Goal: Entertainment & Leisure: Browse casually

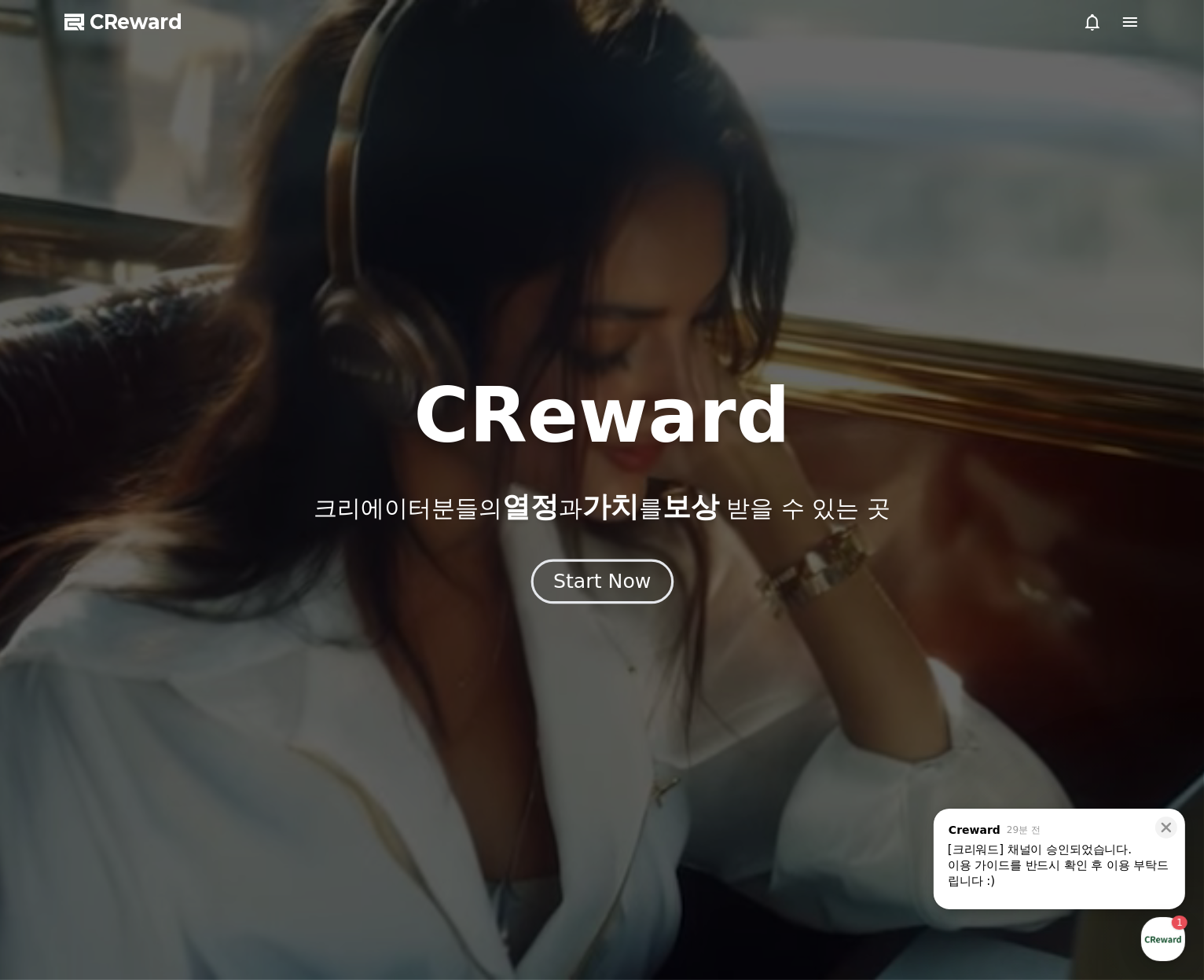
click at [616, 568] on div "Start Now" at bounding box center [602, 582] width 98 height 27
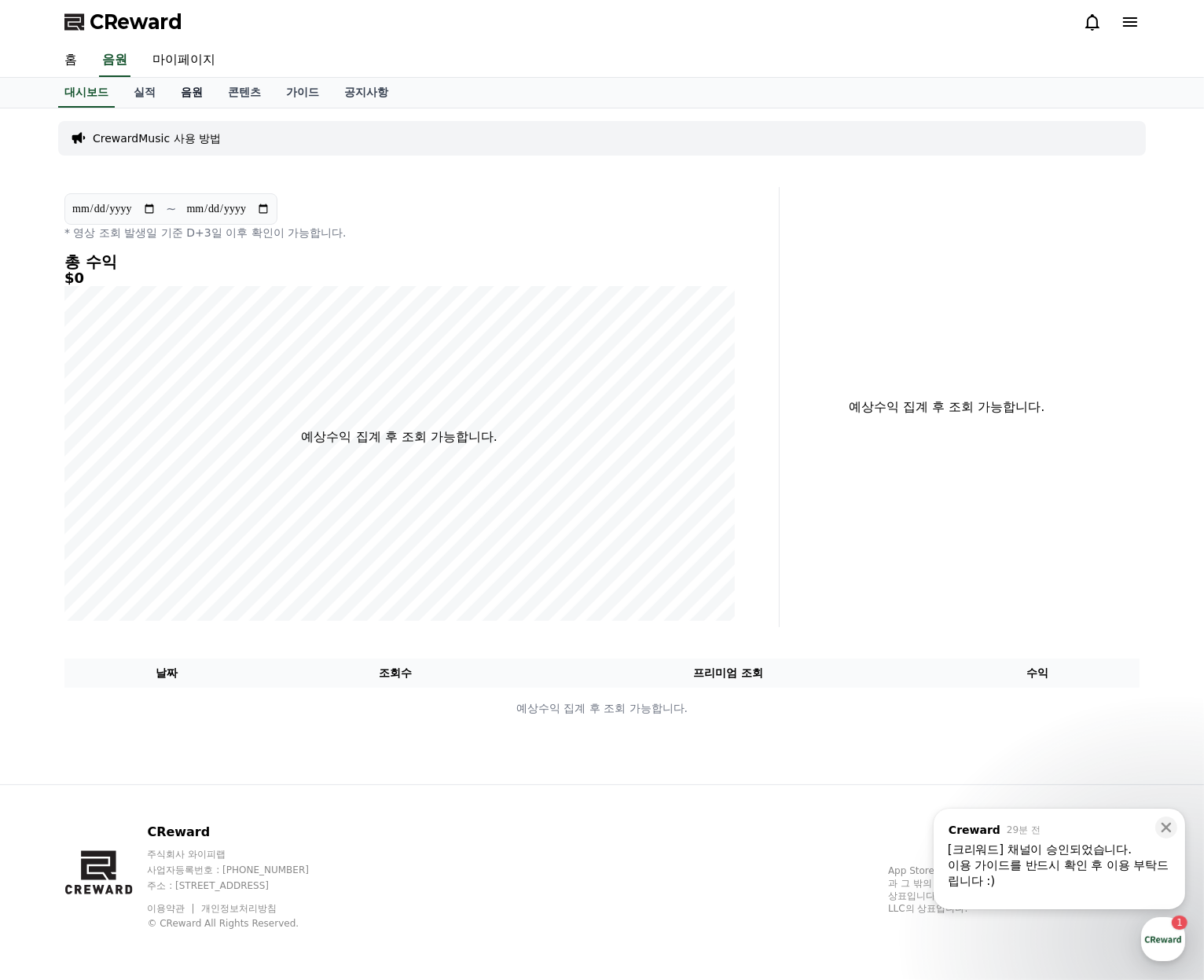
click at [199, 99] on link "음원" at bounding box center [192, 92] width 47 height 29
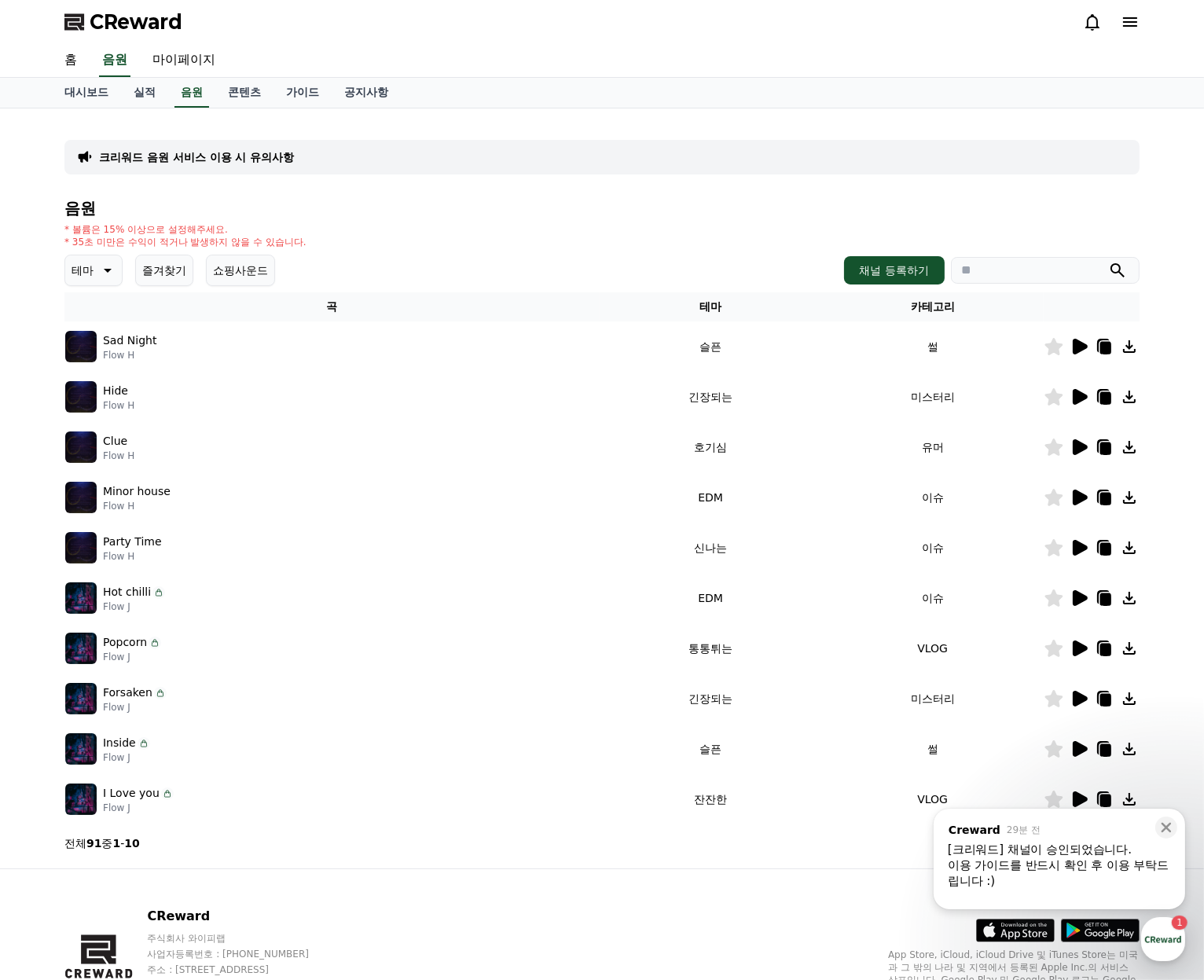
click at [1081, 352] on icon at bounding box center [1079, 346] width 19 height 19
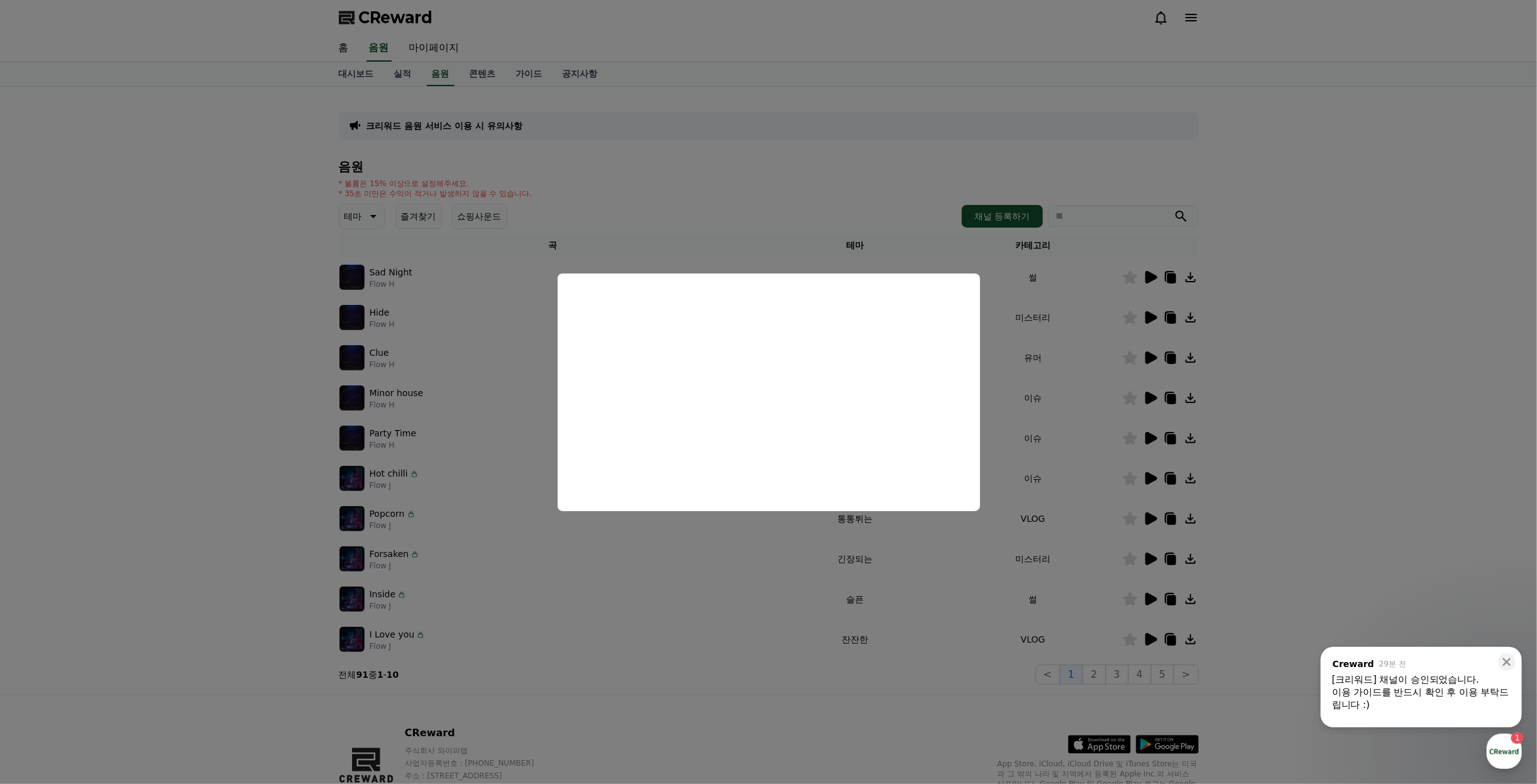
click at [472, 339] on button "close modal" at bounding box center [768, 392] width 1537 height 784
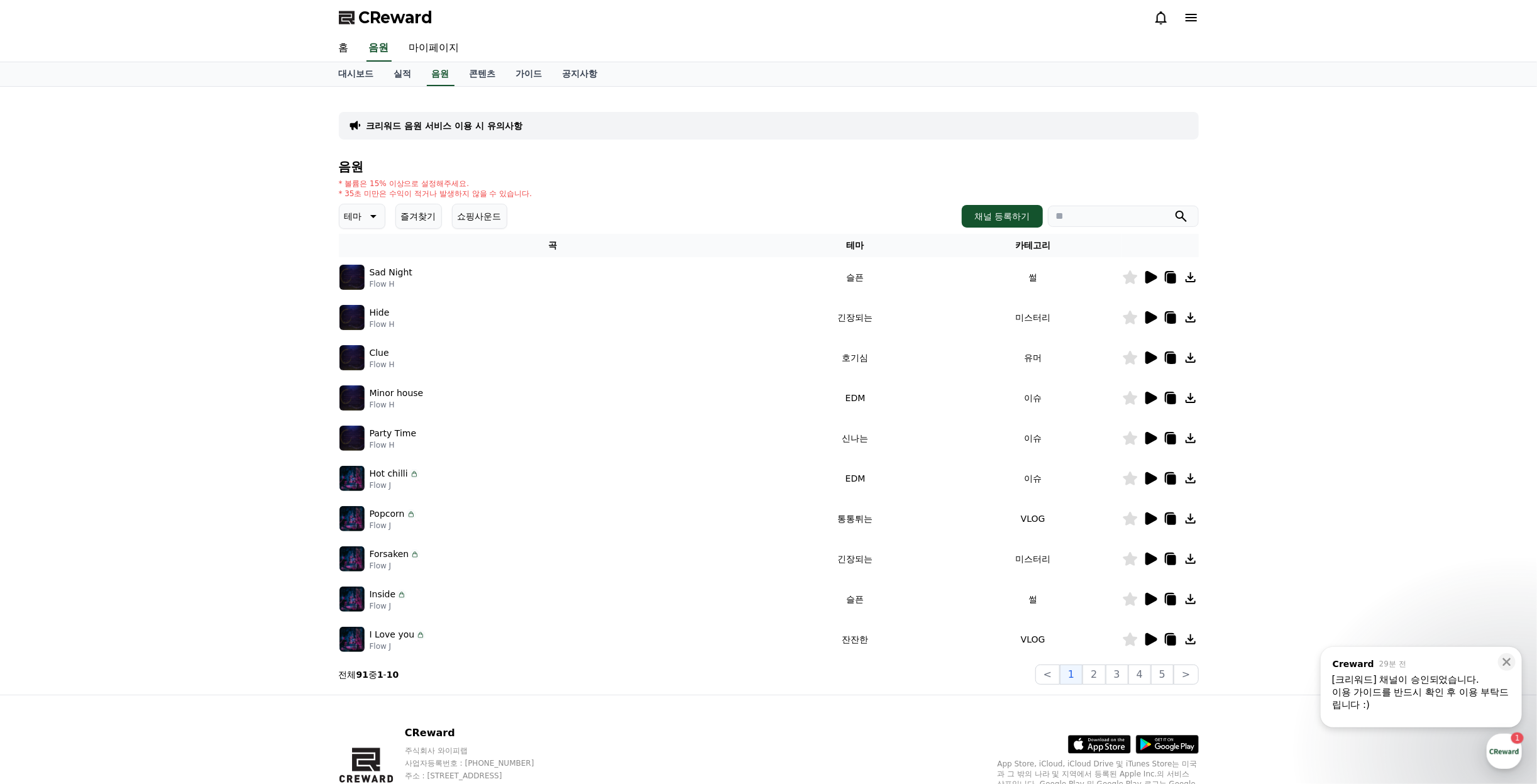
click at [379, 212] on button "테마" at bounding box center [362, 216] width 46 height 25
click at [363, 321] on button "밝은" at bounding box center [354, 330] width 28 height 28
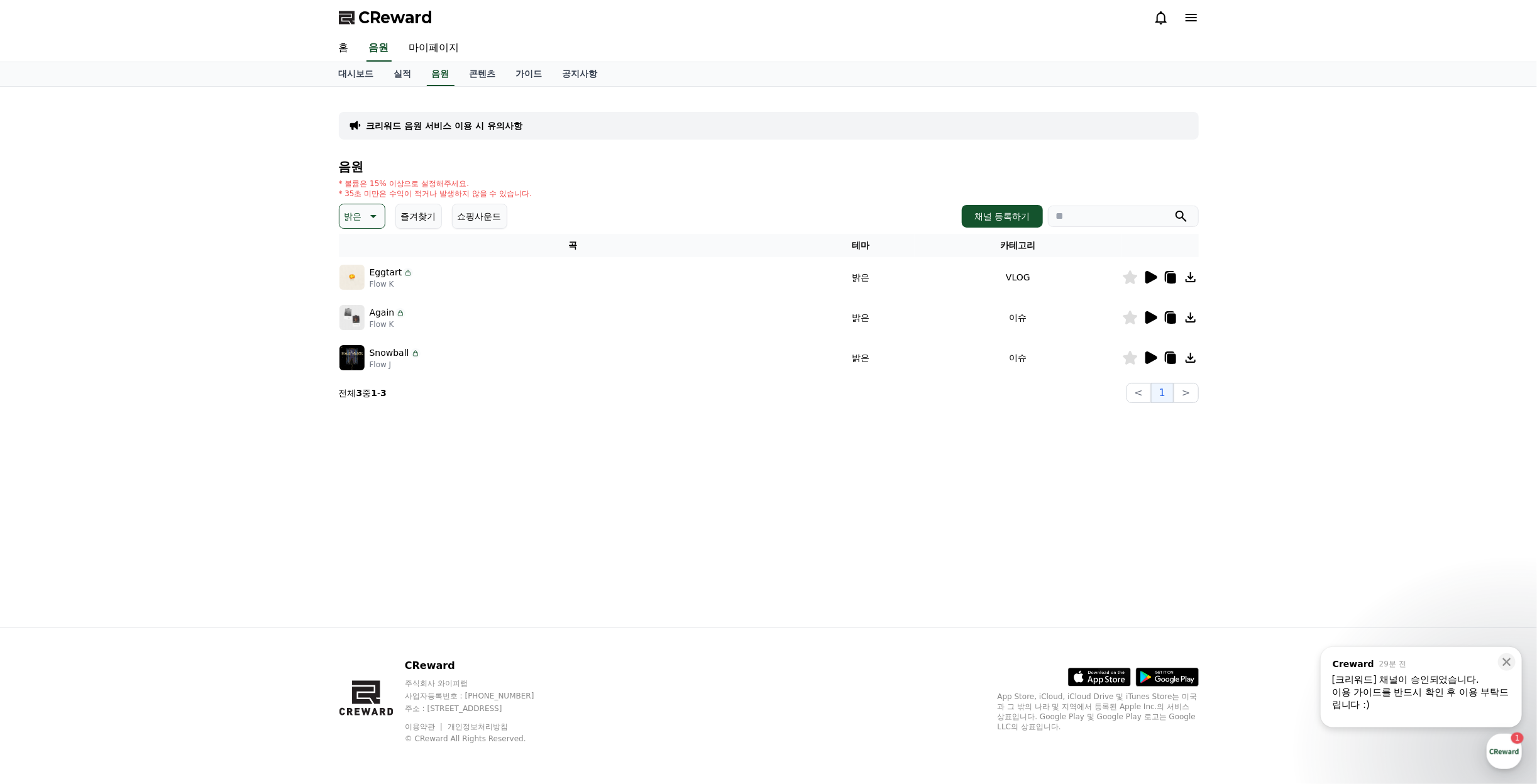
click at [1154, 273] on icon at bounding box center [1152, 277] width 12 height 13
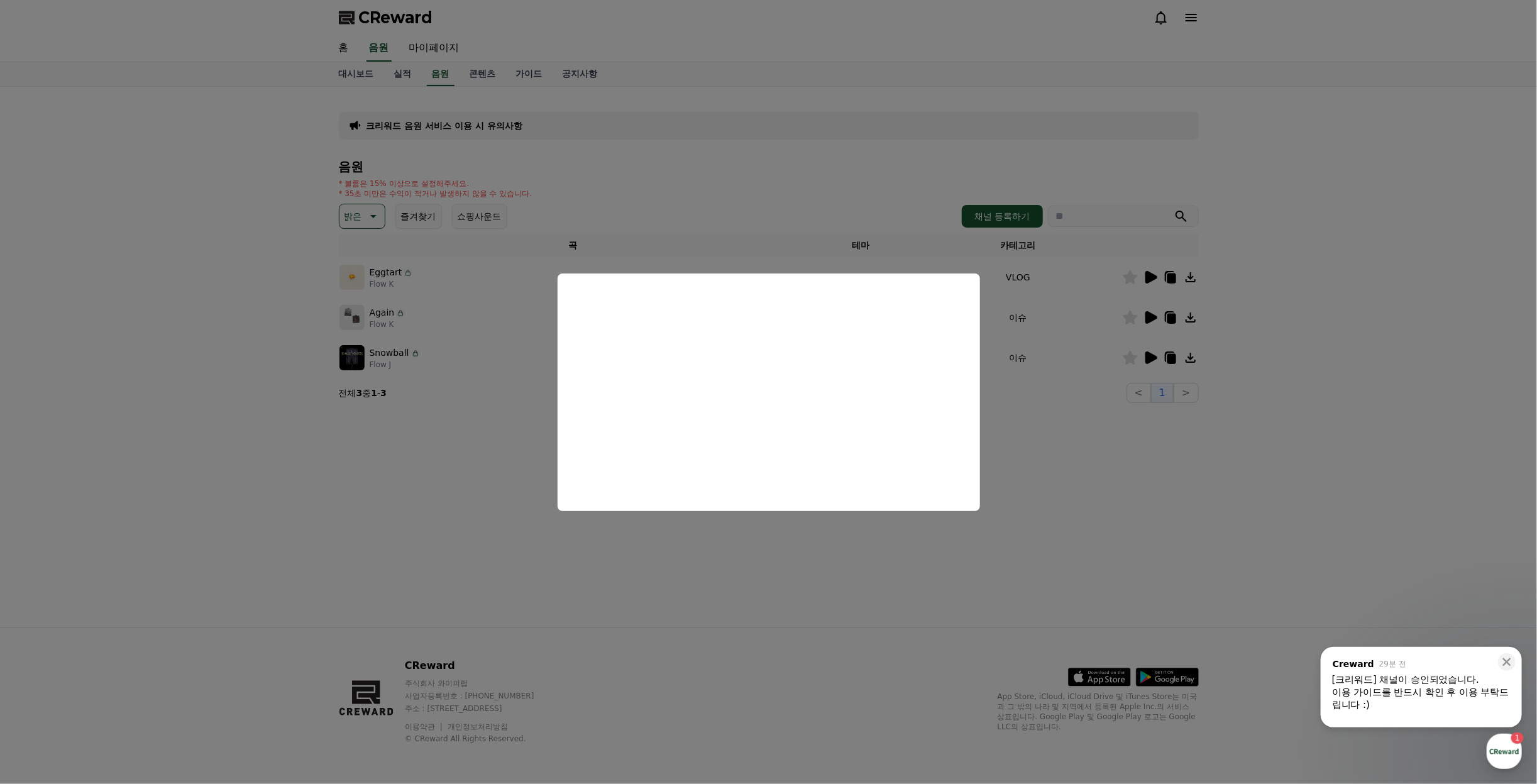
drag, startPoint x: 1185, startPoint y: 461, endPoint x: 1169, endPoint y: 326, distance: 135.9
click at [1185, 459] on button "close modal" at bounding box center [768, 392] width 1537 height 784
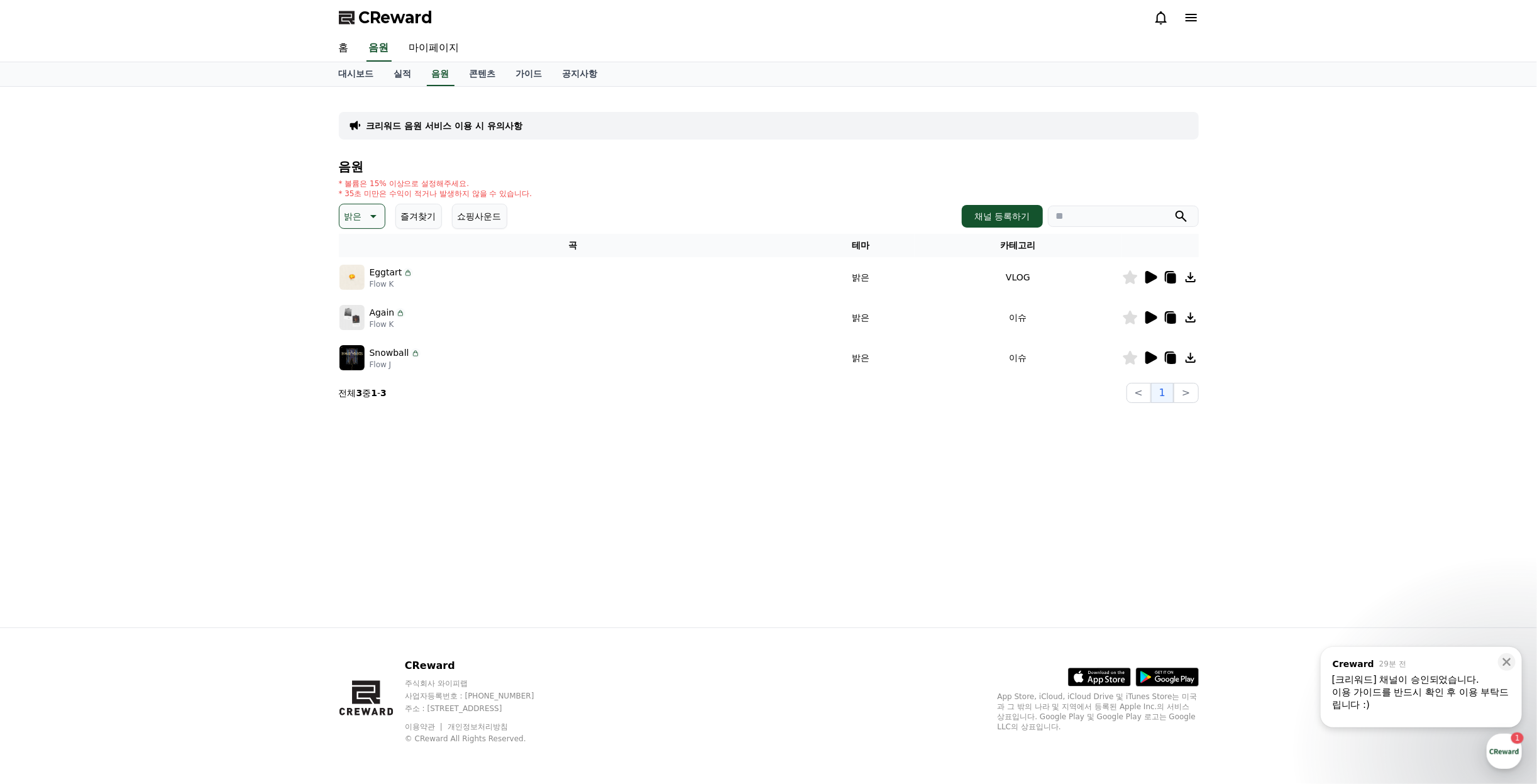
click at [1152, 316] on icon at bounding box center [1152, 317] width 12 height 13
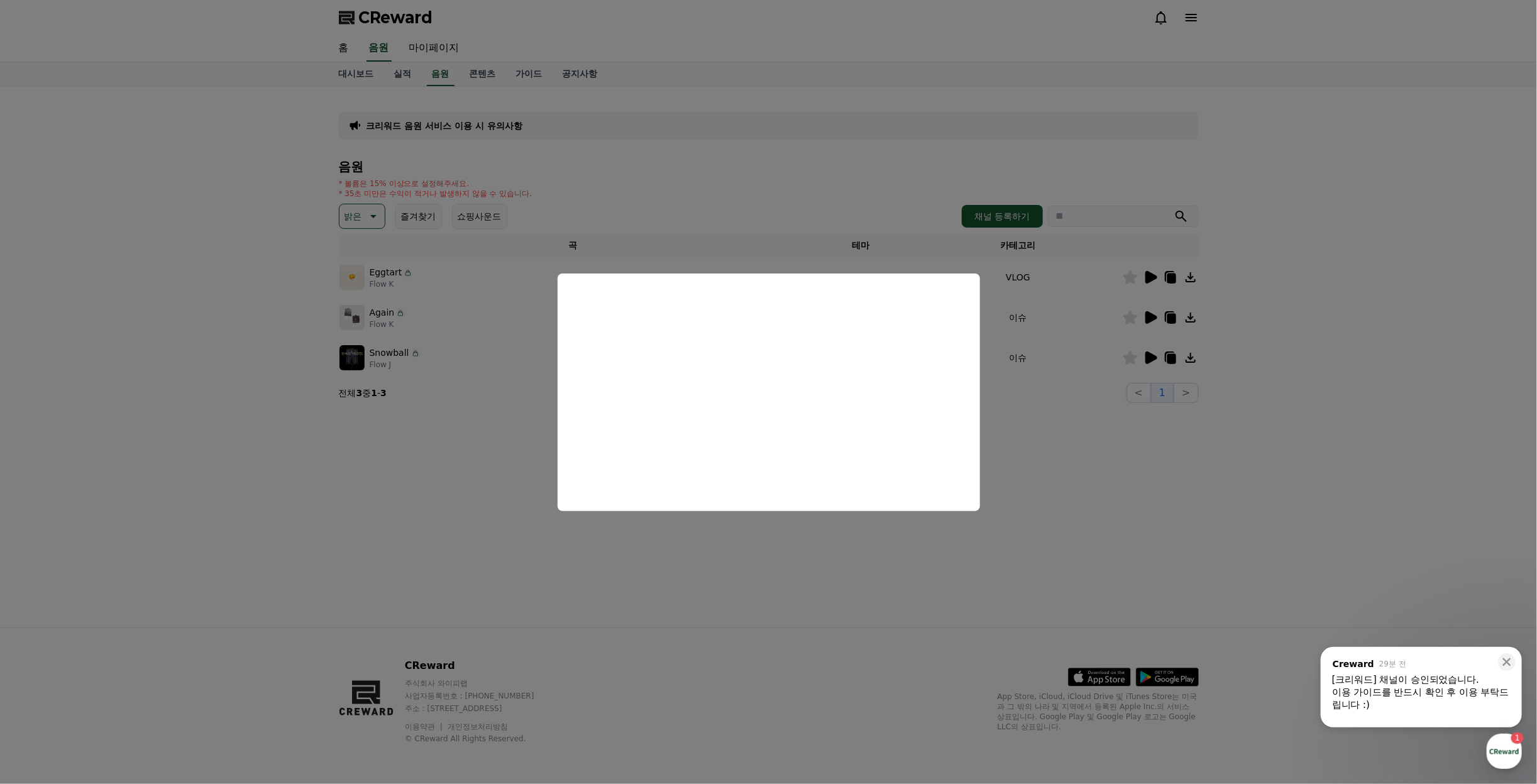
drag, startPoint x: 1198, startPoint y: 532, endPoint x: 1202, endPoint y: 350, distance: 182.0
click at [1198, 531] on button "close modal" at bounding box center [768, 392] width 1537 height 784
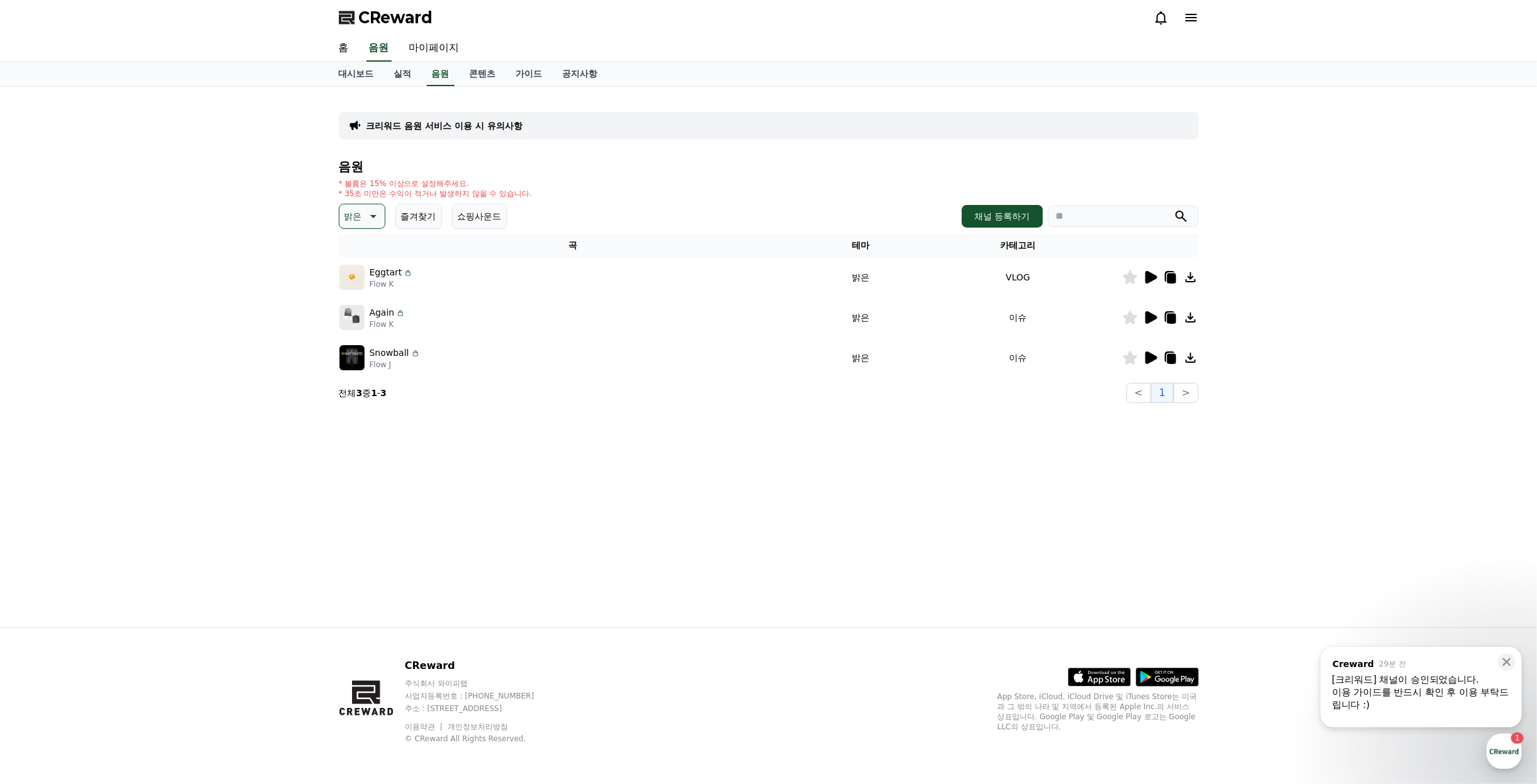
click at [1151, 354] on icon at bounding box center [1152, 358] width 12 height 13
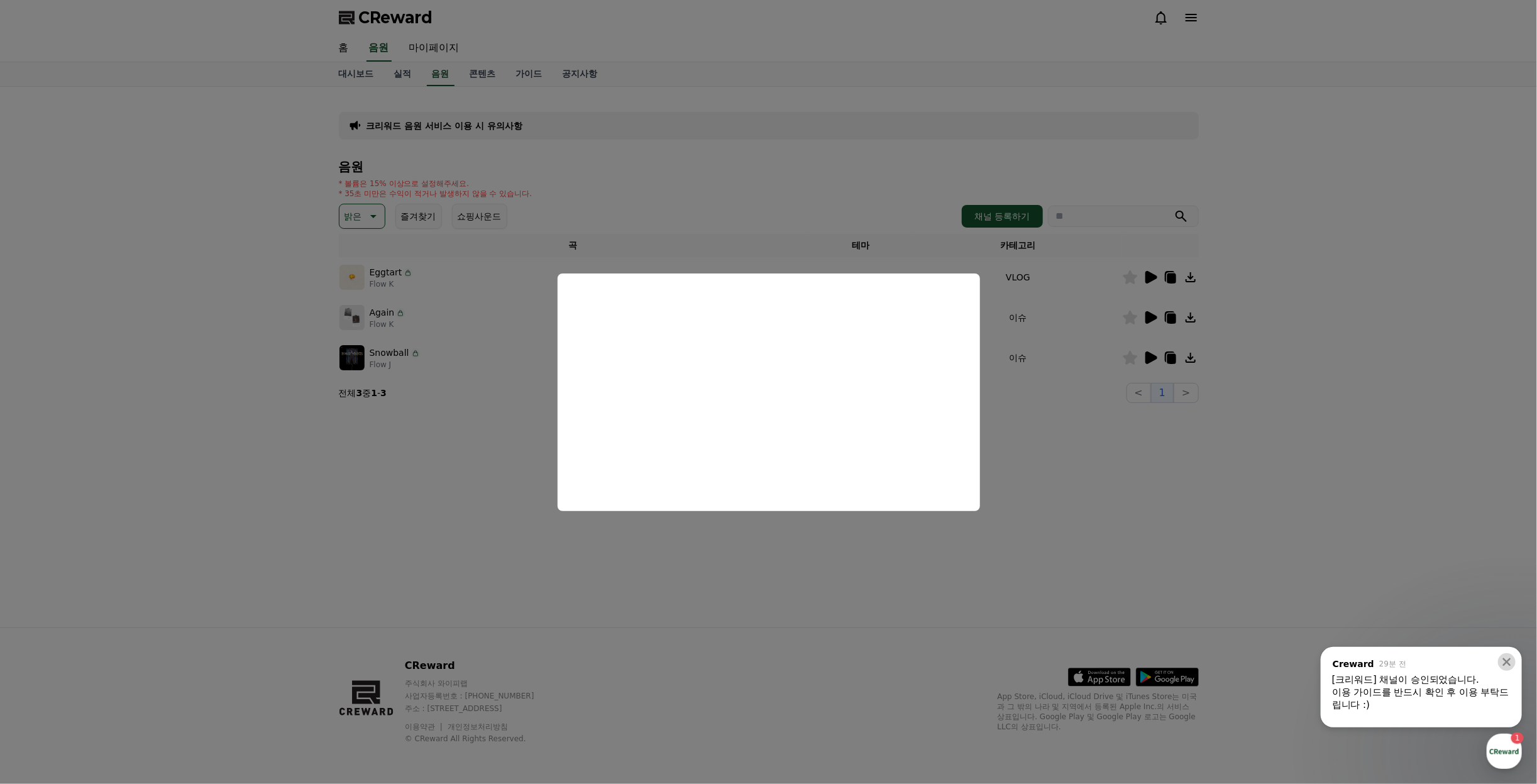
click at [1506, 663] on icon at bounding box center [1507, 662] width 13 height 13
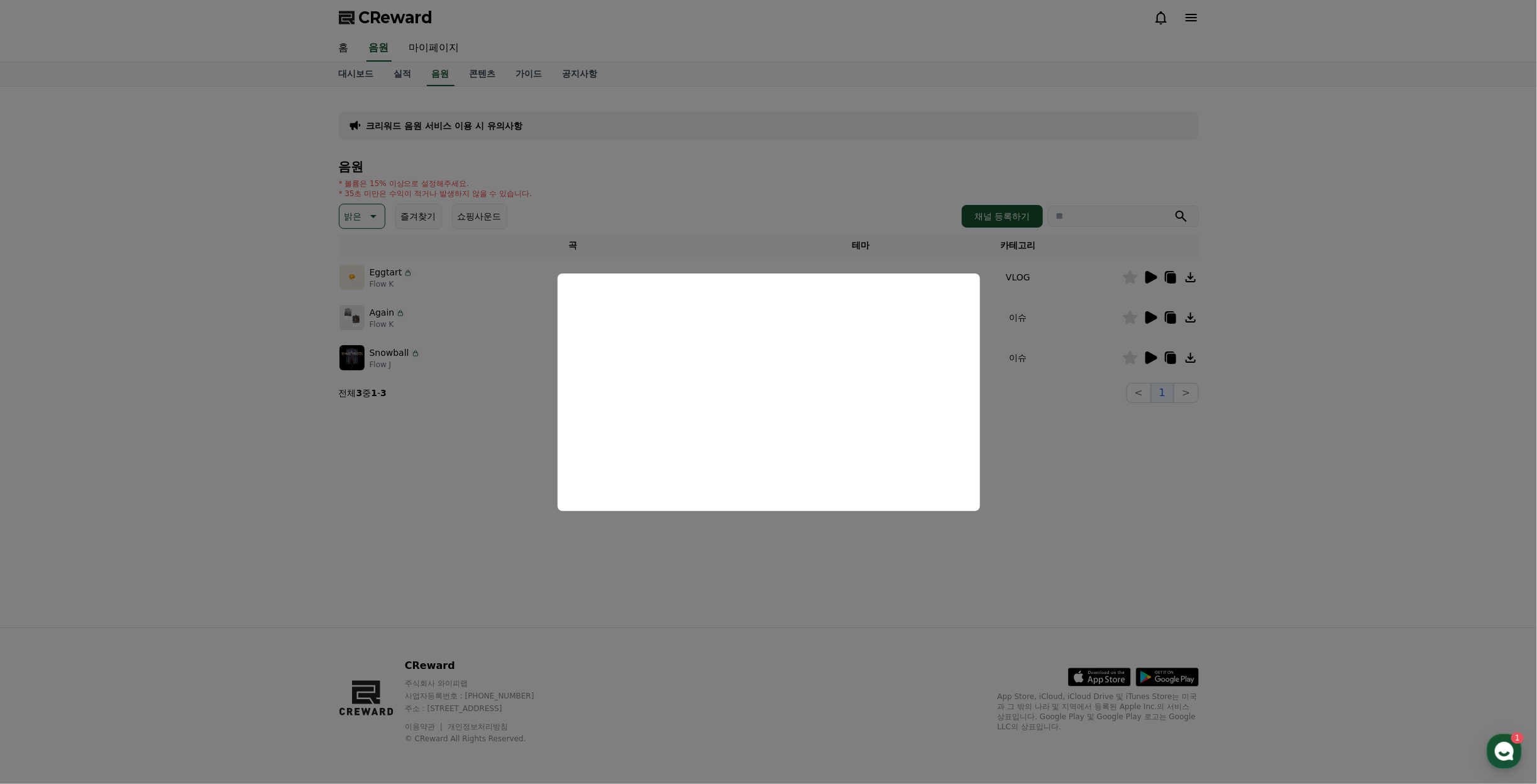
click at [1212, 517] on button "close modal" at bounding box center [768, 392] width 1537 height 784
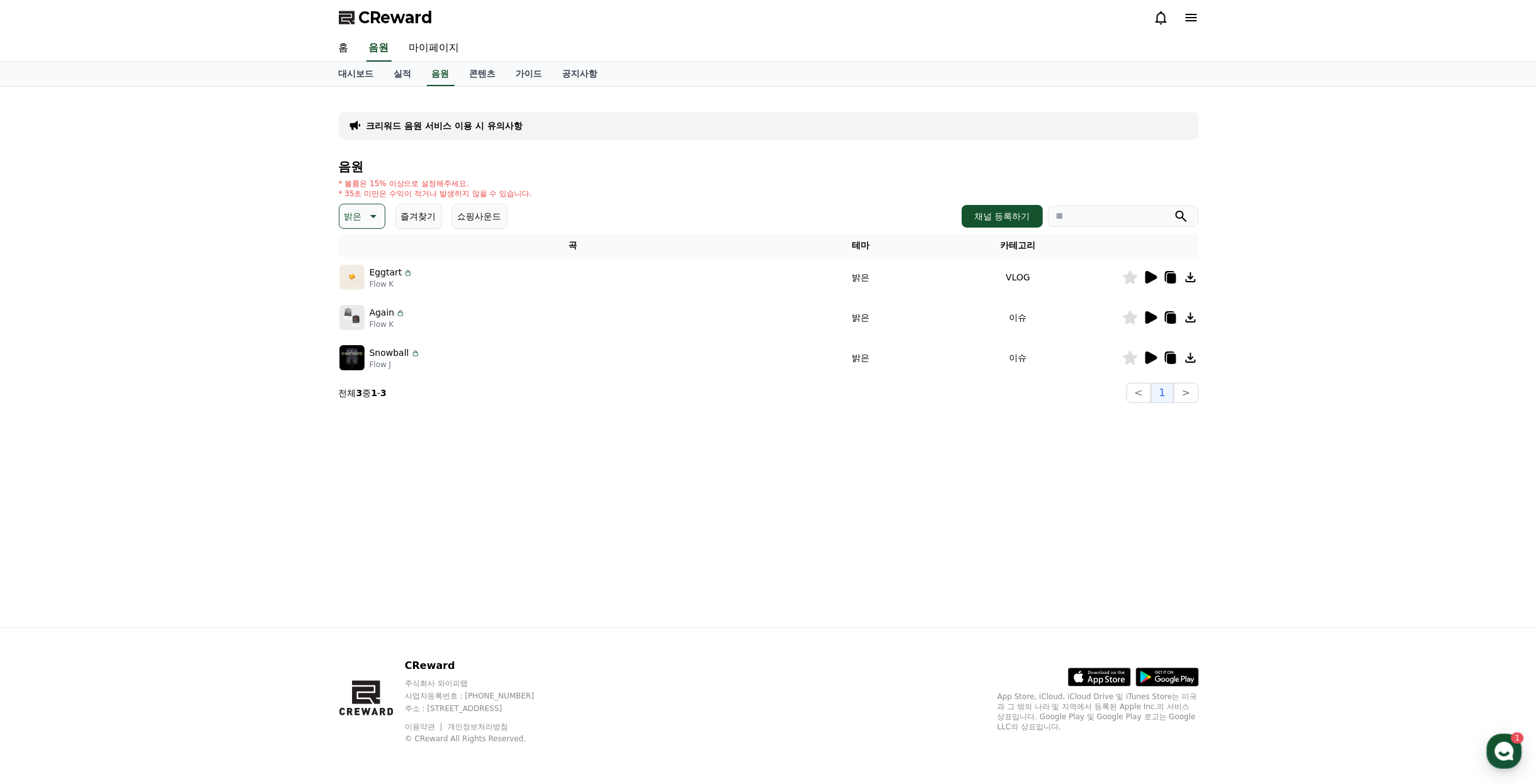
click at [365, 213] on icon at bounding box center [372, 216] width 15 height 15
click at [371, 292] on button "잔잔한" at bounding box center [359, 287] width 36 height 28
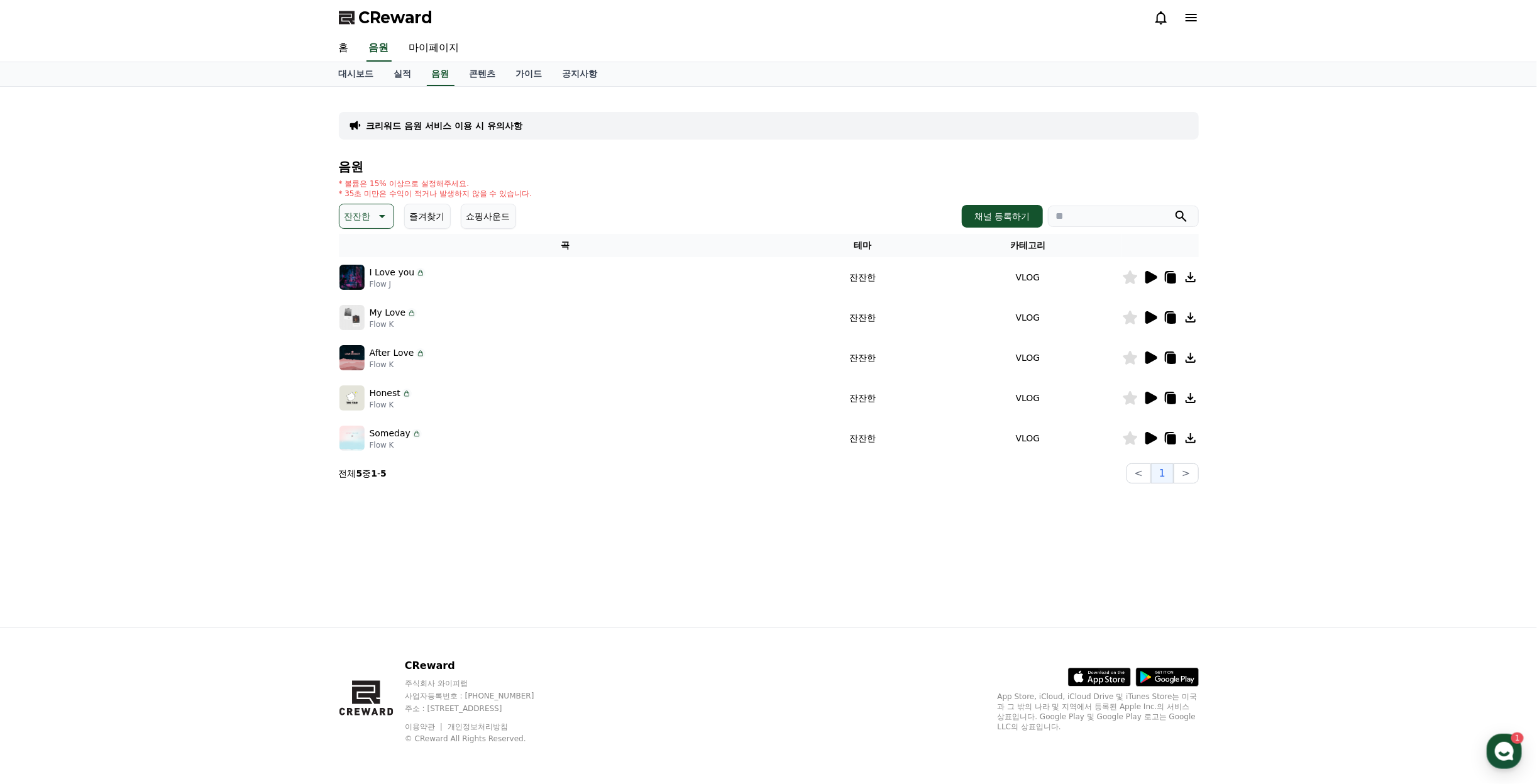
click at [1152, 281] on icon at bounding box center [1150, 277] width 15 height 15
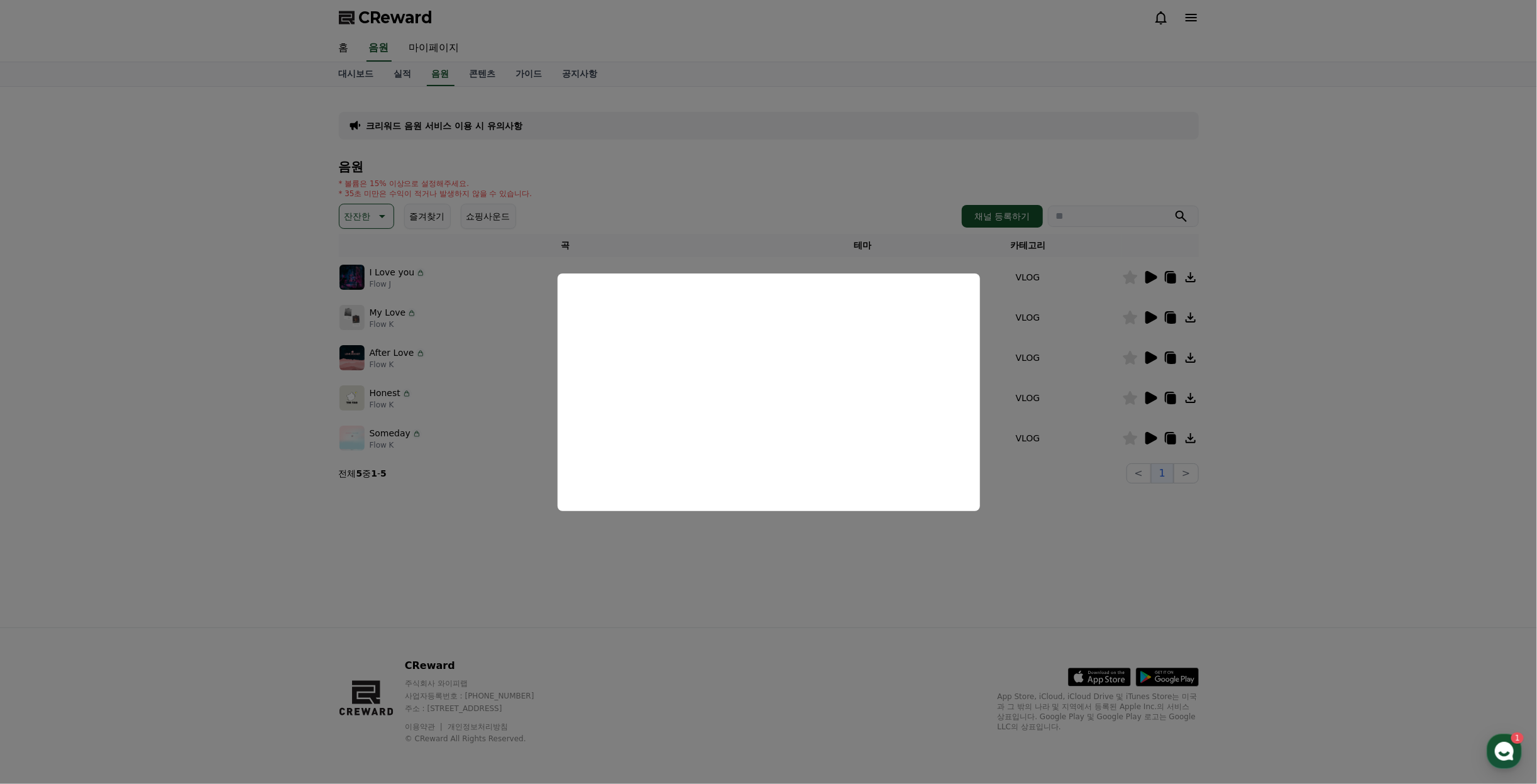
drag, startPoint x: 1064, startPoint y: 581, endPoint x: 1071, endPoint y: 564, distance: 18.4
click at [1064, 580] on button "close modal" at bounding box center [768, 392] width 1537 height 784
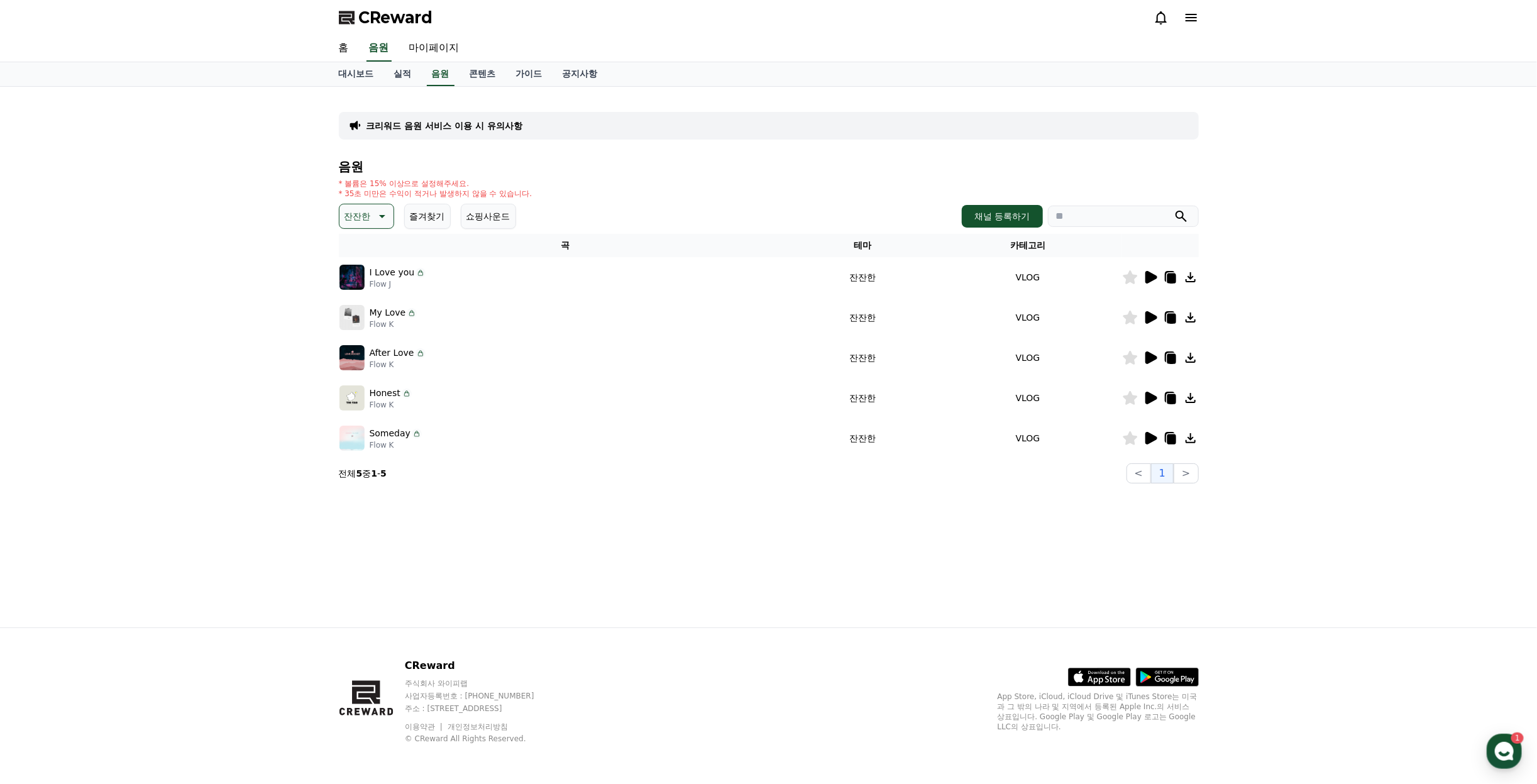
click at [1148, 320] on icon at bounding box center [1152, 317] width 12 height 13
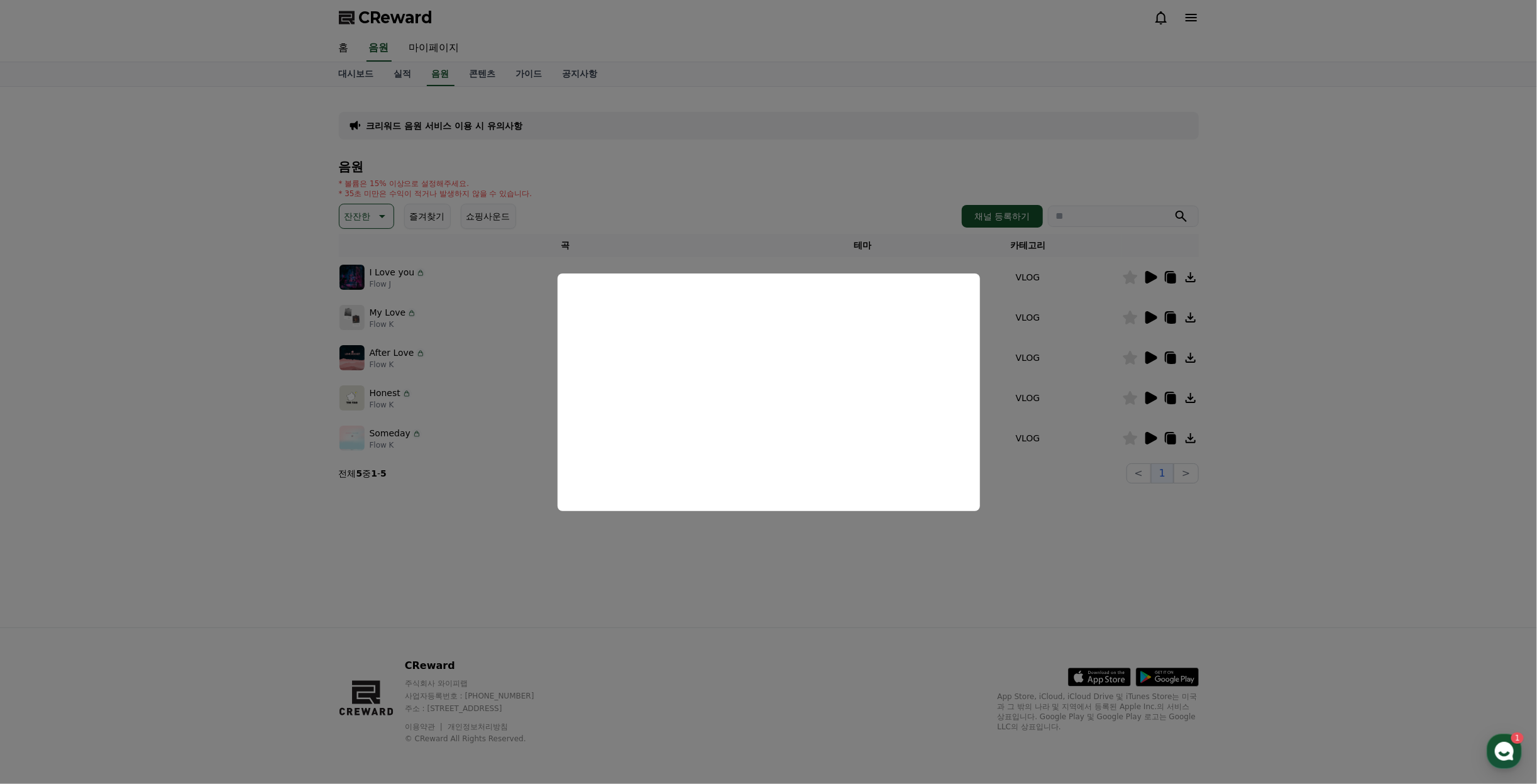
click at [618, 189] on button "close modal" at bounding box center [768, 392] width 1537 height 784
click at [373, 209] on icon at bounding box center [381, 216] width 15 height 15
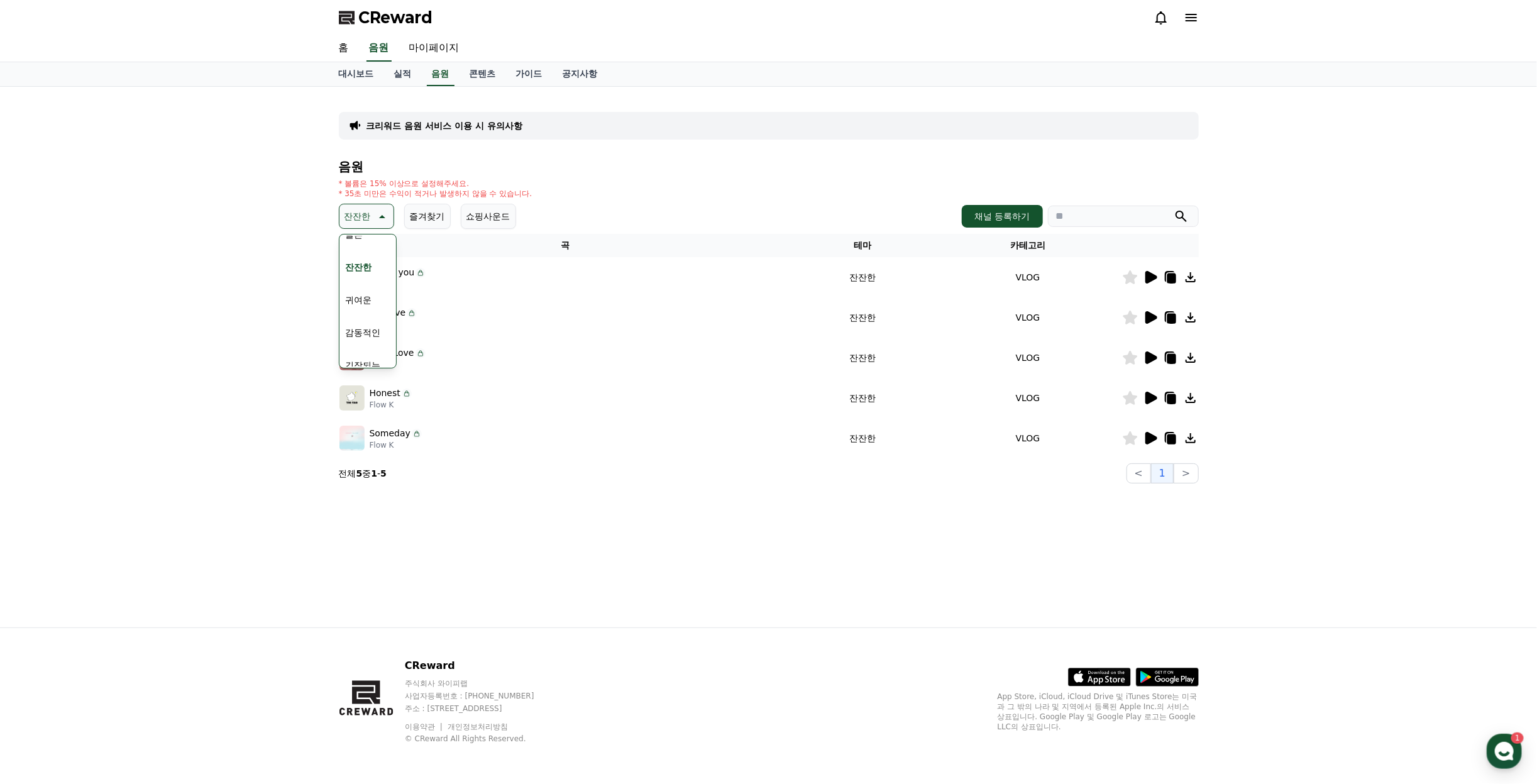
scroll to position [518, 0]
click at [355, 352] on button "코믹한" at bounding box center [359, 352] width 36 height 28
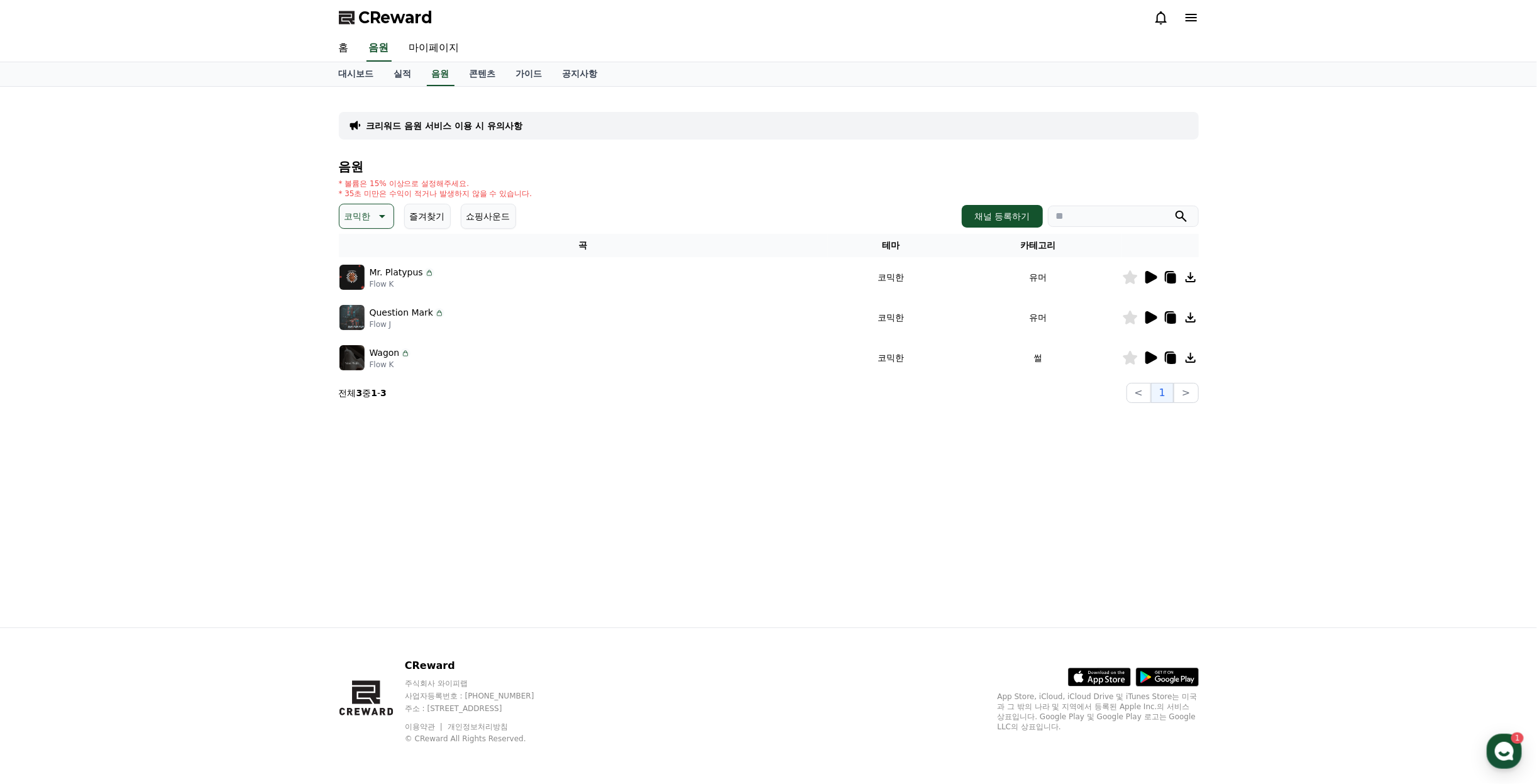
click at [1149, 277] on icon at bounding box center [1152, 277] width 12 height 13
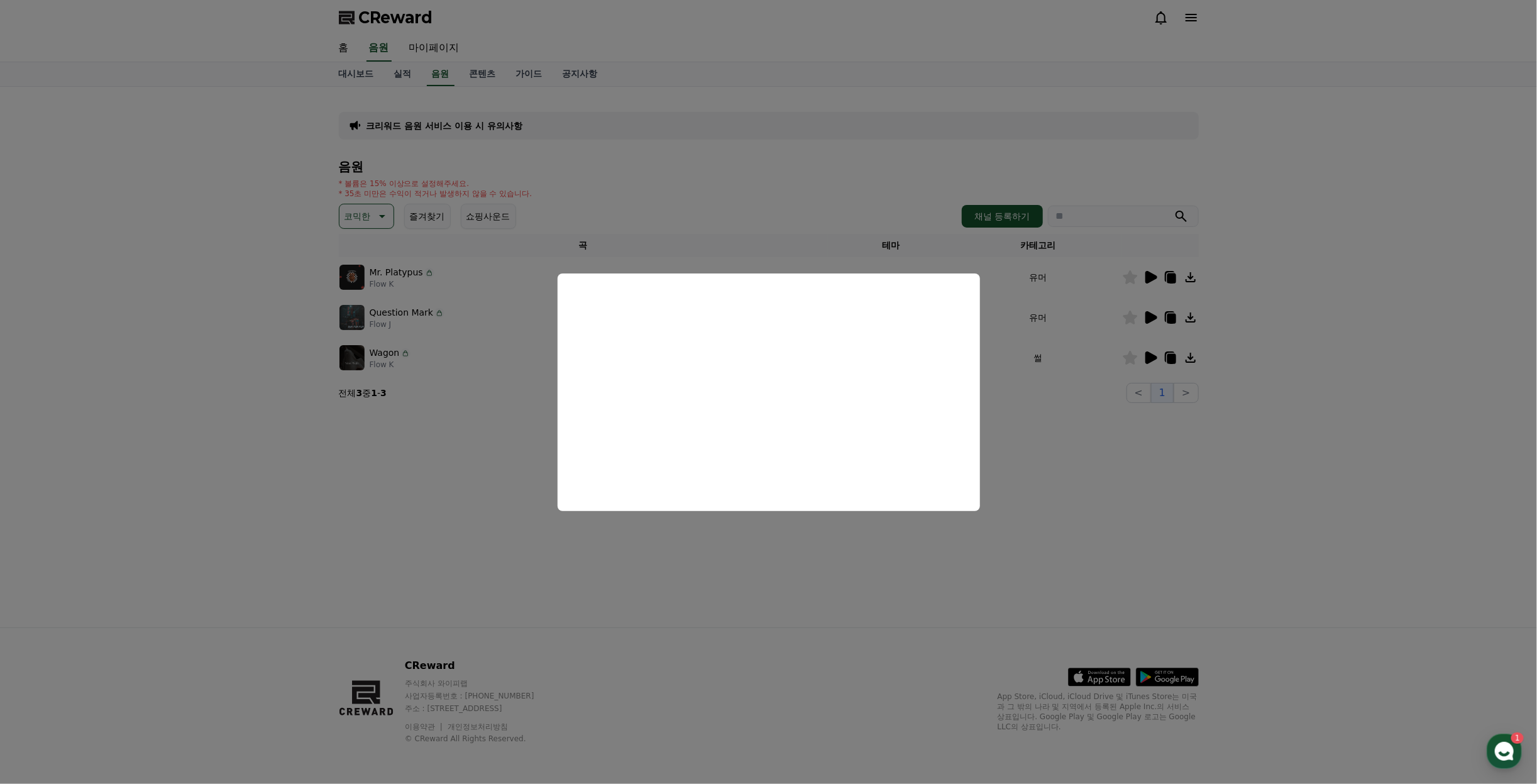
click at [1259, 448] on button "close modal" at bounding box center [768, 392] width 1537 height 784
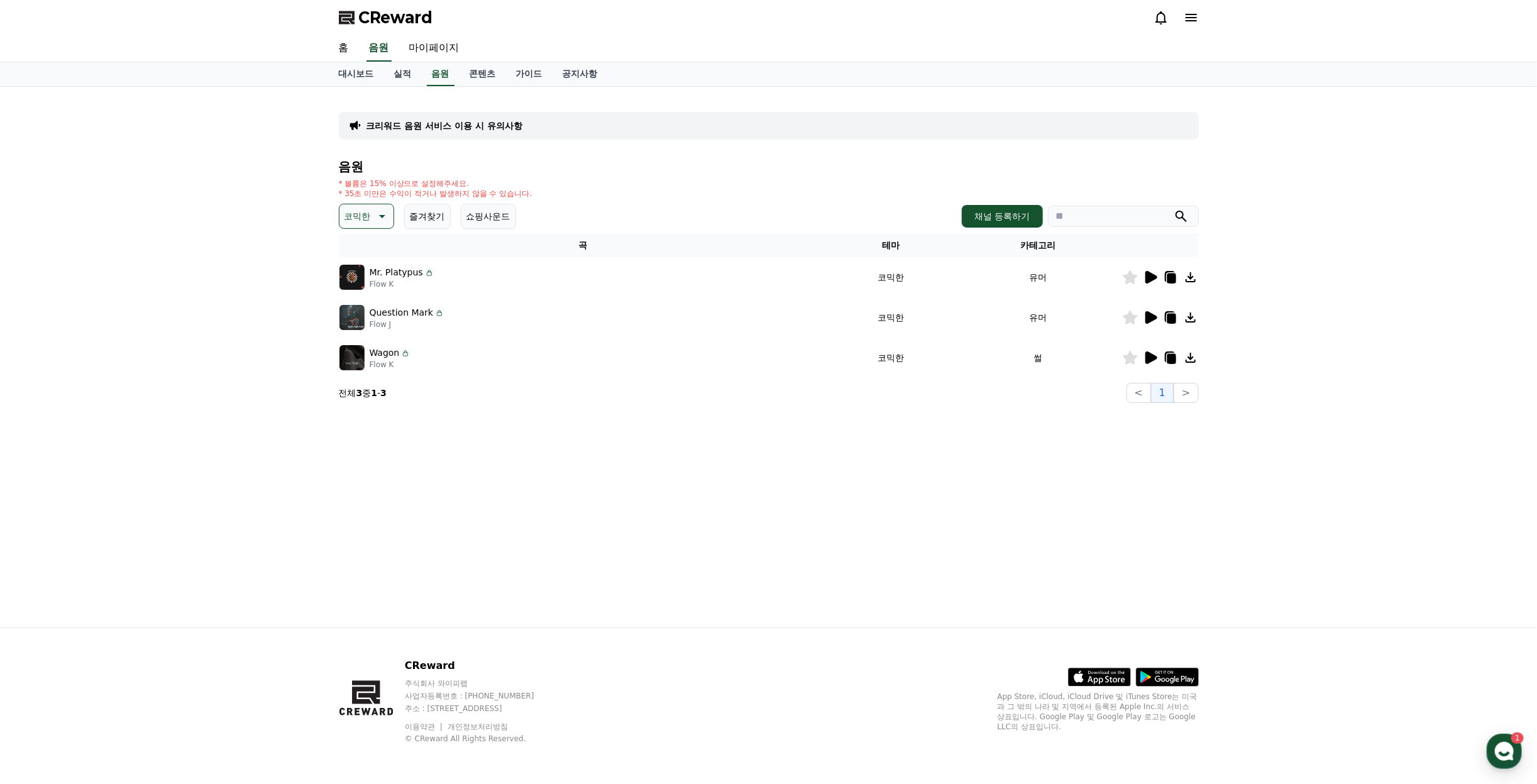
click at [1150, 311] on icon at bounding box center [1150, 317] width 15 height 15
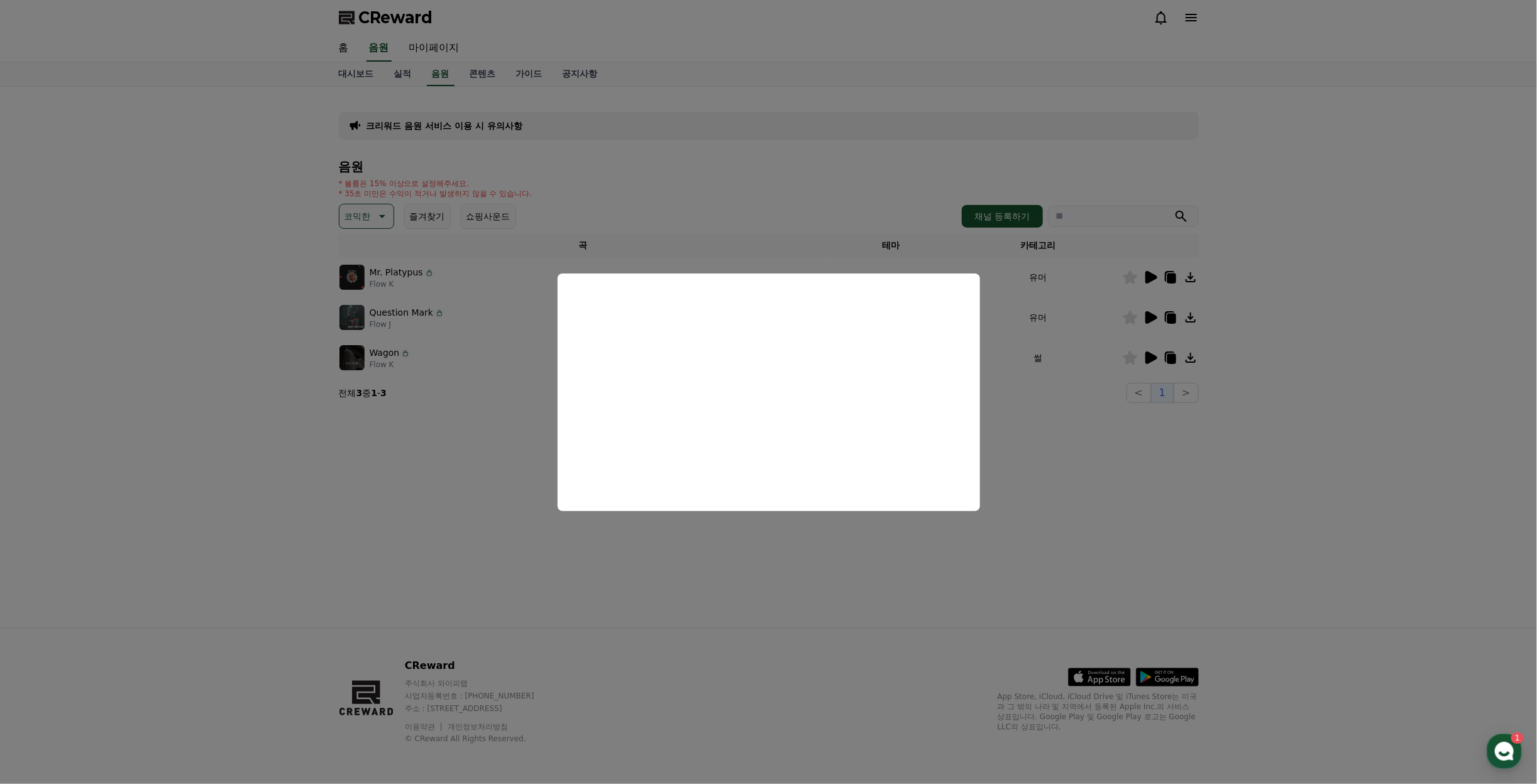
click at [1155, 469] on button "close modal" at bounding box center [768, 392] width 1537 height 784
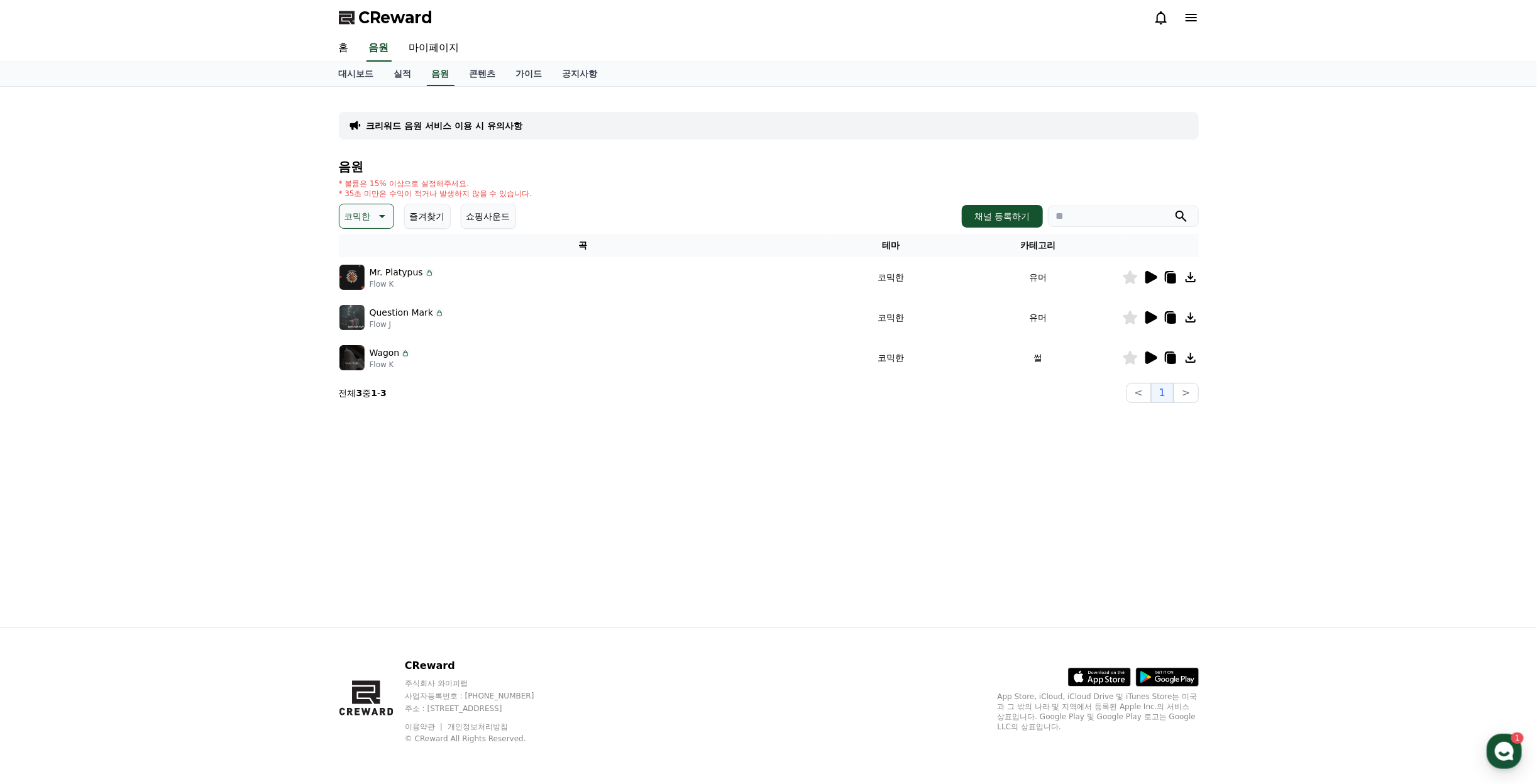
click at [1153, 354] on icon at bounding box center [1152, 358] width 12 height 13
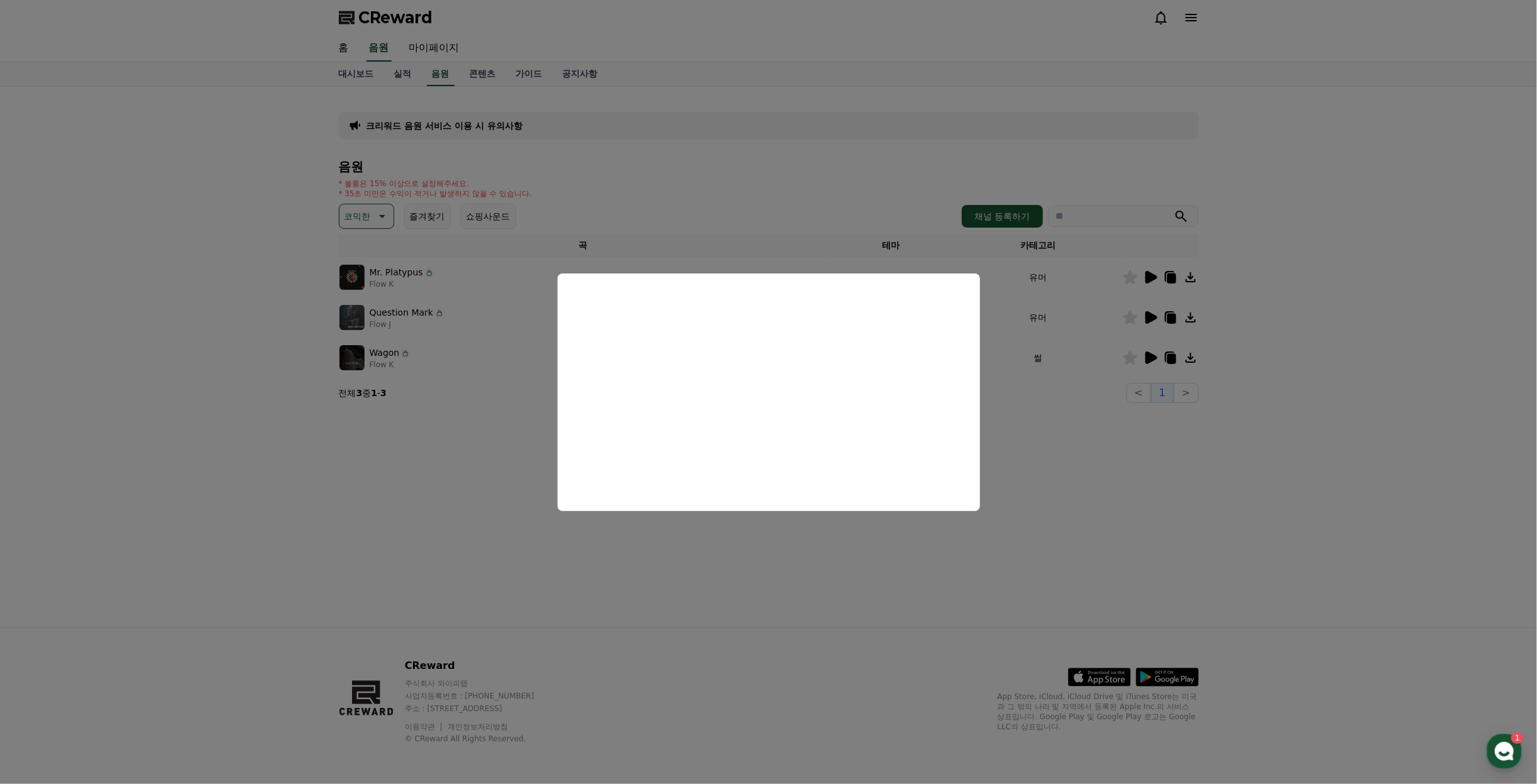
click at [624, 547] on button "close modal" at bounding box center [768, 392] width 1537 height 784
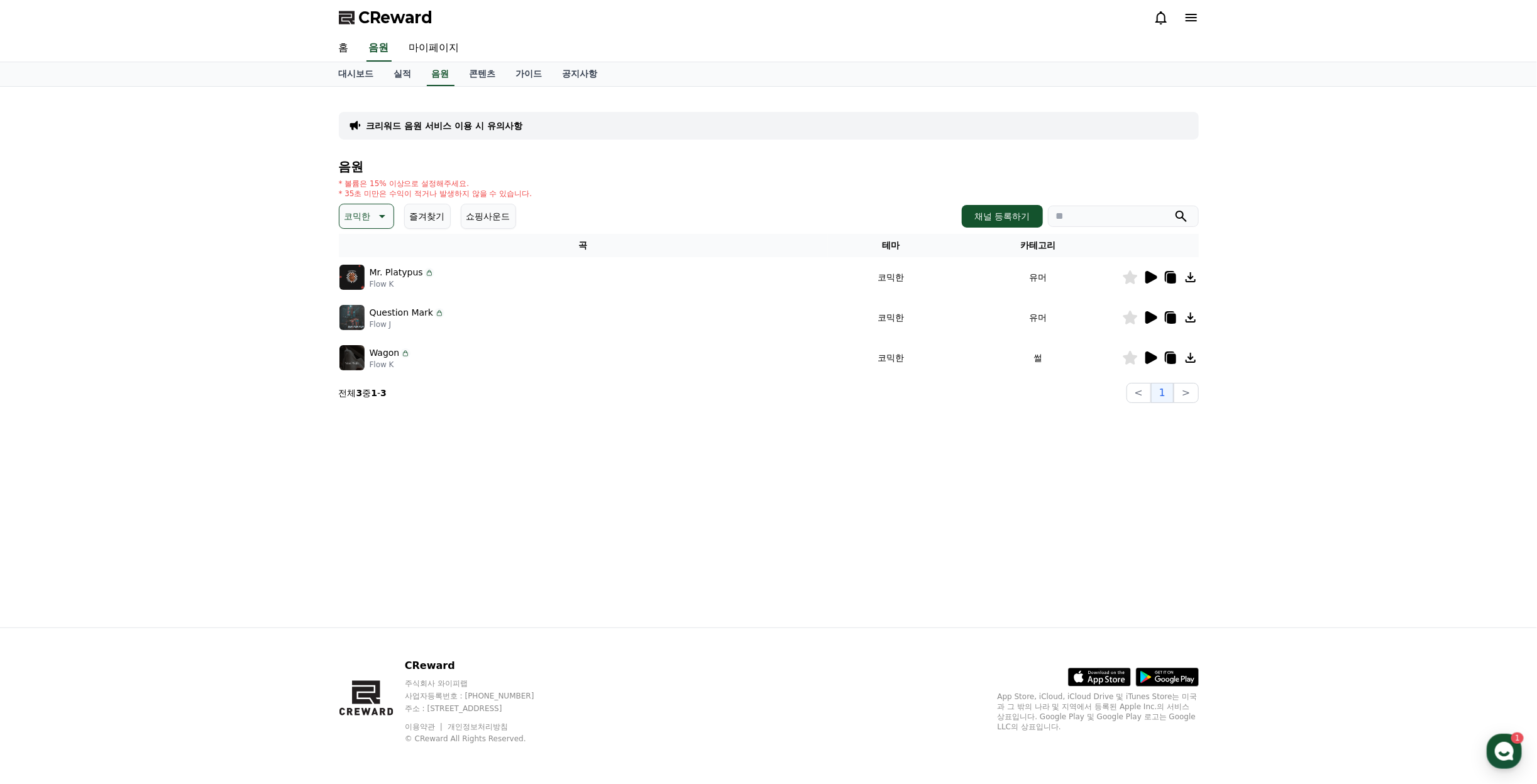
click at [364, 207] on p "코믹한" at bounding box center [358, 216] width 26 height 18
click at [369, 253] on div "전체 환상적인 호기심 어두운 밝은 통통튀는 신나는 반전 웅장한 드라마틱 즐거움 분위기있는 EDM 그루브 슬픈 잔잔한 귀여운 감동적인 긴장되는 …" at bounding box center [368, 560] width 54 height 649
click at [354, 248] on button "전체" at bounding box center [354, 249] width 28 height 28
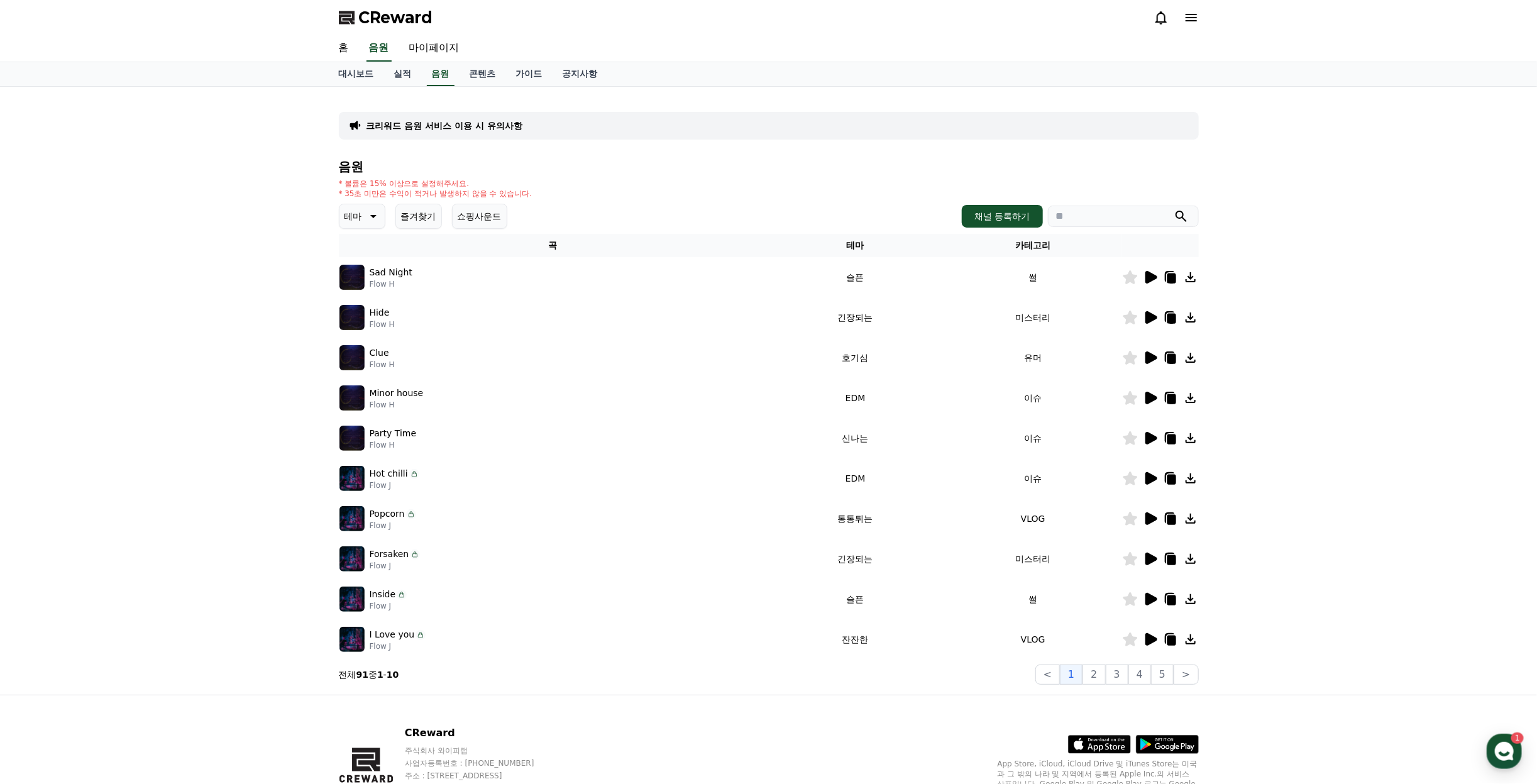
click at [1151, 438] on icon at bounding box center [1152, 438] width 12 height 13
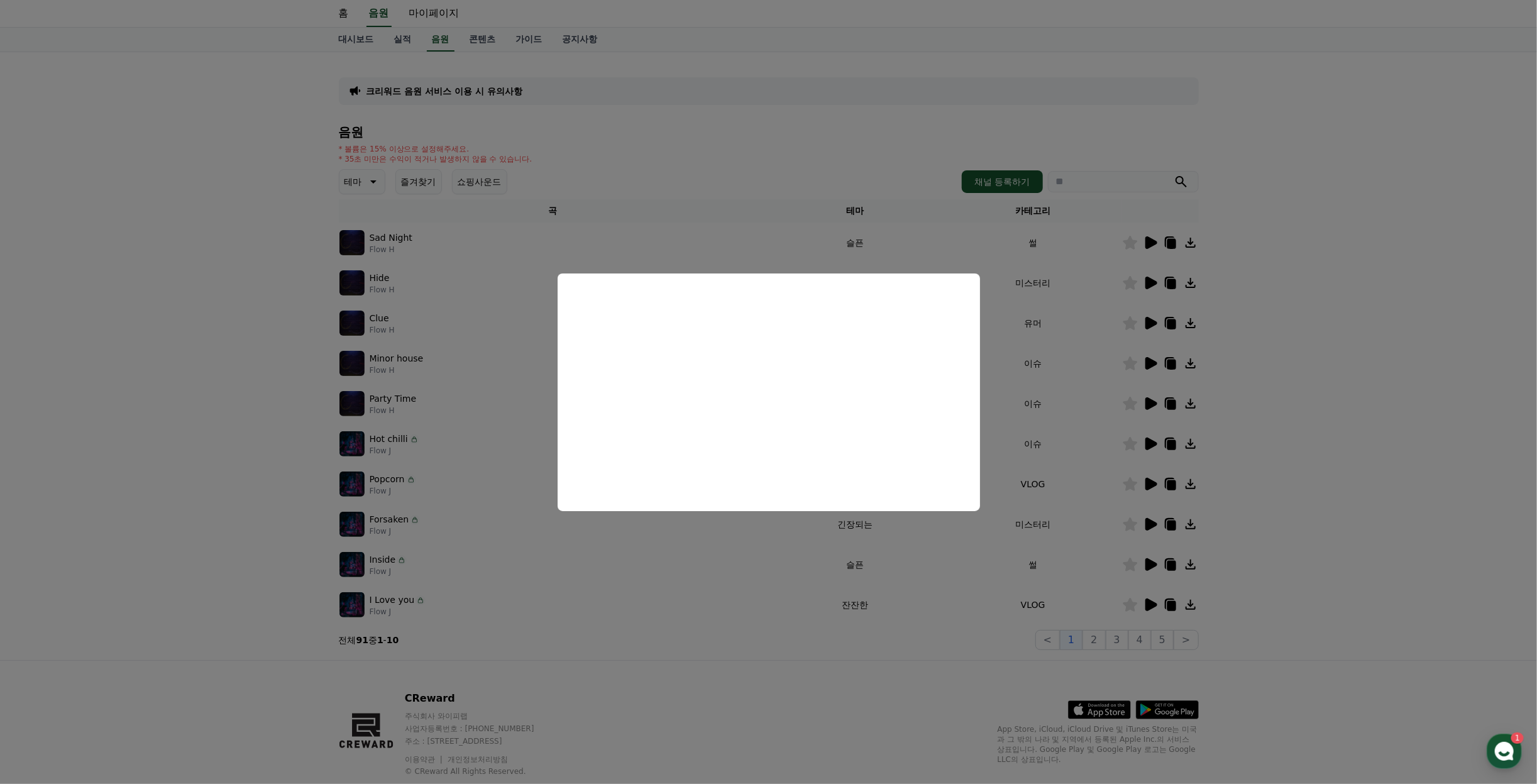
scroll to position [66, 0]
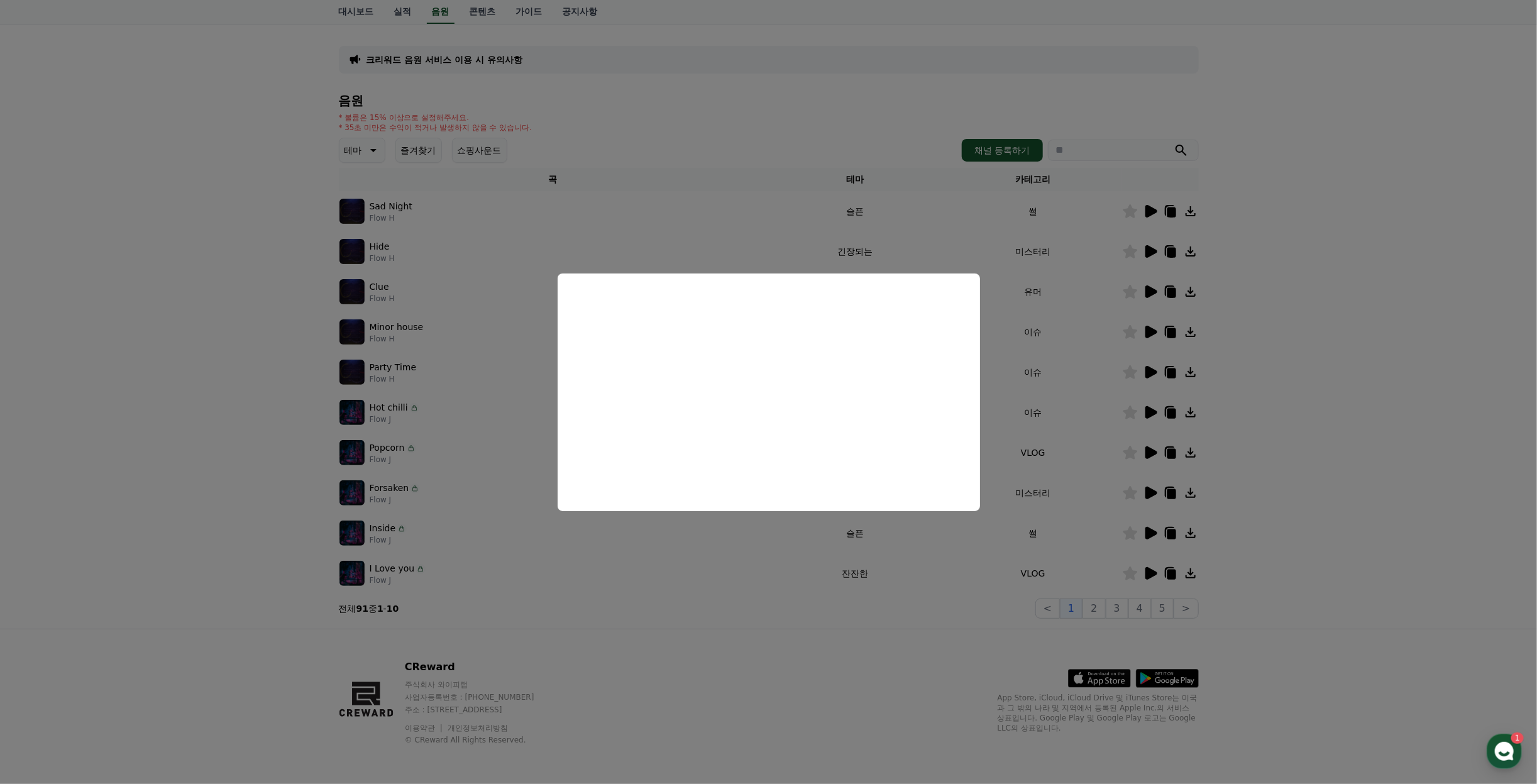
click at [1360, 390] on button "close modal" at bounding box center [768, 392] width 1537 height 784
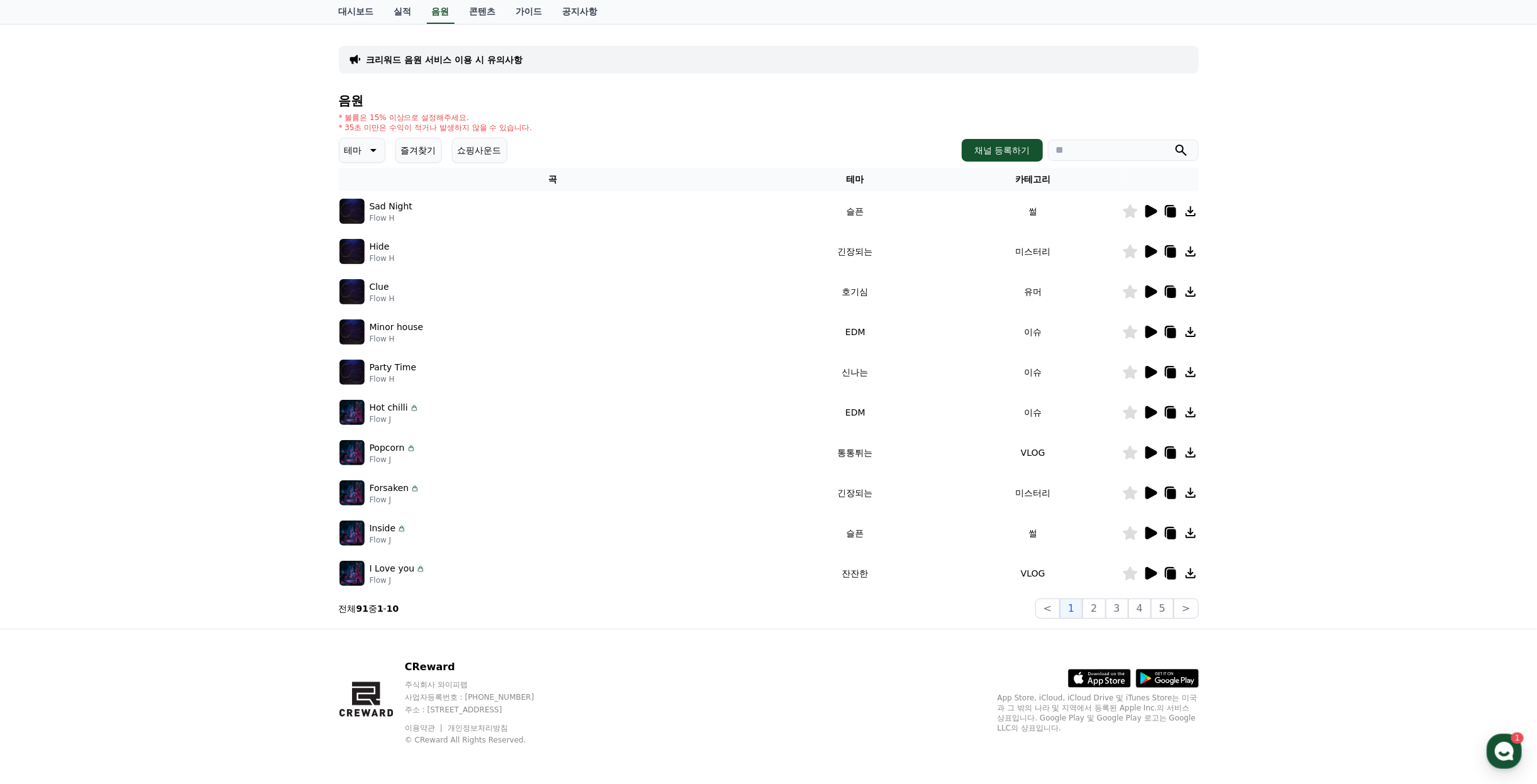
click at [1152, 533] on icon at bounding box center [1152, 533] width 12 height 13
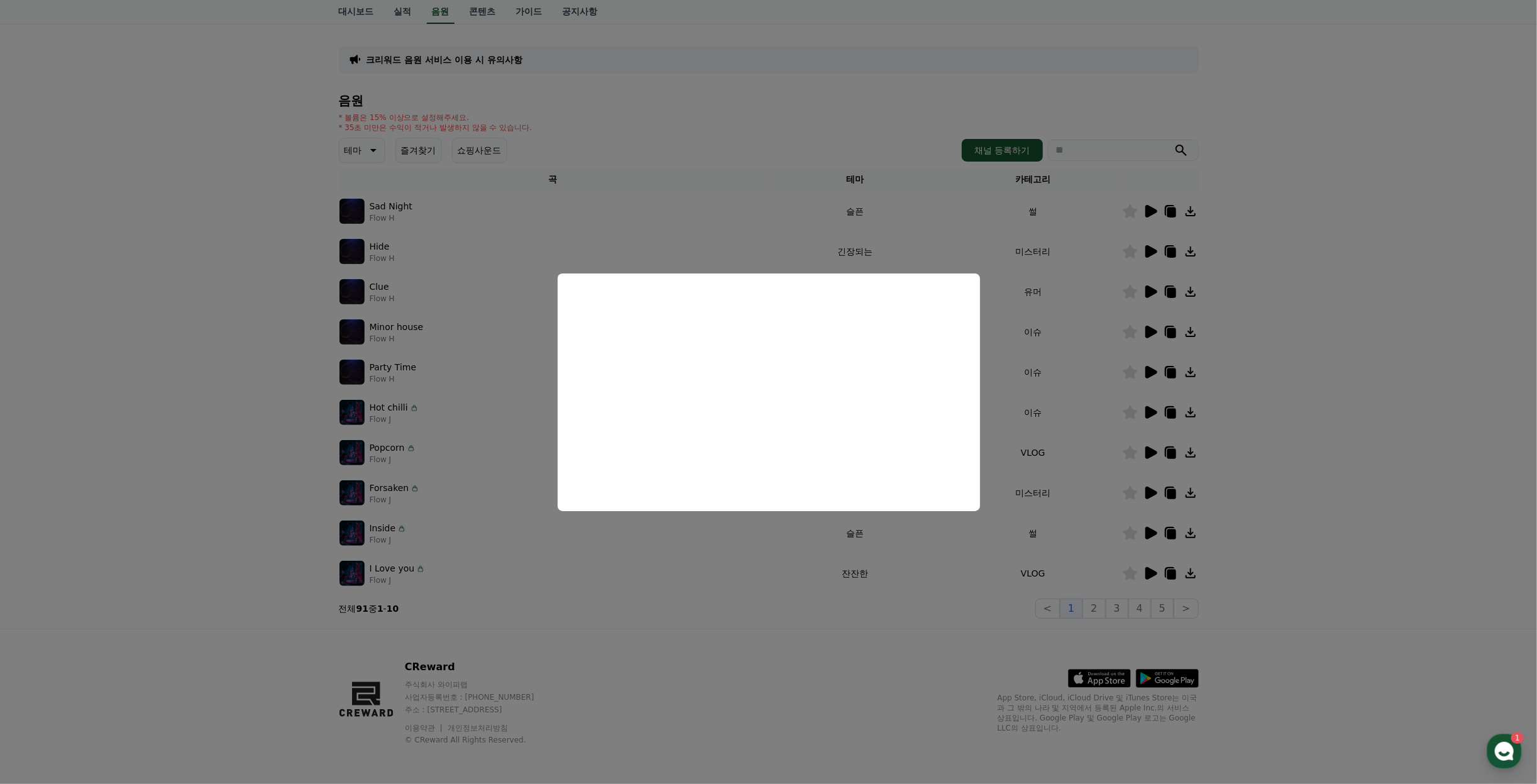
click at [1107, 613] on button "close modal" at bounding box center [768, 392] width 1537 height 784
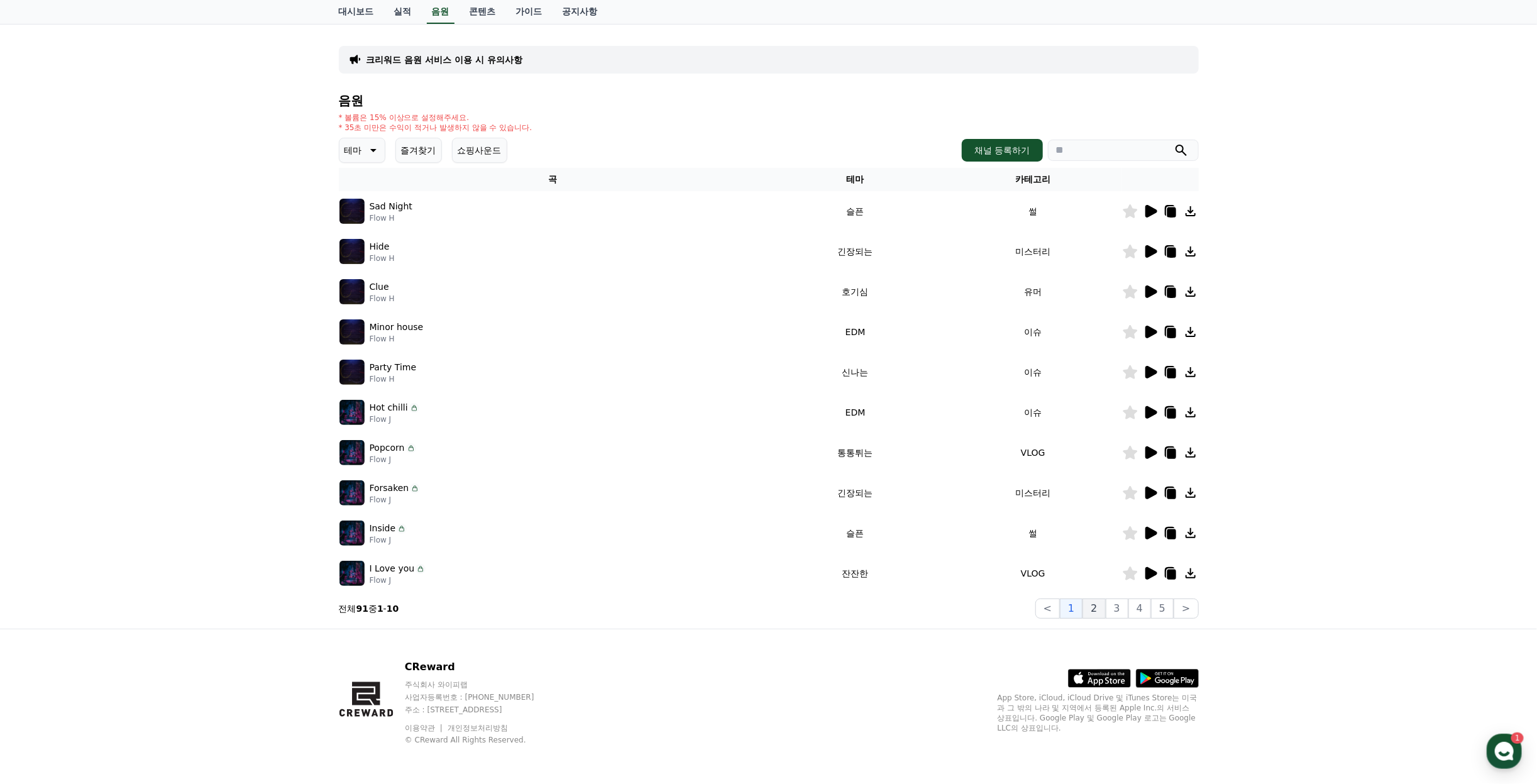
click at [1105, 608] on button "2" at bounding box center [1094, 609] width 23 height 20
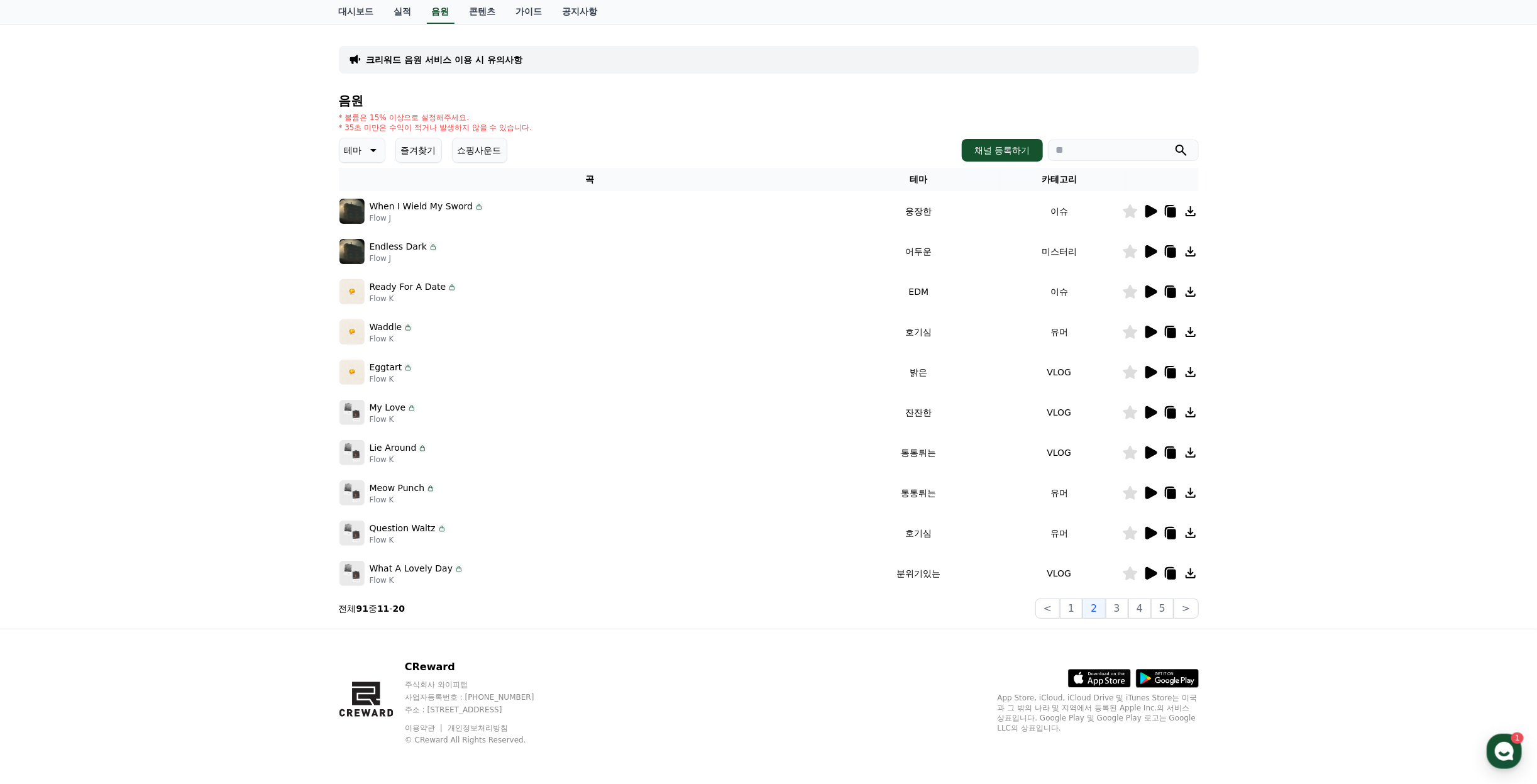
click at [1153, 210] on icon at bounding box center [1152, 211] width 12 height 13
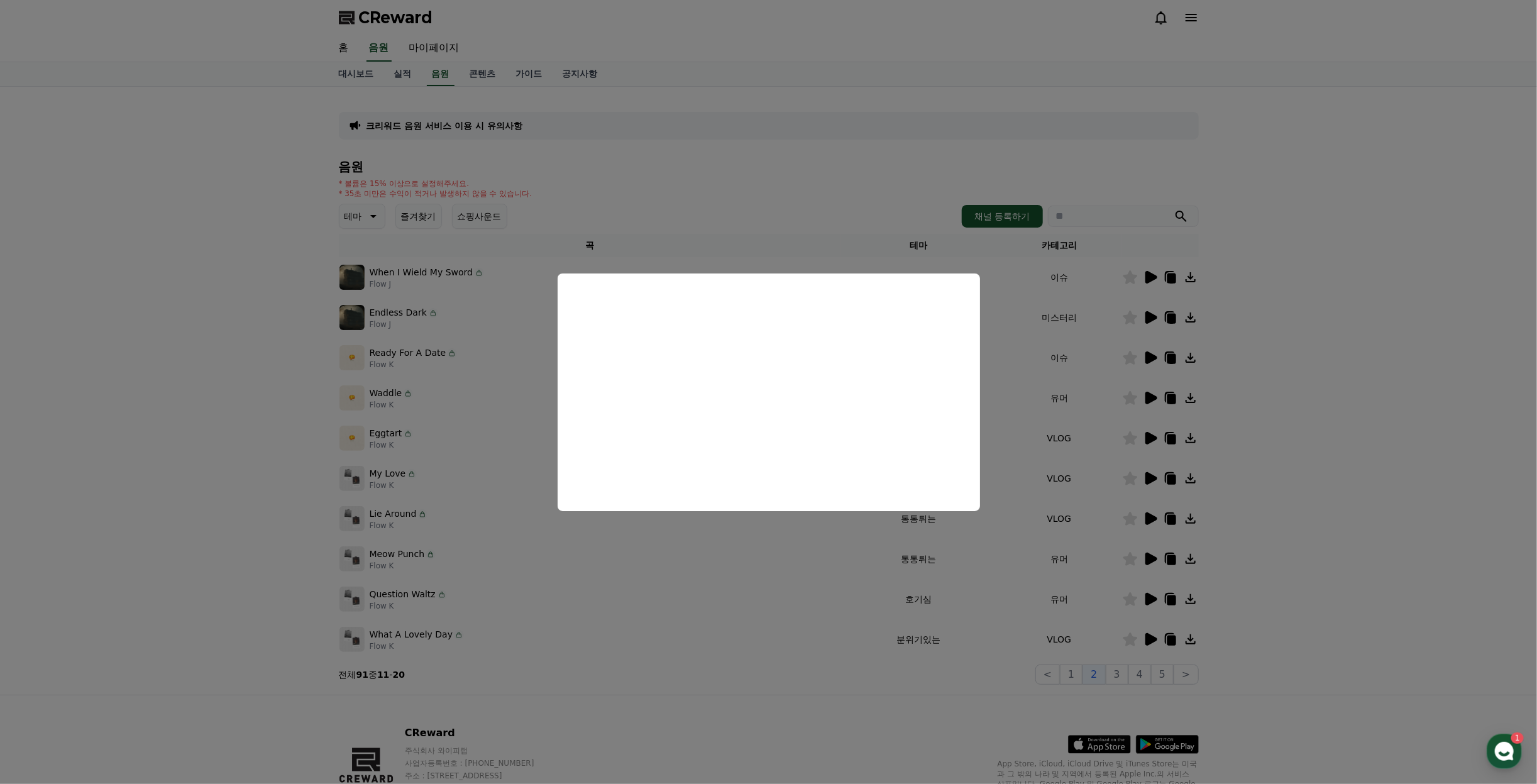
drag, startPoint x: 1268, startPoint y: 321, endPoint x: 1121, endPoint y: 322, distance: 147.0
click at [1268, 321] on button "close modal" at bounding box center [768, 392] width 1537 height 784
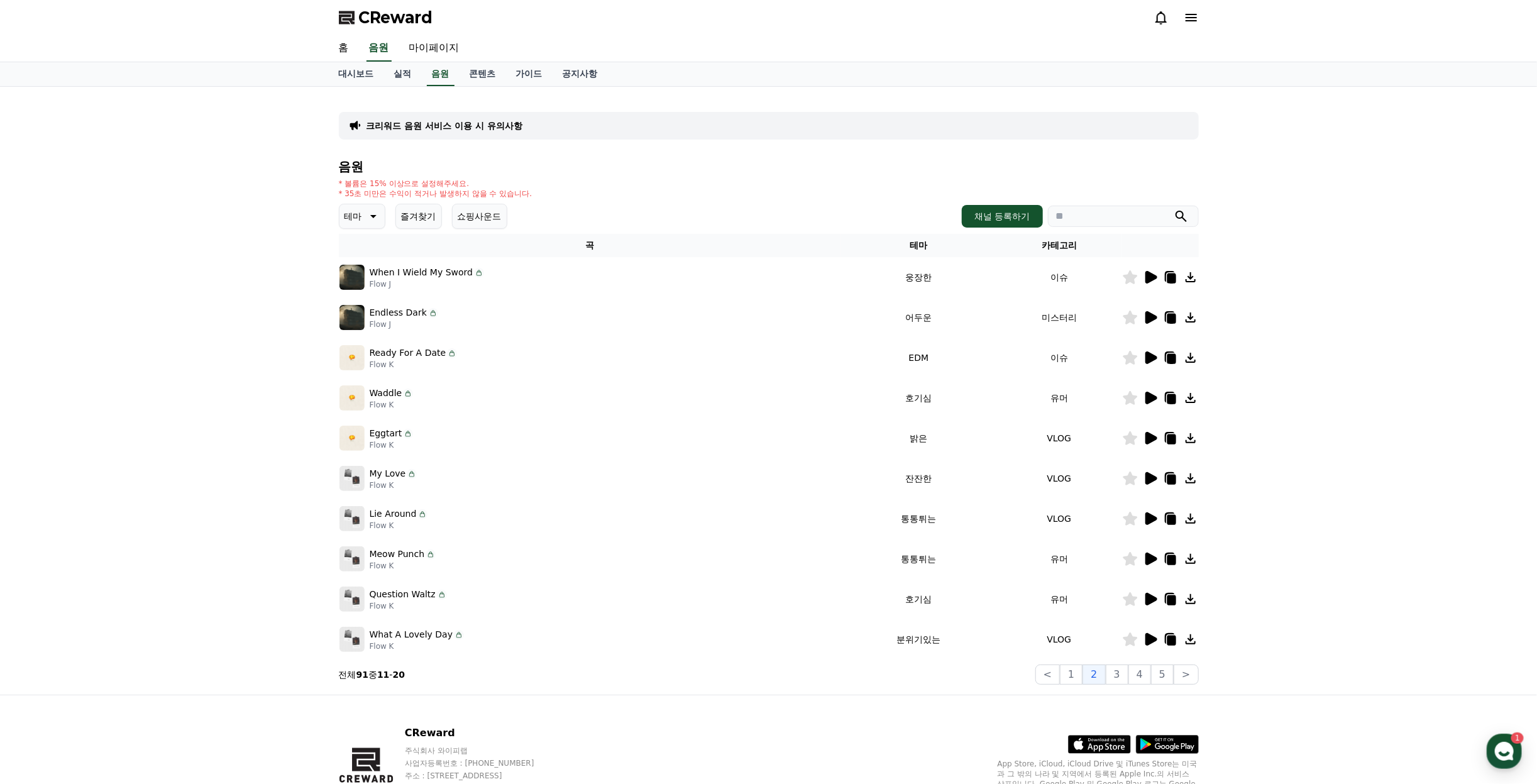
click at [1148, 360] on icon at bounding box center [1152, 358] width 12 height 13
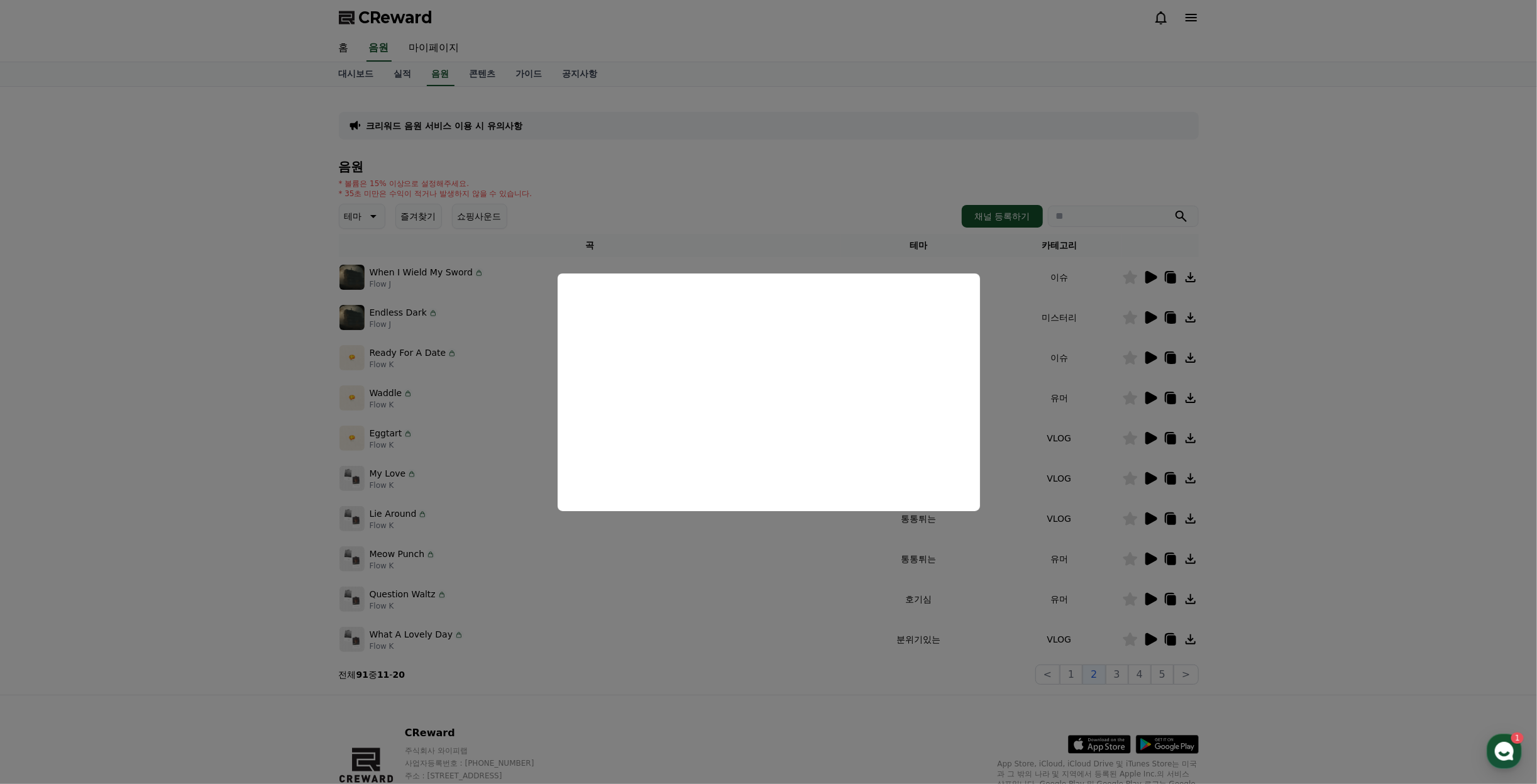
drag, startPoint x: 1327, startPoint y: 360, endPoint x: 1199, endPoint y: 376, distance: 129.0
click at [1322, 362] on button "close modal" at bounding box center [768, 392] width 1537 height 784
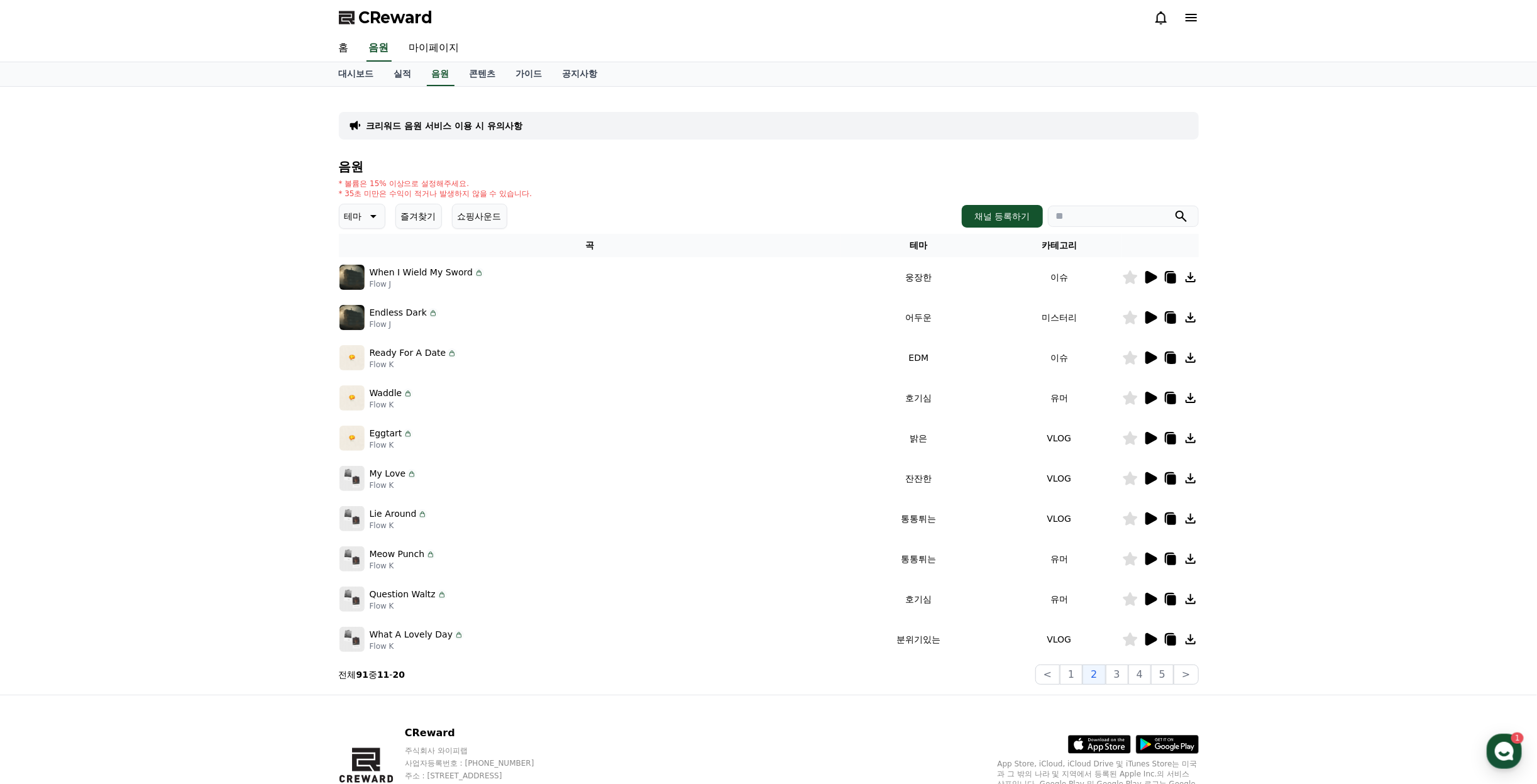
click at [1154, 392] on icon at bounding box center [1150, 398] width 15 height 15
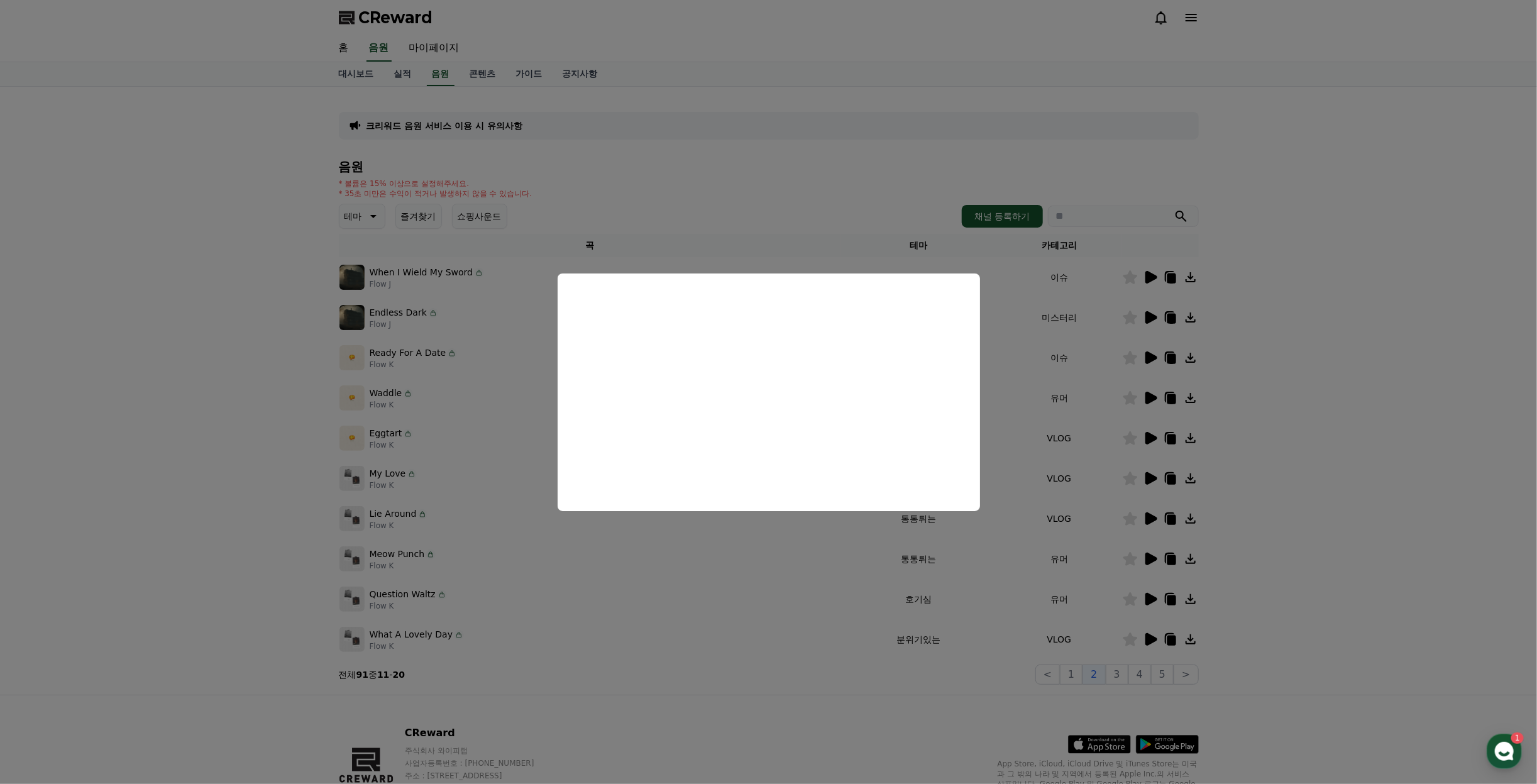
click at [1294, 373] on button "close modal" at bounding box center [768, 392] width 1537 height 784
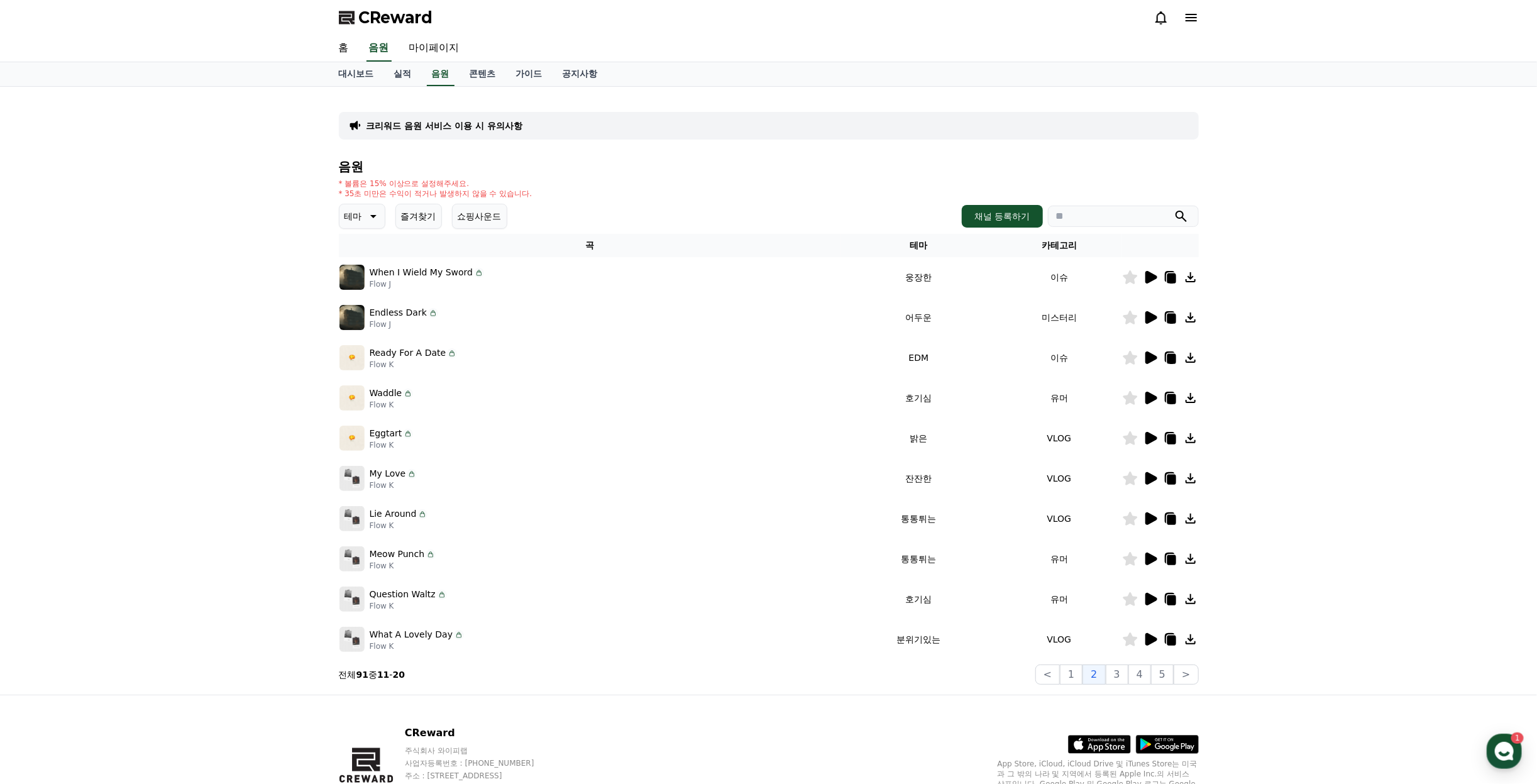
click at [1134, 393] on icon at bounding box center [1130, 398] width 15 height 14
click at [1146, 433] on icon at bounding box center [1152, 438] width 12 height 13
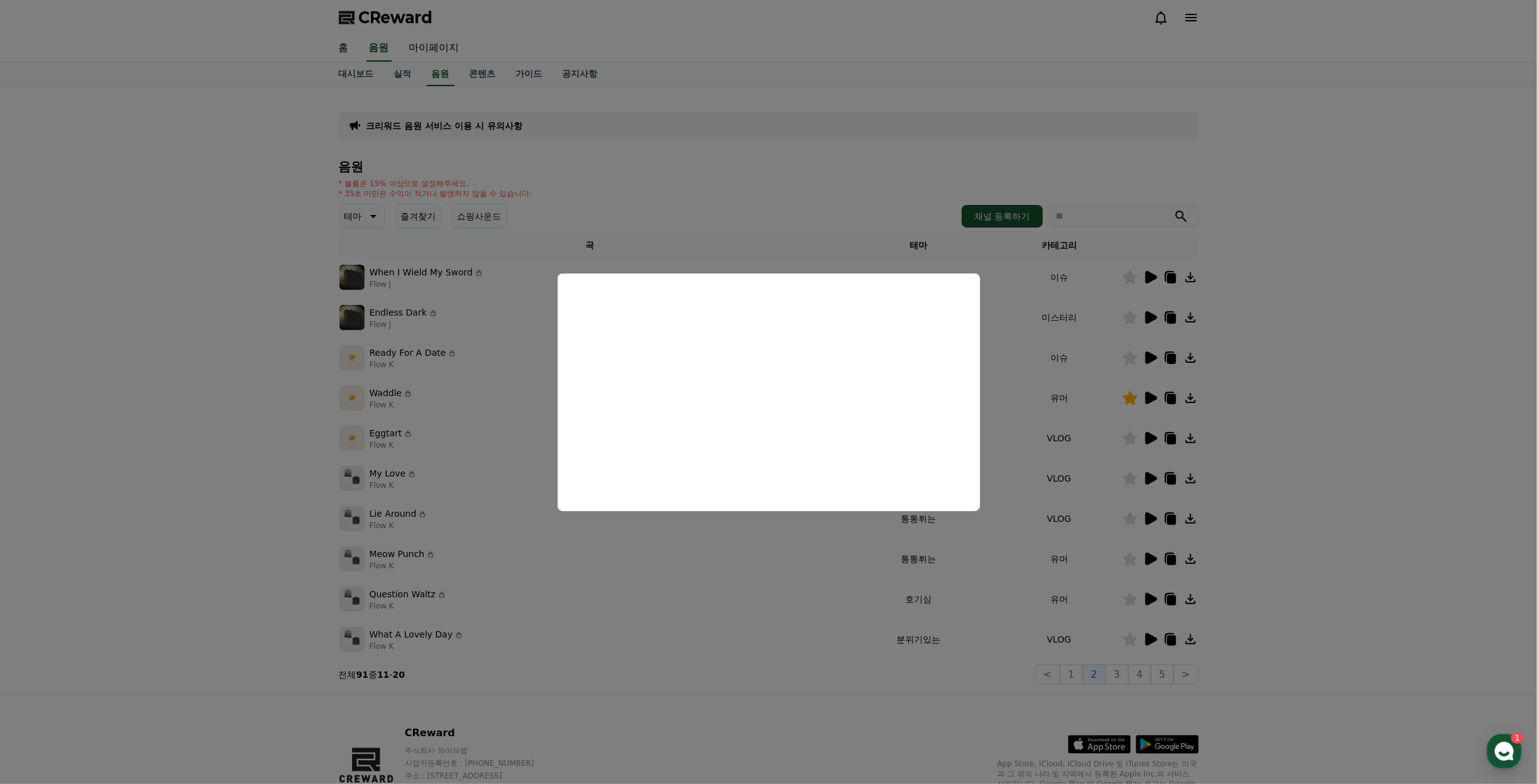
click at [1240, 321] on button "close modal" at bounding box center [768, 392] width 1537 height 784
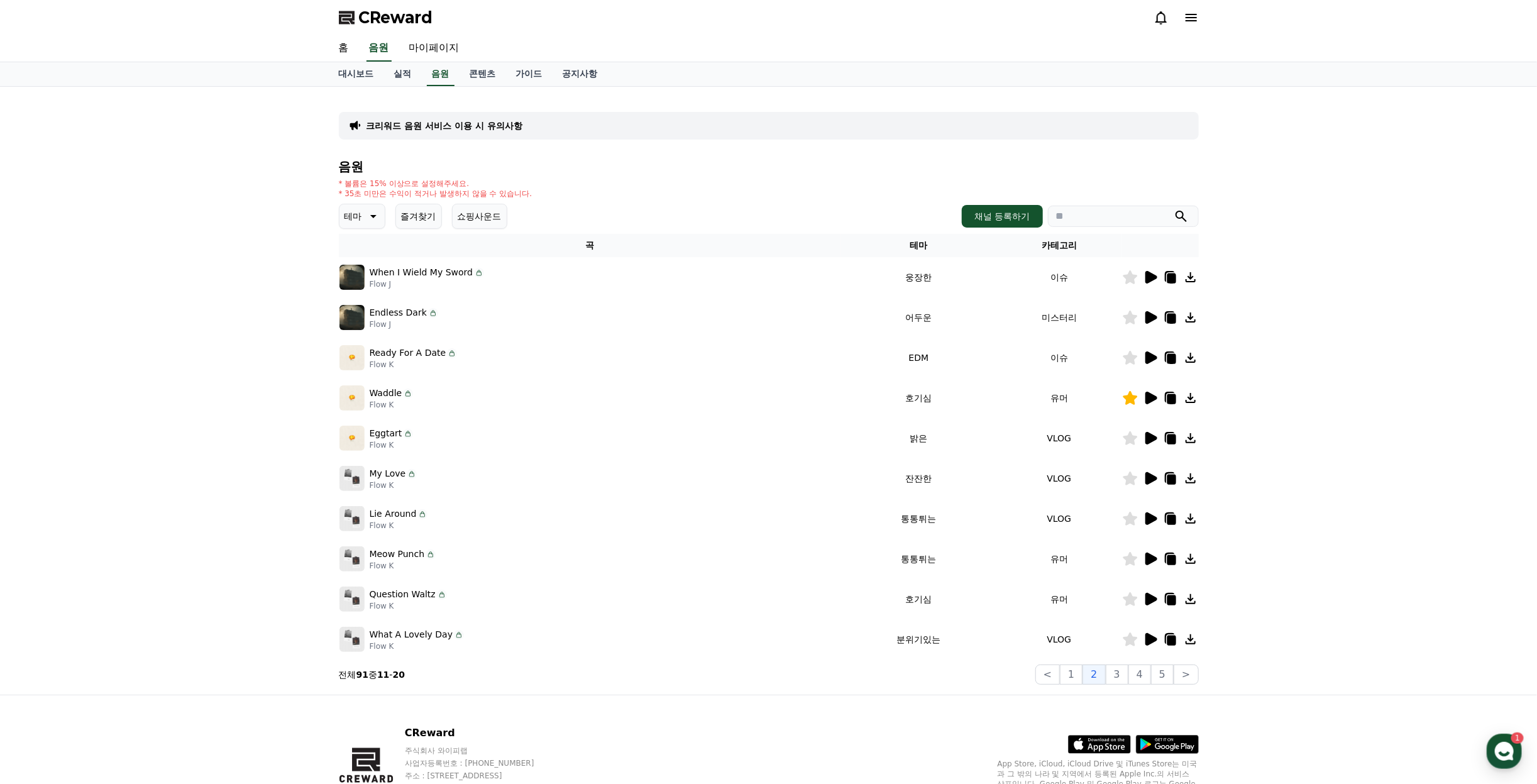
click at [1152, 517] on icon at bounding box center [1152, 519] width 12 height 13
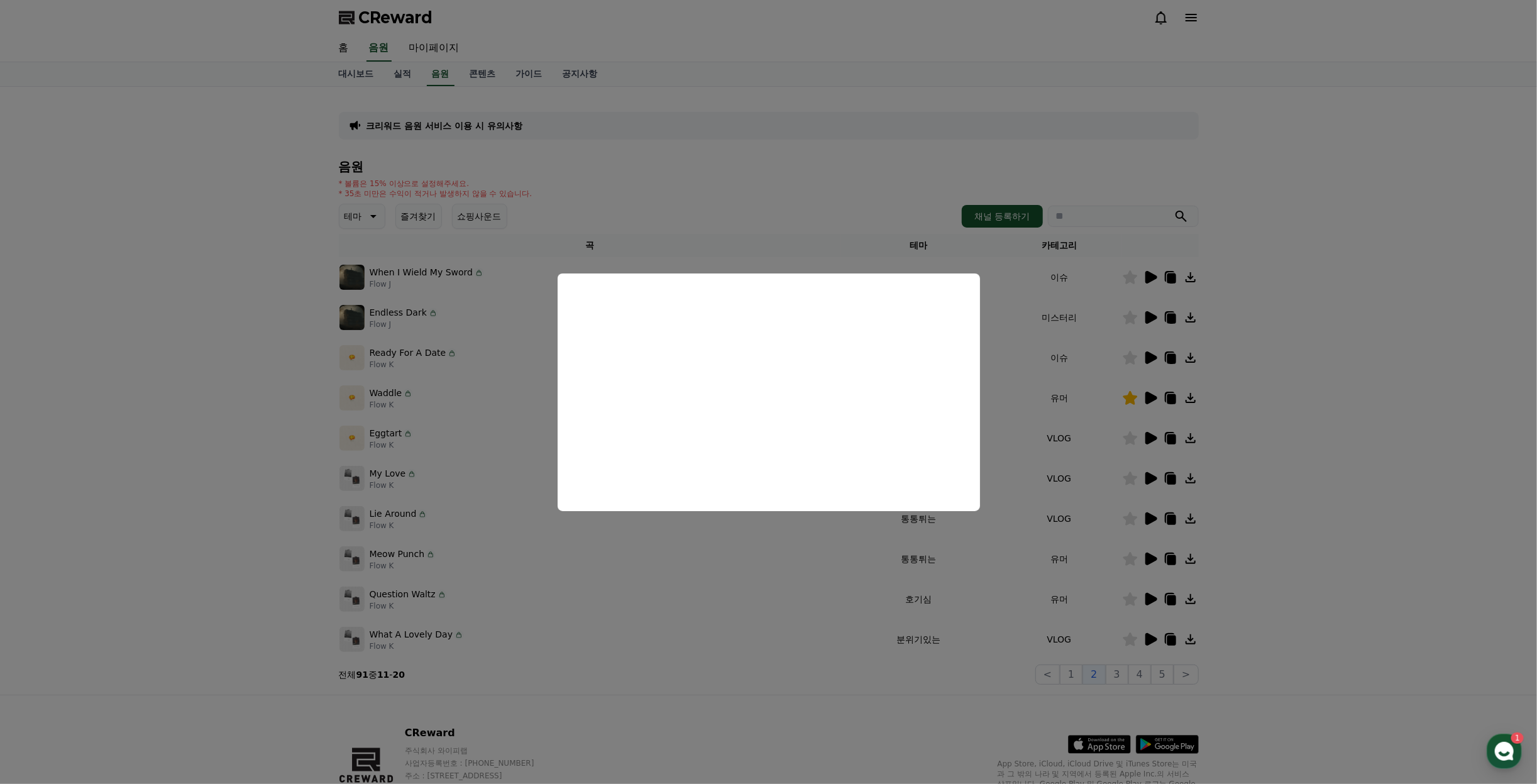
click at [1352, 494] on button "close modal" at bounding box center [768, 392] width 1537 height 784
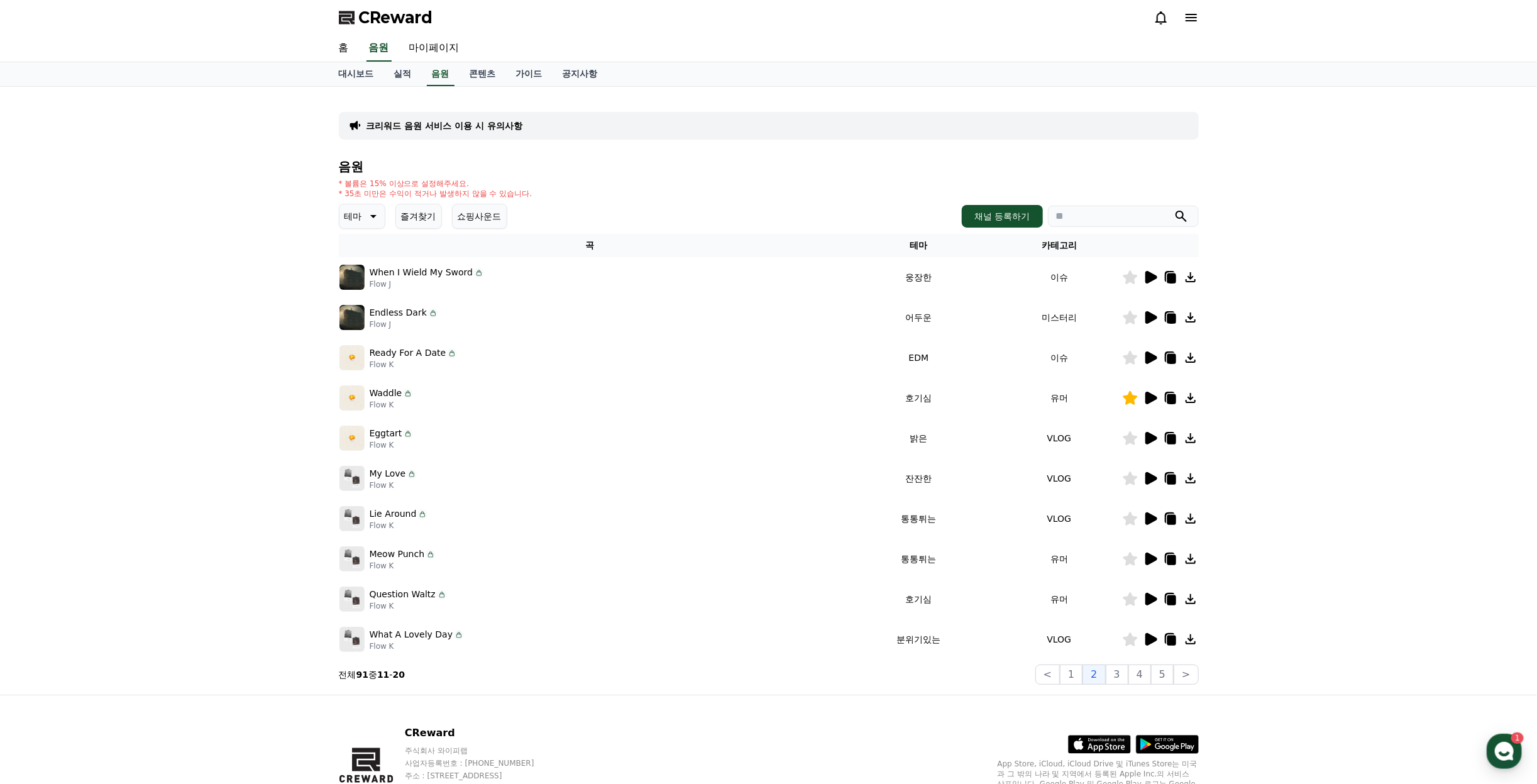
click at [1148, 477] on icon at bounding box center [1152, 478] width 12 height 13
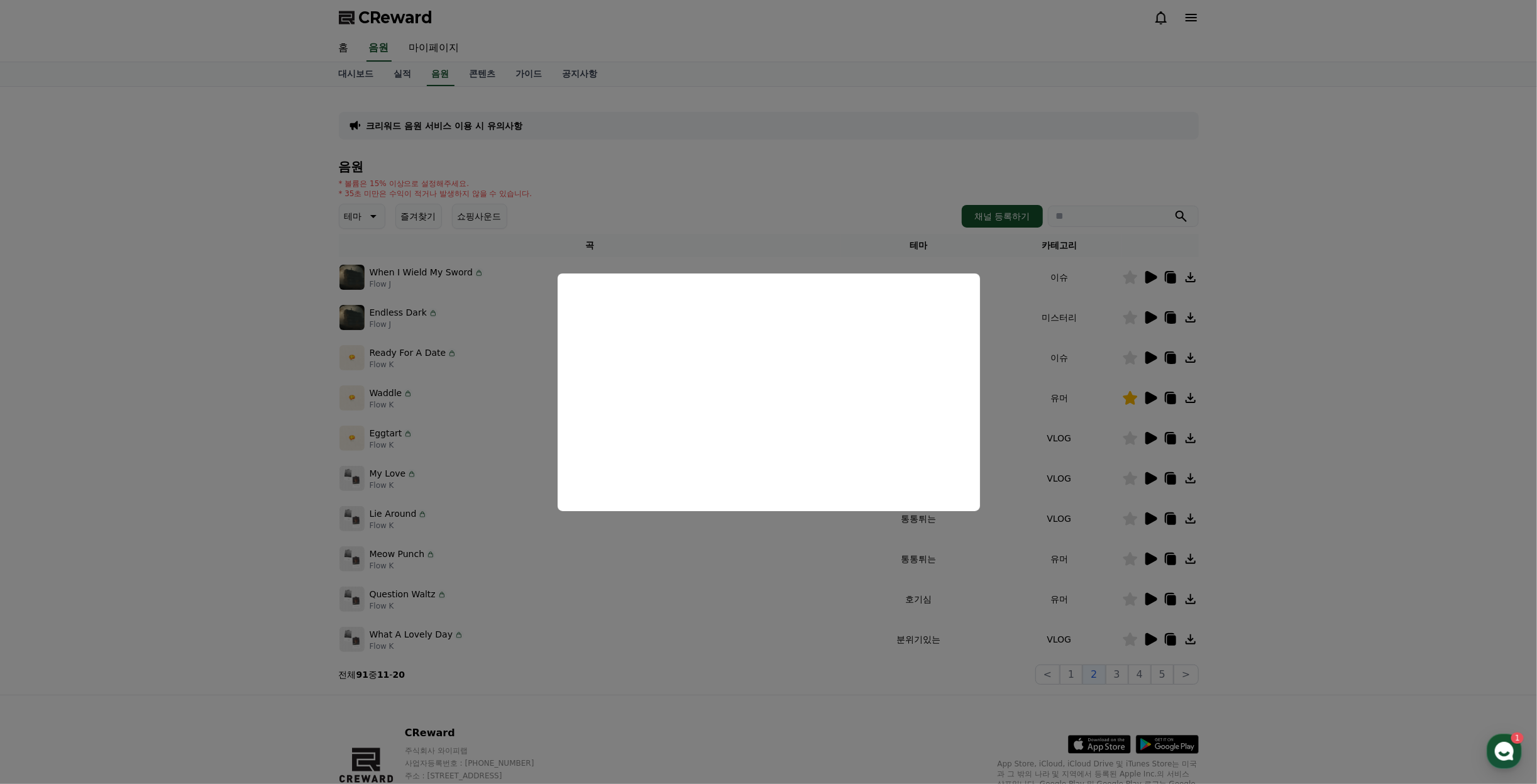
click at [1147, 519] on button "close modal" at bounding box center [768, 392] width 1537 height 784
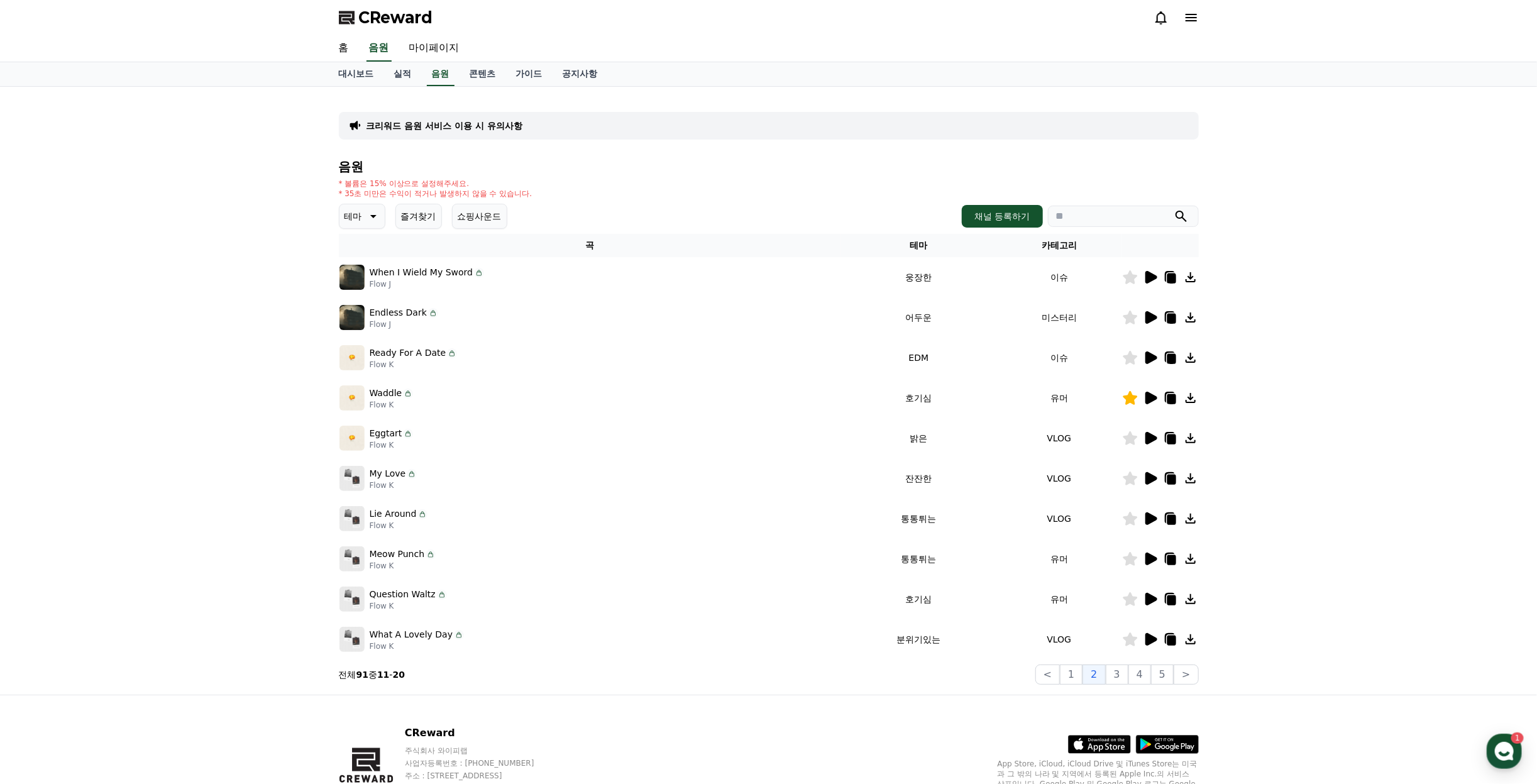
click at [1147, 519] on icon at bounding box center [1152, 519] width 12 height 13
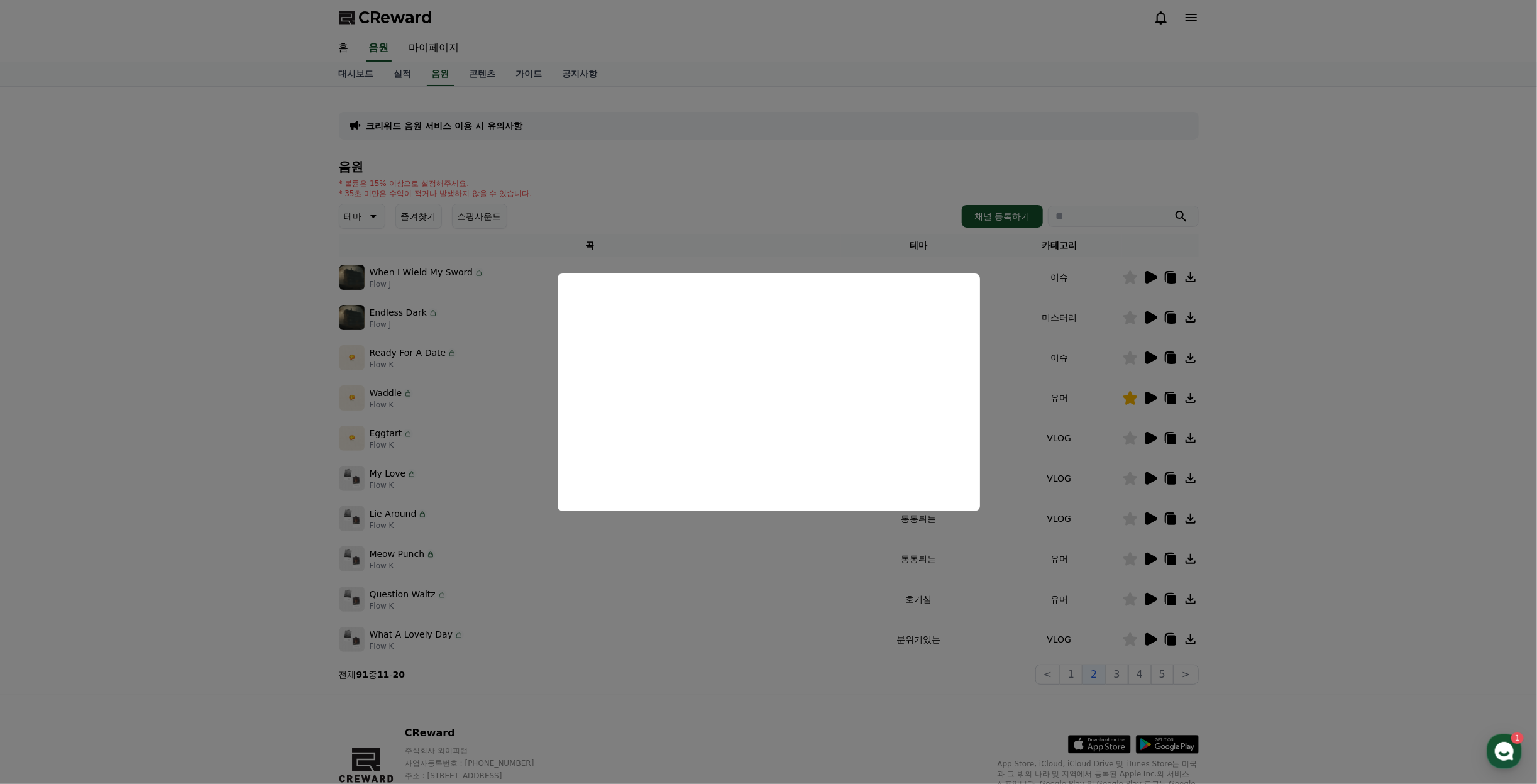
click at [1327, 535] on button "close modal" at bounding box center [768, 392] width 1537 height 784
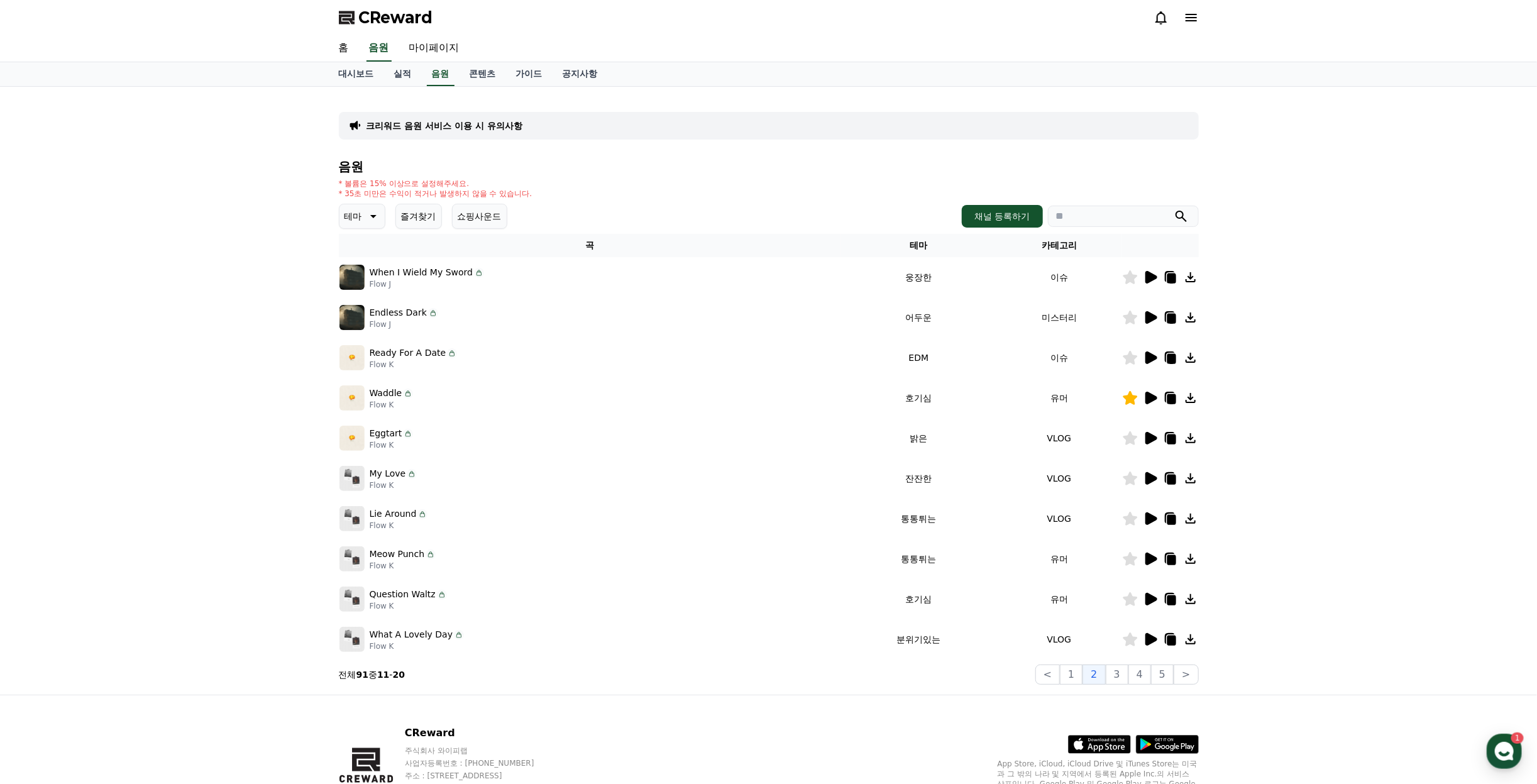
click at [1156, 601] on icon at bounding box center [1150, 599] width 15 height 15
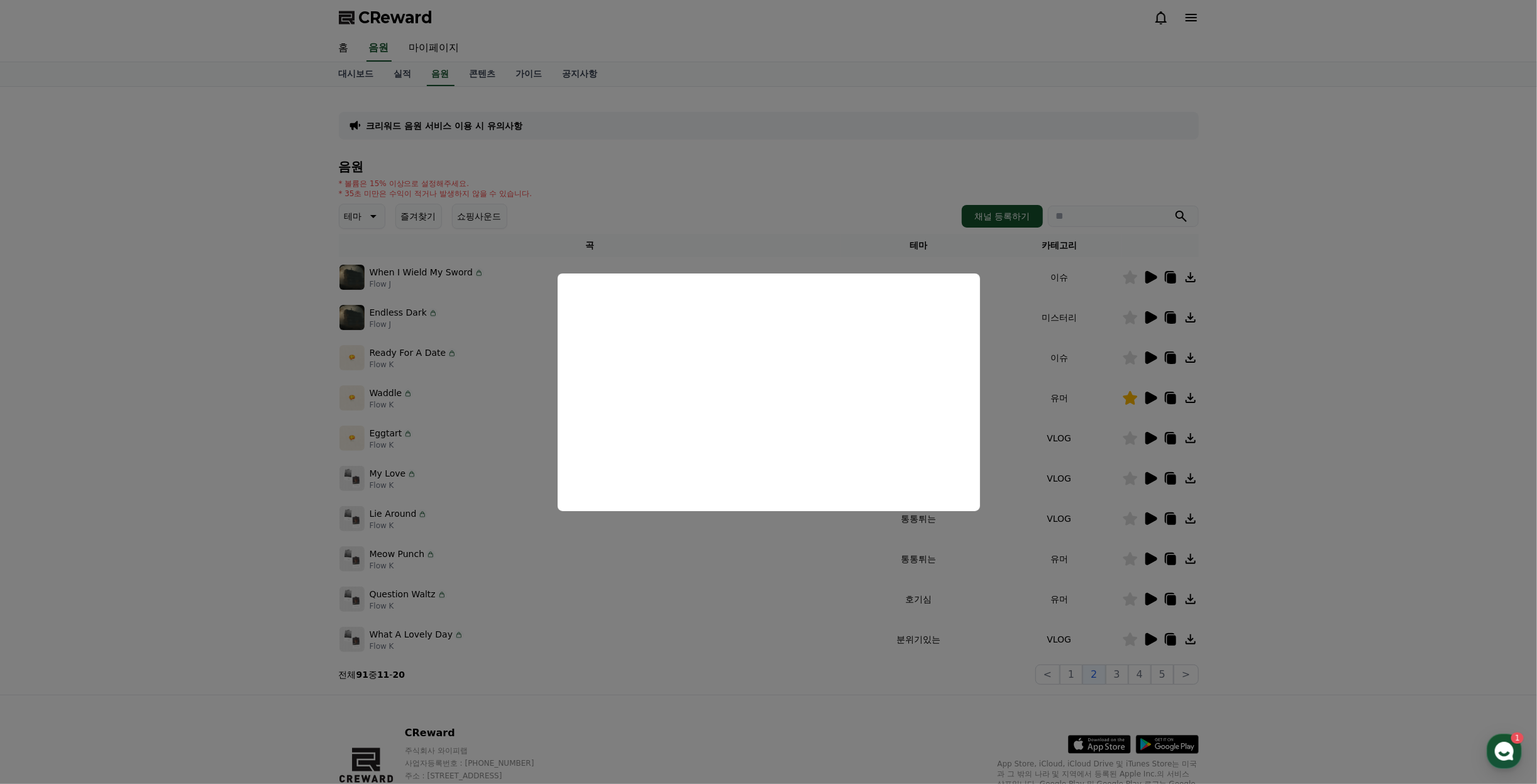
click at [1249, 523] on button "close modal" at bounding box center [768, 392] width 1537 height 784
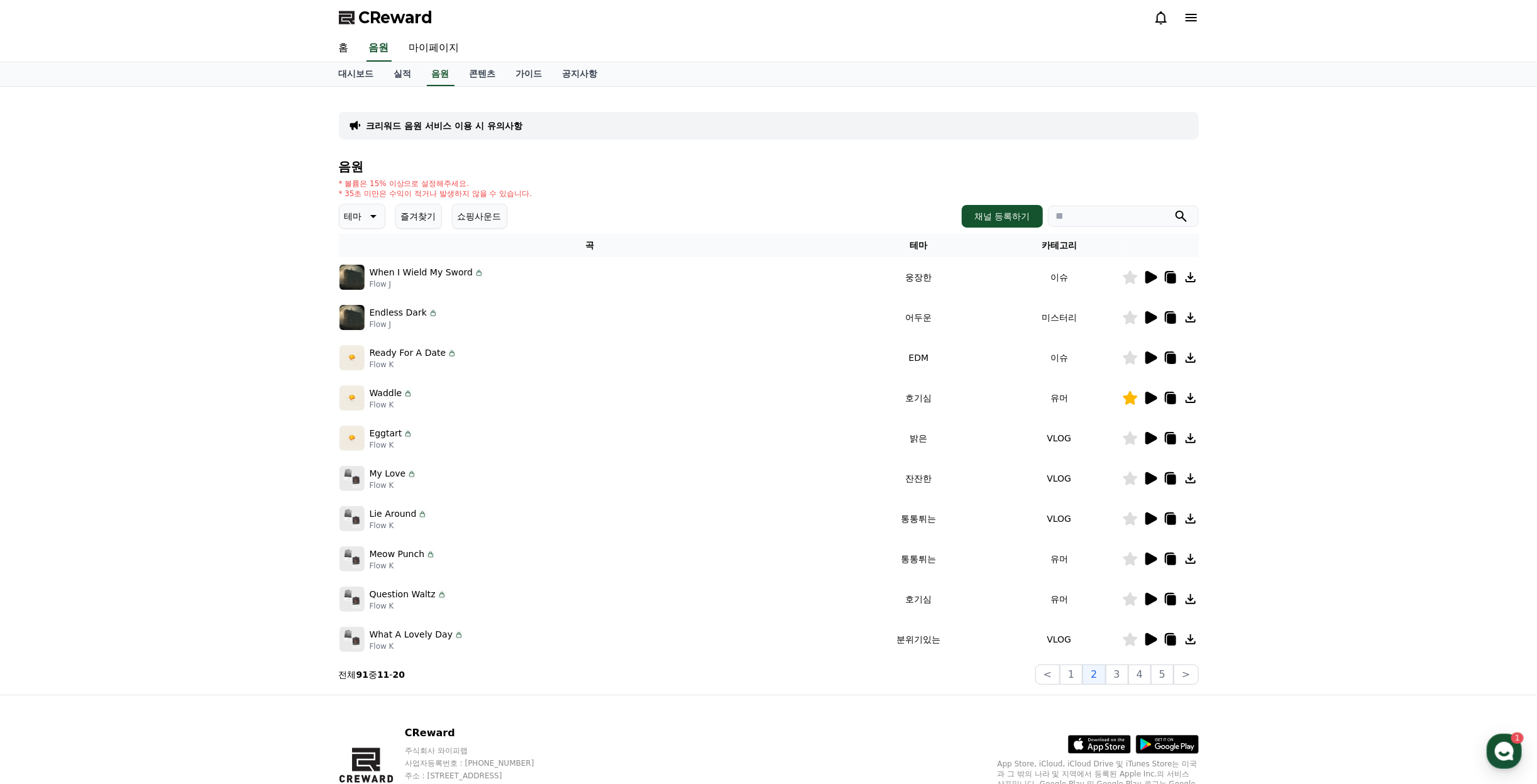
click at [1131, 599] on icon at bounding box center [1130, 599] width 14 height 14
click at [1118, 667] on button "3" at bounding box center [1117, 675] width 23 height 20
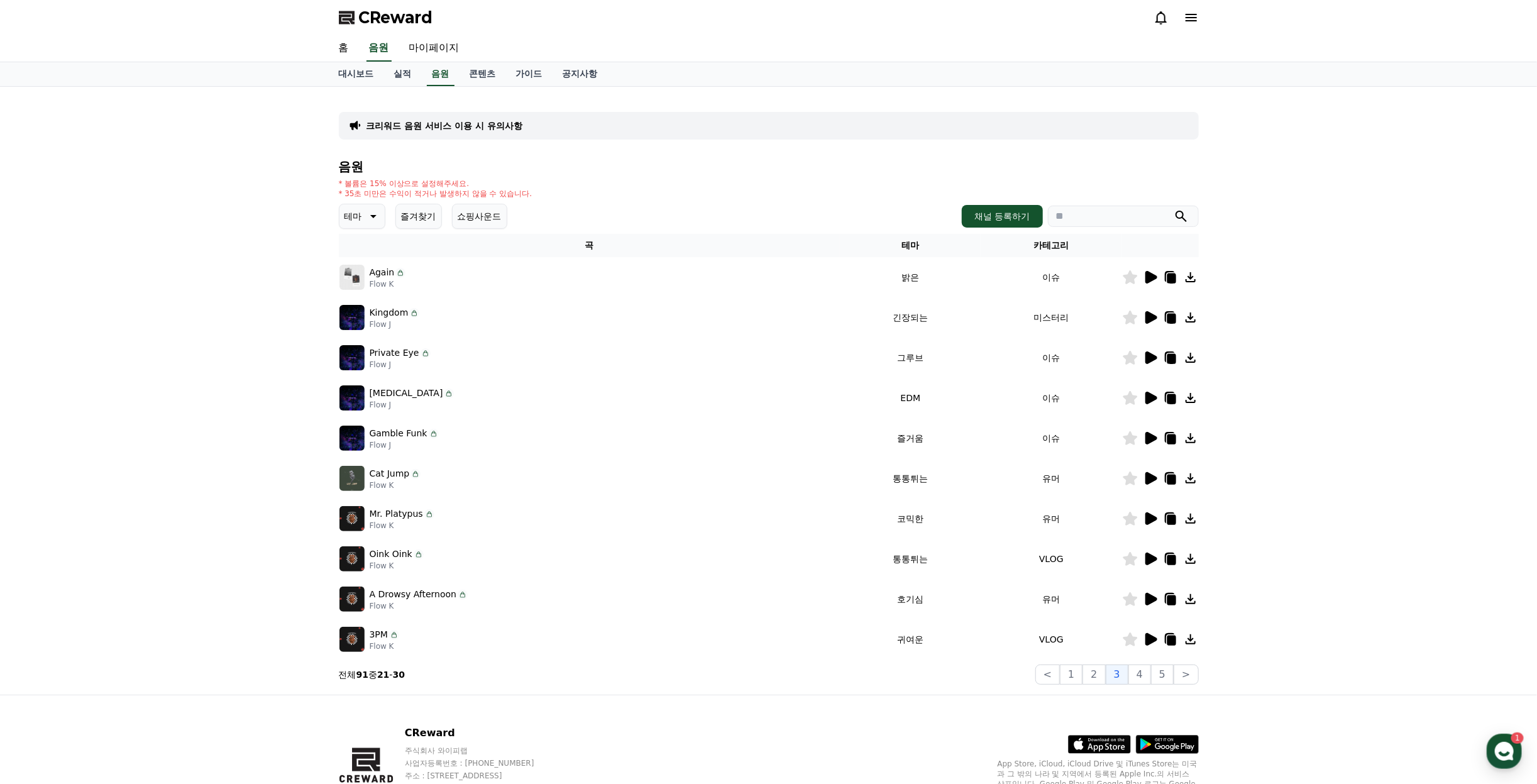
click at [1149, 277] on icon at bounding box center [1152, 277] width 12 height 13
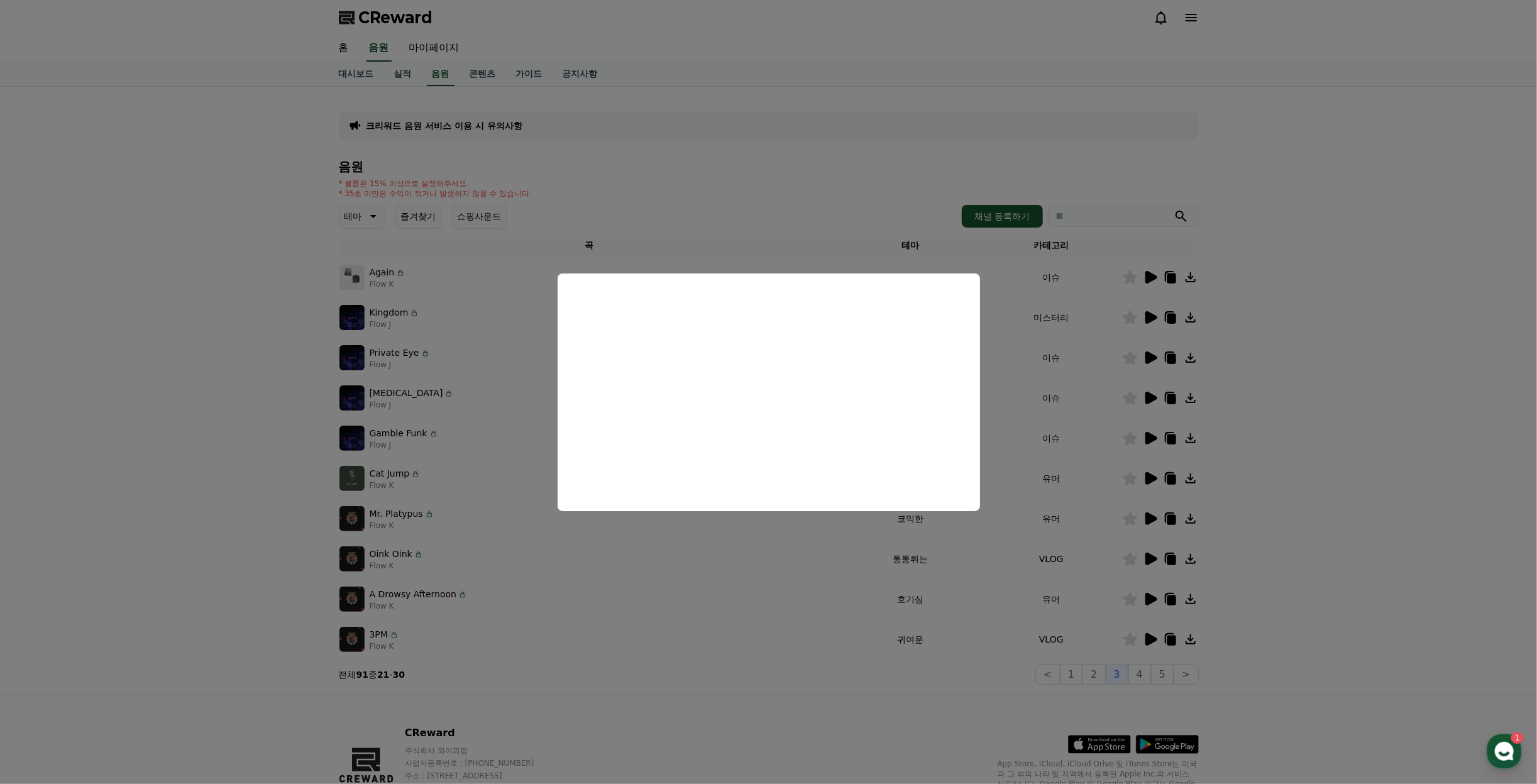
click at [260, 450] on button "close modal" at bounding box center [768, 392] width 1537 height 784
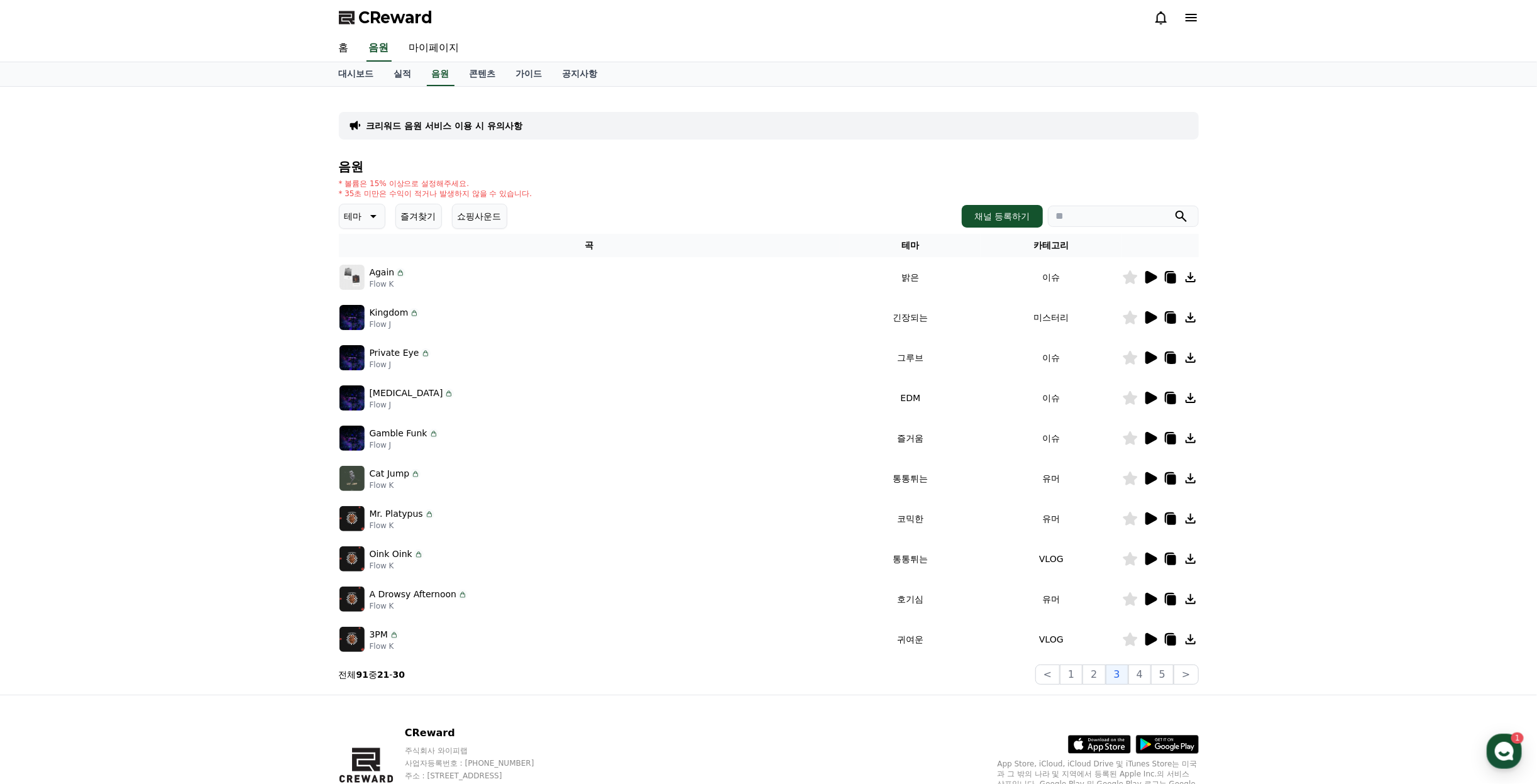
click at [1148, 513] on icon at bounding box center [1152, 519] width 12 height 13
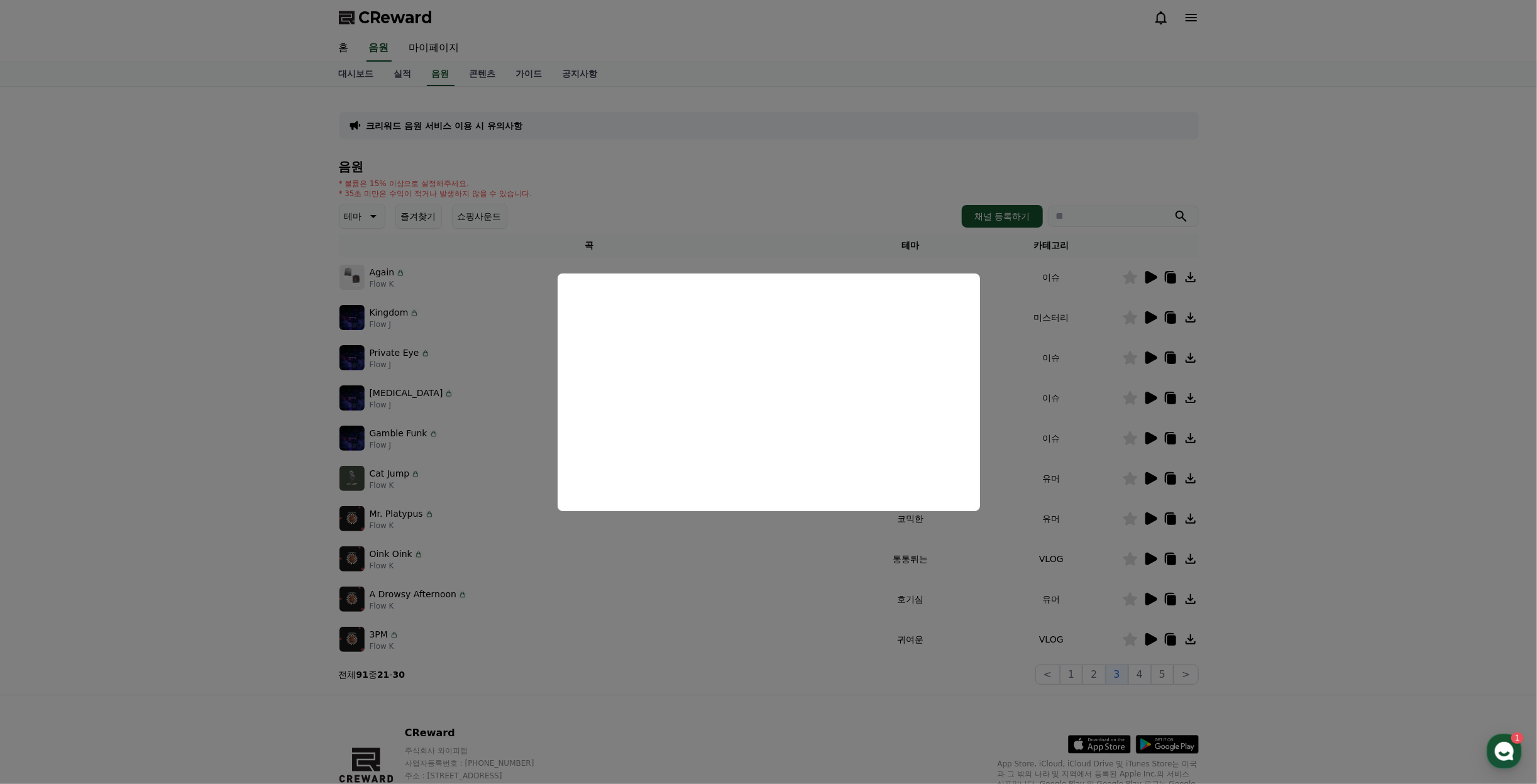
click at [1148, 637] on button "close modal" at bounding box center [768, 392] width 1537 height 784
click at [1148, 637] on icon at bounding box center [1152, 639] width 12 height 13
click at [1340, 377] on button "close modal" at bounding box center [768, 392] width 1537 height 784
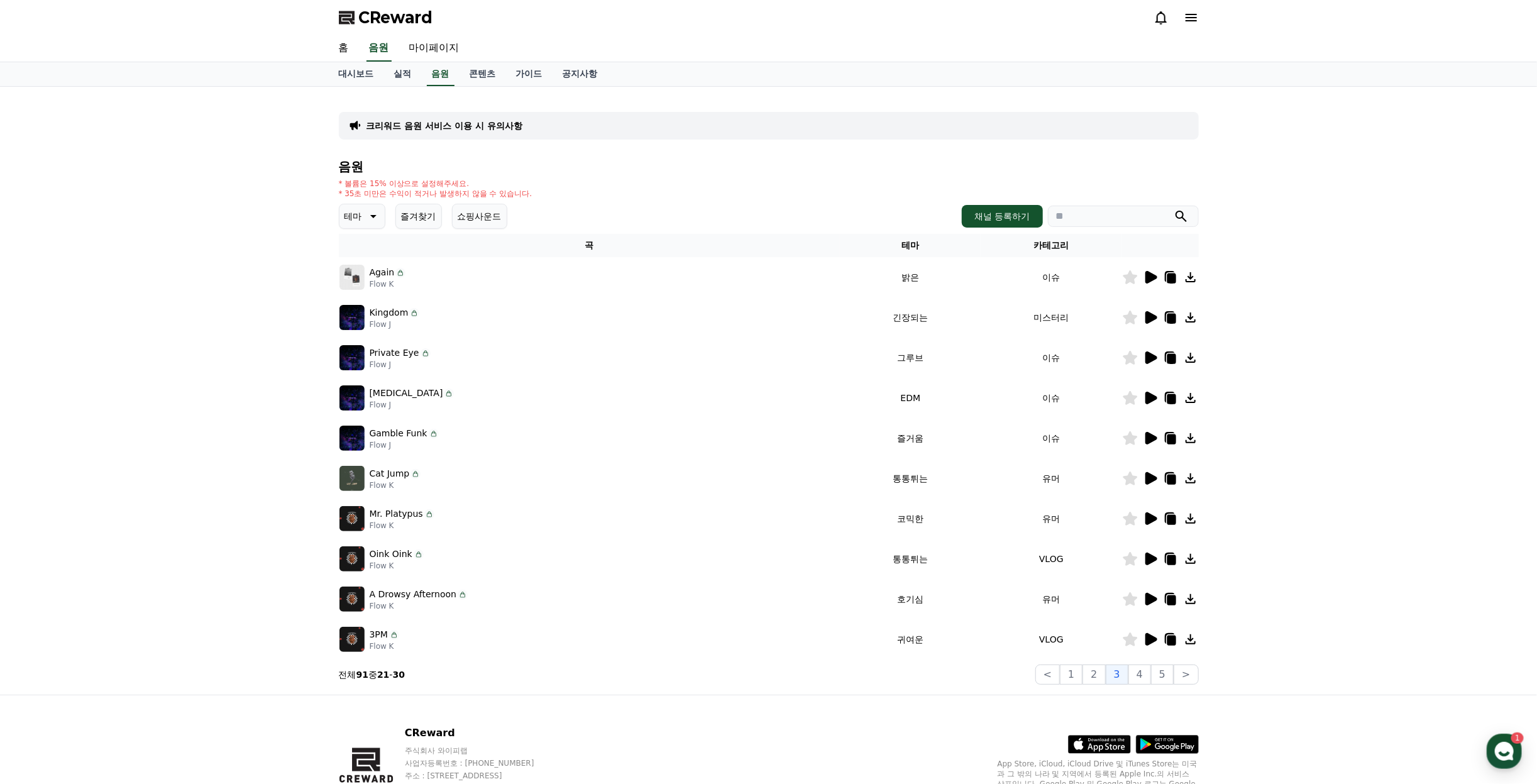
click at [1153, 352] on icon at bounding box center [1150, 358] width 15 height 15
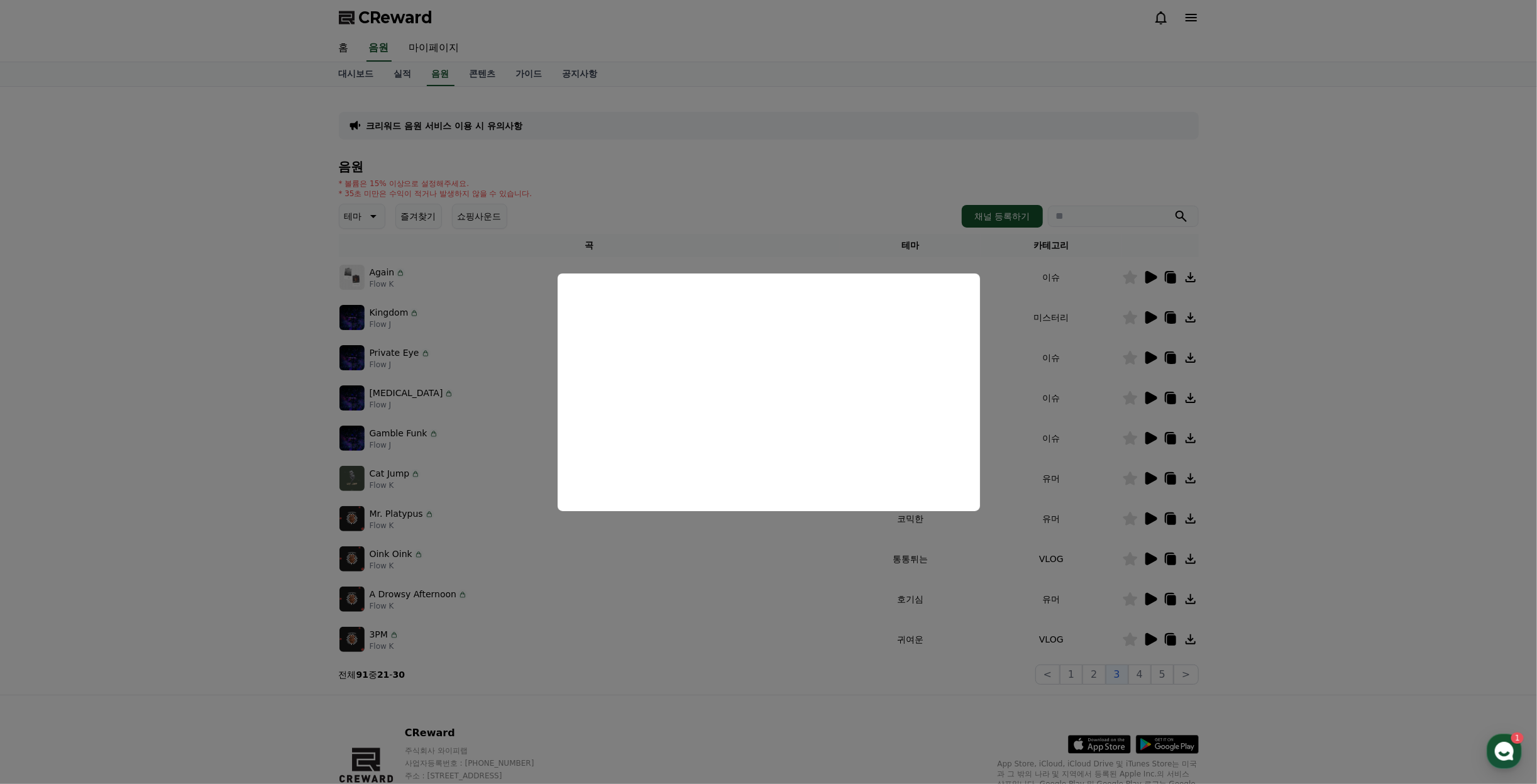
click at [1385, 413] on button "close modal" at bounding box center [768, 392] width 1537 height 784
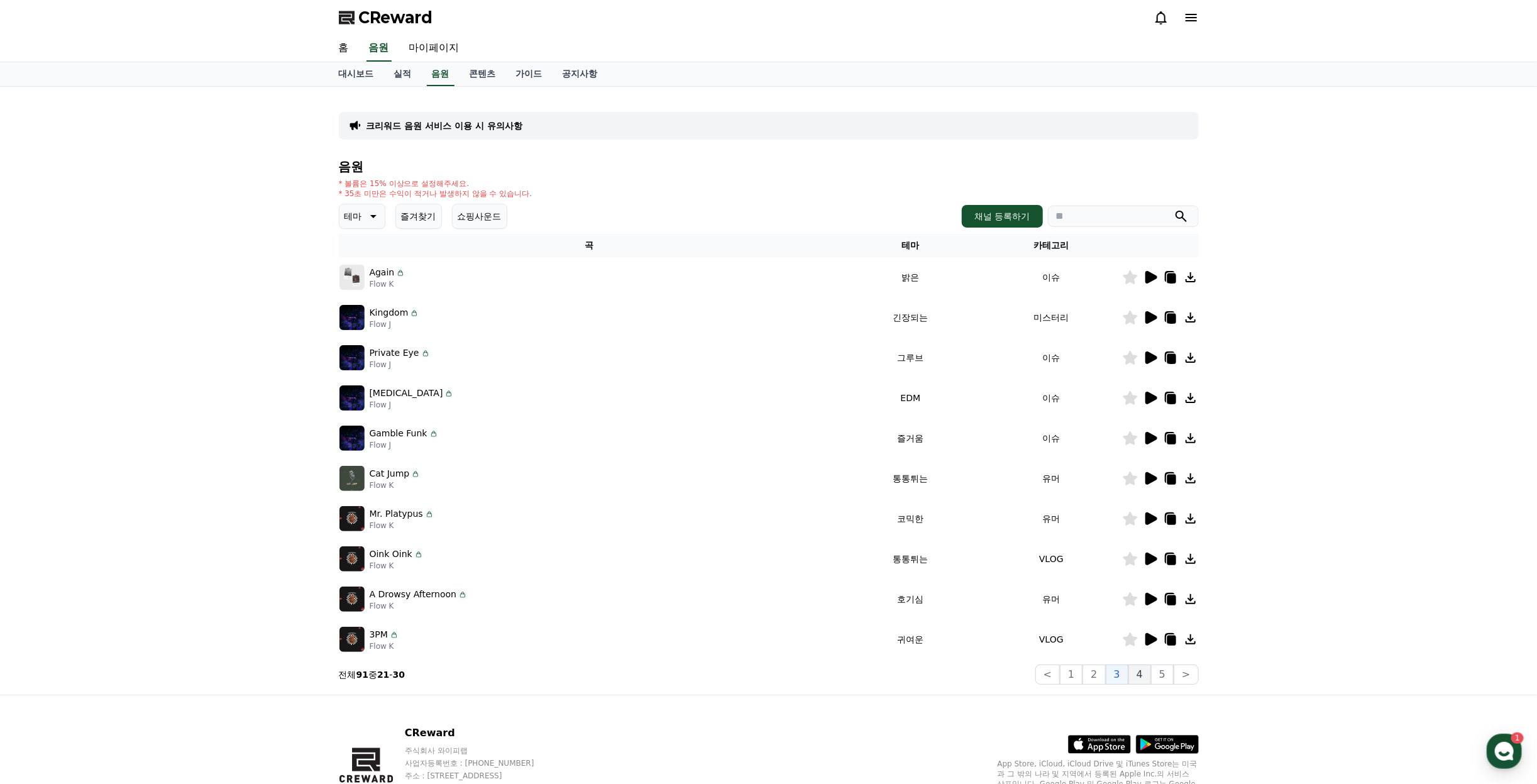
click at [1138, 676] on button "4" at bounding box center [1140, 675] width 23 height 20
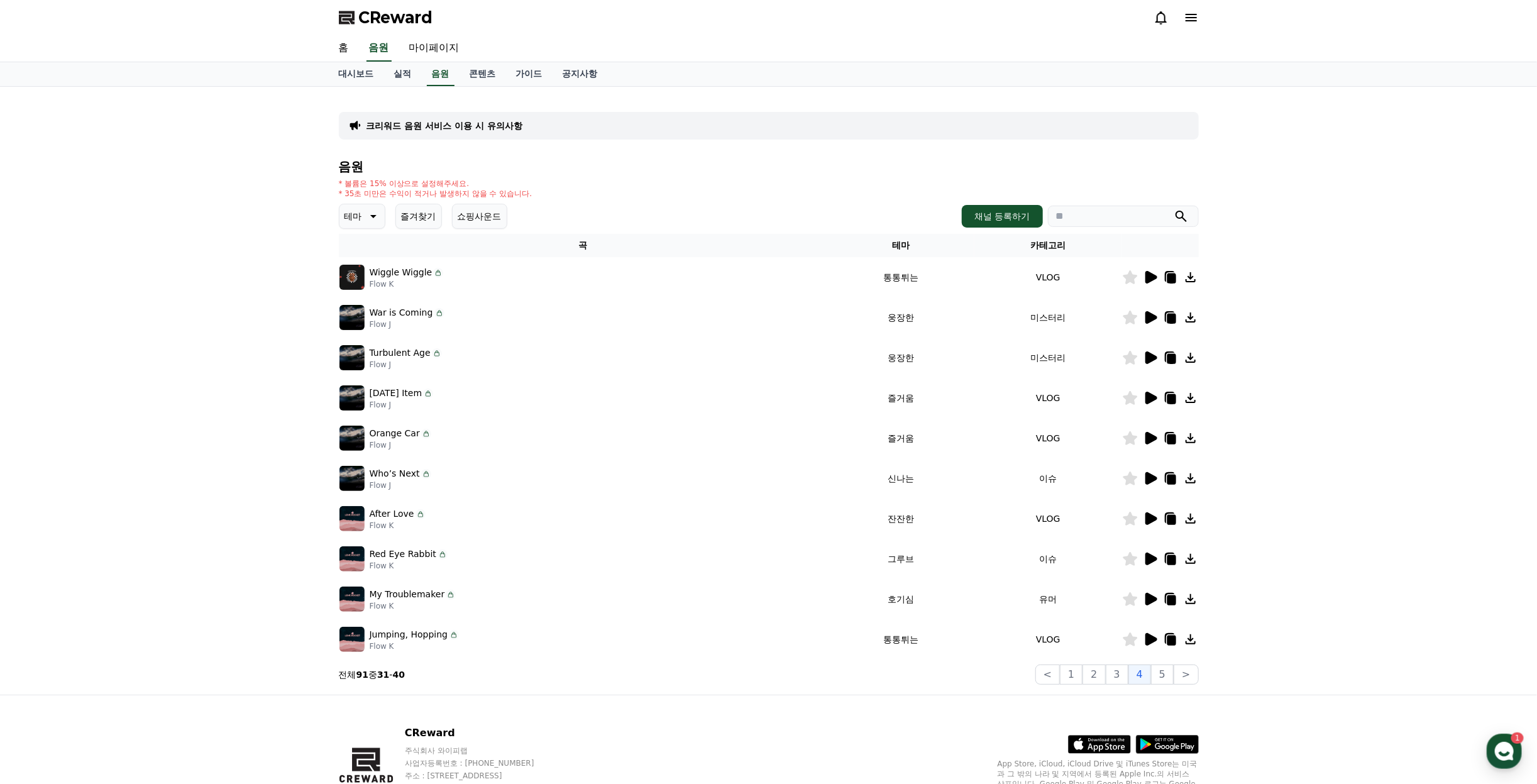
click at [1151, 480] on icon at bounding box center [1152, 478] width 12 height 13
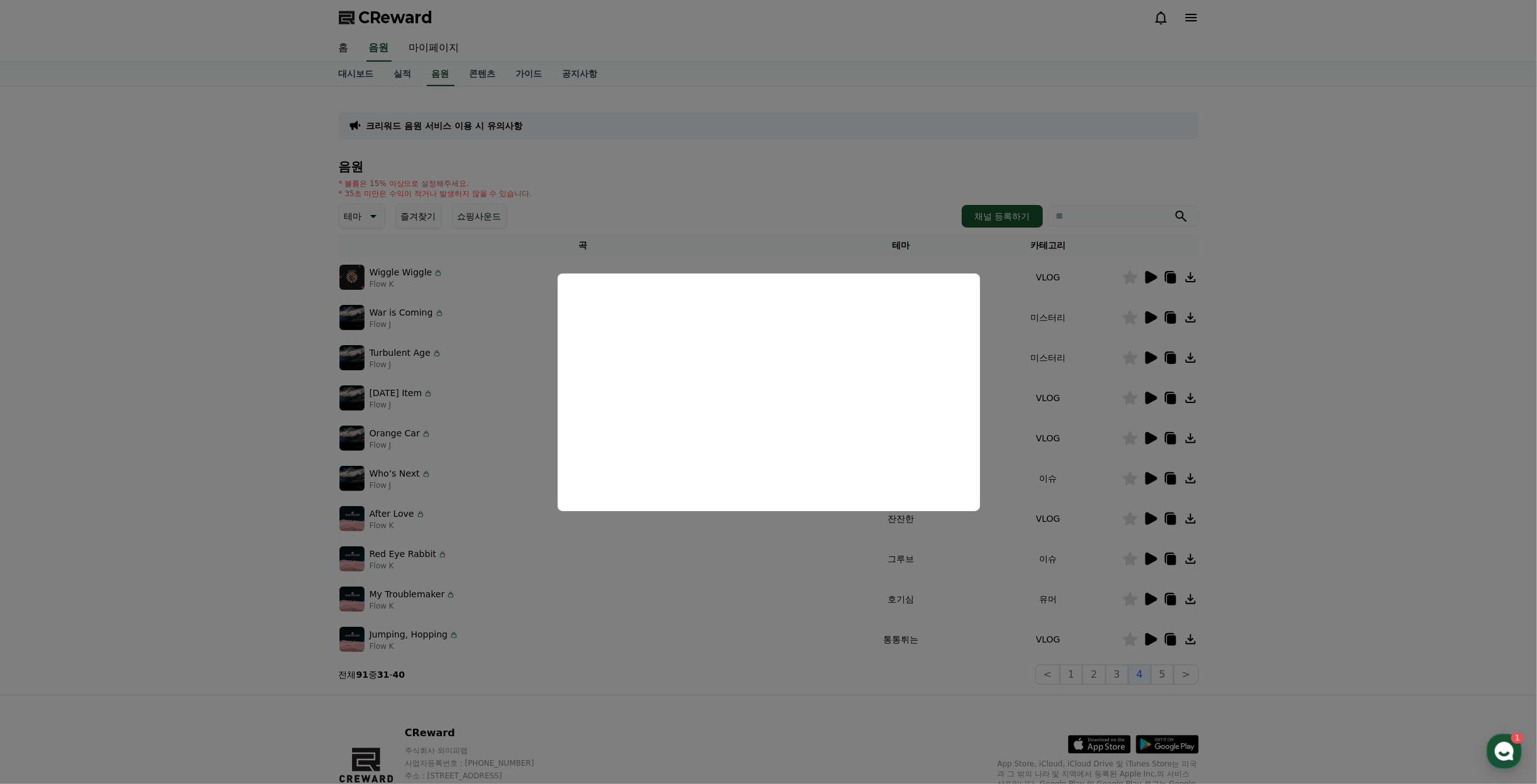
click at [1243, 476] on button "close modal" at bounding box center [768, 392] width 1537 height 784
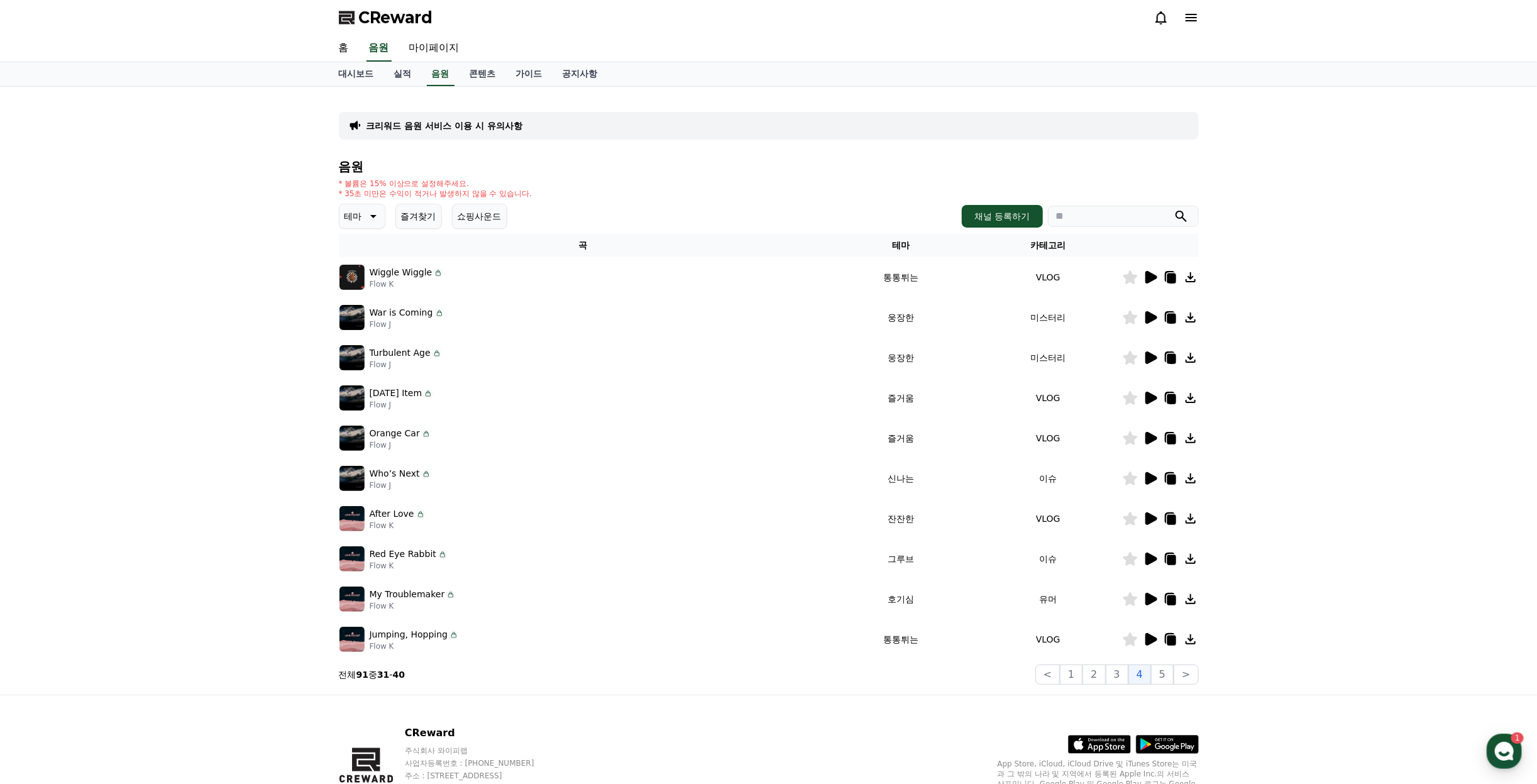
click at [1145, 643] on icon at bounding box center [1150, 639] width 15 height 15
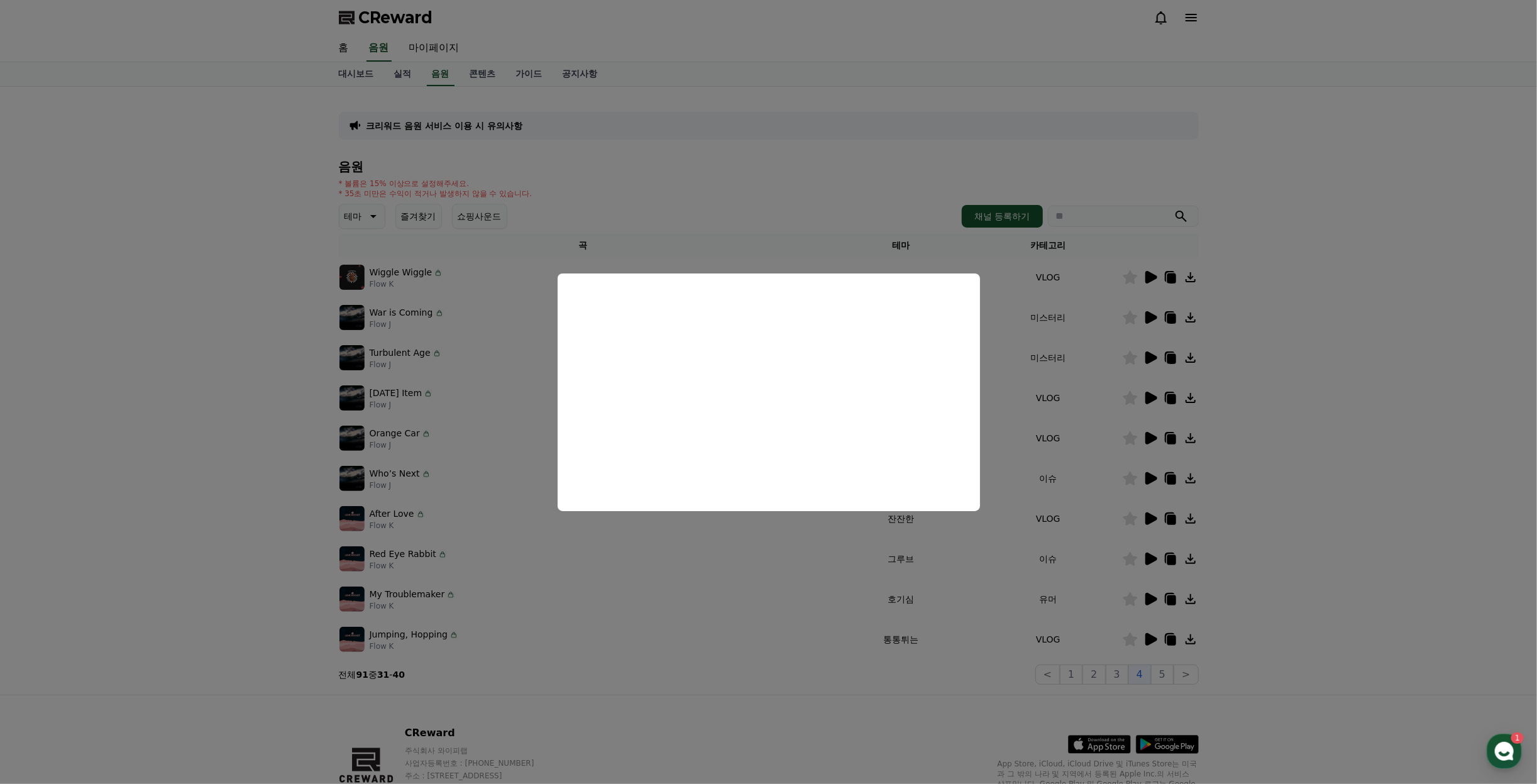
click at [1103, 604] on button "close modal" at bounding box center [768, 392] width 1537 height 784
click at [1152, 598] on icon at bounding box center [1152, 599] width 12 height 13
click at [1280, 564] on button "close modal" at bounding box center [768, 392] width 1537 height 784
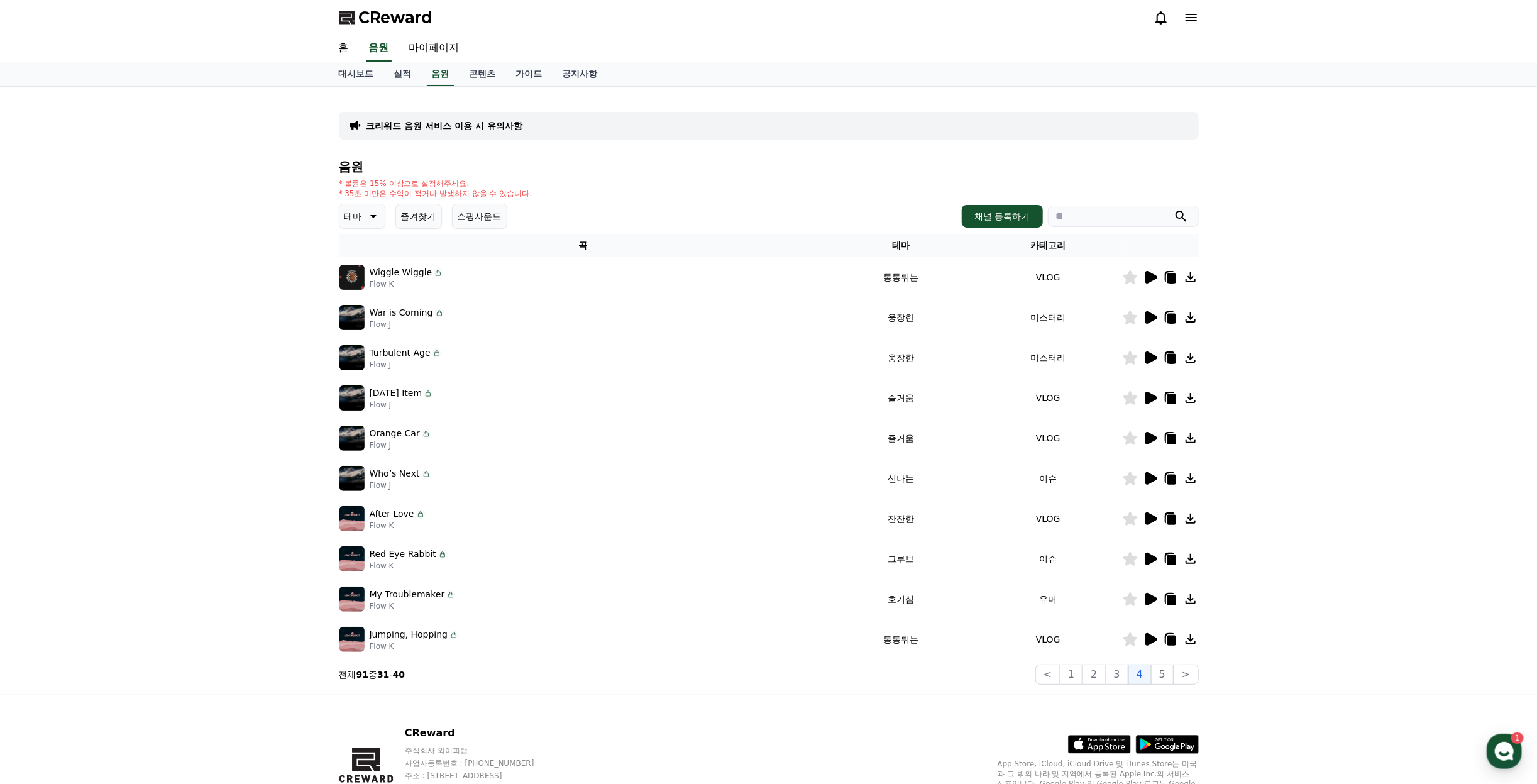
click at [1132, 603] on icon at bounding box center [1130, 599] width 14 height 14
click at [1144, 559] on icon at bounding box center [1150, 559] width 15 height 15
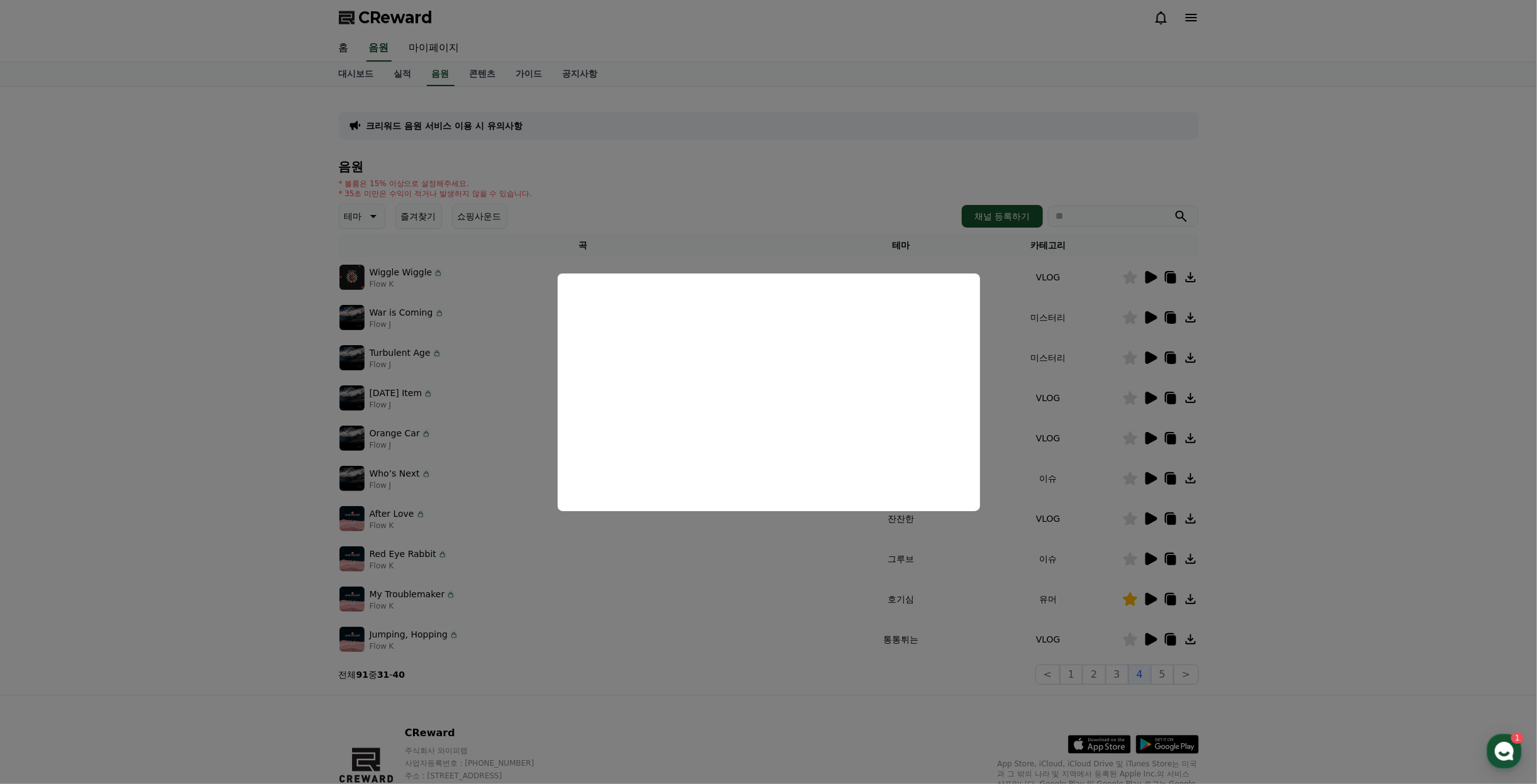
click at [1220, 538] on button "close modal" at bounding box center [768, 392] width 1537 height 784
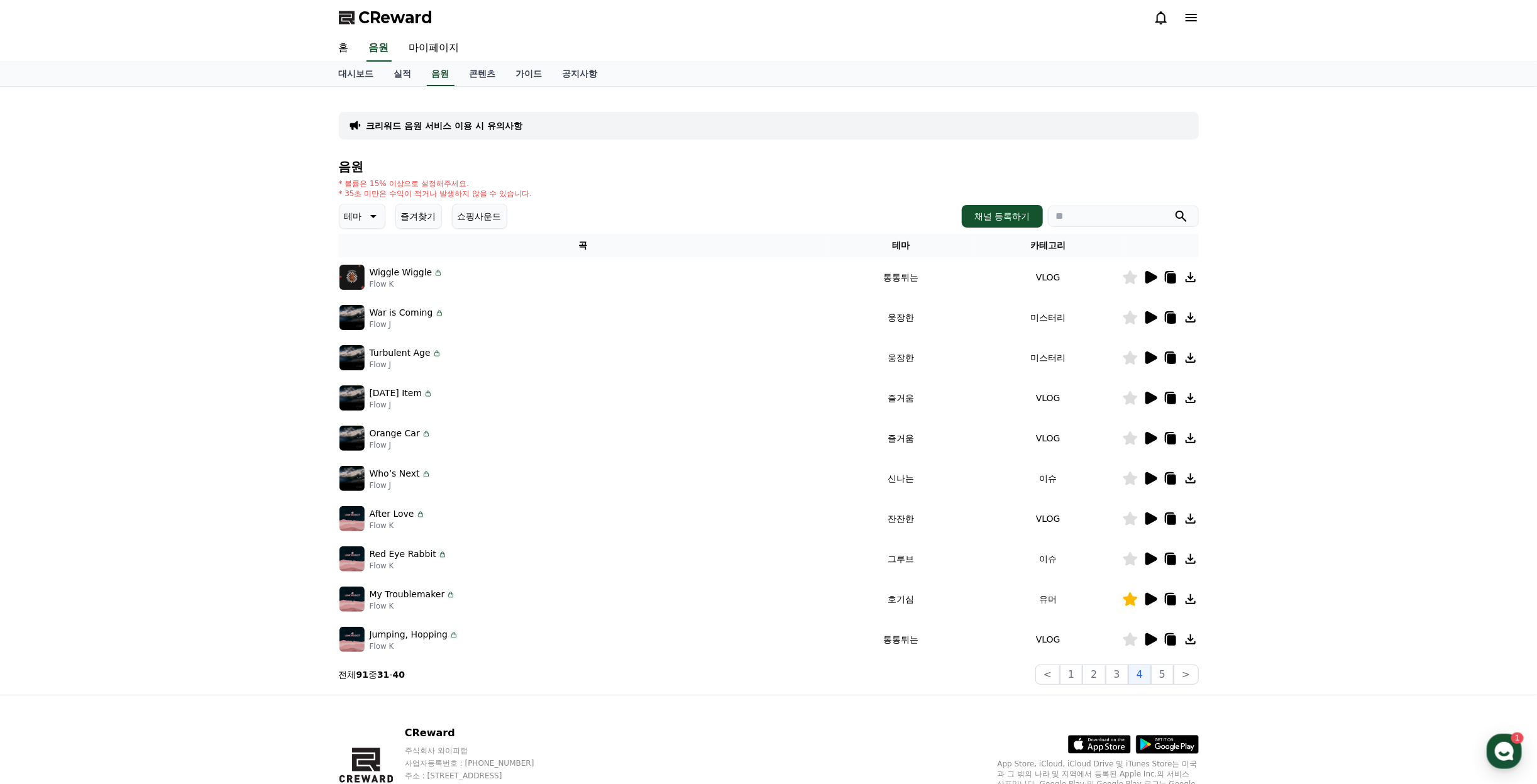
click at [1127, 562] on icon at bounding box center [1130, 559] width 14 height 14
click at [1172, 674] on button "5" at bounding box center [1163, 675] width 23 height 20
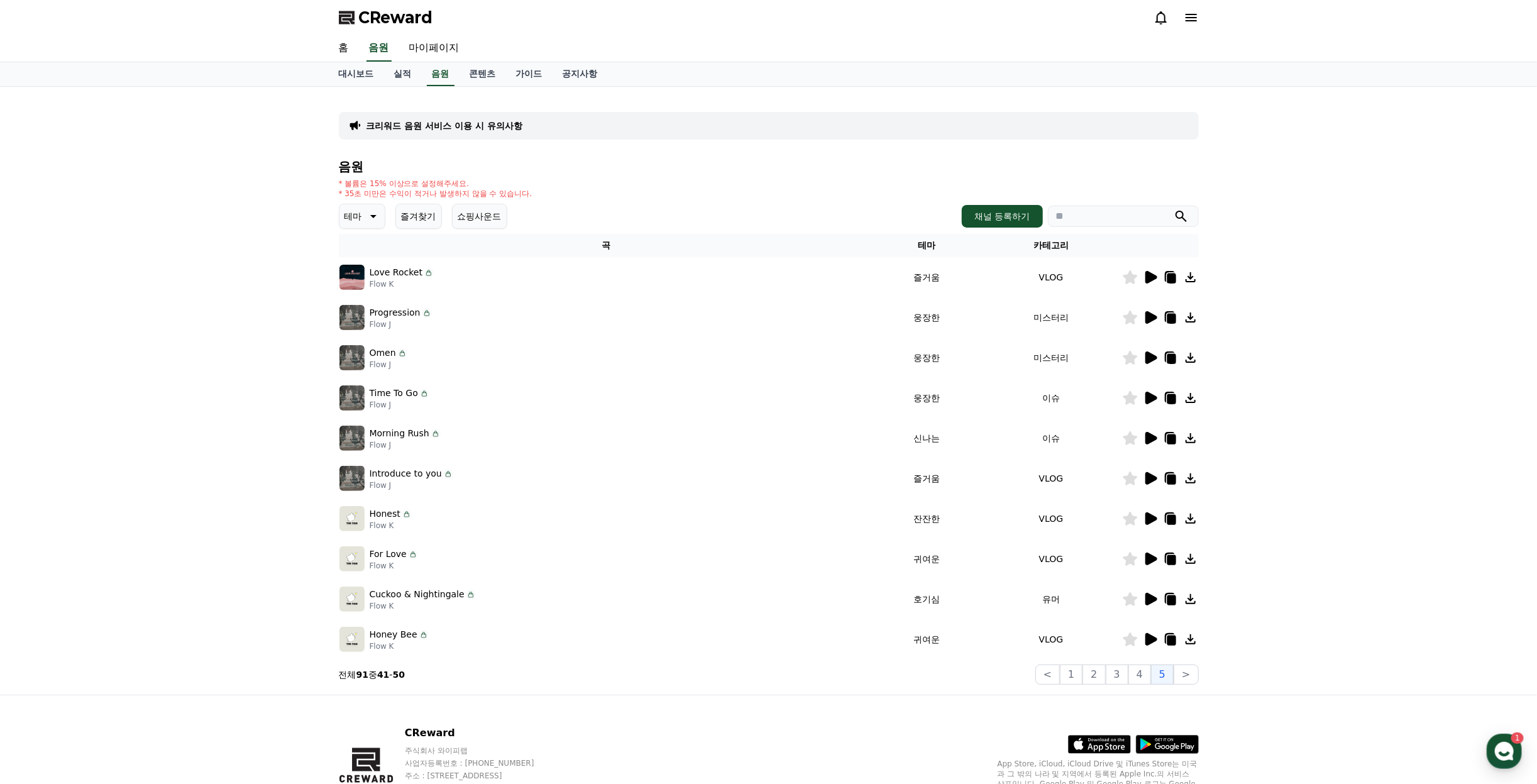
click at [1148, 315] on icon at bounding box center [1152, 317] width 12 height 13
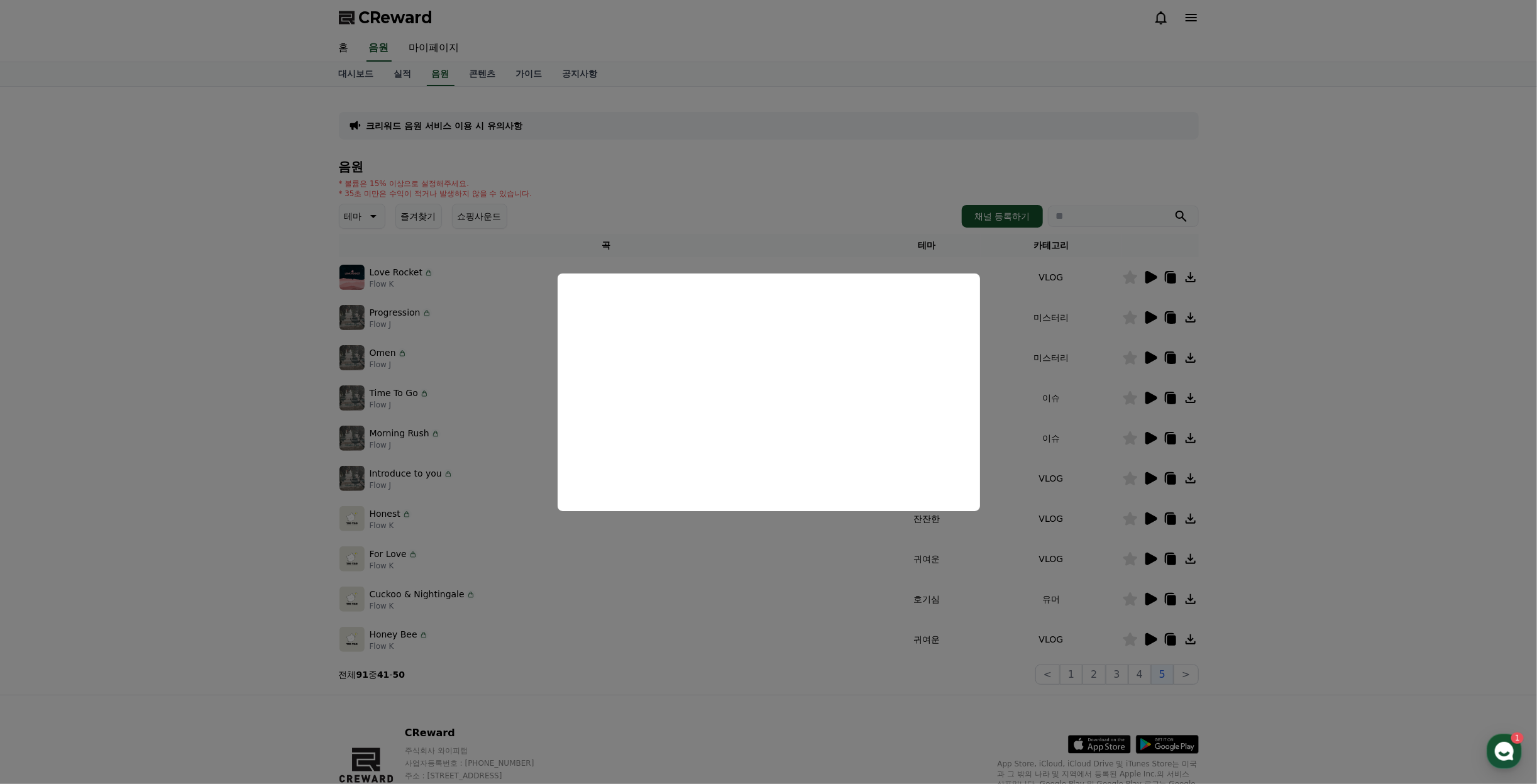
click at [1150, 363] on button "close modal" at bounding box center [768, 392] width 1537 height 784
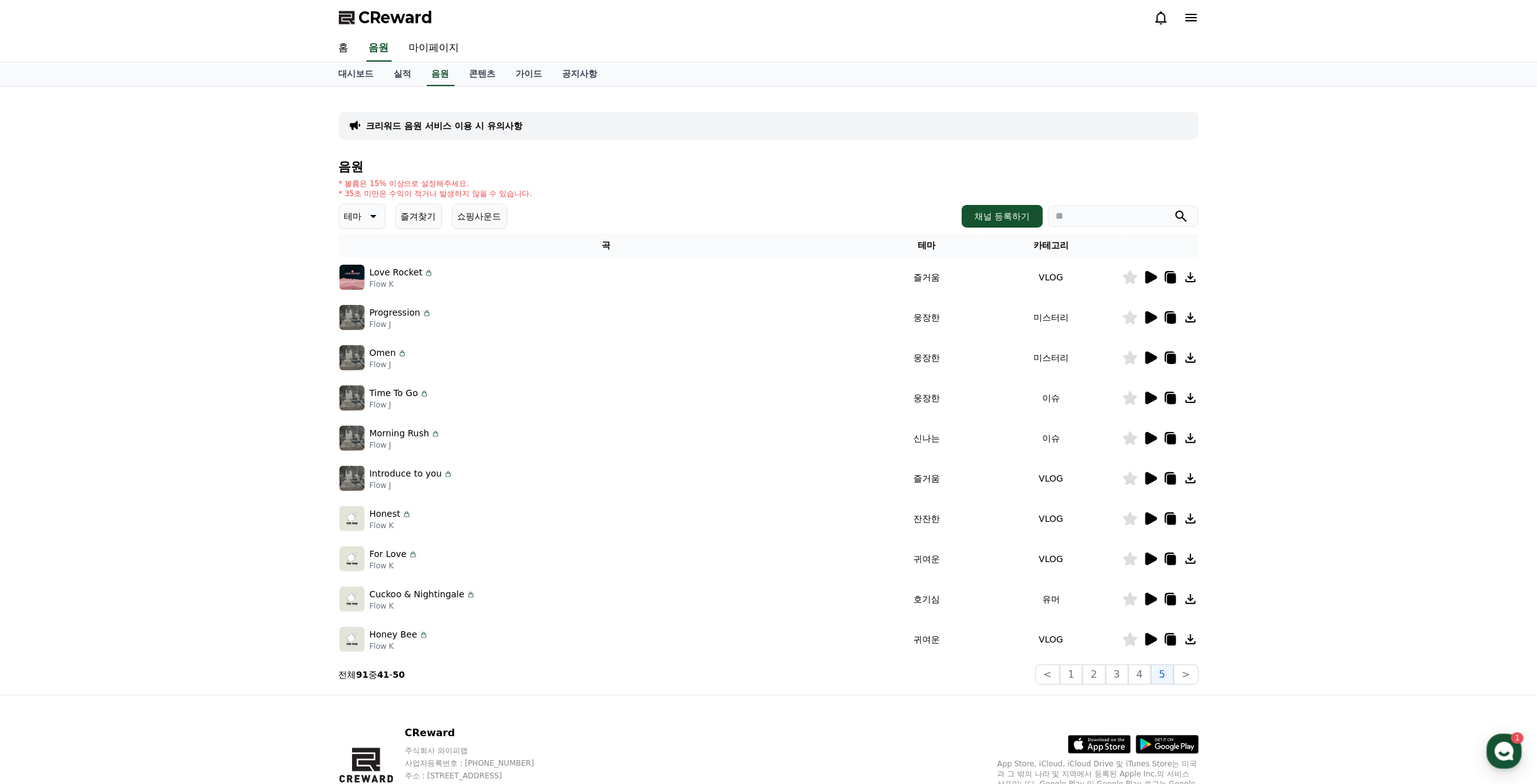
click at [1150, 363] on icon at bounding box center [1150, 358] width 15 height 15
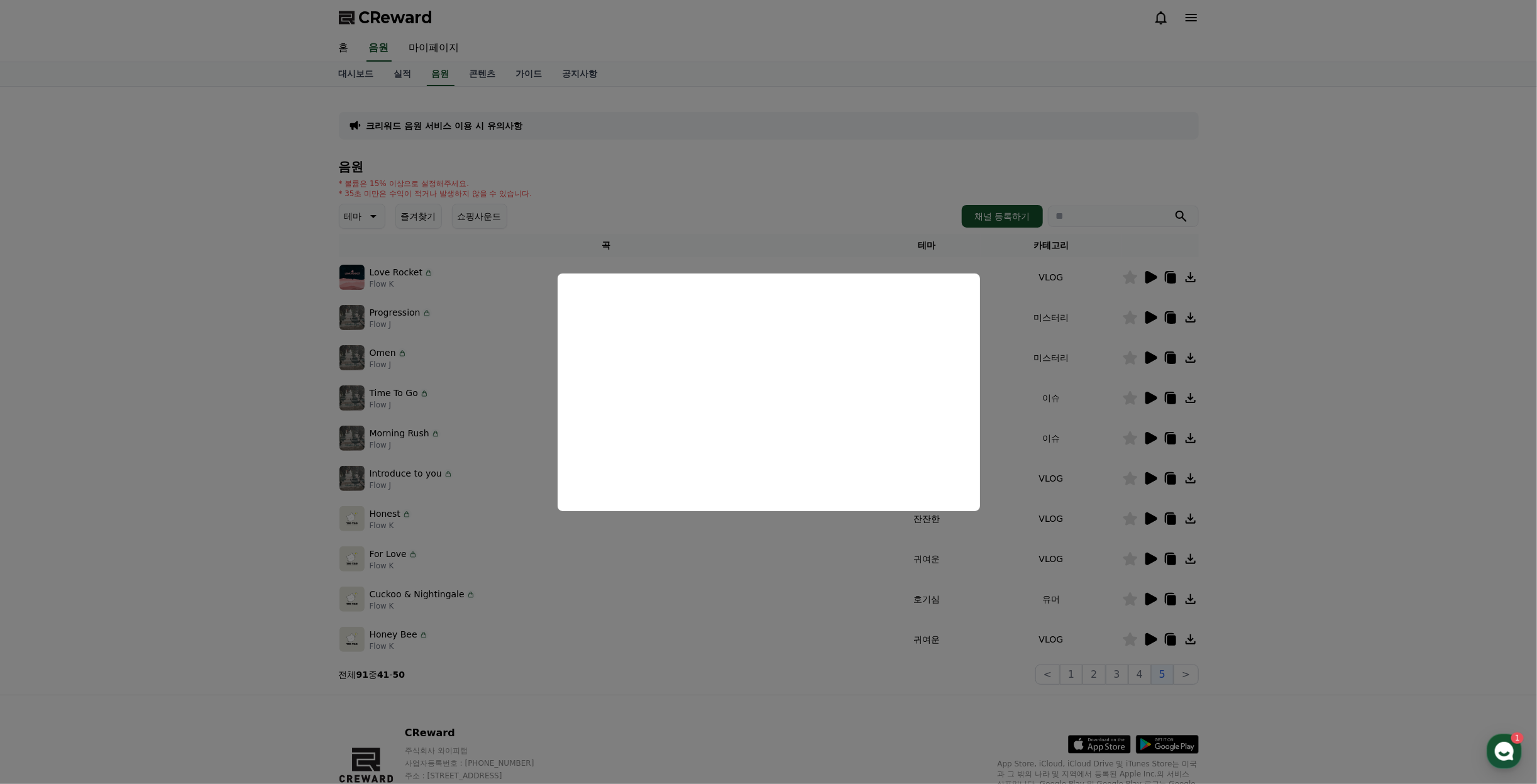
click at [1378, 416] on button "close modal" at bounding box center [768, 392] width 1537 height 784
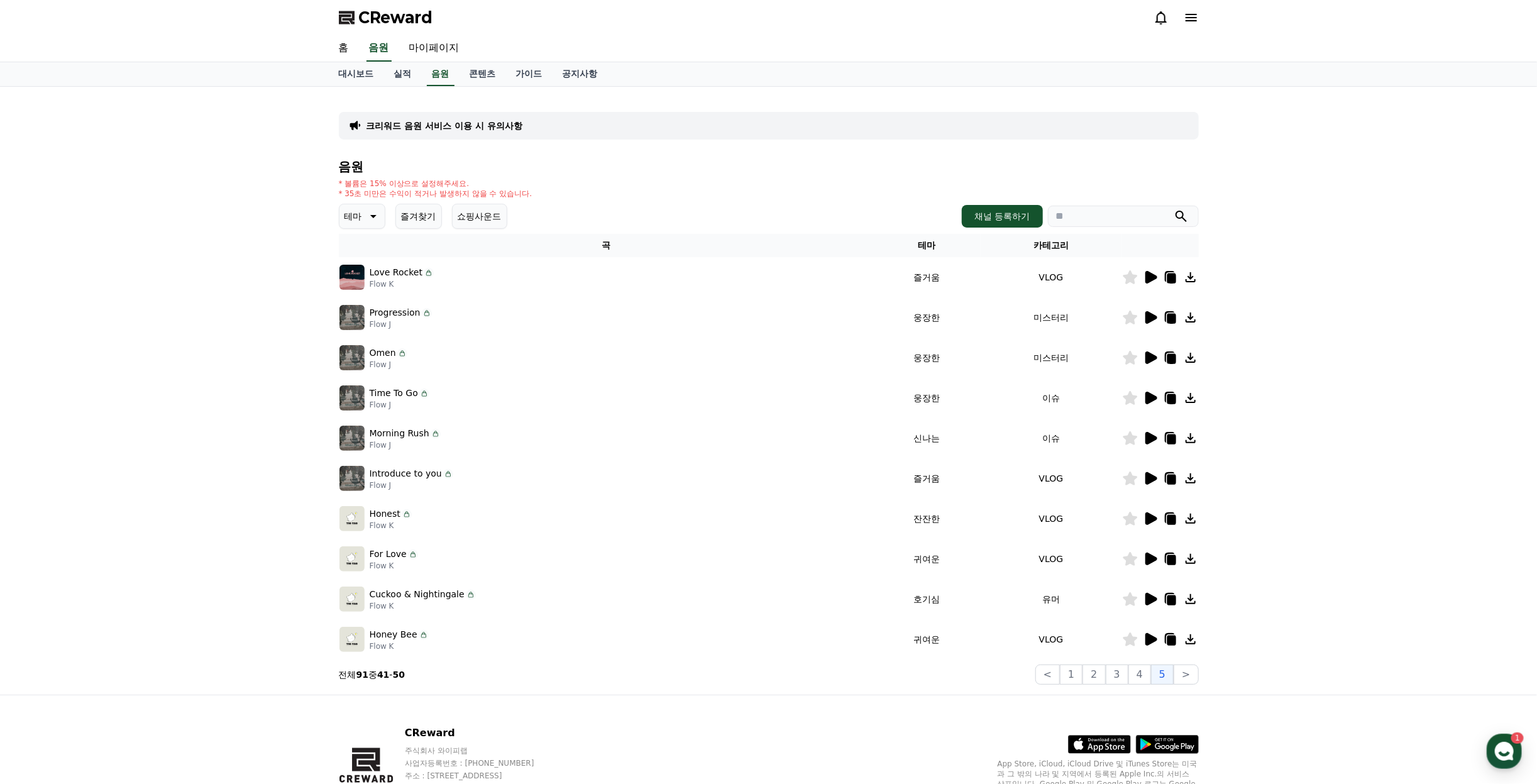
click at [1148, 401] on icon at bounding box center [1152, 398] width 12 height 13
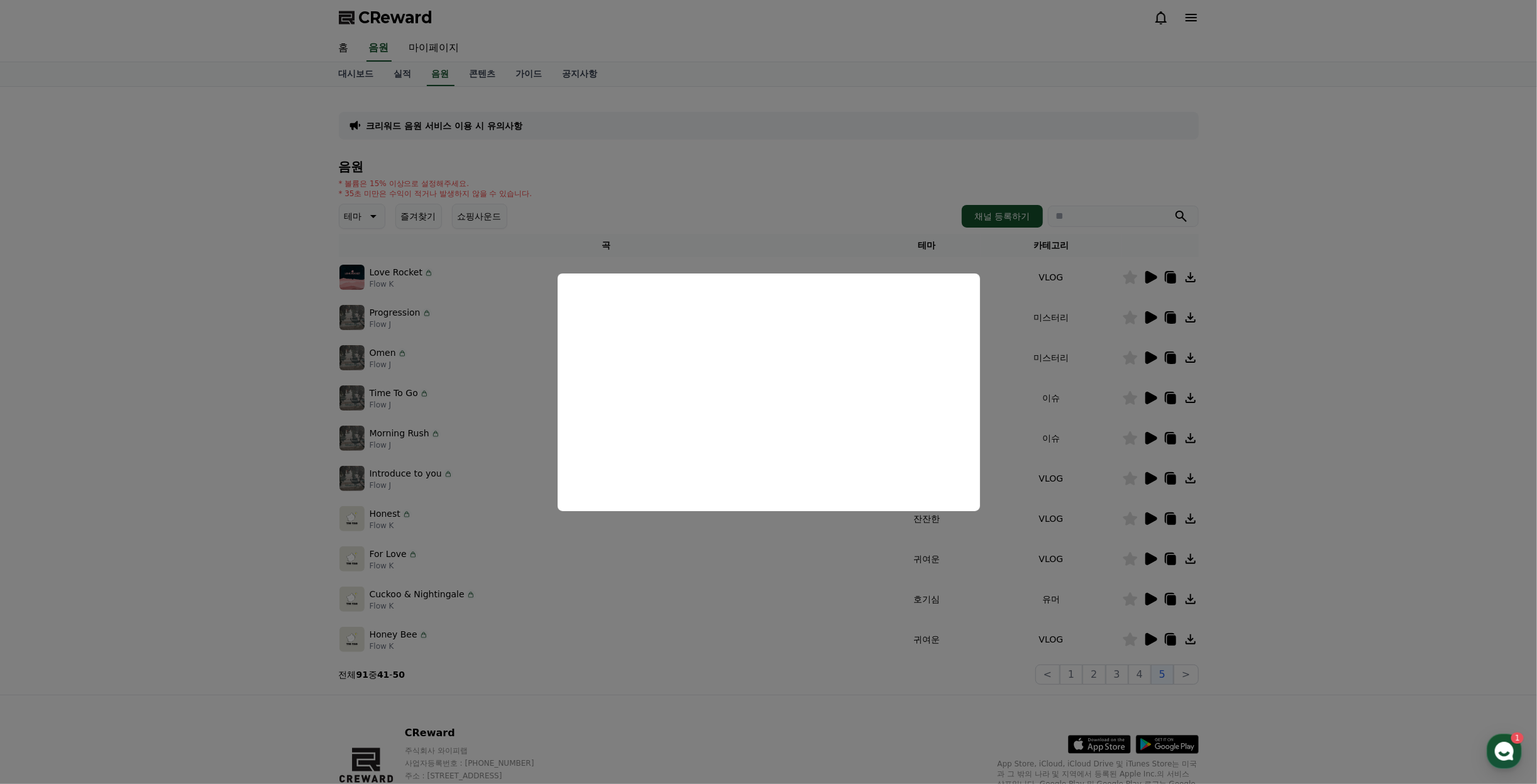
click at [1338, 479] on button "close modal" at bounding box center [768, 392] width 1537 height 784
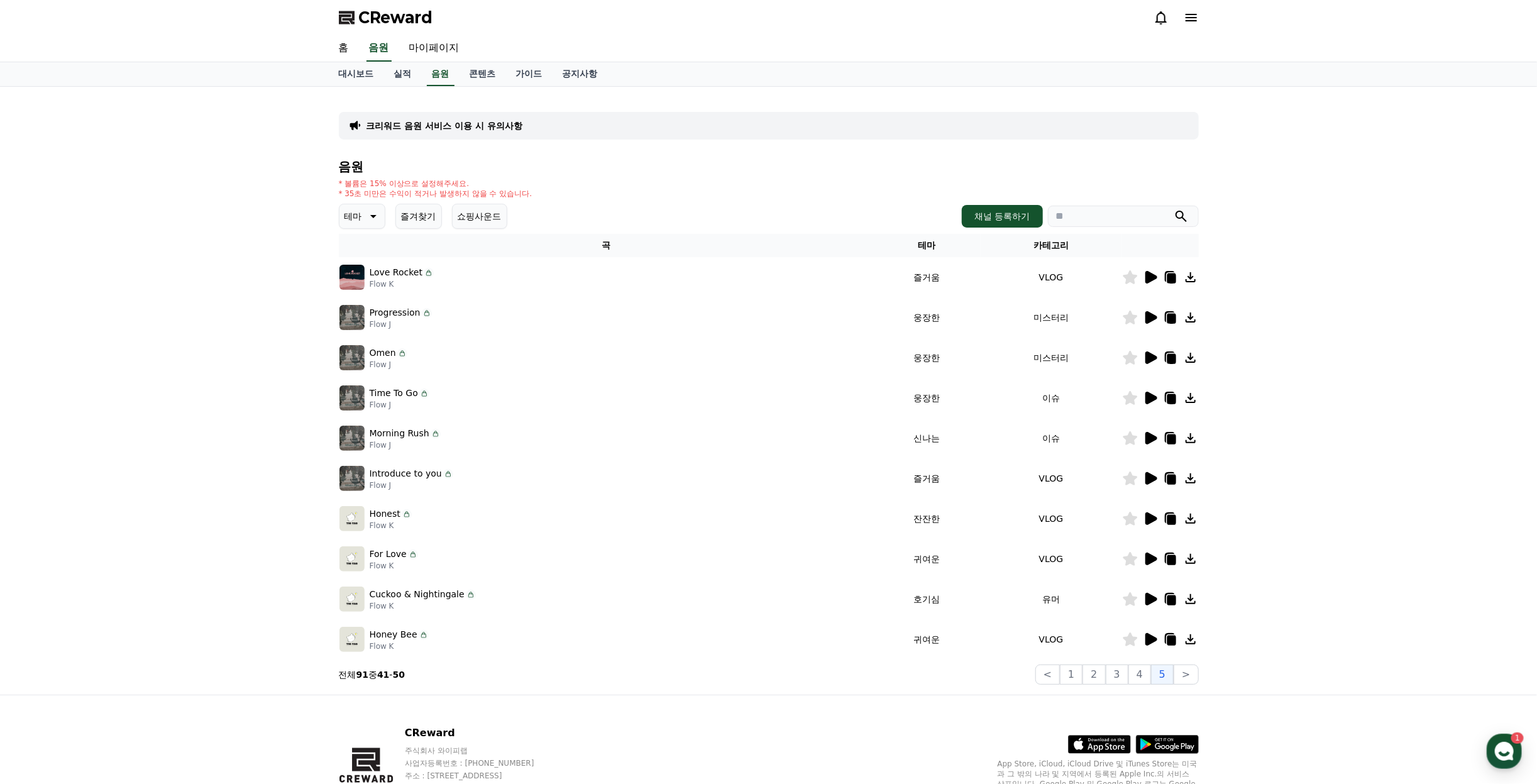
click at [1128, 397] on icon at bounding box center [1130, 398] width 14 height 14
click at [1189, 675] on button ">" at bounding box center [1186, 675] width 24 height 20
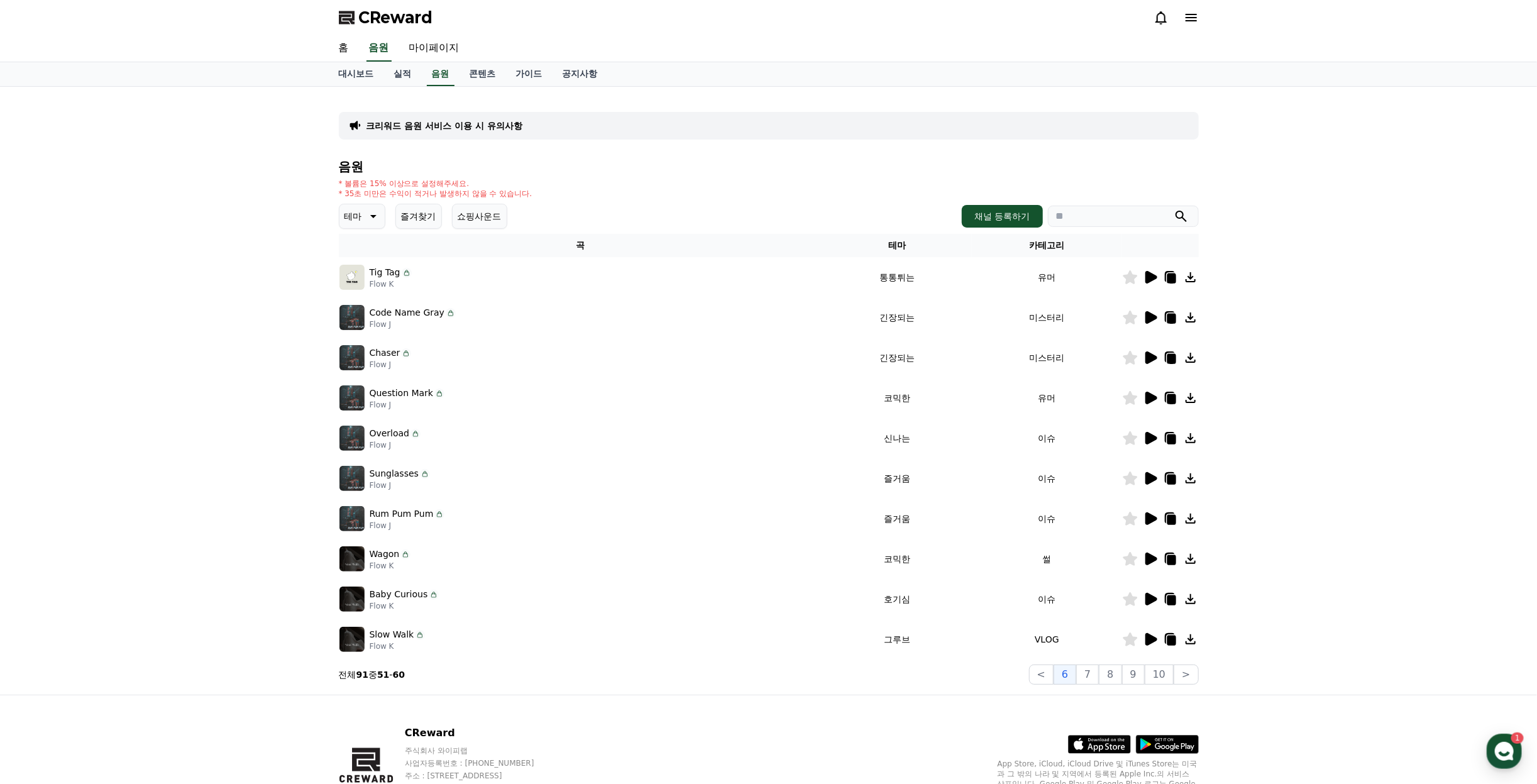
click at [1153, 311] on icon at bounding box center [1150, 317] width 15 height 15
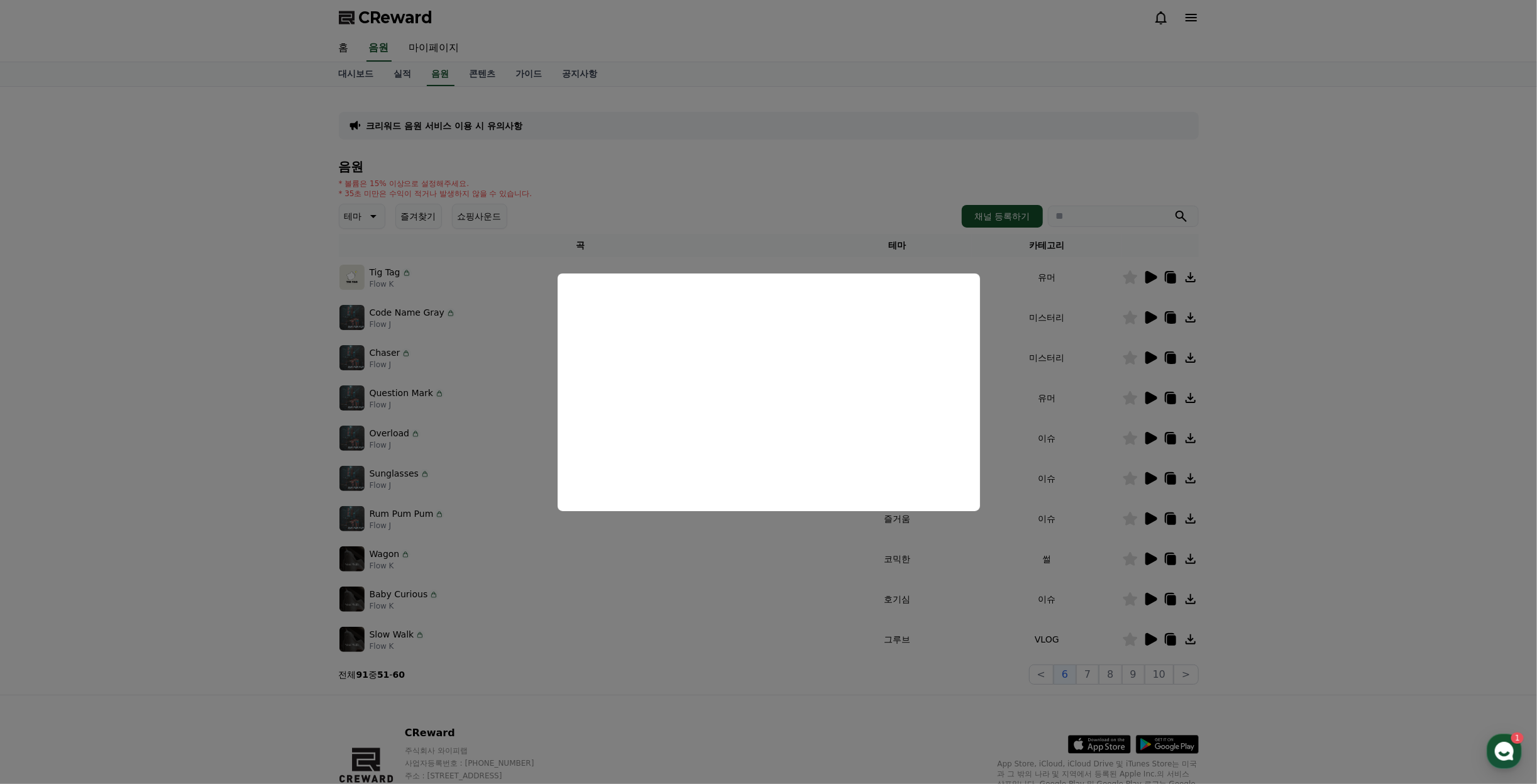
click at [1393, 376] on button "close modal" at bounding box center [768, 392] width 1537 height 784
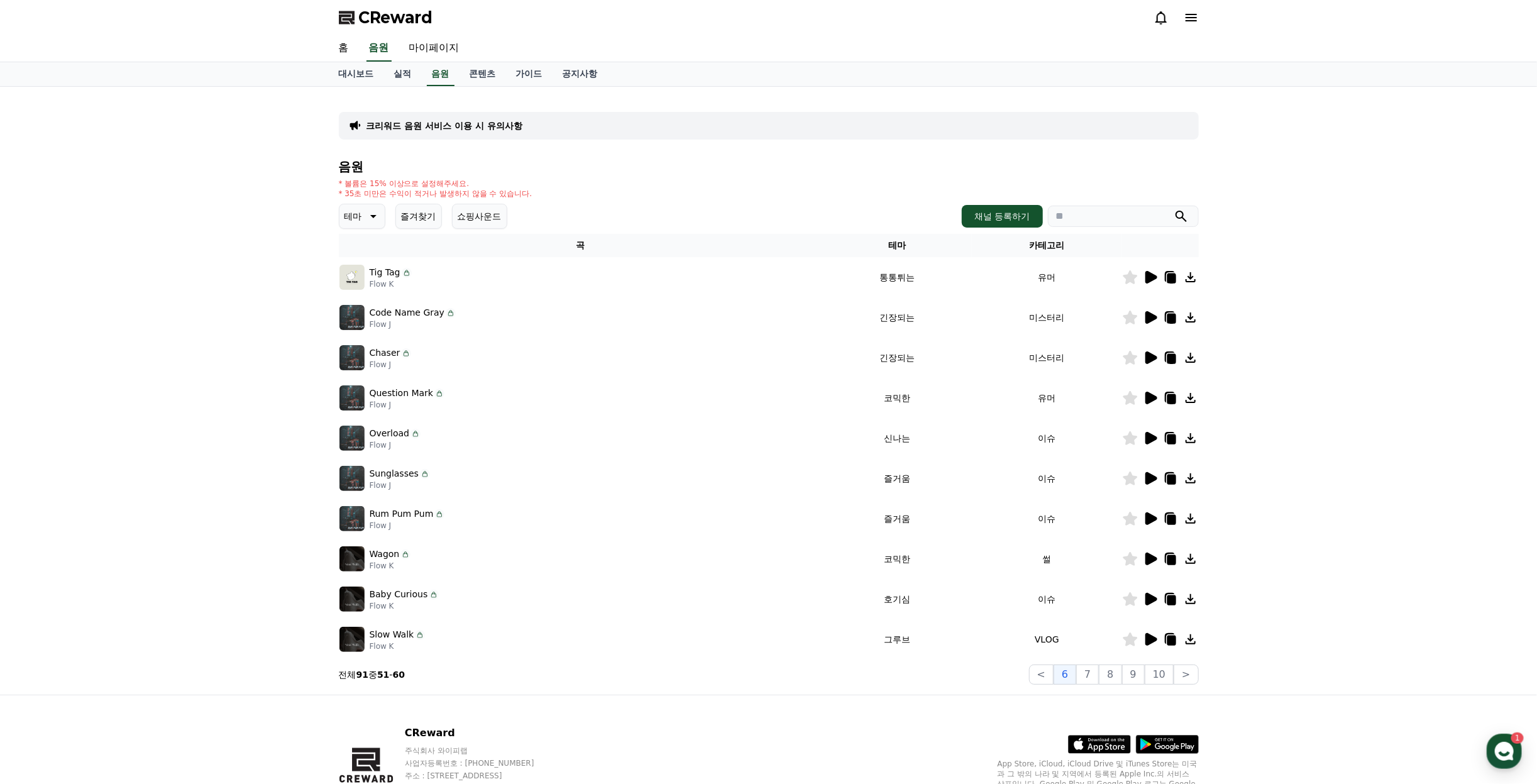
click at [1147, 360] on icon at bounding box center [1152, 358] width 12 height 13
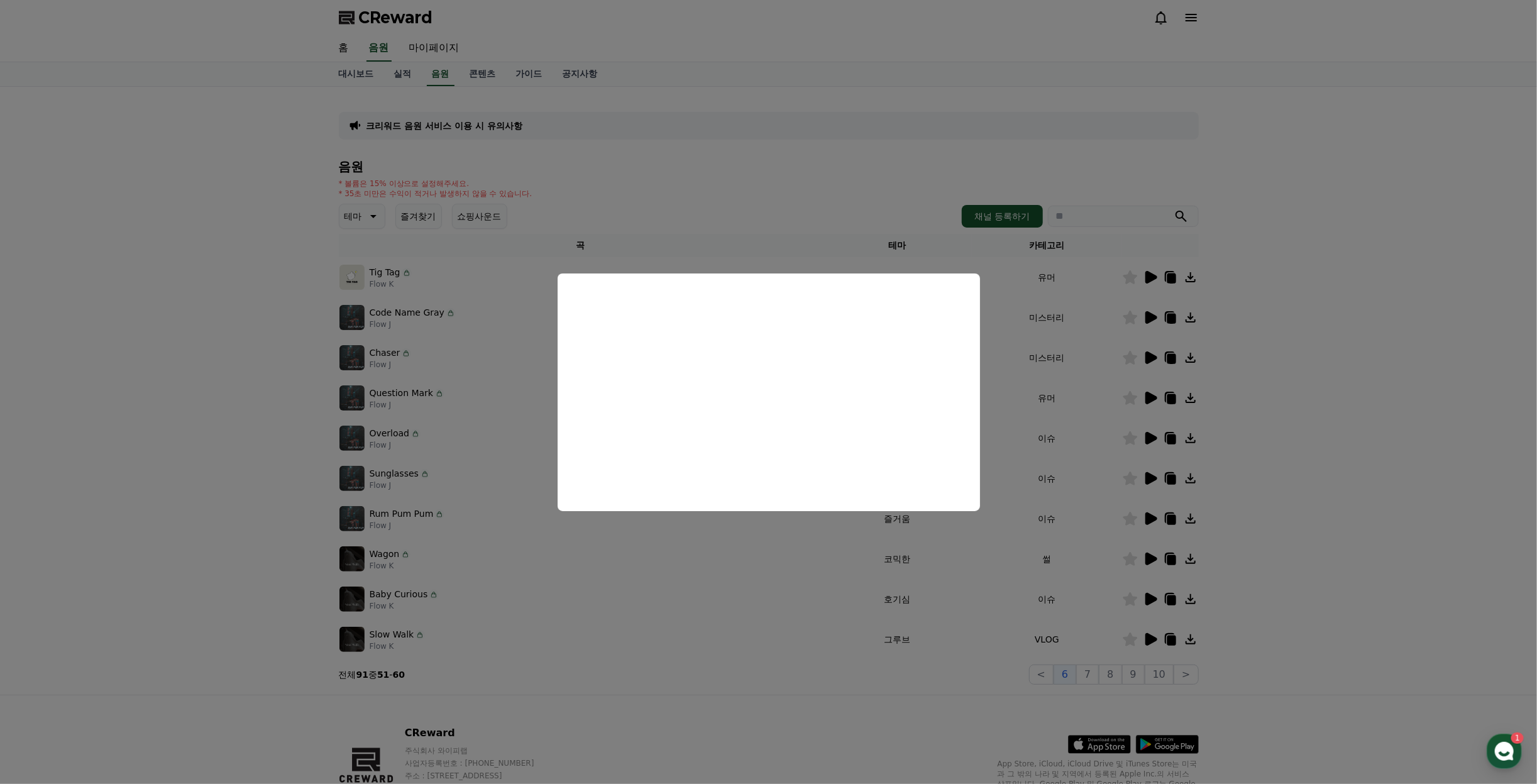
click at [1273, 411] on button "close modal" at bounding box center [768, 392] width 1537 height 784
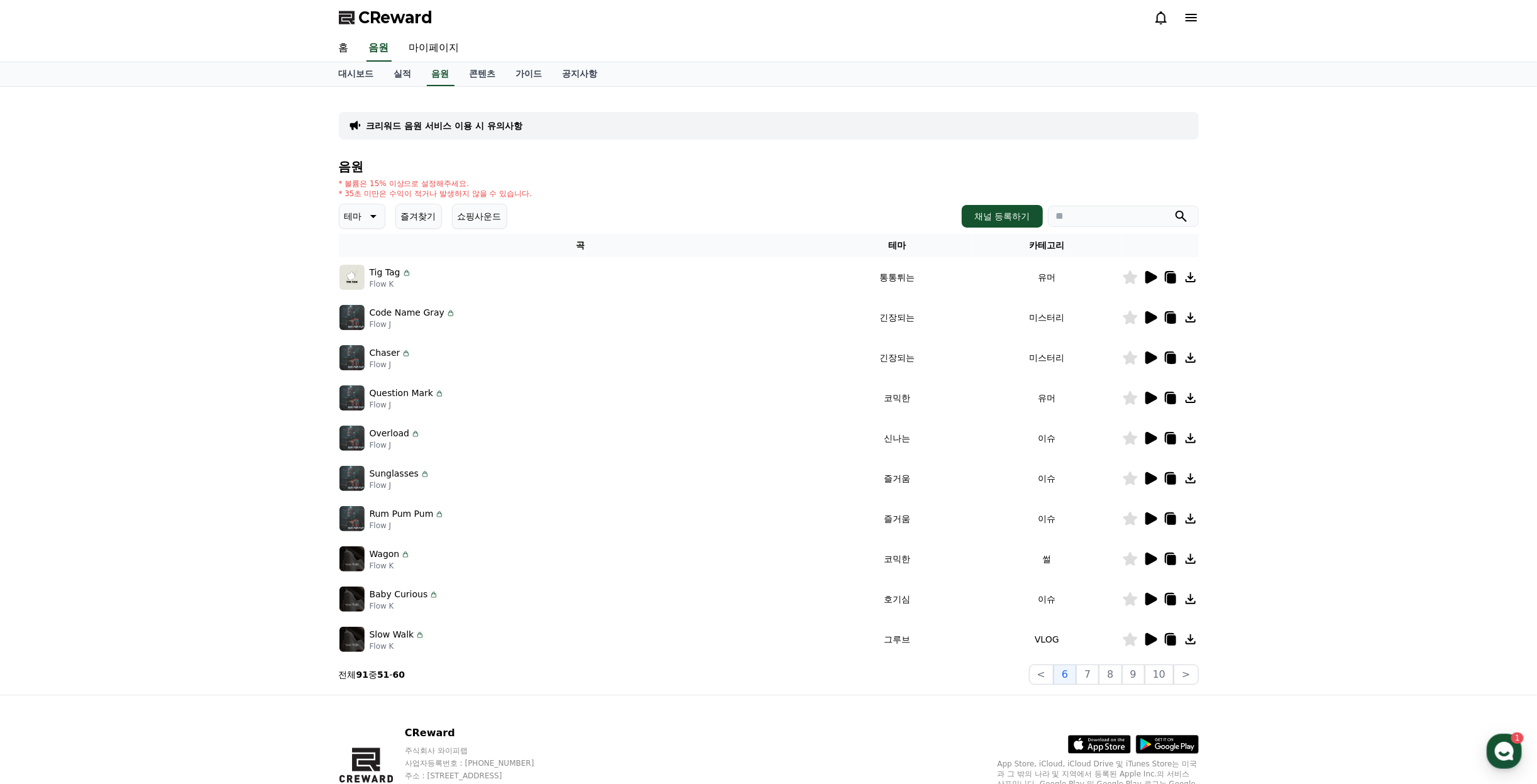
click at [1143, 606] on icon at bounding box center [1150, 599] width 15 height 15
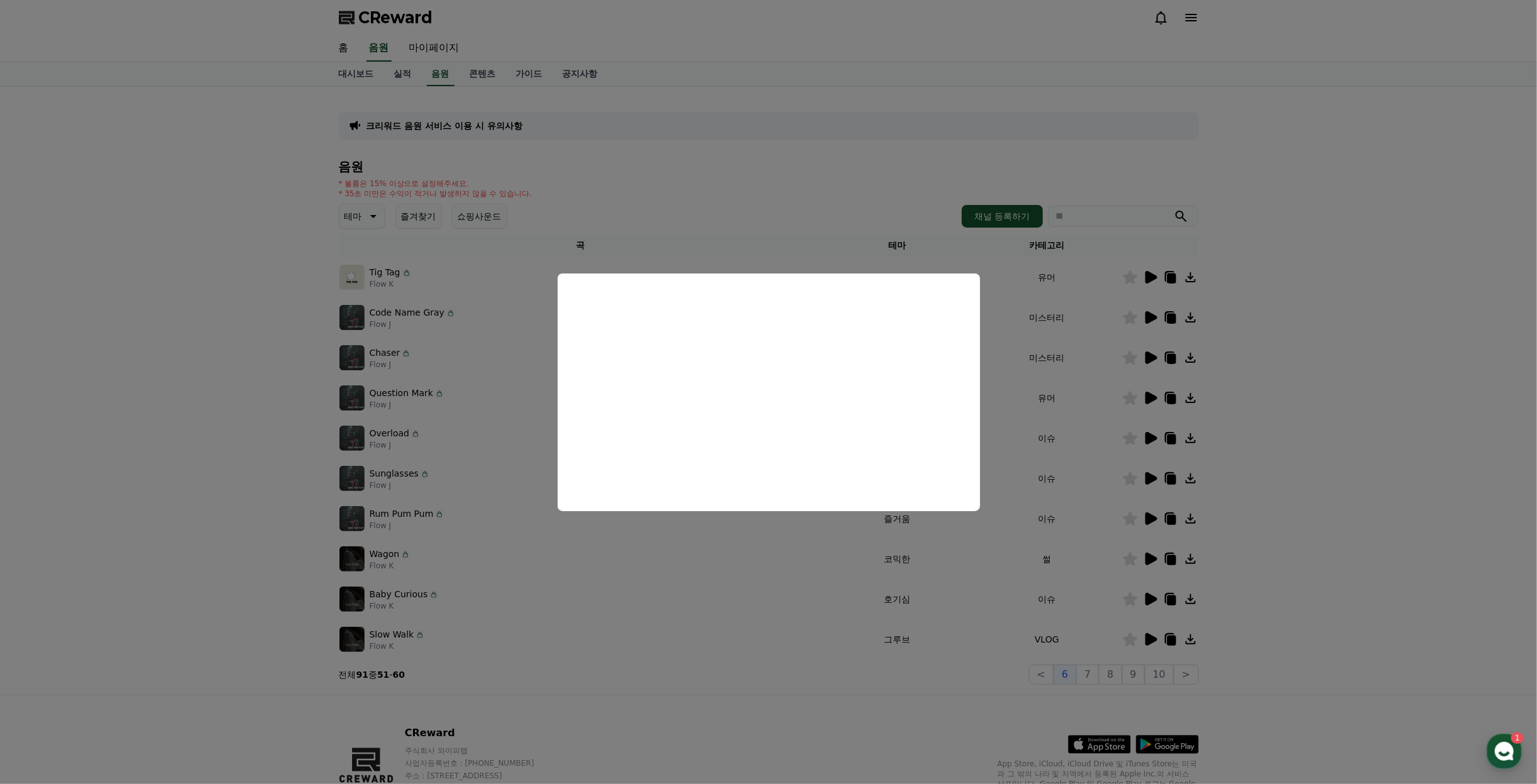
click at [1226, 426] on button "close modal" at bounding box center [768, 392] width 1537 height 784
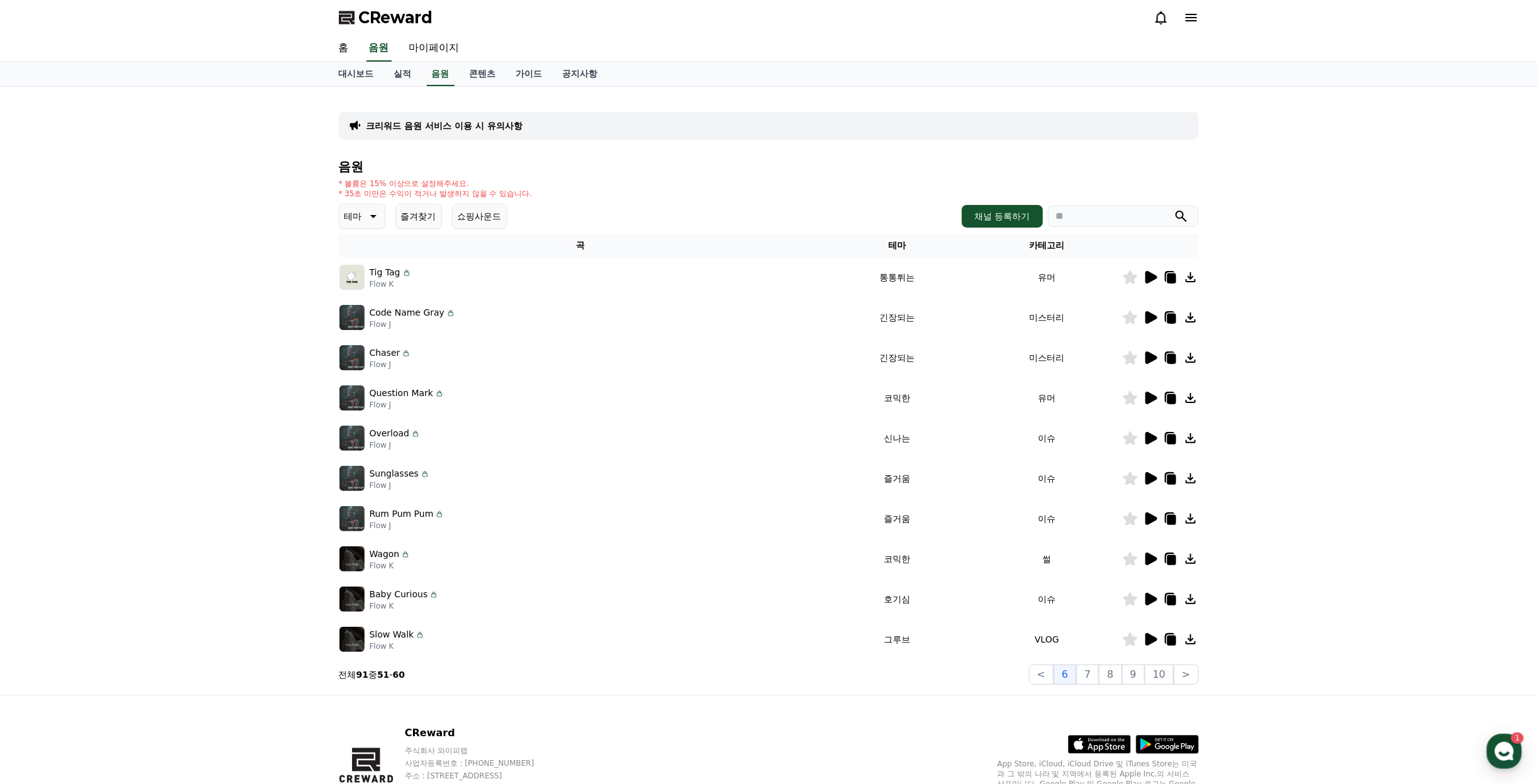
click at [1129, 597] on icon at bounding box center [1130, 599] width 14 height 14
click at [1150, 557] on icon at bounding box center [1152, 558] width 12 height 13
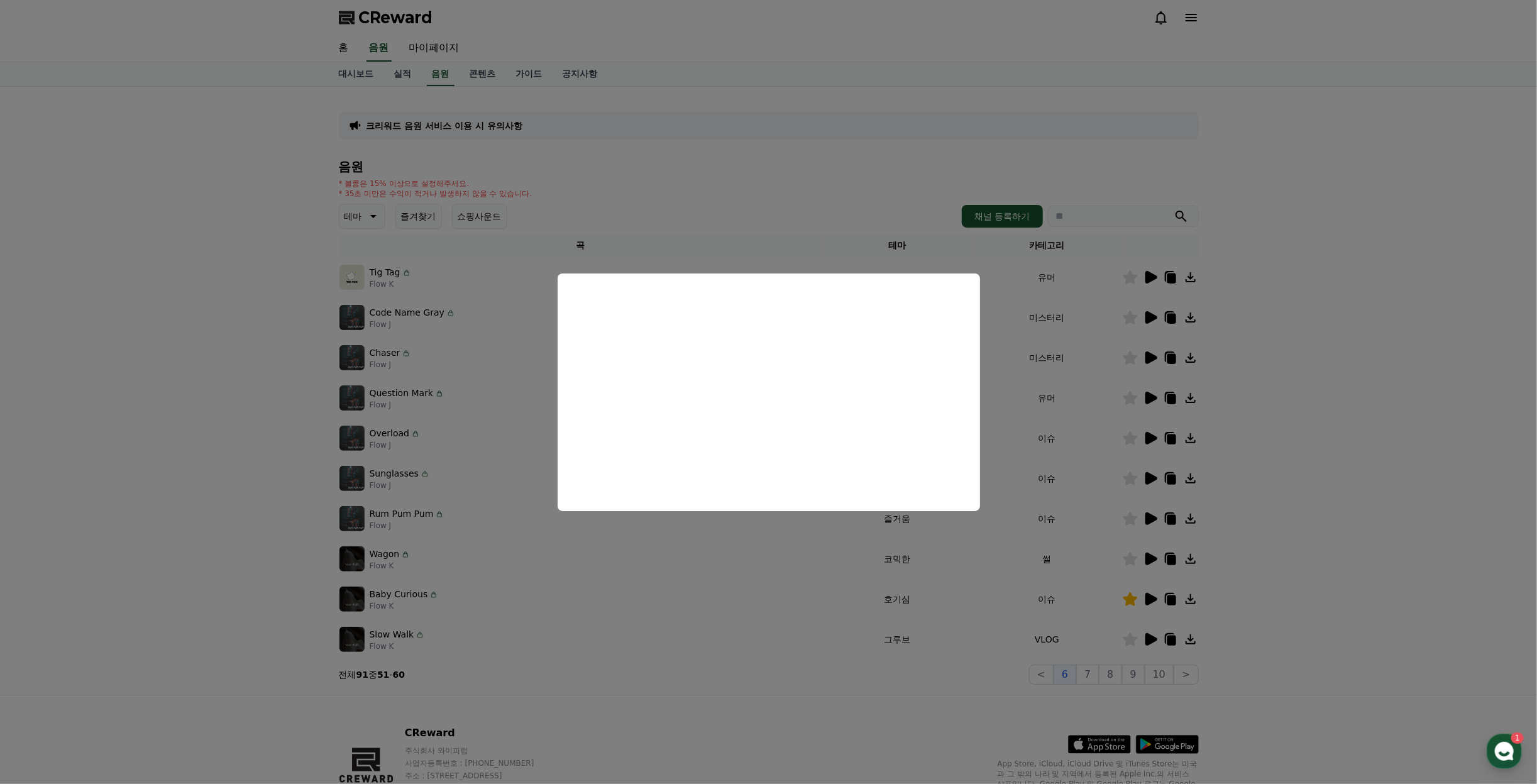
click at [1282, 519] on button "close modal" at bounding box center [768, 392] width 1537 height 784
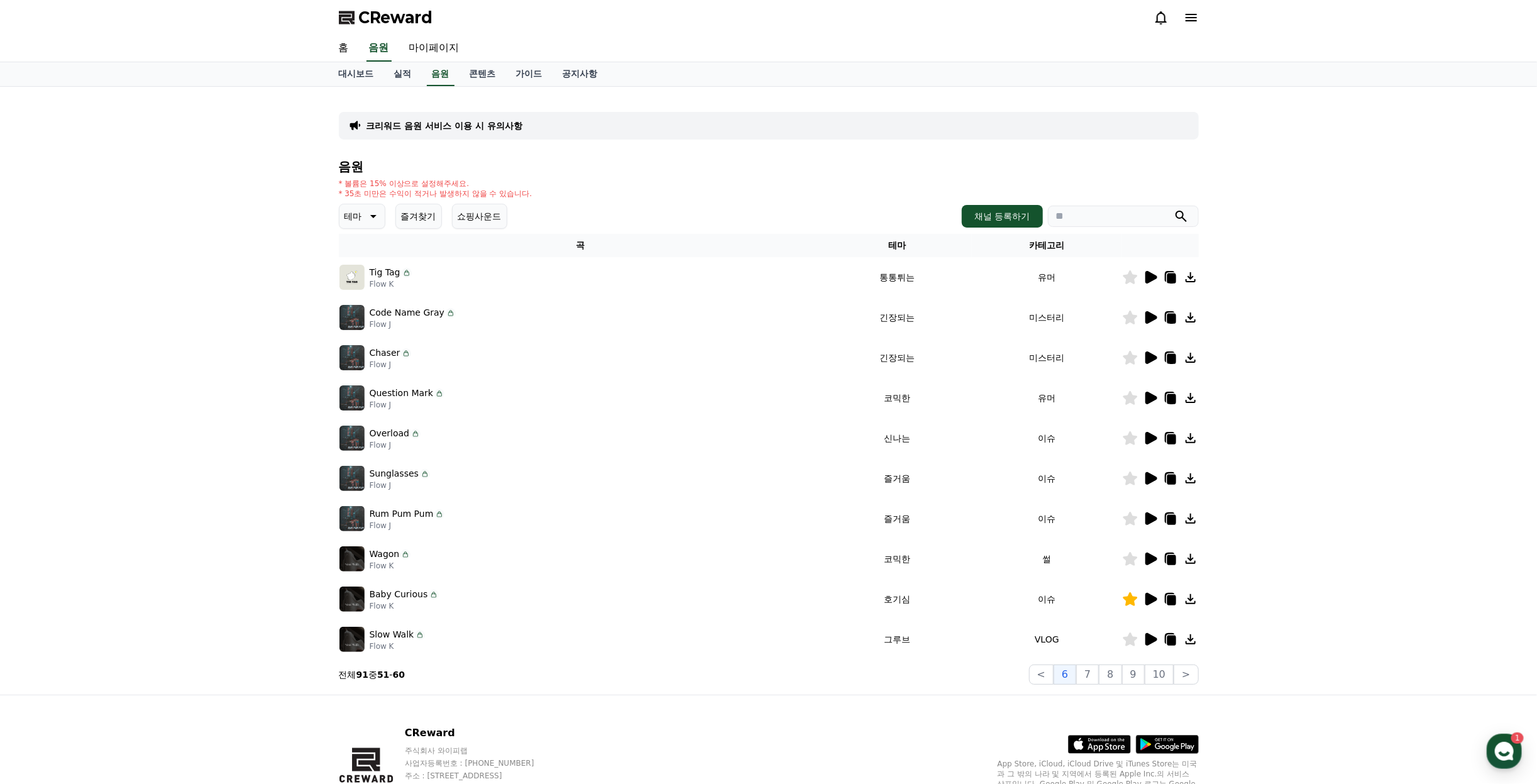
click at [365, 212] on icon at bounding box center [372, 216] width 15 height 15
click at [364, 311] on button "웅장한" at bounding box center [359, 310] width 36 height 28
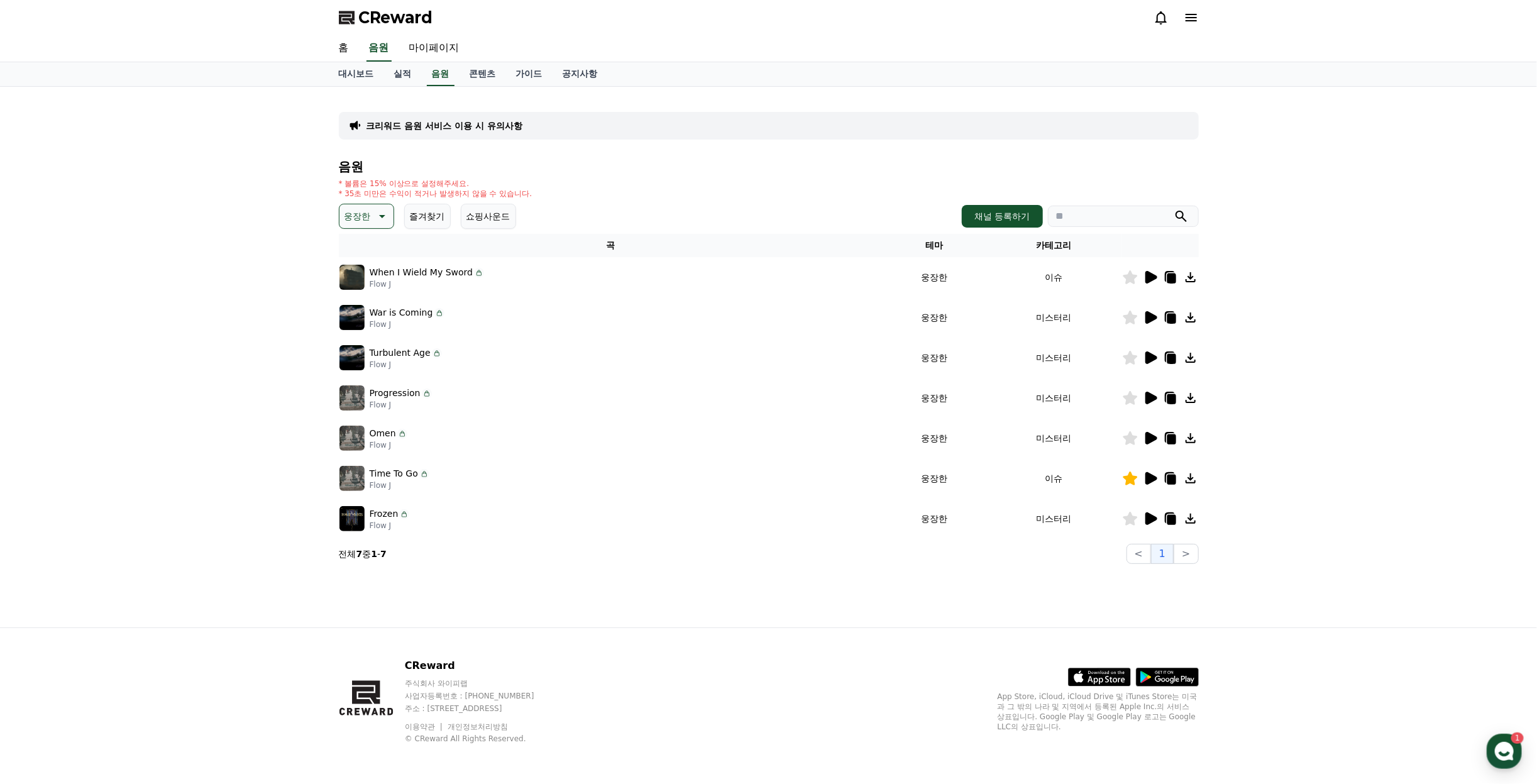
click at [1153, 518] on icon at bounding box center [1152, 519] width 12 height 13
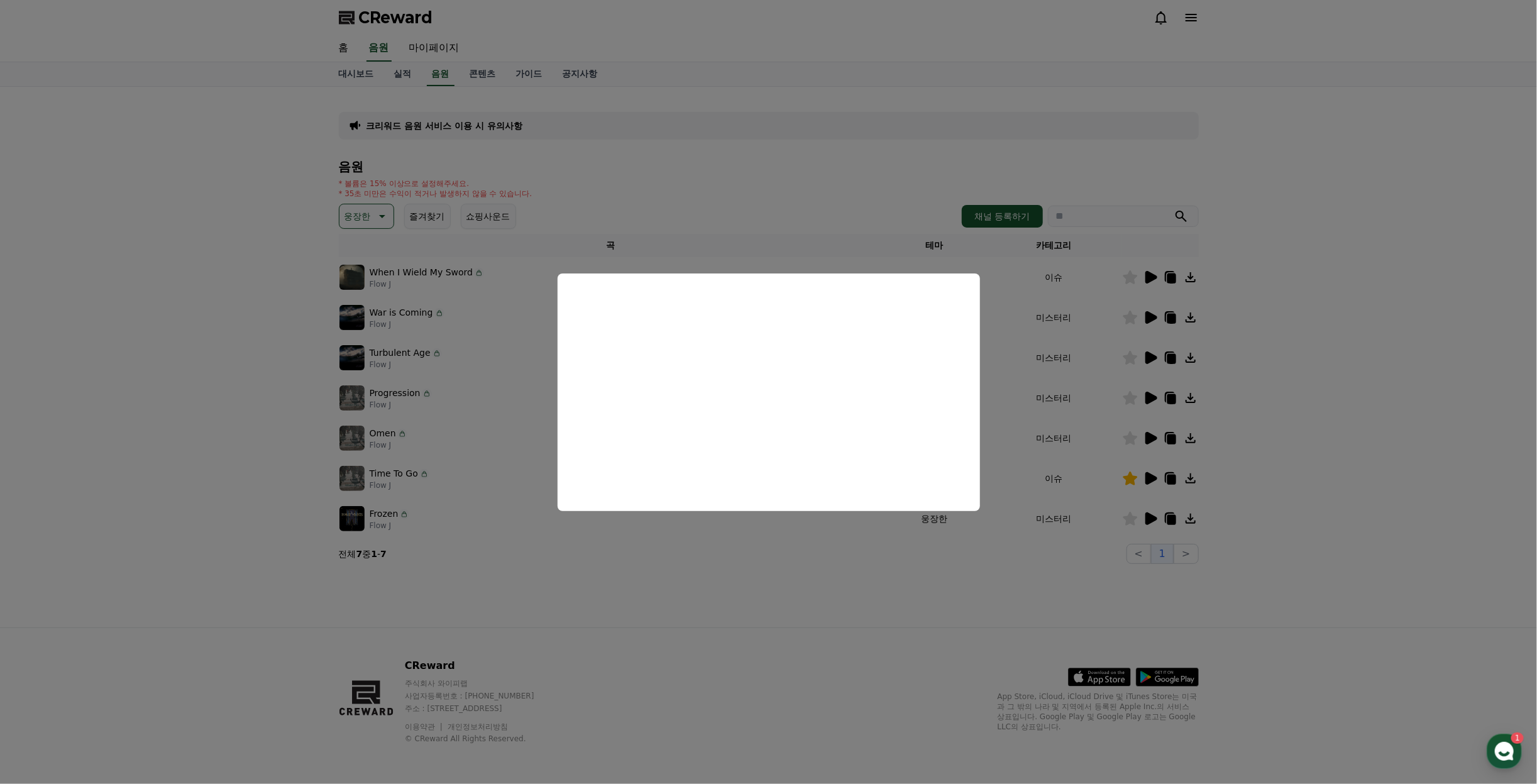
click at [1147, 440] on button "close modal" at bounding box center [768, 392] width 1537 height 784
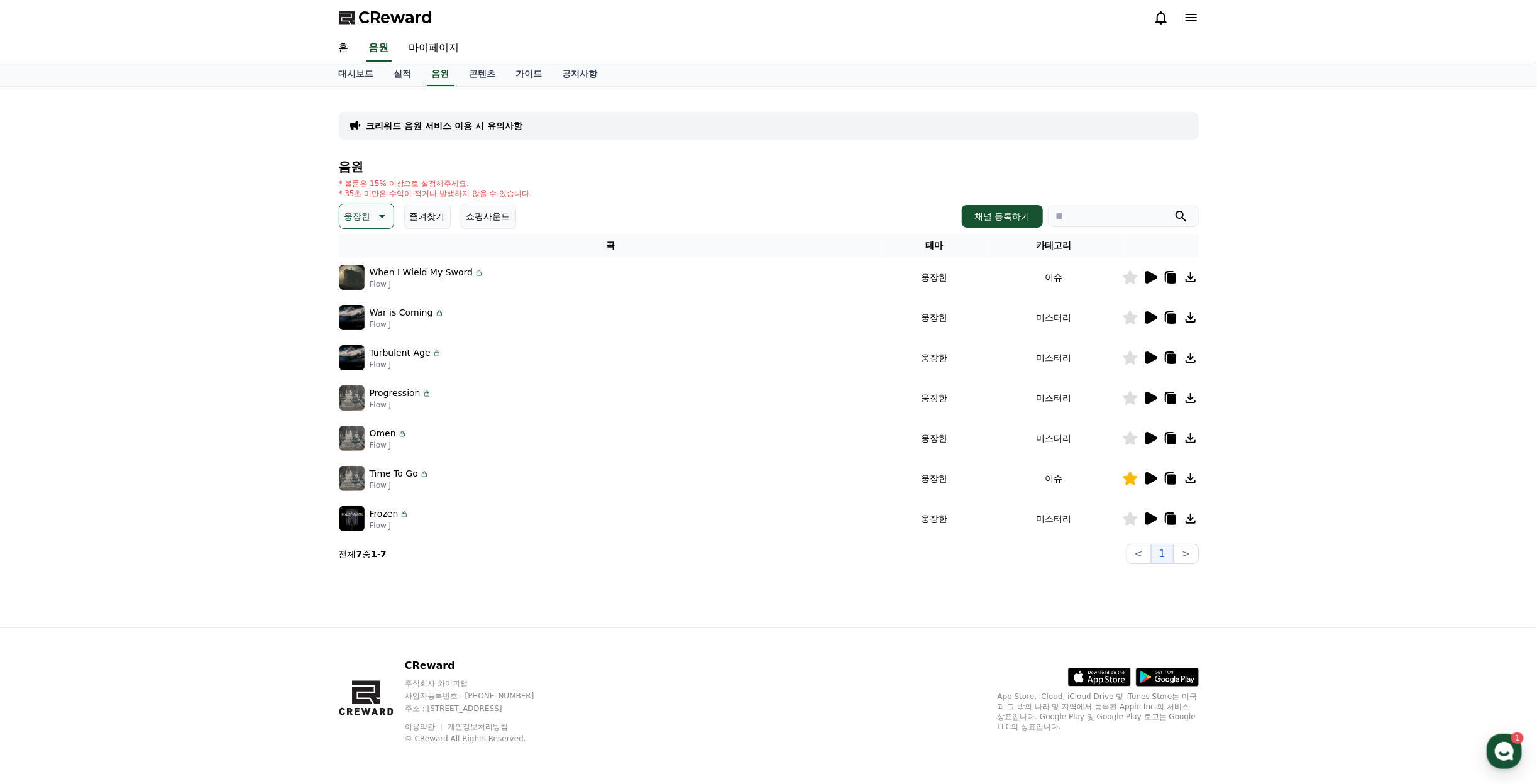
click at [1148, 440] on icon at bounding box center [1152, 438] width 12 height 13
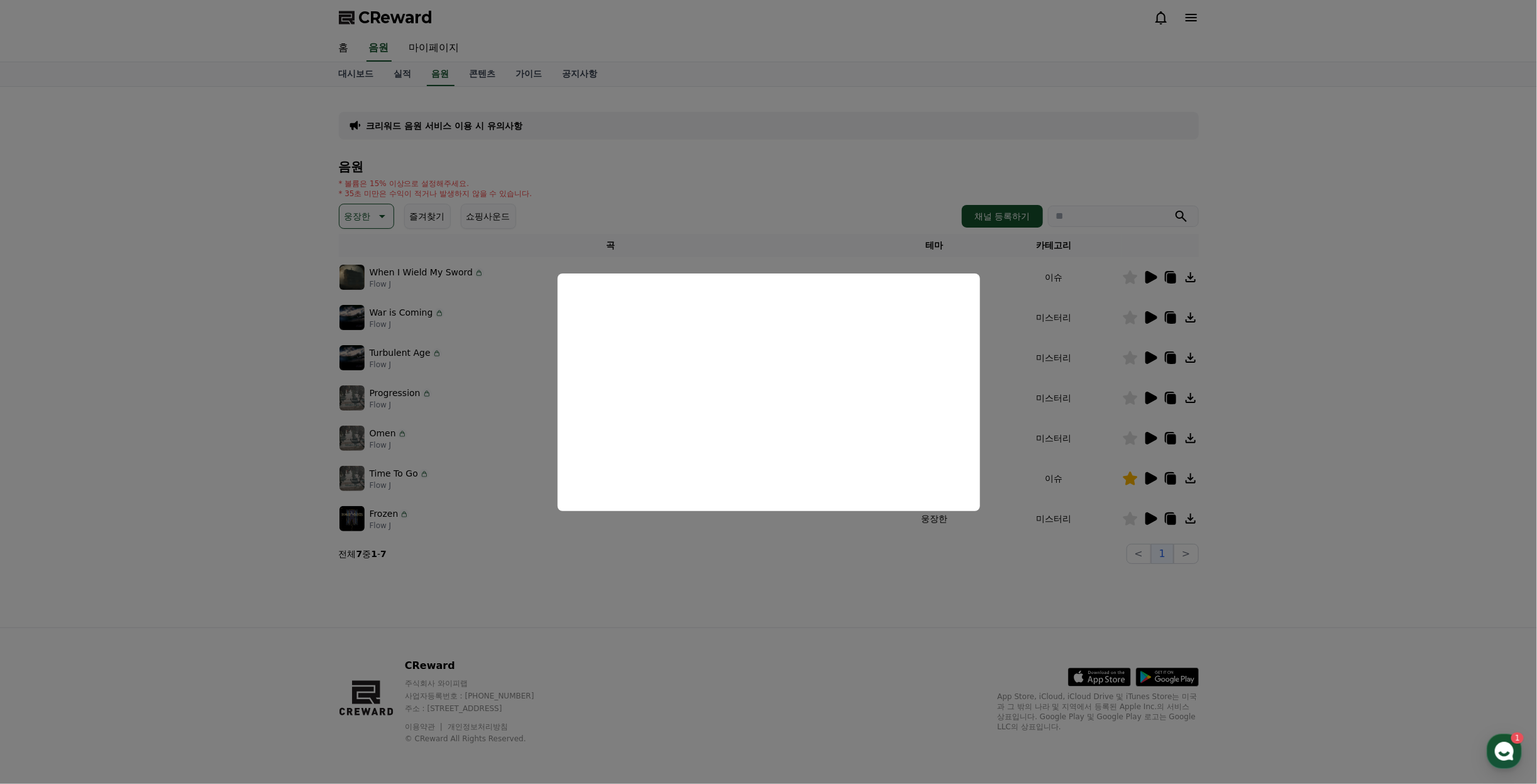
click at [1321, 401] on button "close modal" at bounding box center [768, 392] width 1537 height 784
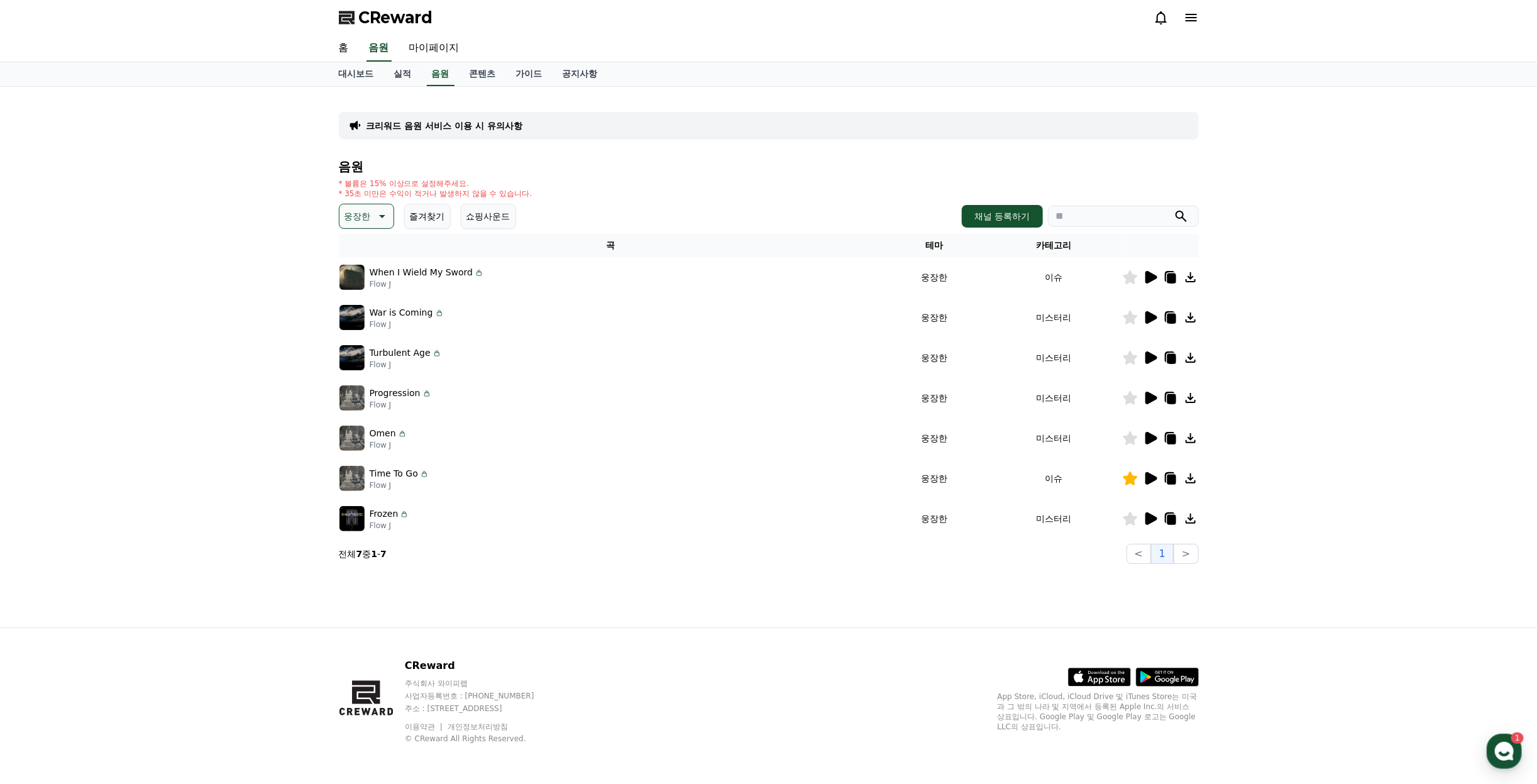
click at [1149, 438] on icon at bounding box center [1152, 438] width 12 height 13
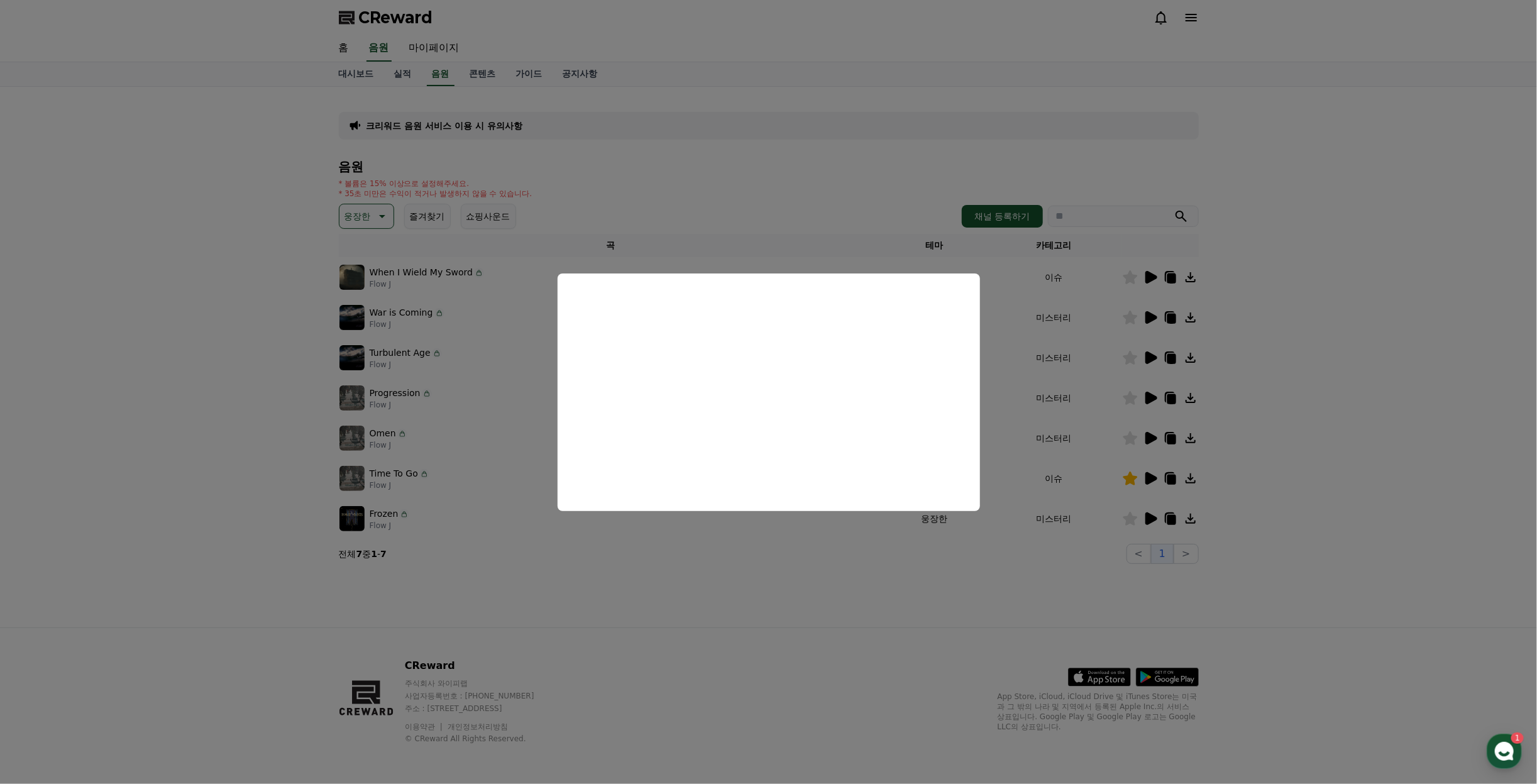
click at [1294, 332] on button "close modal" at bounding box center [768, 392] width 1537 height 784
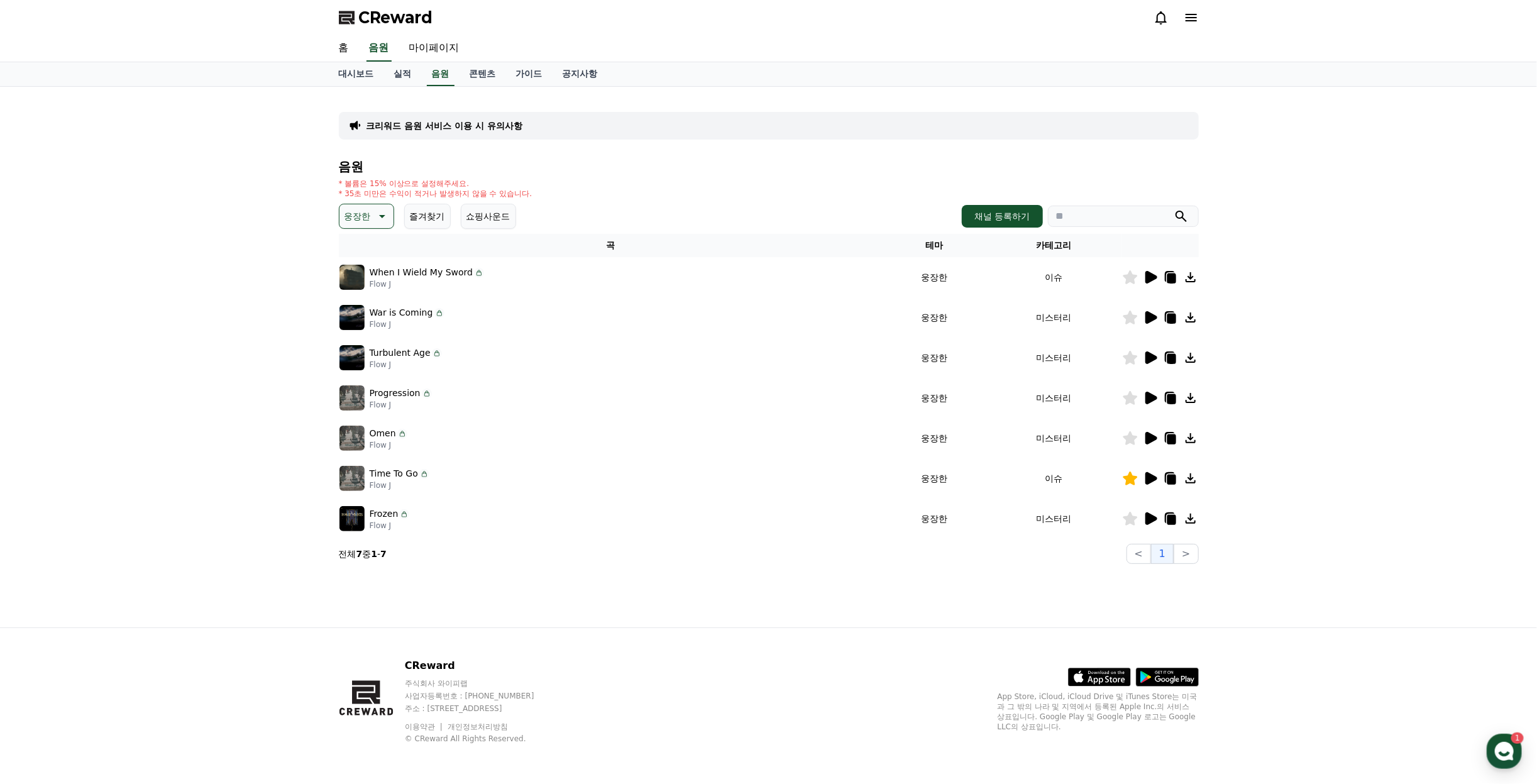
click at [1144, 360] on icon at bounding box center [1150, 358] width 15 height 15
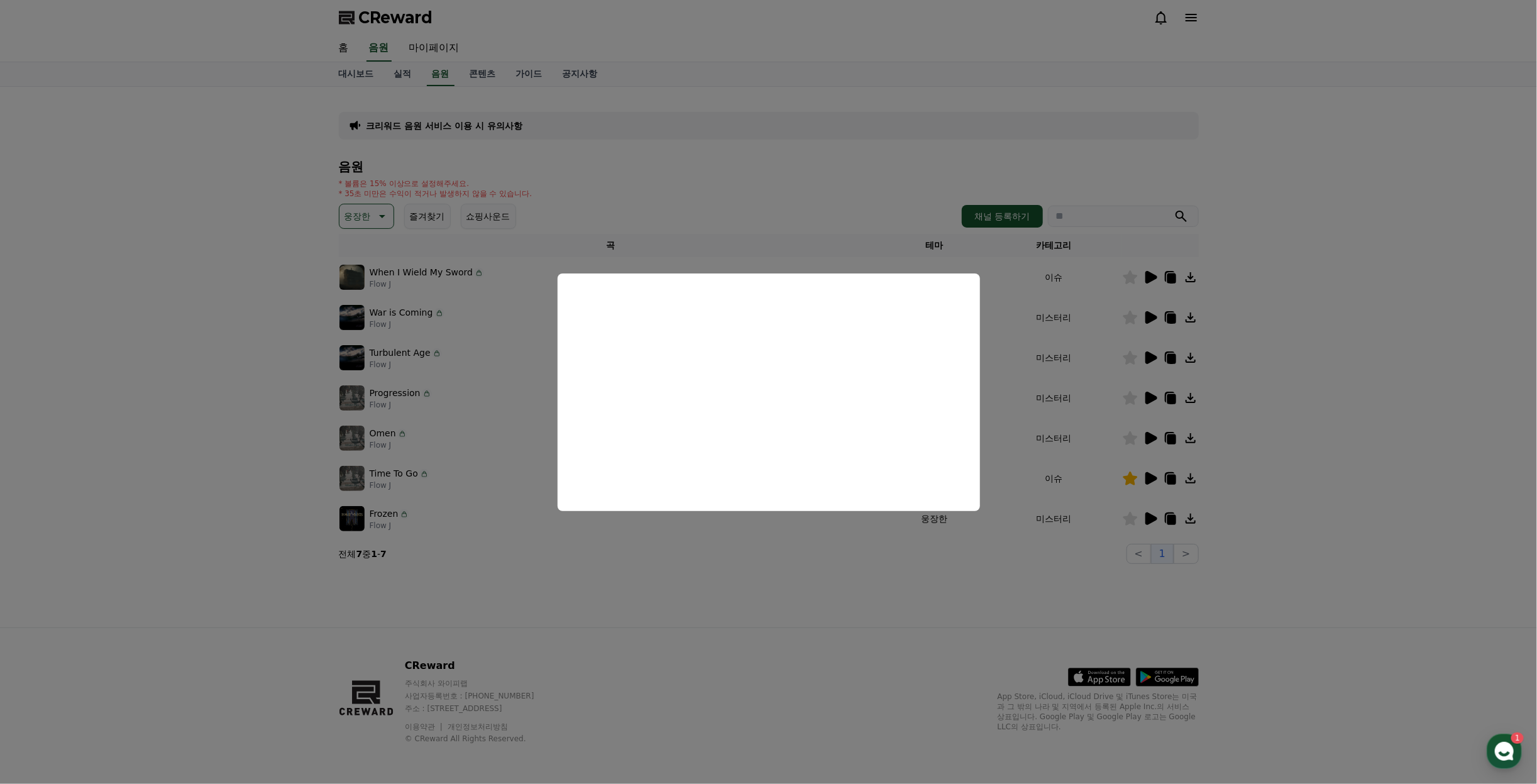
drag, startPoint x: 1287, startPoint y: 339, endPoint x: 1273, endPoint y: 339, distance: 14.0
click at [1287, 339] on button "close modal" at bounding box center [768, 392] width 1537 height 784
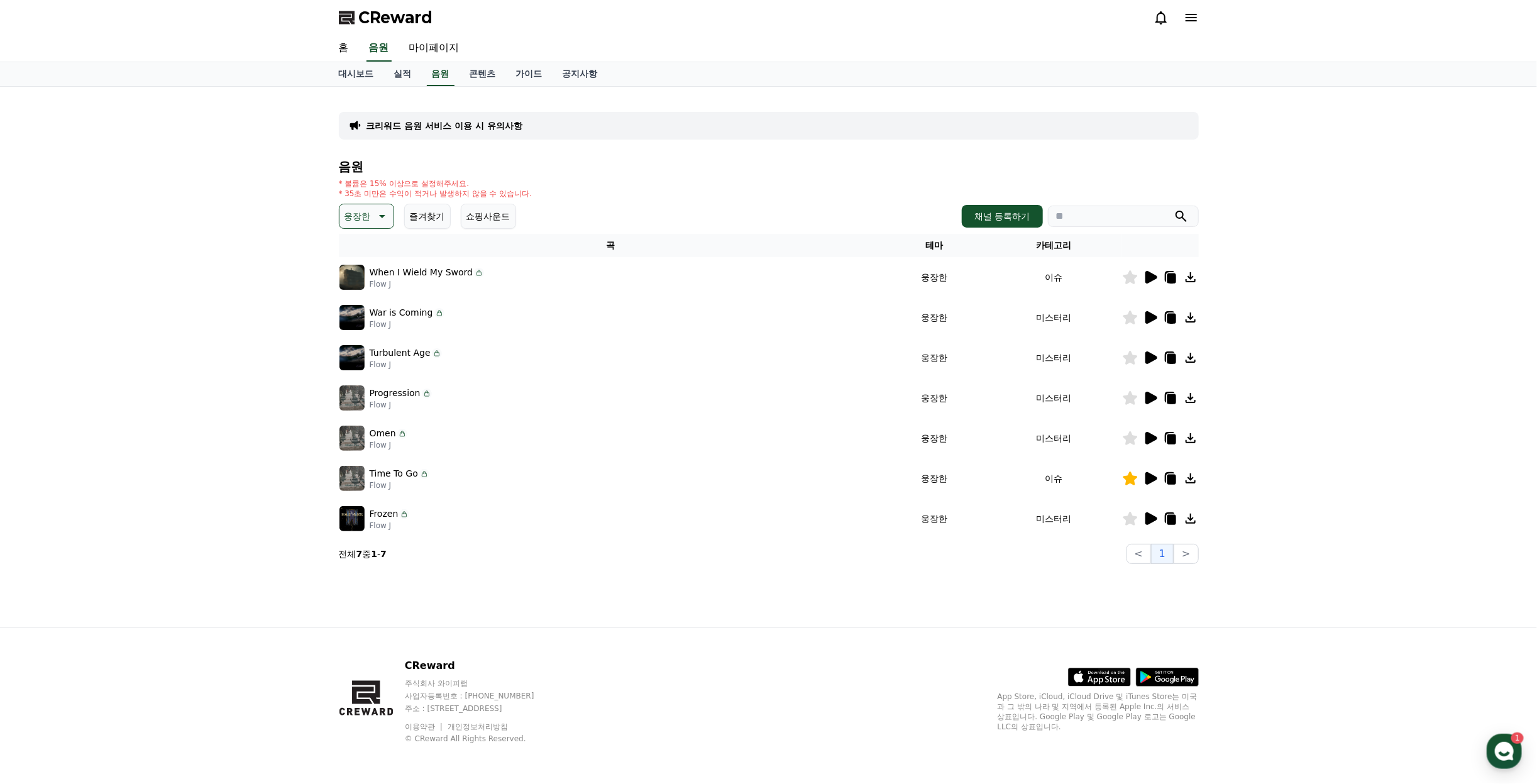
click at [1129, 354] on icon at bounding box center [1130, 358] width 14 height 14
click at [529, 68] on link "가이드" at bounding box center [529, 73] width 46 height 24
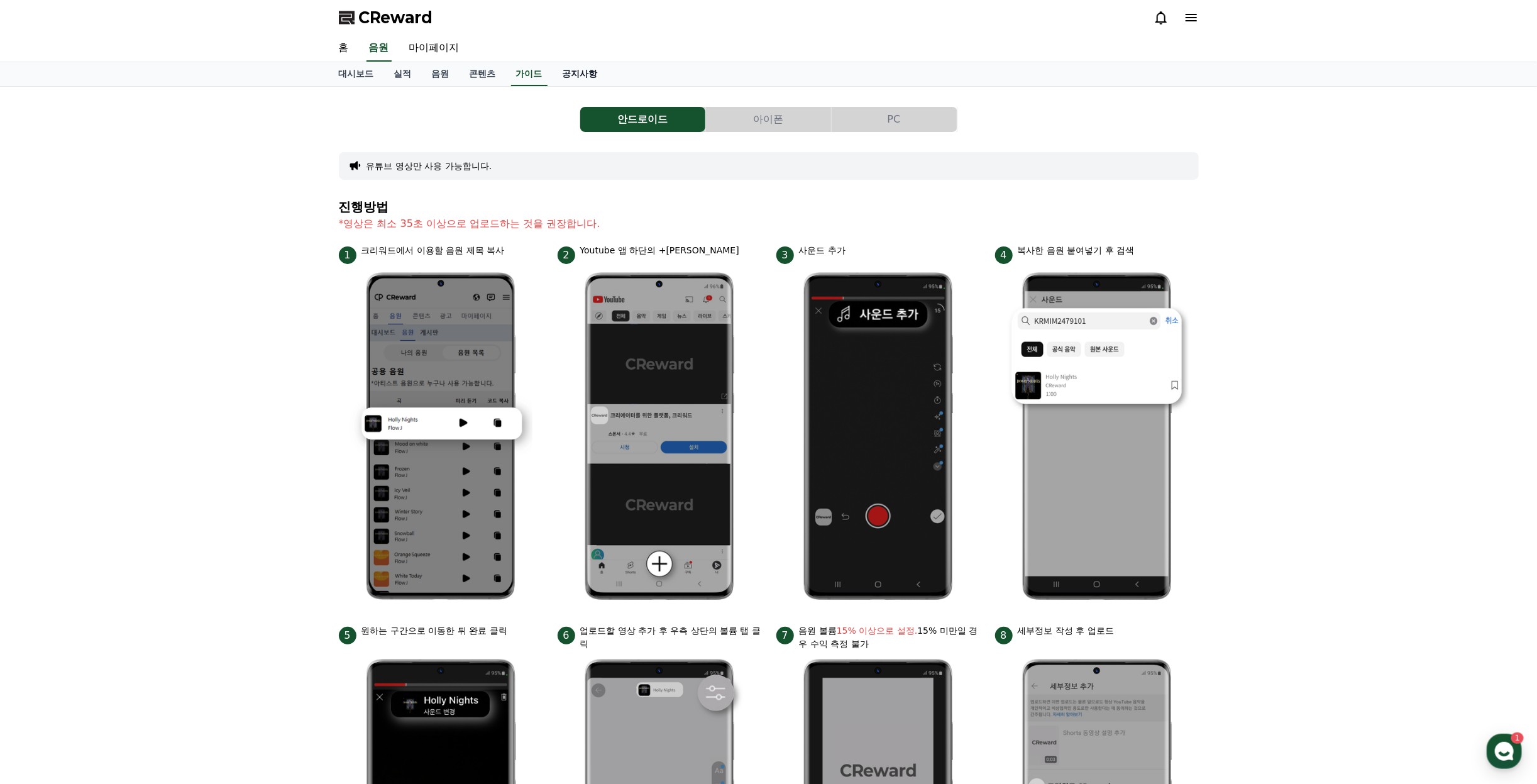
click at [593, 68] on link "공지사항" at bounding box center [580, 73] width 55 height 24
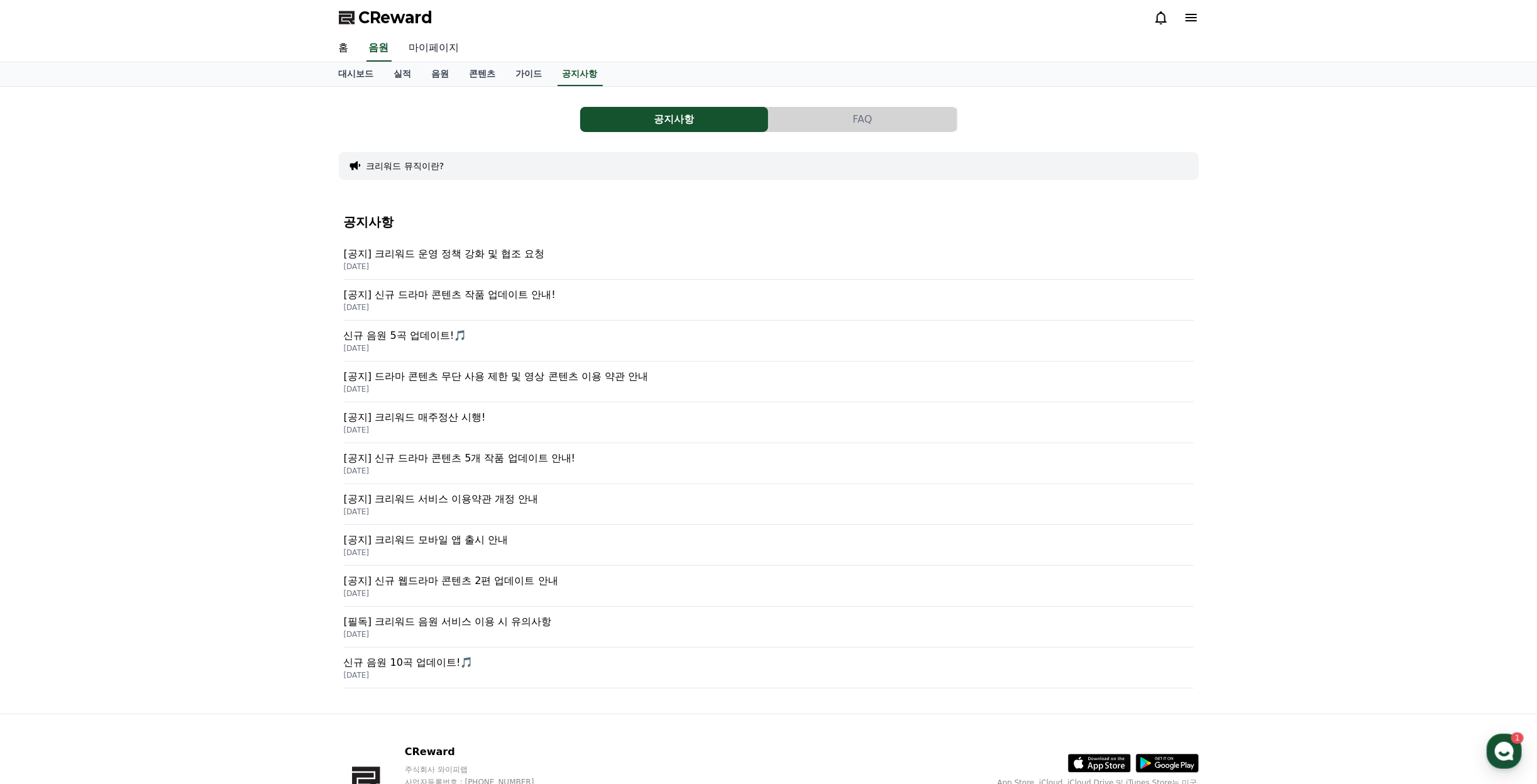
click at [431, 53] on link "마이페이지" at bounding box center [434, 48] width 71 height 26
select select "**********"
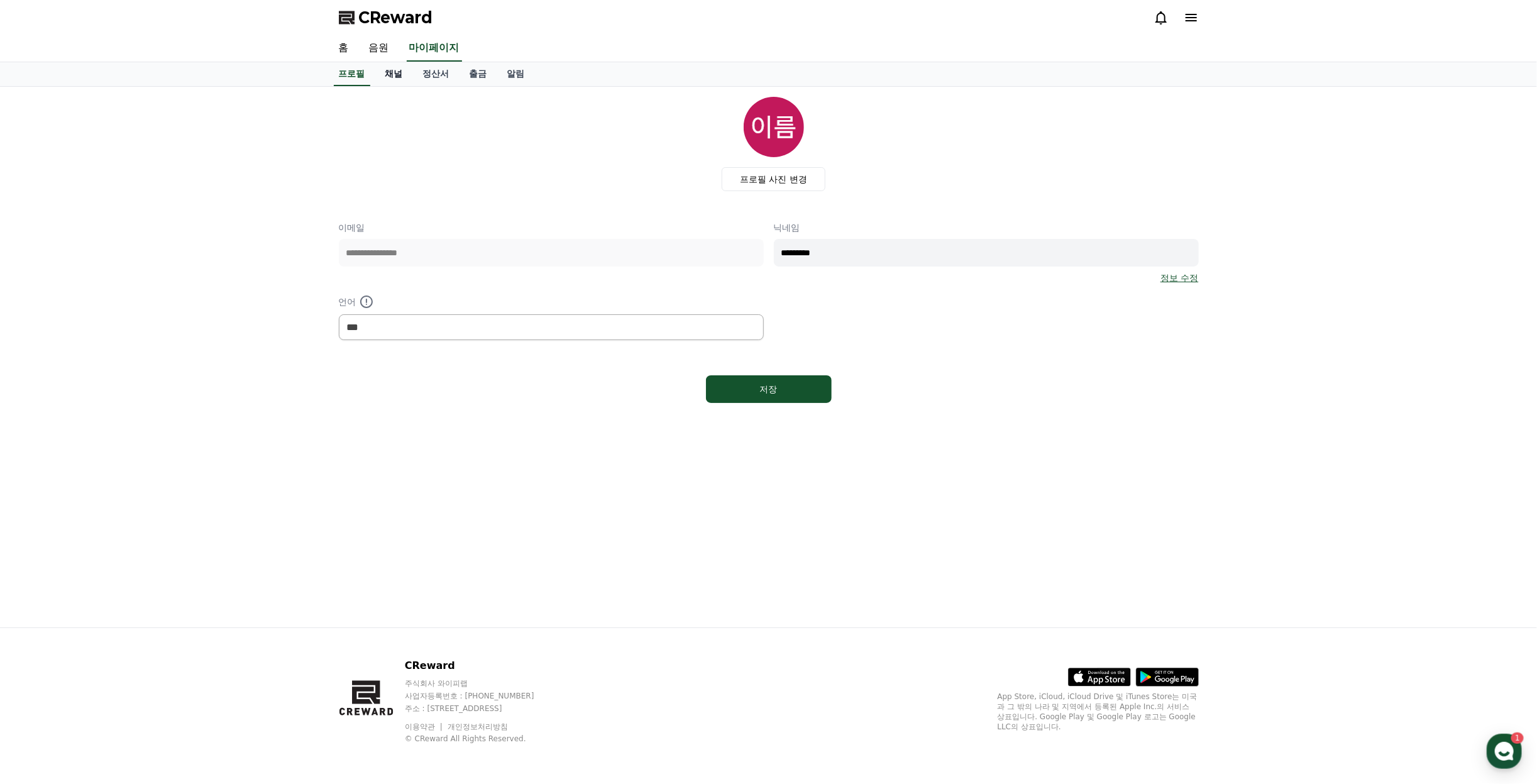
click at [392, 77] on link "채널" at bounding box center [394, 73] width 38 height 24
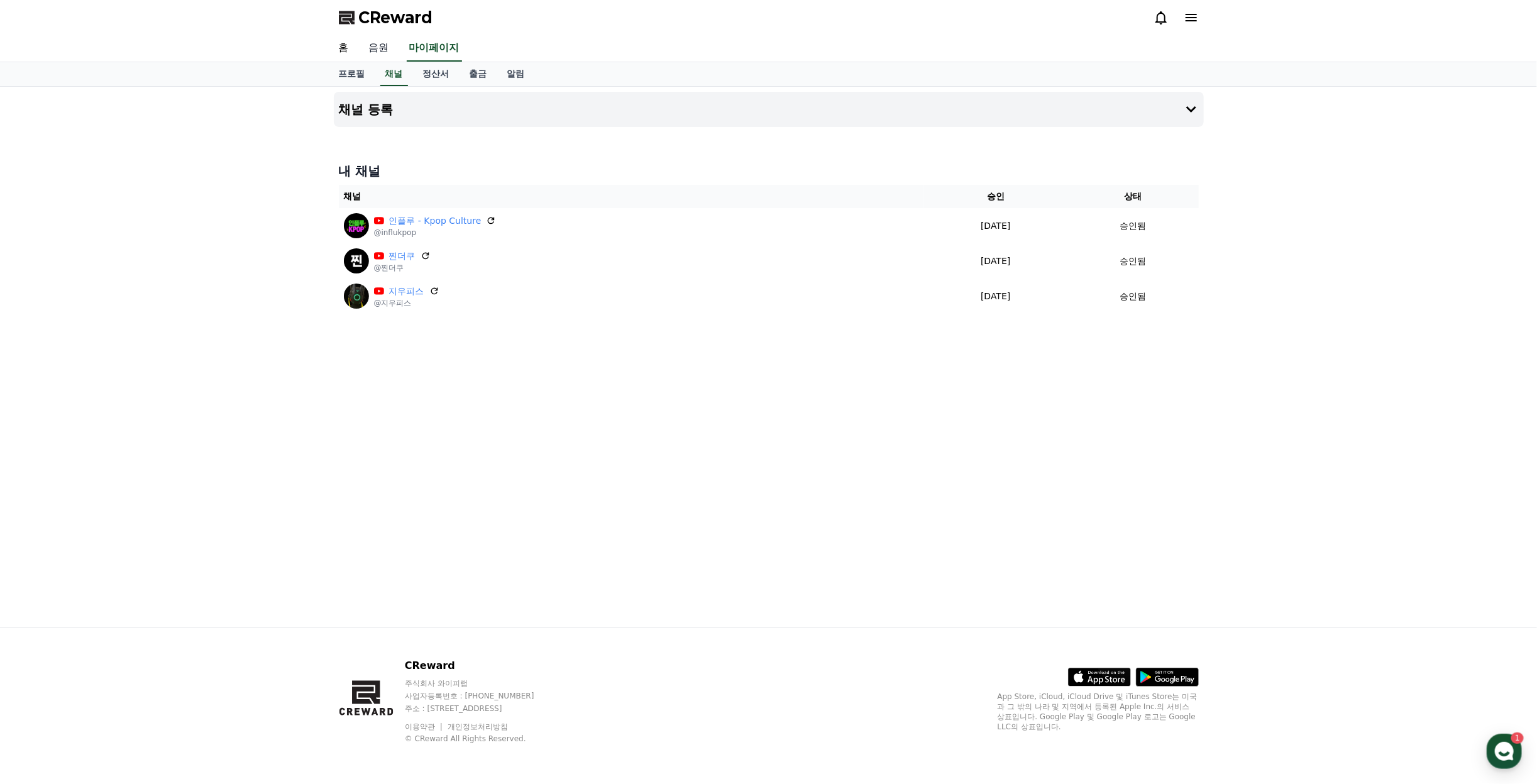
click at [377, 47] on link "음원" at bounding box center [379, 48] width 40 height 26
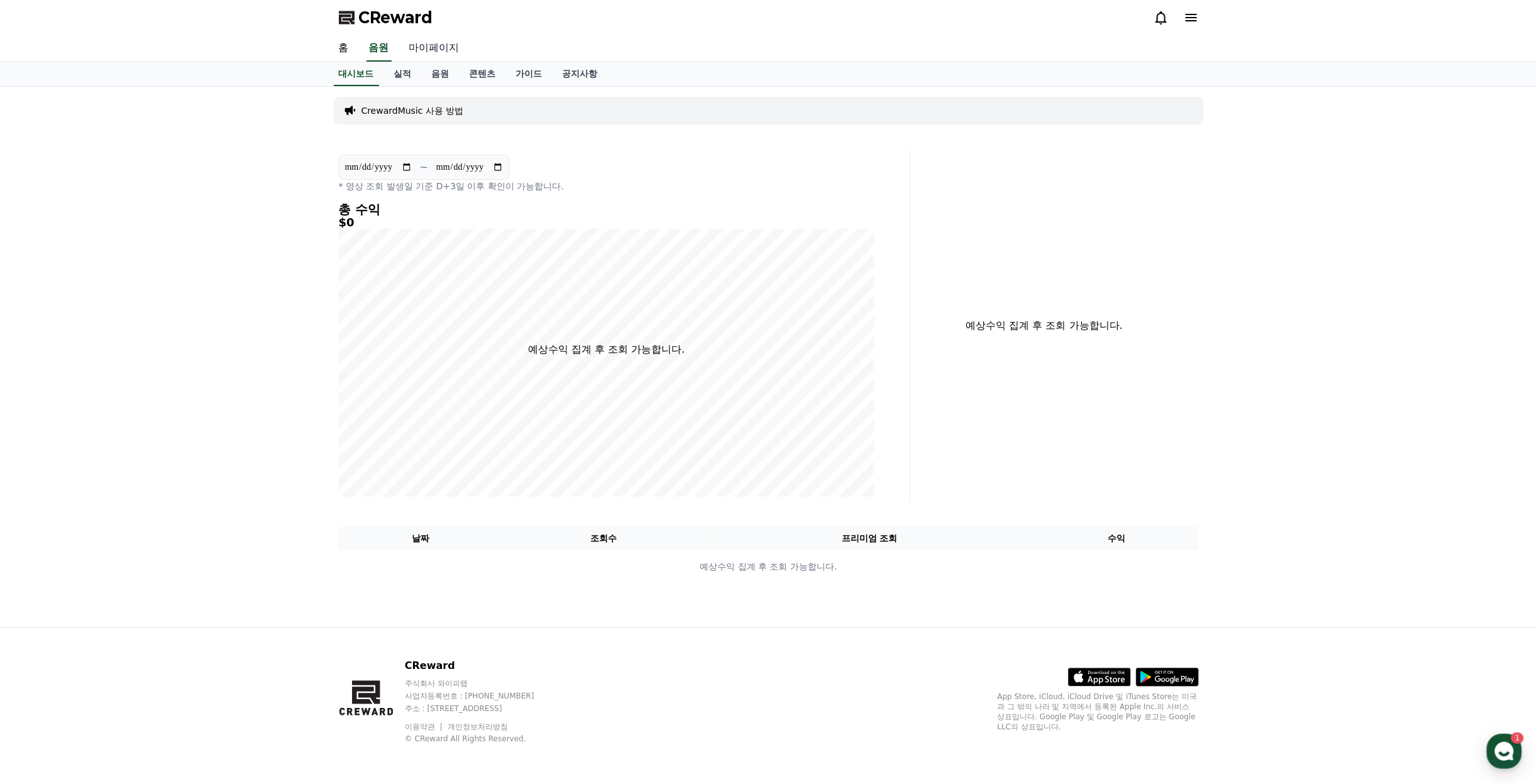
click at [431, 44] on link "마이페이지" at bounding box center [434, 48] width 71 height 26
select select "**********"
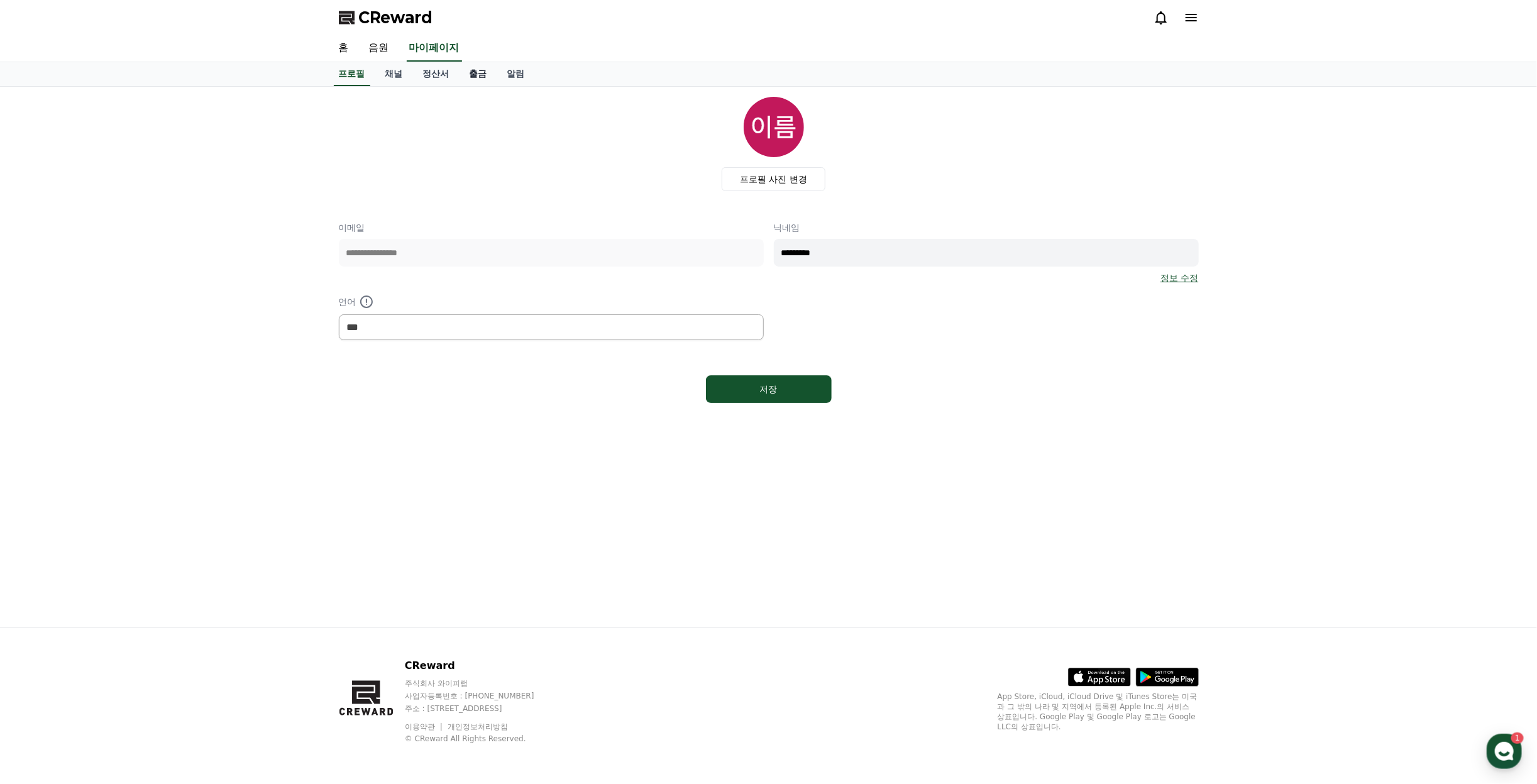
click at [464, 72] on link "출금" at bounding box center [478, 73] width 38 height 24
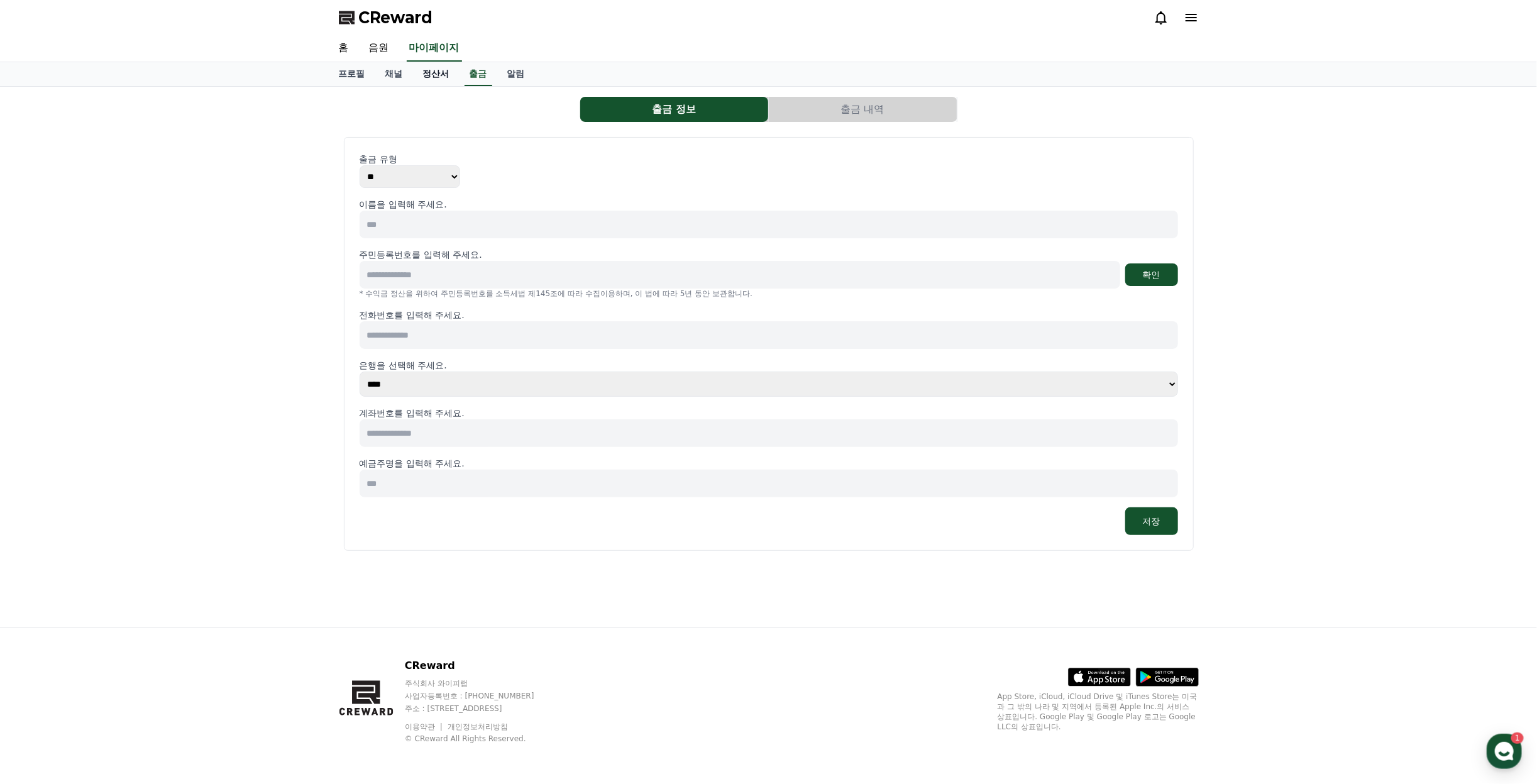
click at [443, 70] on link "정산서" at bounding box center [436, 73] width 46 height 24
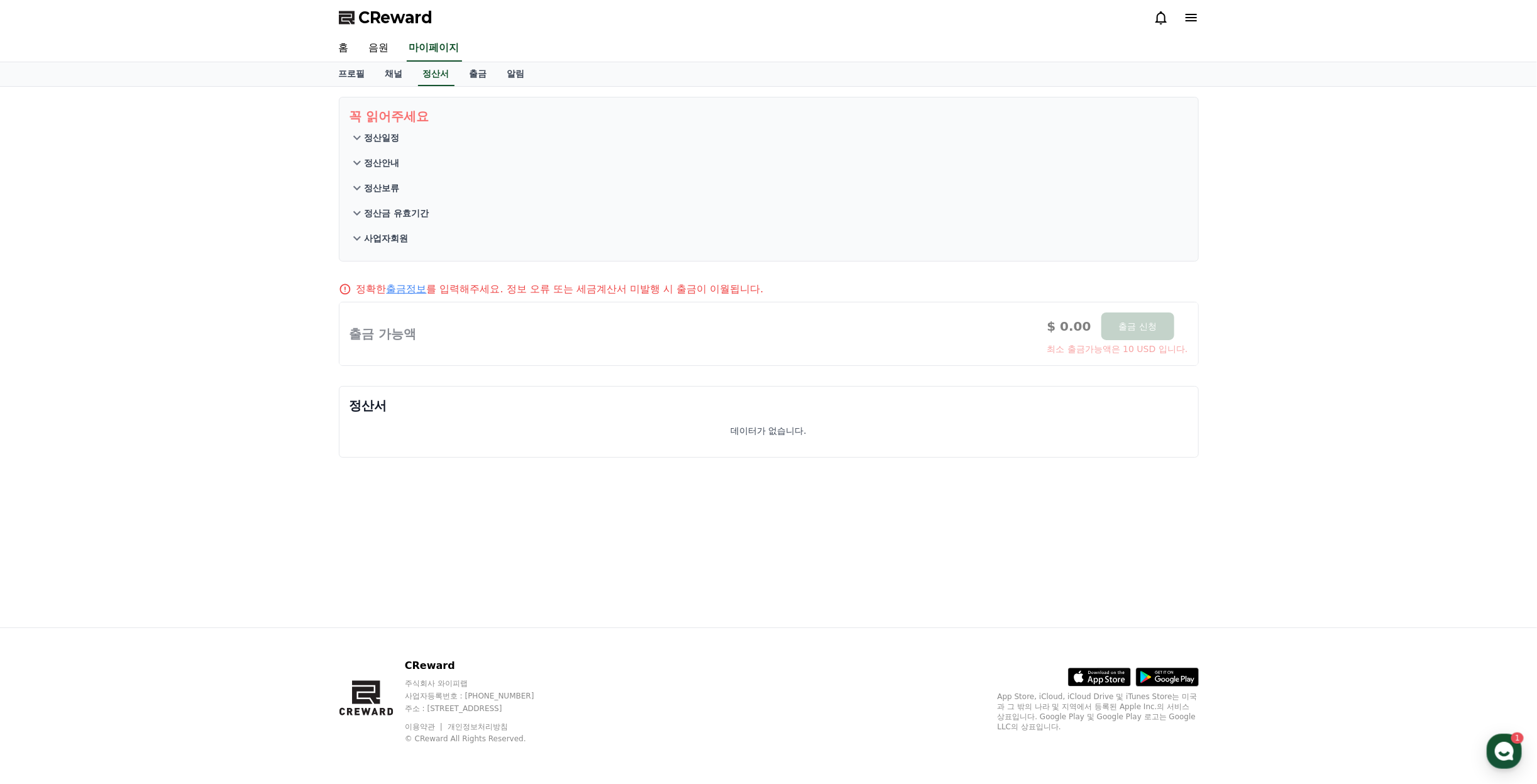
click at [387, 133] on p "정산일정" at bounding box center [382, 137] width 35 height 13
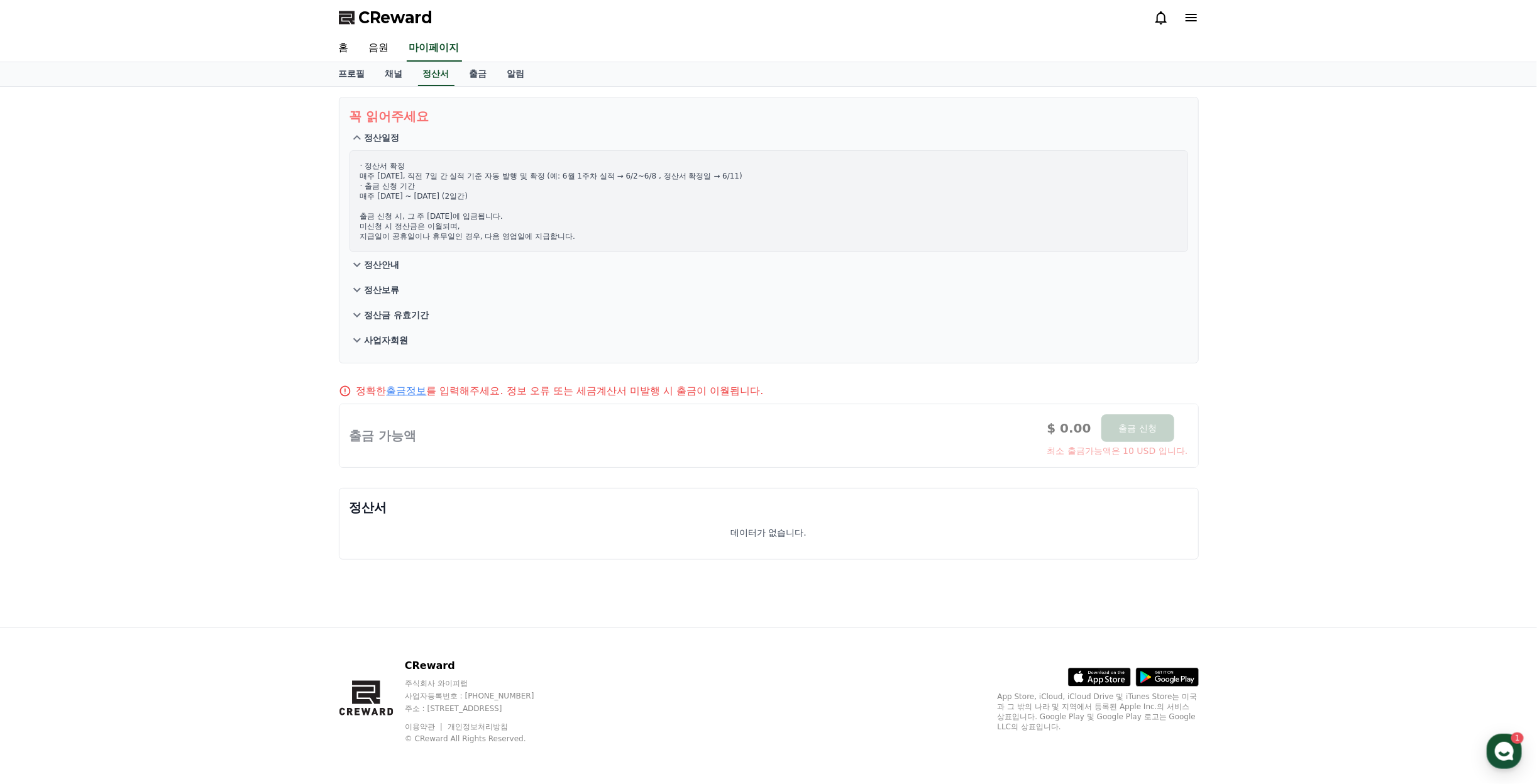
click at [847, 416] on div at bounding box center [768, 435] width 859 height 63
click at [711, 445] on div at bounding box center [768, 435] width 859 height 63
click at [399, 72] on link "채널" at bounding box center [394, 73] width 38 height 24
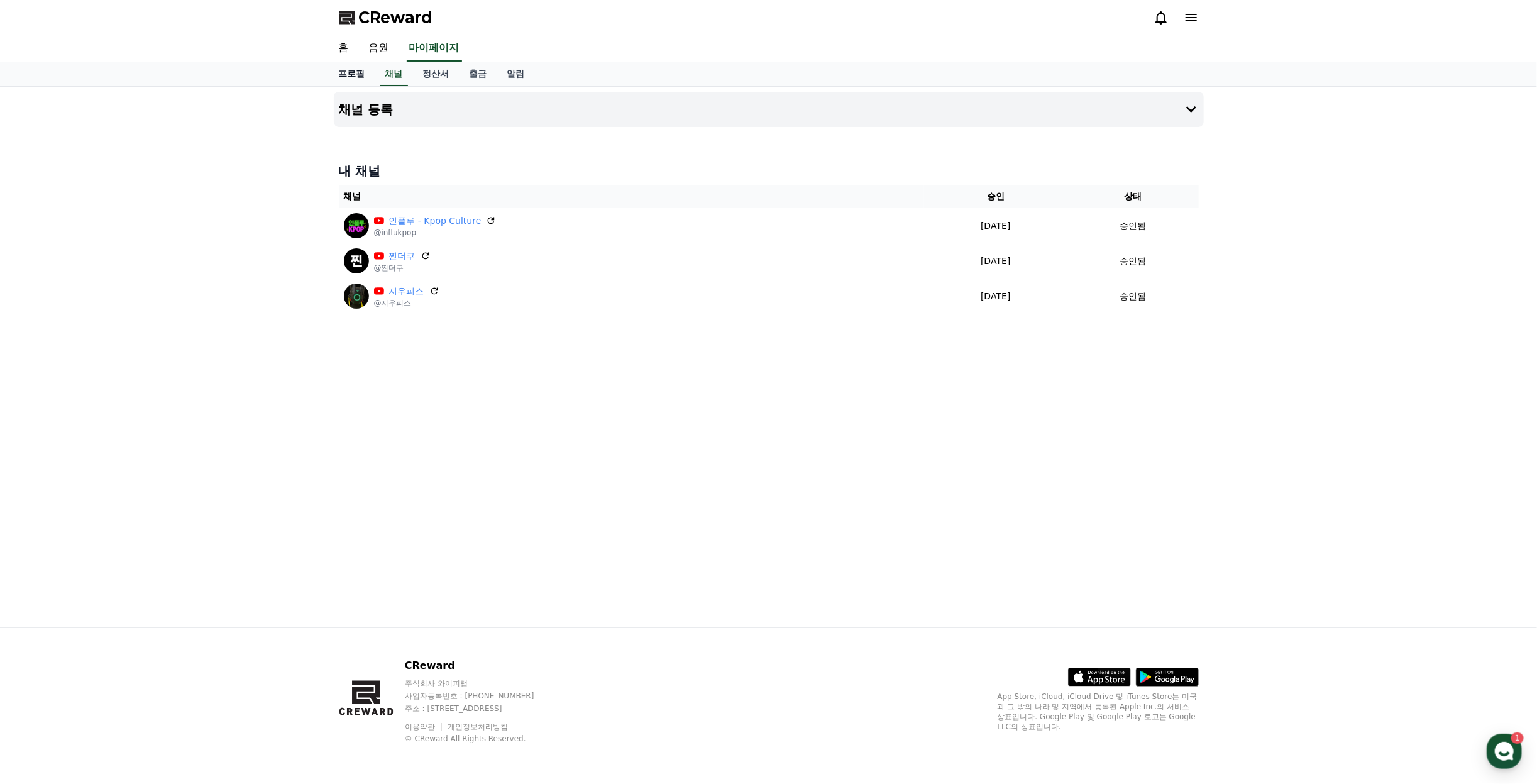
click at [353, 71] on link "프로필" at bounding box center [352, 73] width 46 height 24
select select "**********"
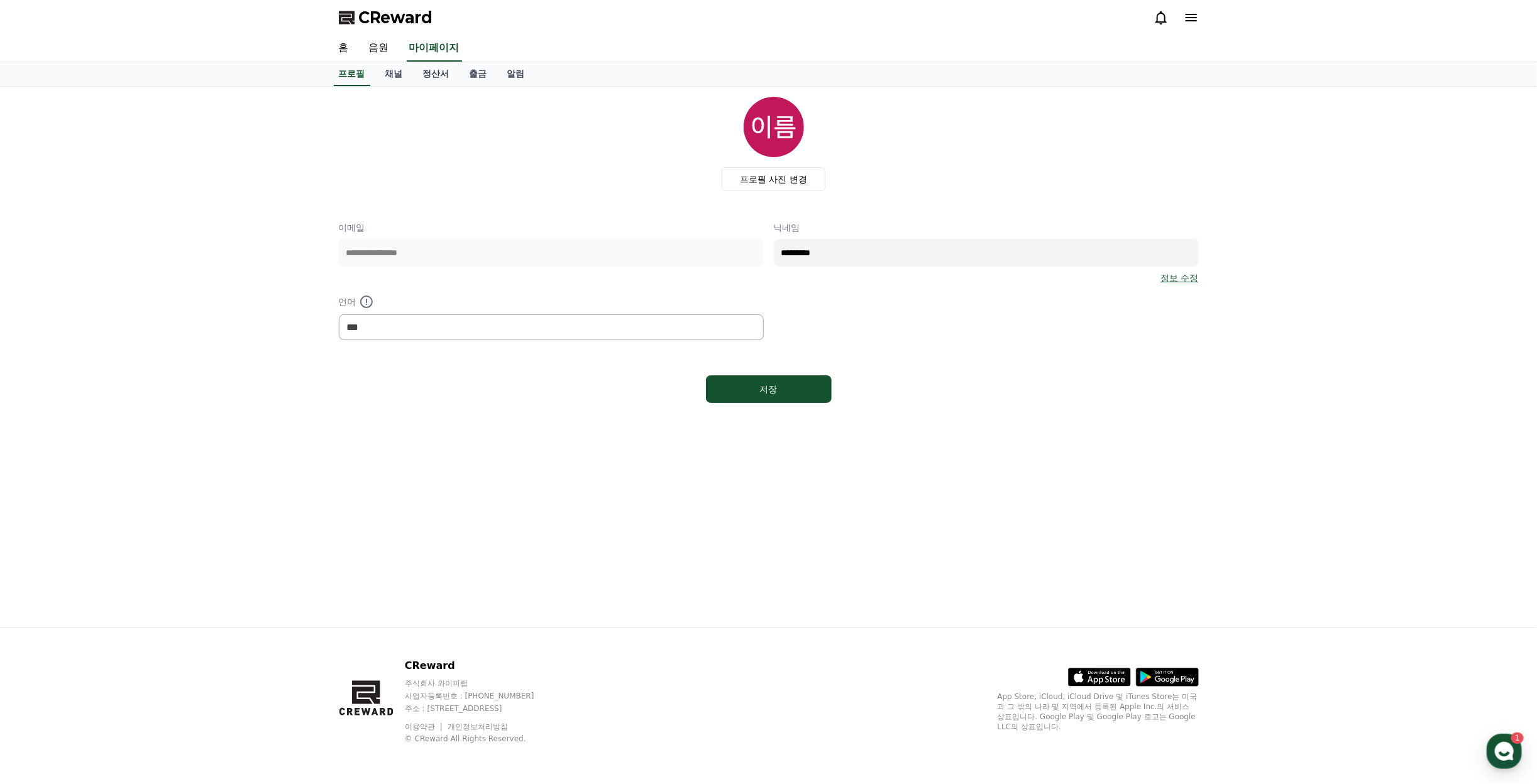
click at [397, 449] on div "**********" at bounding box center [768, 357] width 880 height 541
click at [383, 52] on link "음원" at bounding box center [379, 48] width 40 height 26
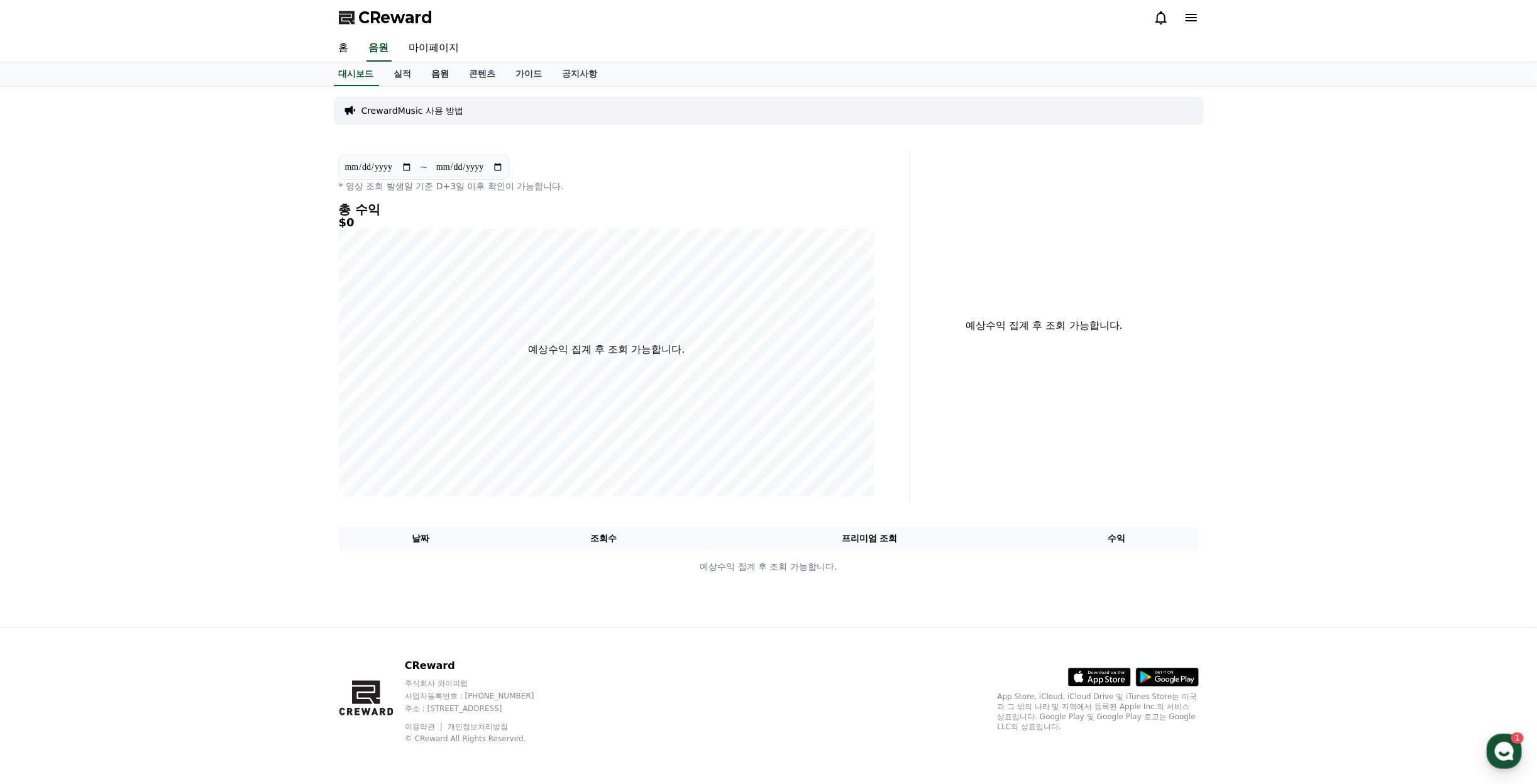
click at [434, 68] on link "음원" at bounding box center [440, 73] width 38 height 24
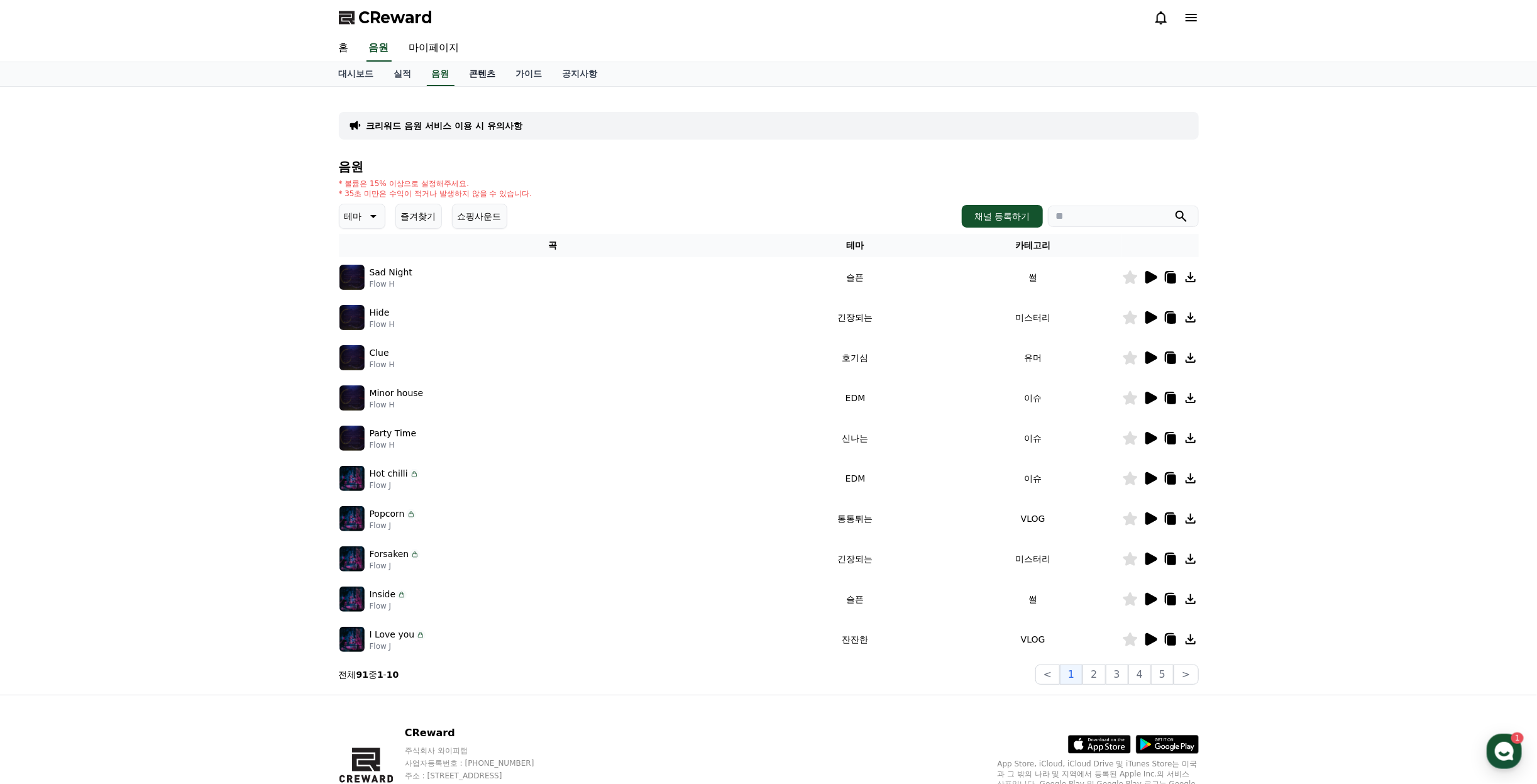
click at [473, 80] on link "콘텐츠" at bounding box center [482, 73] width 46 height 24
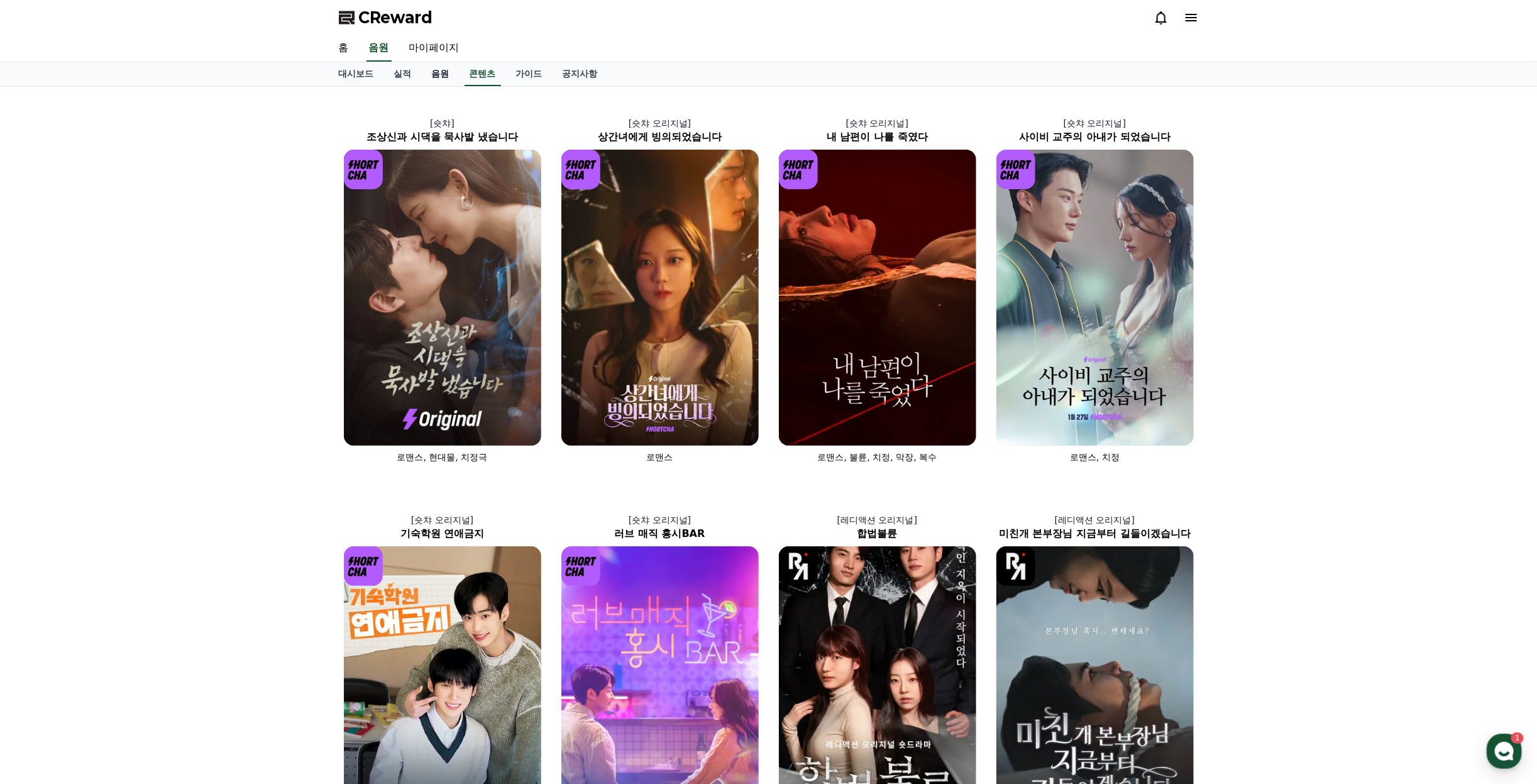
click at [437, 79] on link "음원" at bounding box center [440, 73] width 38 height 24
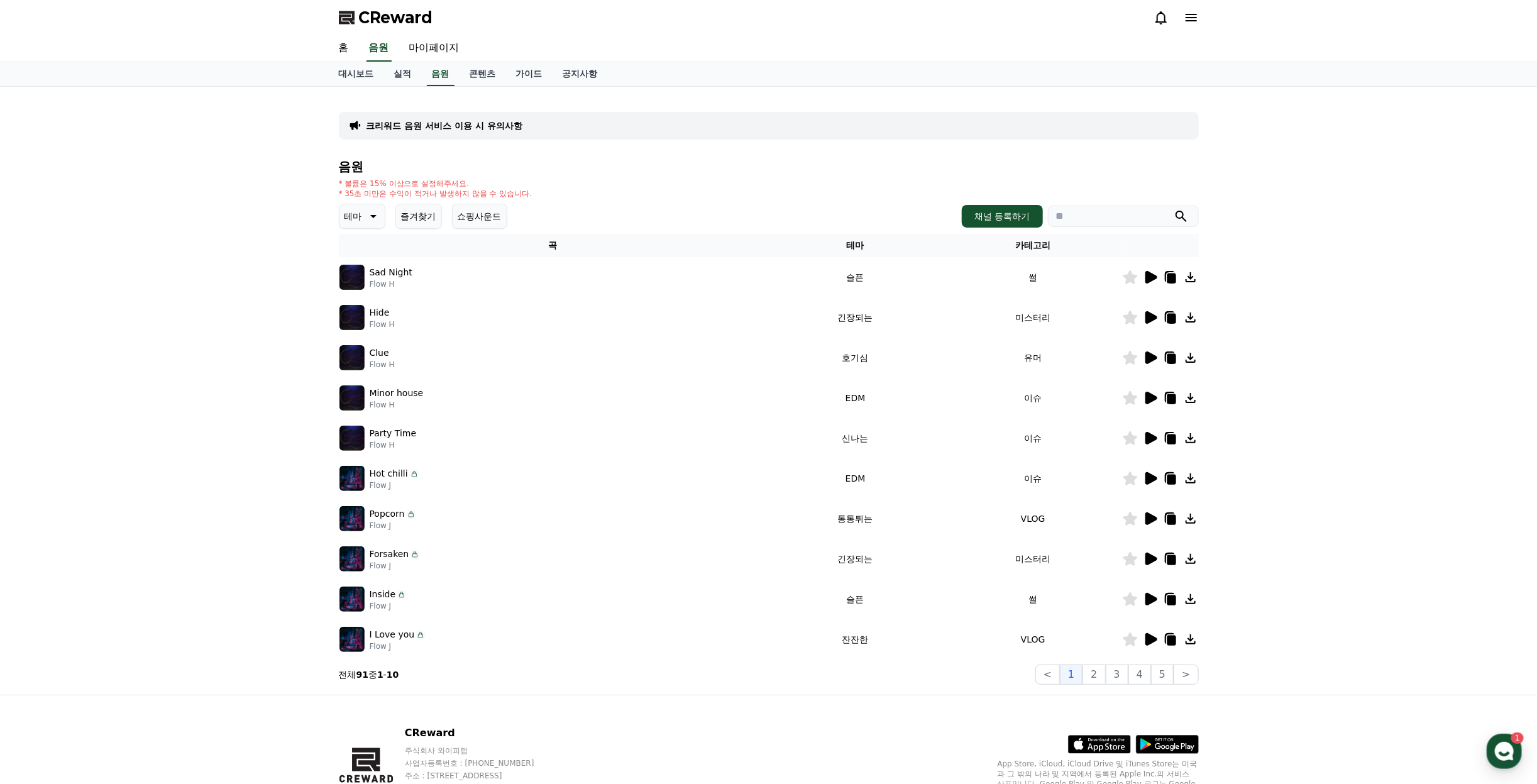
click at [425, 222] on button "즐겨찾기" at bounding box center [418, 216] width 46 height 25
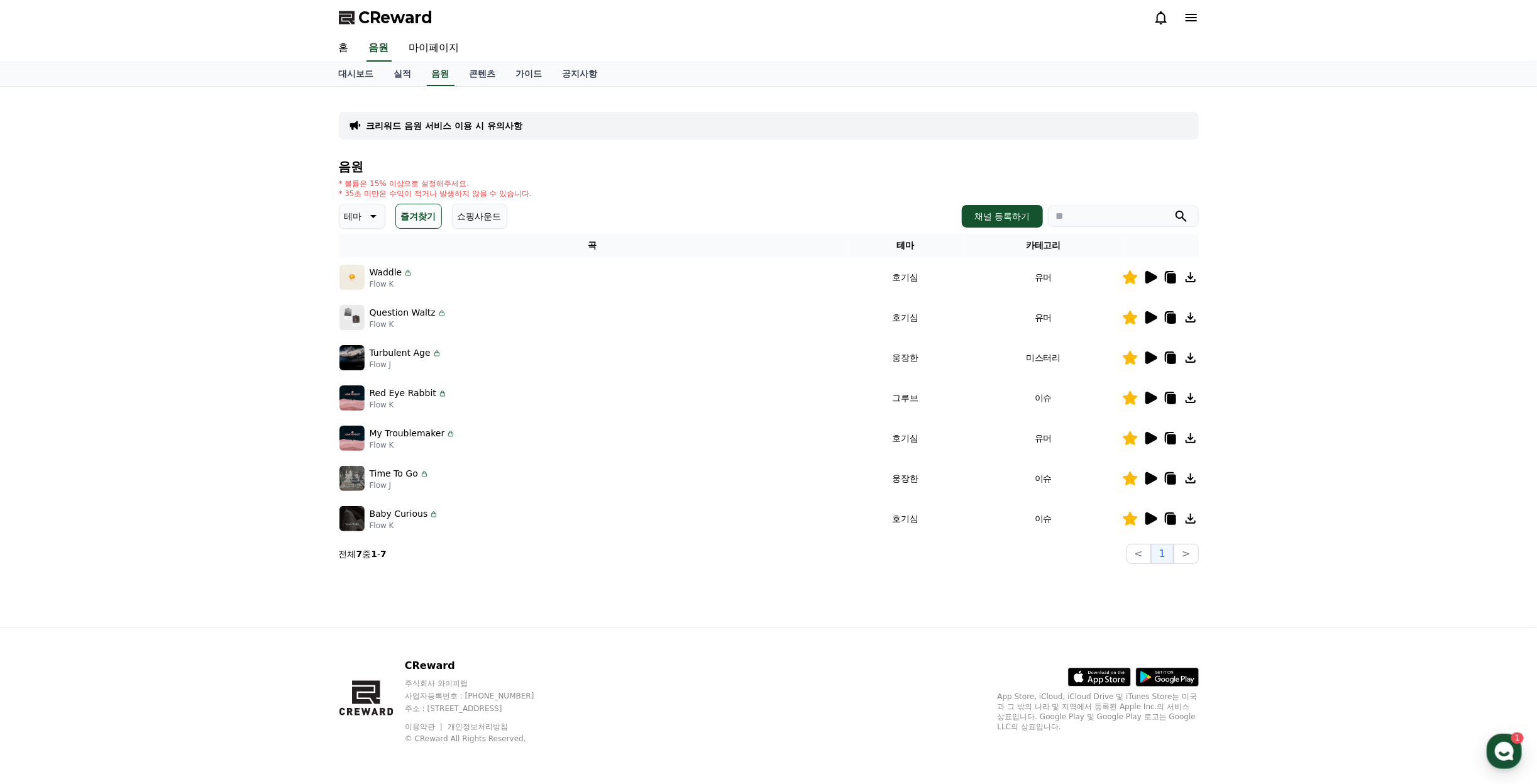
click at [353, 279] on img at bounding box center [352, 277] width 25 height 25
click at [1155, 274] on icon at bounding box center [1150, 277] width 15 height 15
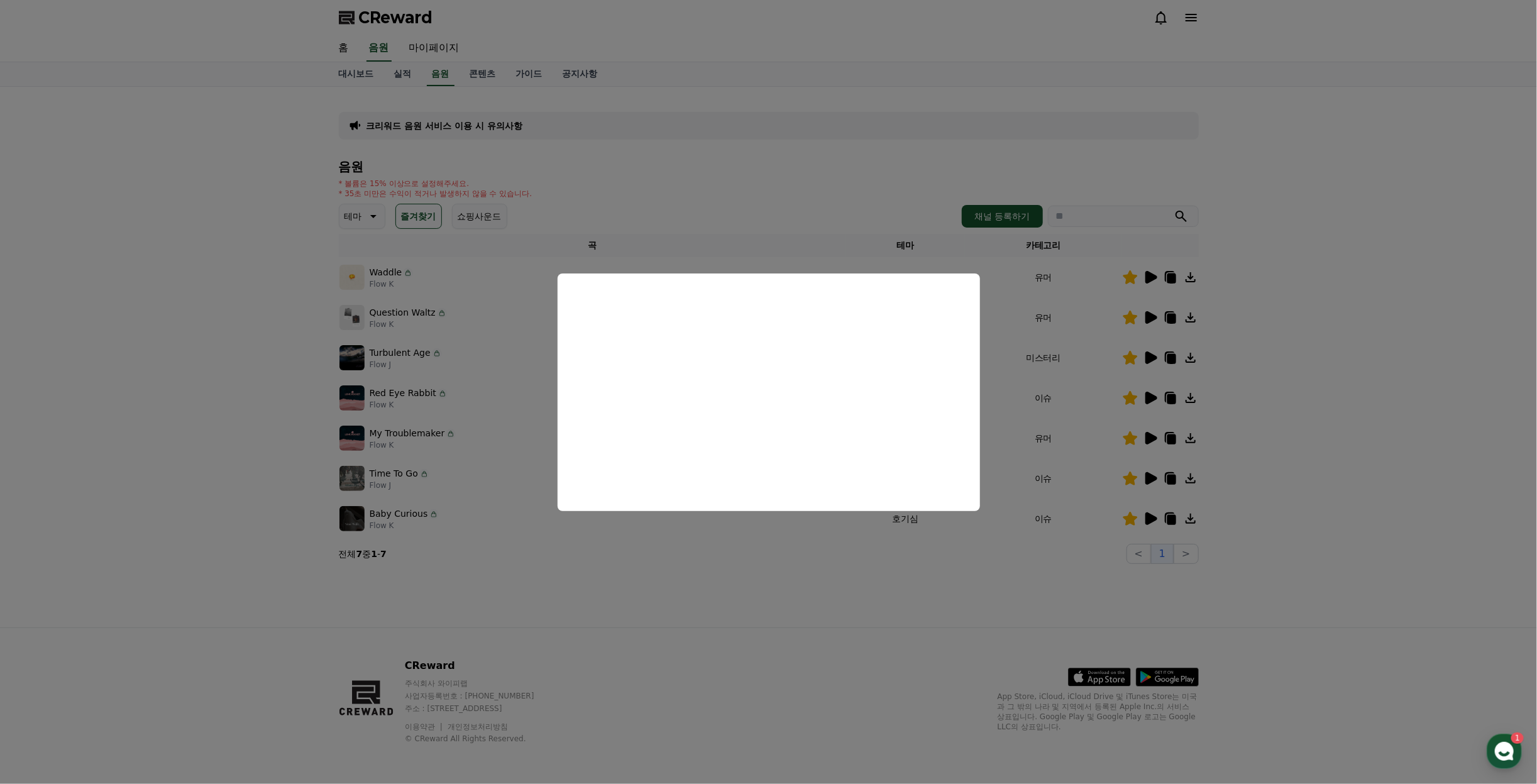
click at [1305, 221] on button "close modal" at bounding box center [768, 392] width 1537 height 784
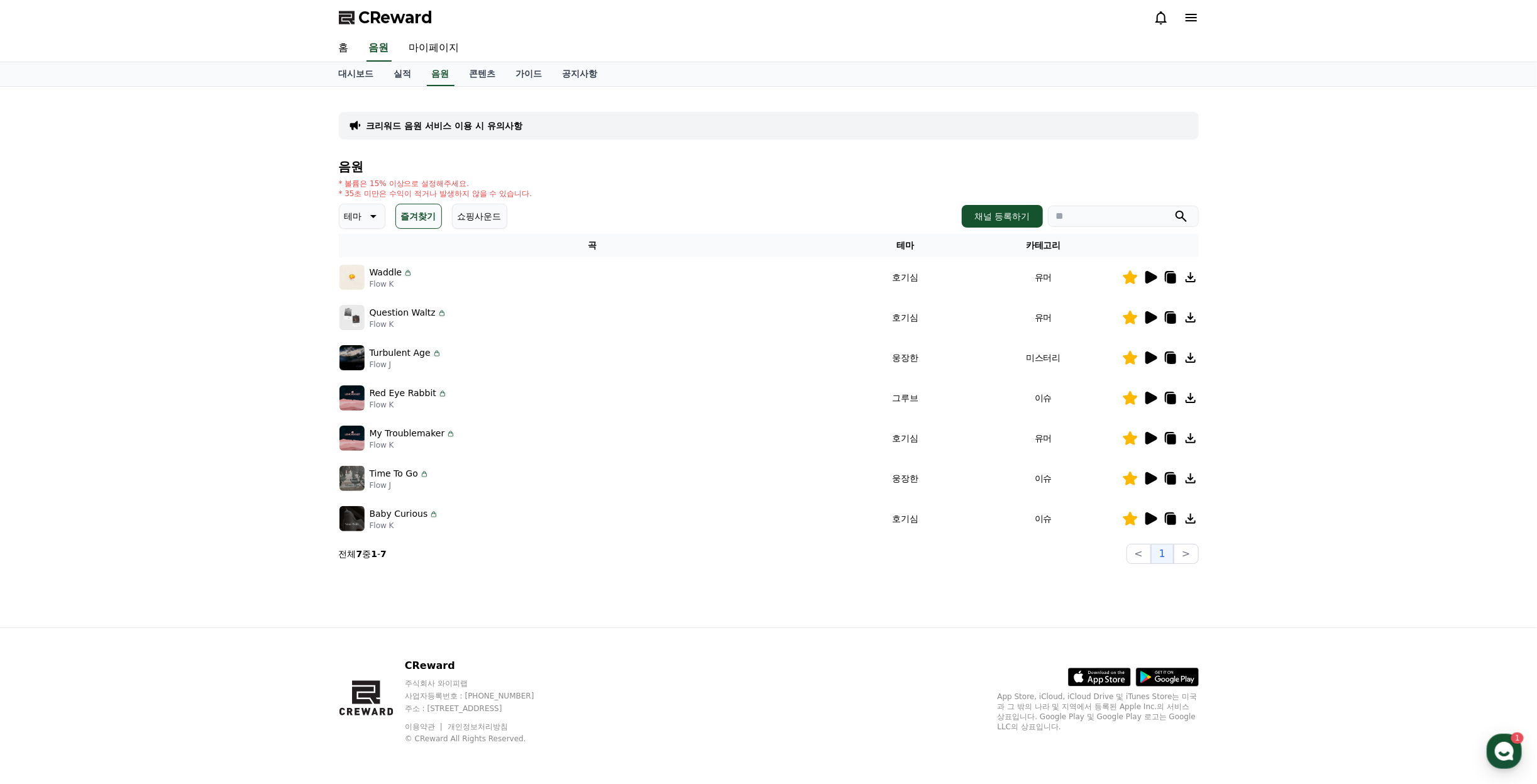
click at [1146, 315] on icon at bounding box center [1152, 317] width 12 height 13
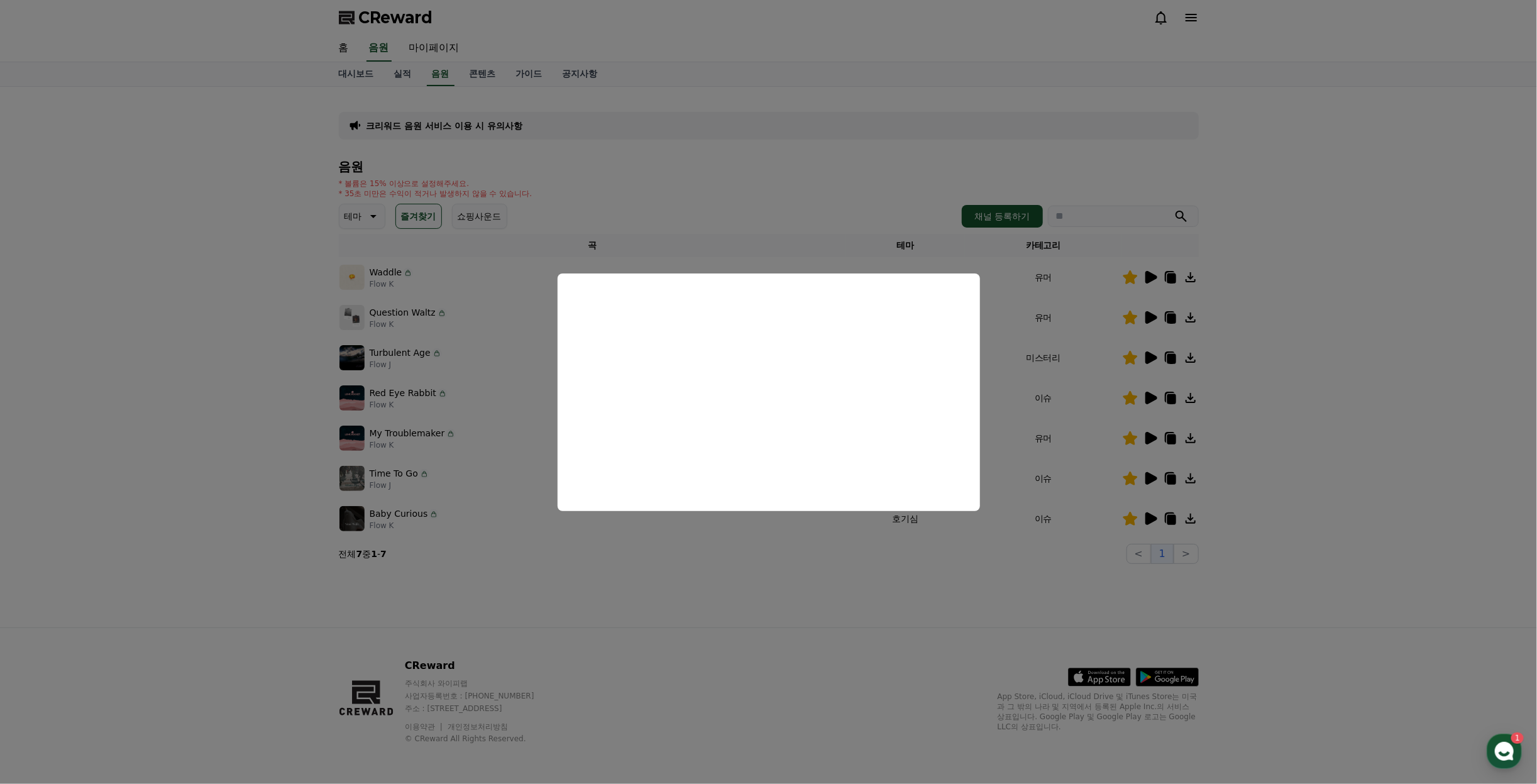
click at [1305, 345] on button "close modal" at bounding box center [768, 392] width 1537 height 784
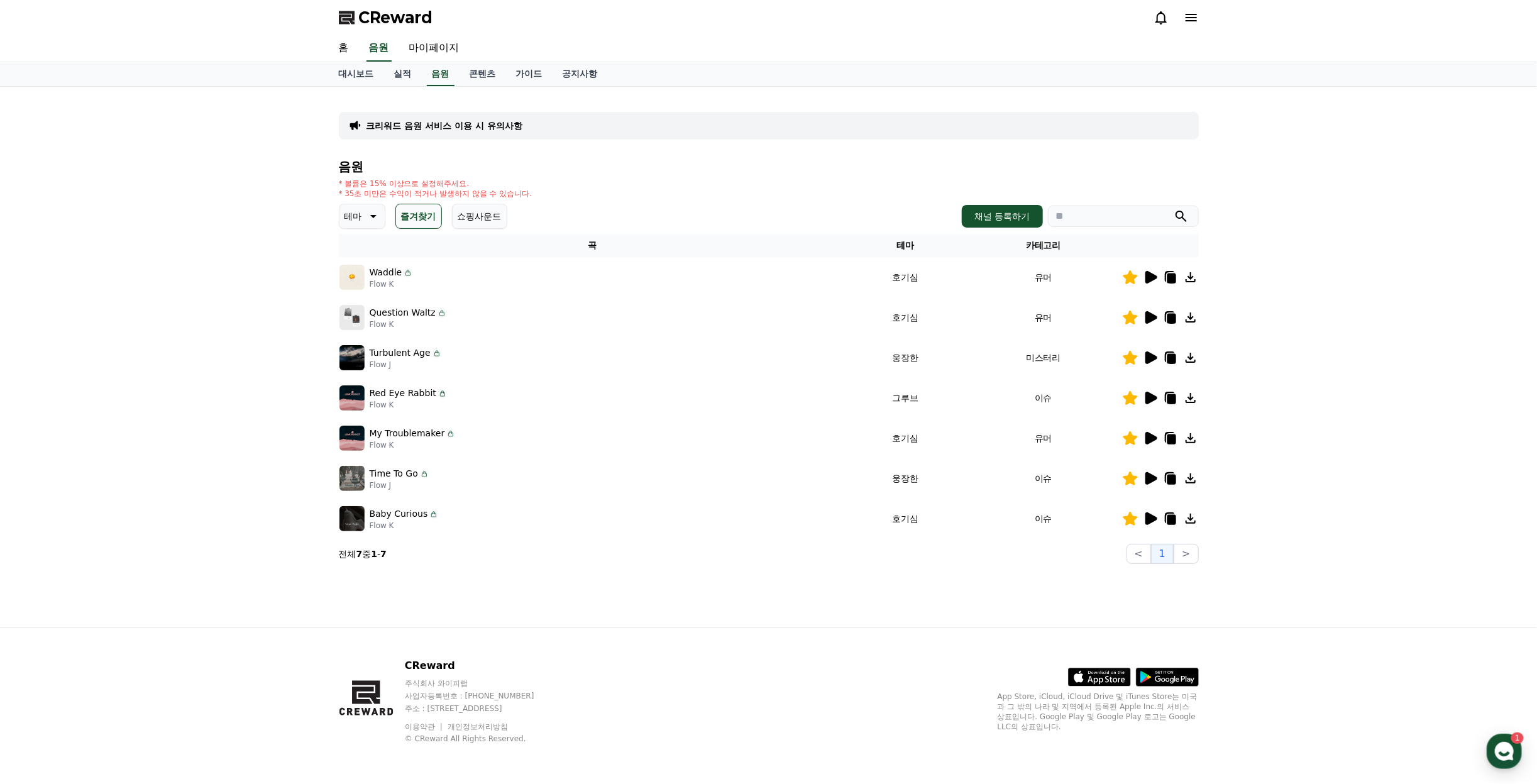
click at [1176, 319] on icon at bounding box center [1171, 319] width 9 height 10
click at [1075, 214] on input "search" at bounding box center [1123, 216] width 151 height 22
paste input "**********"
type input "**********"
click at [1151, 395] on icon at bounding box center [1152, 398] width 12 height 13
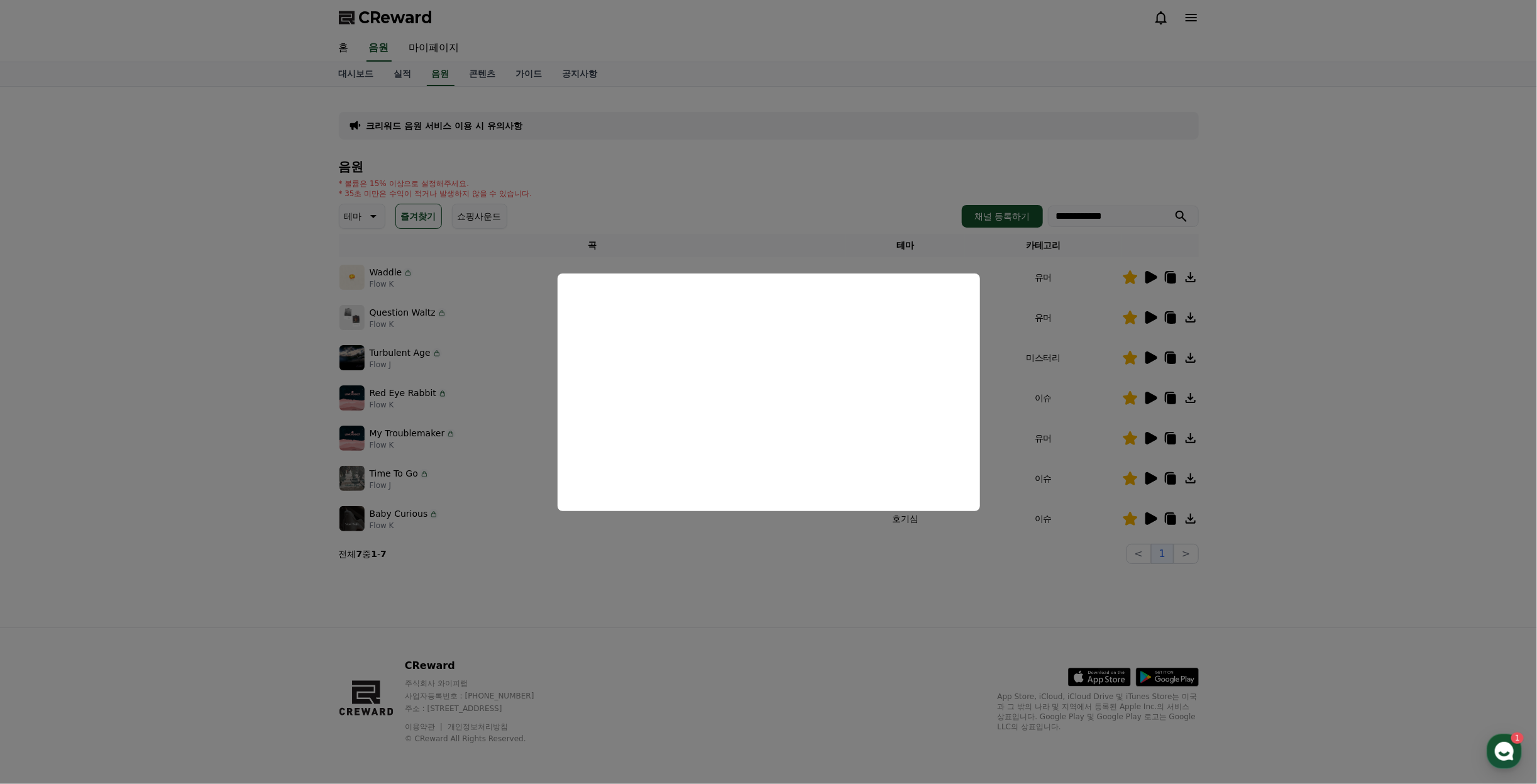
click at [1298, 400] on button "close modal" at bounding box center [768, 392] width 1537 height 784
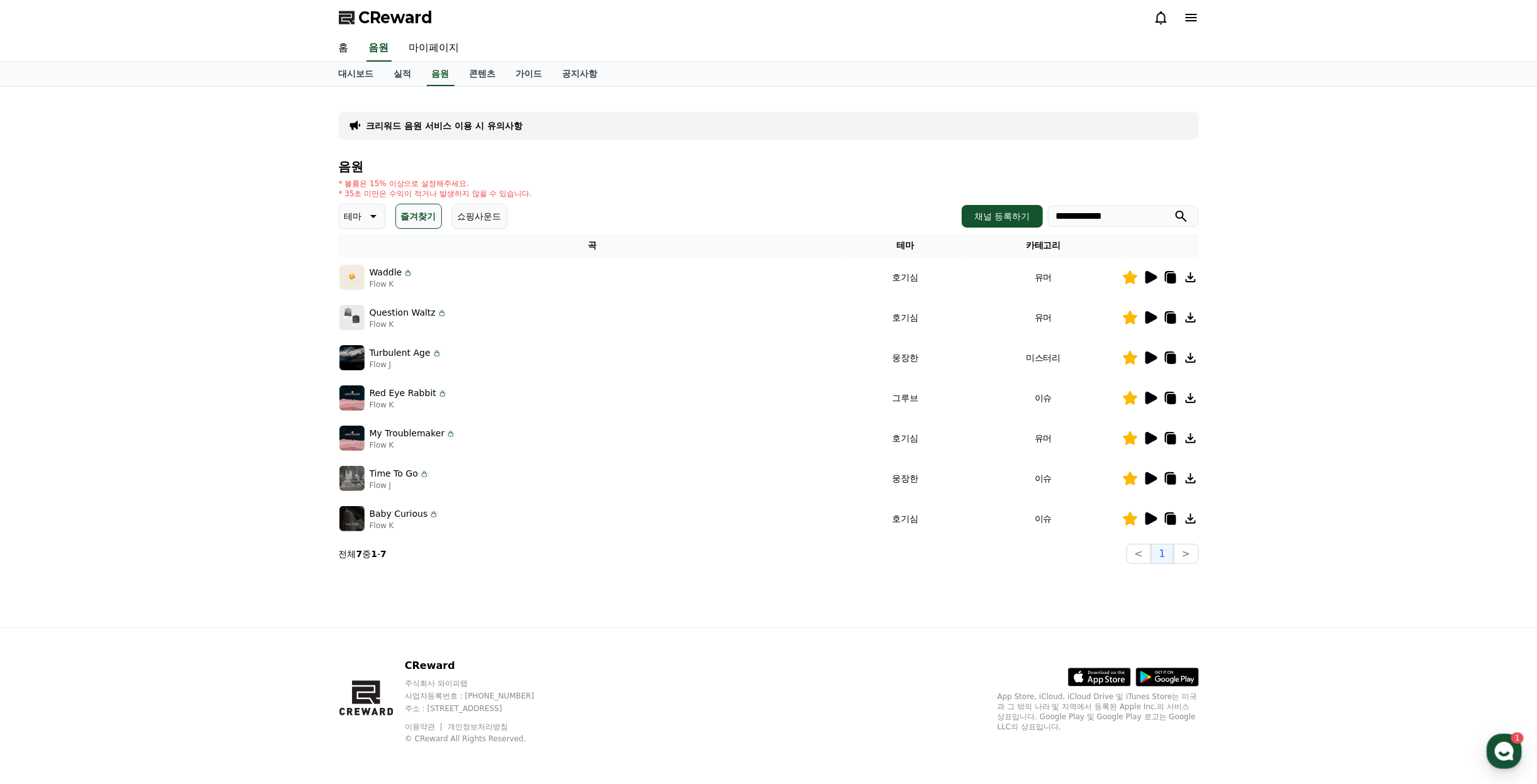
click at [1123, 401] on icon at bounding box center [1130, 398] width 15 height 14
click at [1146, 440] on icon at bounding box center [1152, 438] width 12 height 13
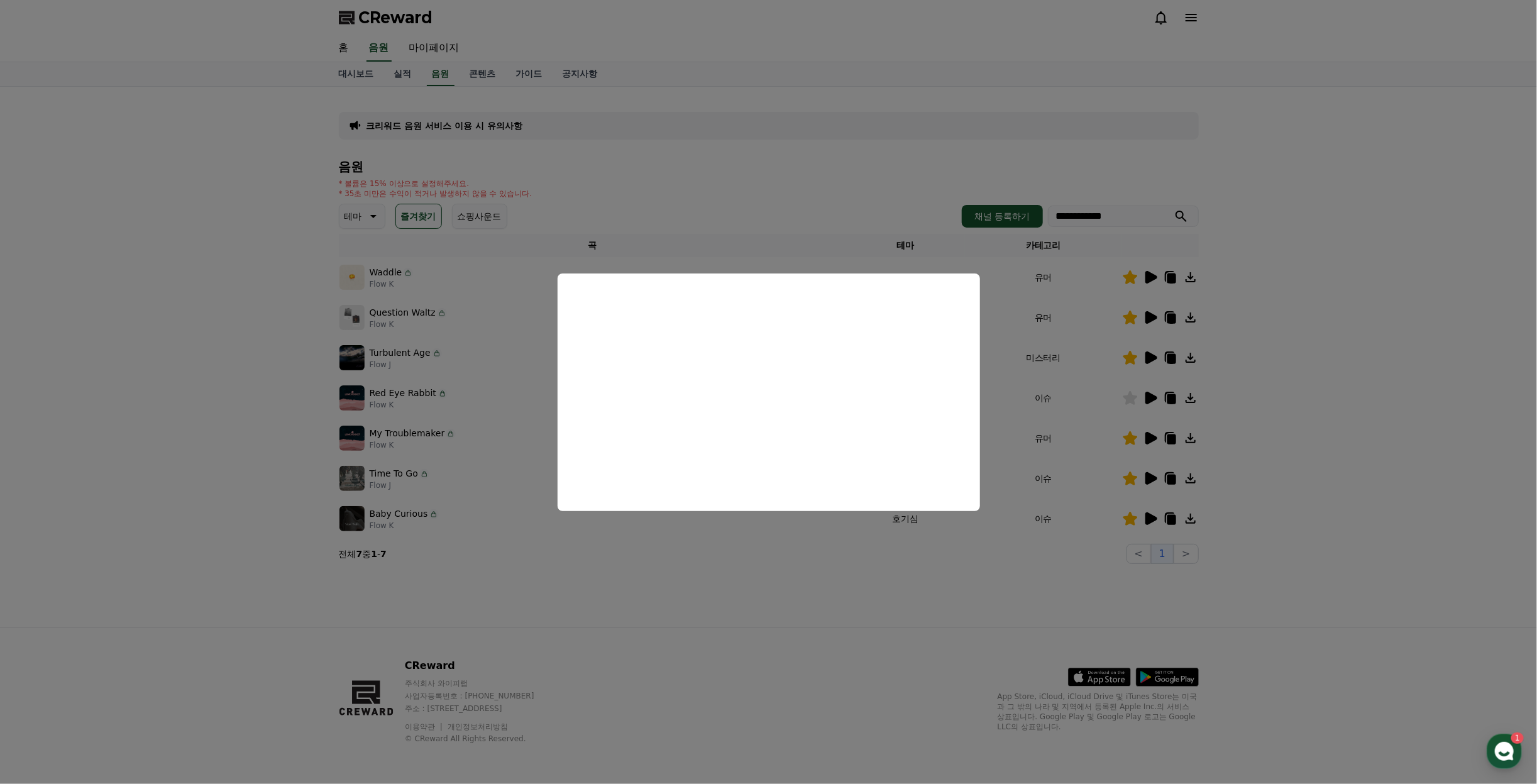
click at [1332, 423] on button "close modal" at bounding box center [768, 392] width 1537 height 784
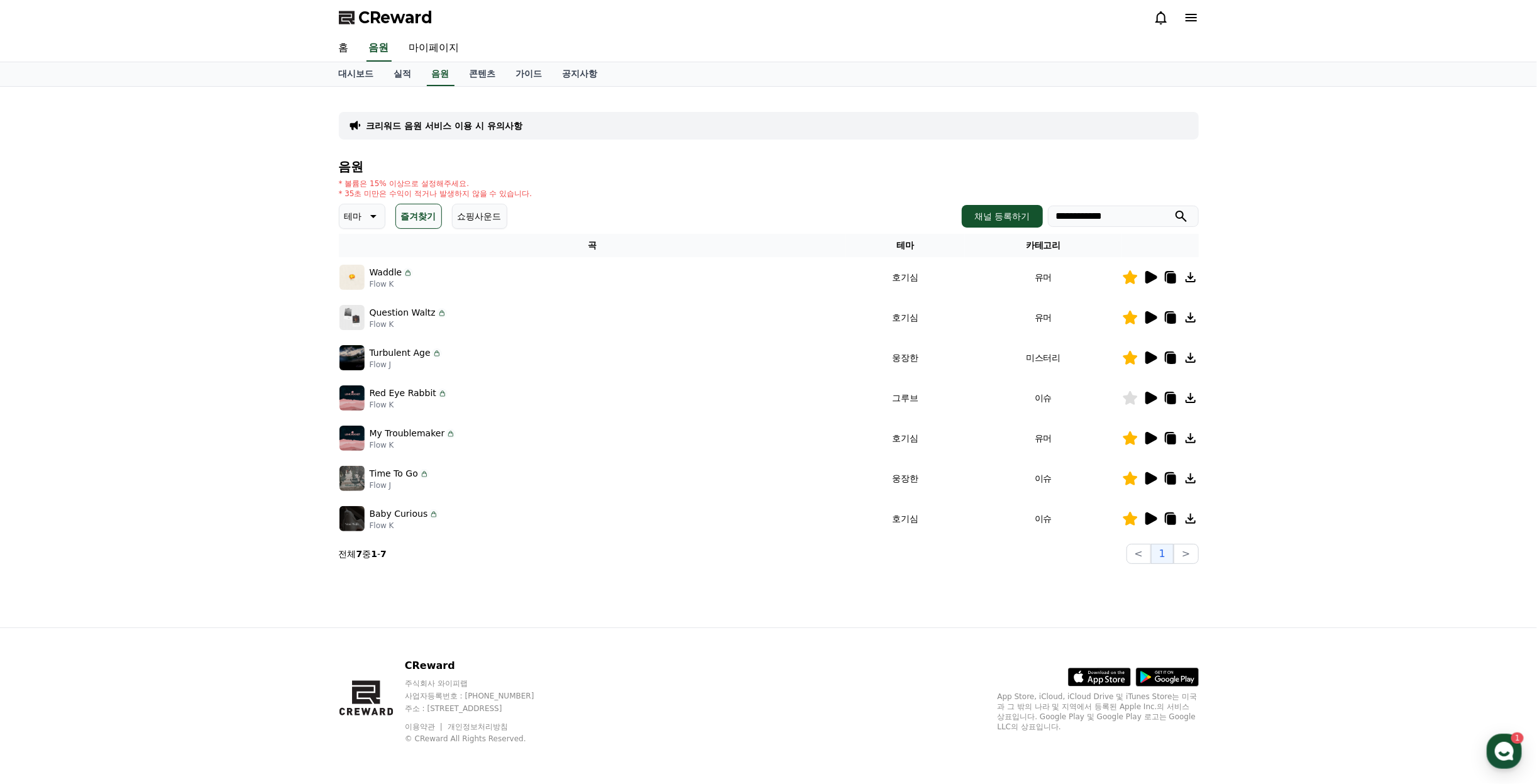
click at [1172, 439] on icon at bounding box center [1171, 439] width 9 height 10
click at [1150, 469] on td at bounding box center [1160, 478] width 77 height 40
click at [1148, 479] on icon at bounding box center [1152, 478] width 12 height 13
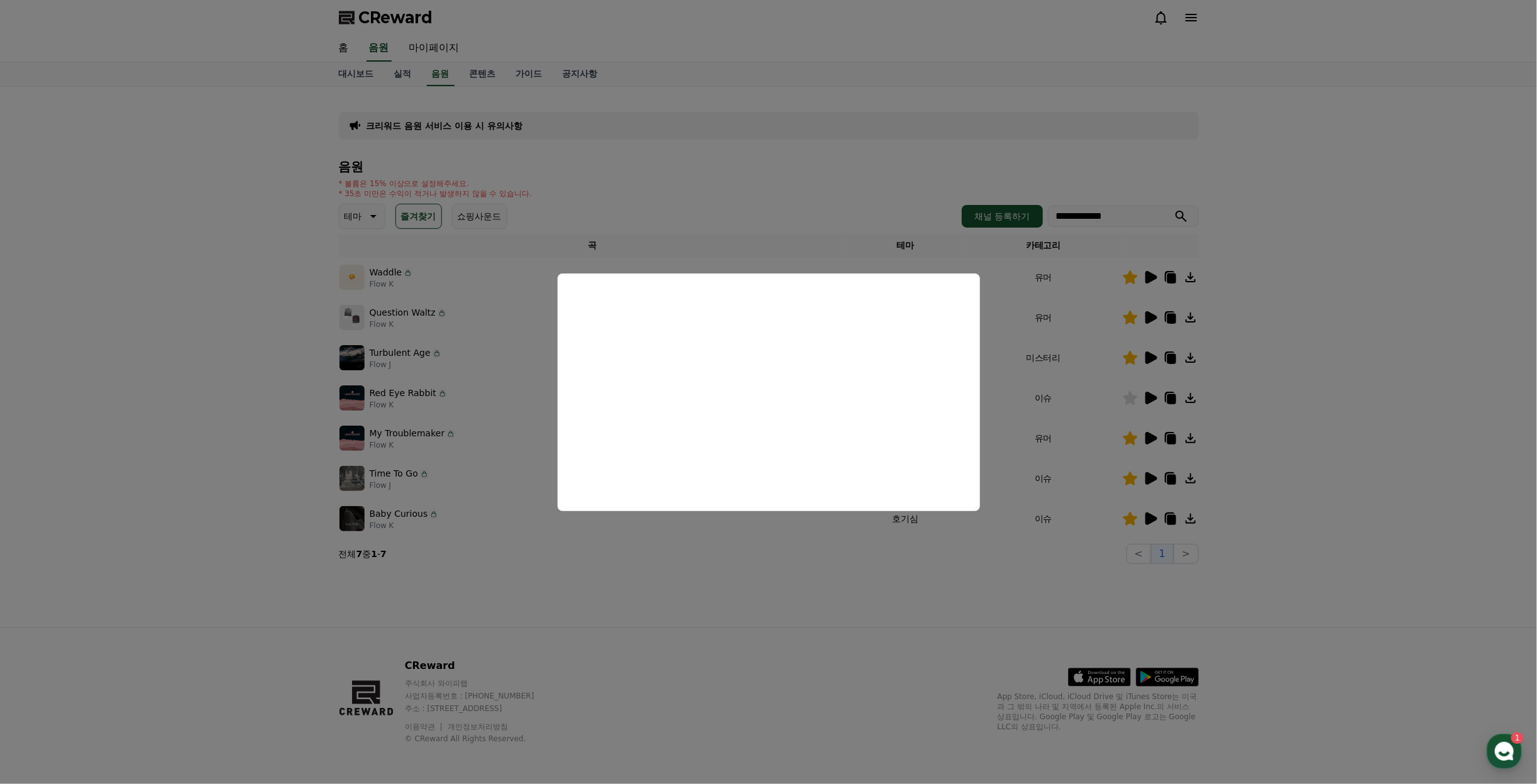
click at [1360, 436] on button "close modal" at bounding box center [768, 392] width 1537 height 784
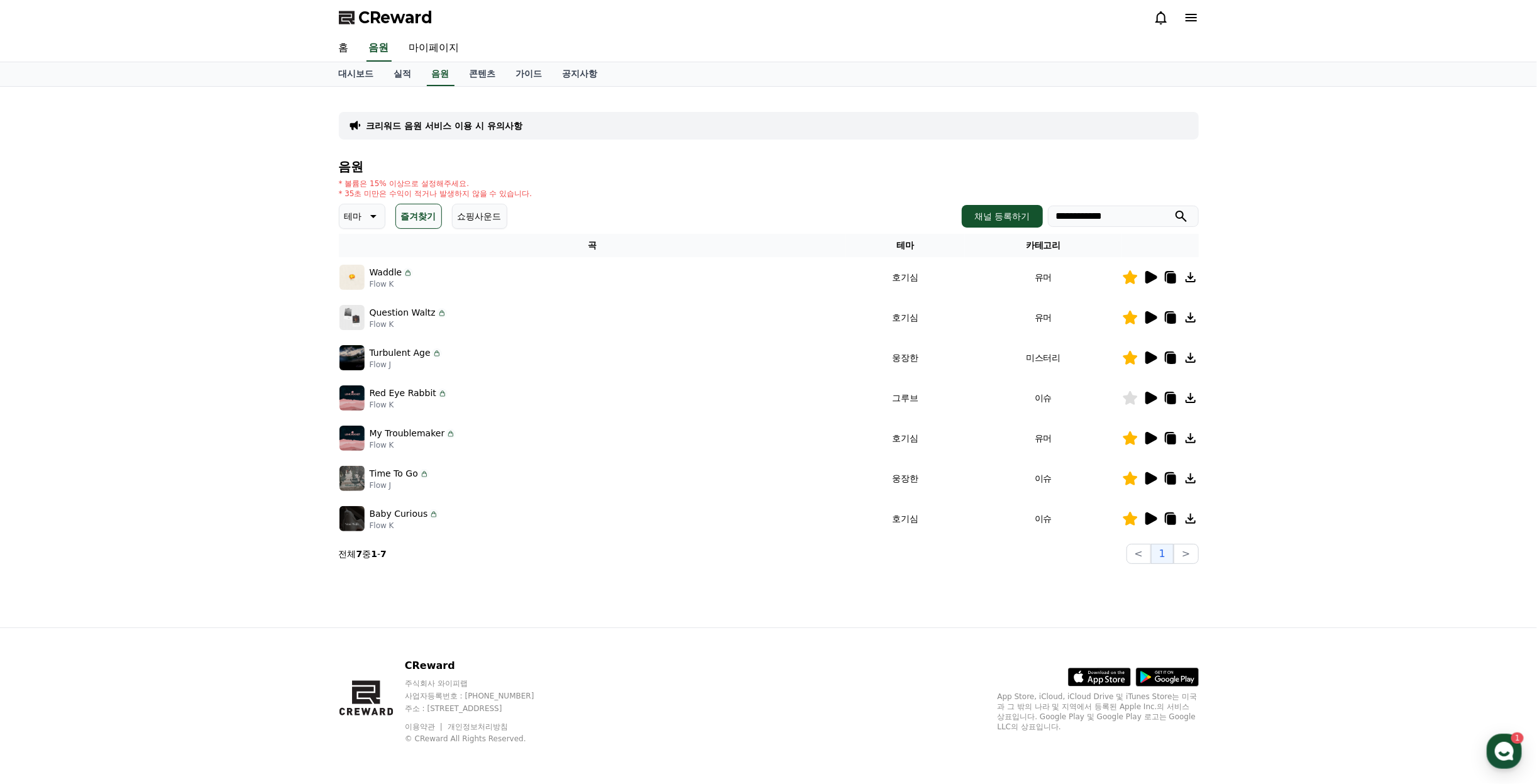
click at [1154, 517] on icon at bounding box center [1152, 519] width 12 height 13
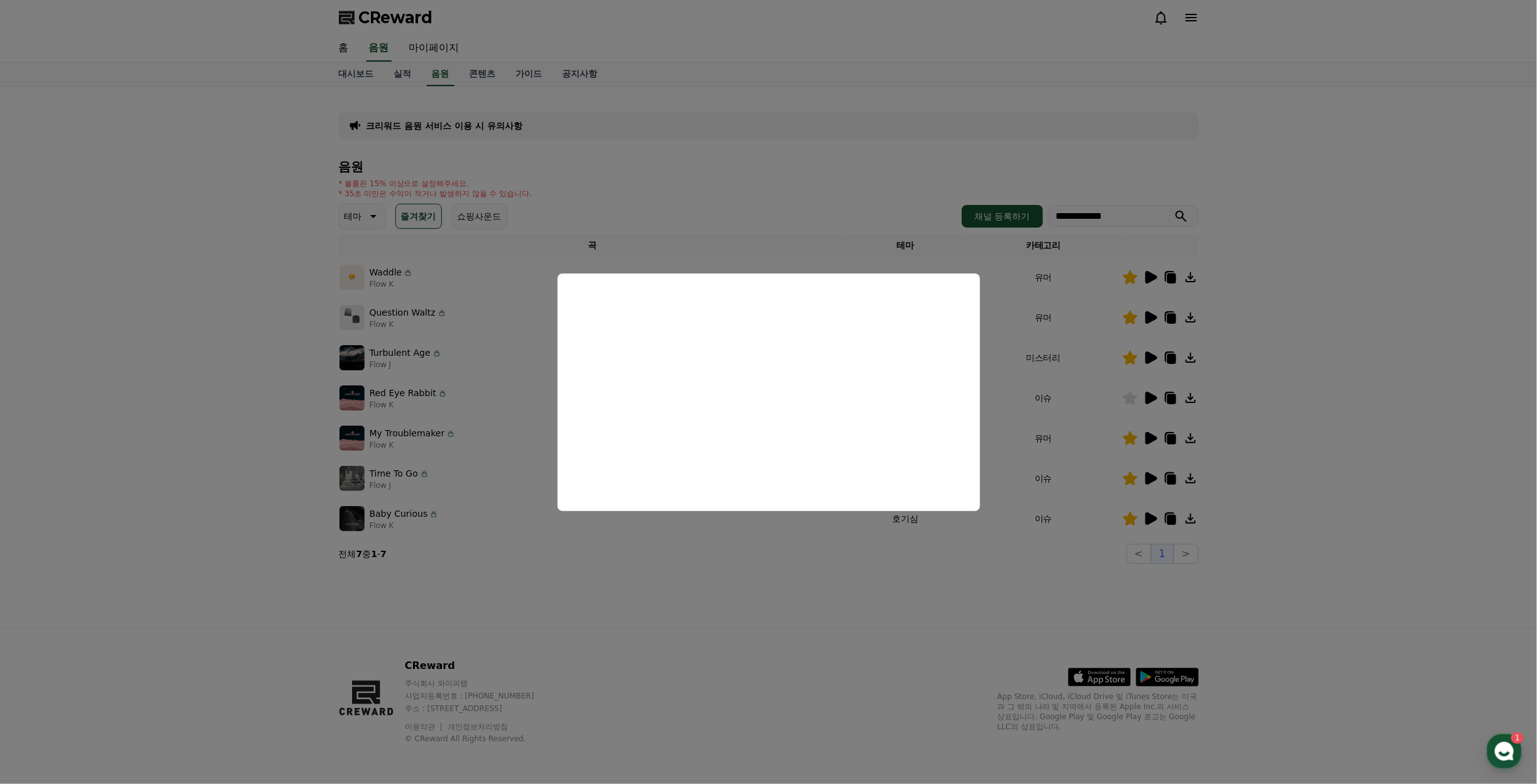
click at [1359, 473] on button "close modal" at bounding box center [768, 392] width 1537 height 784
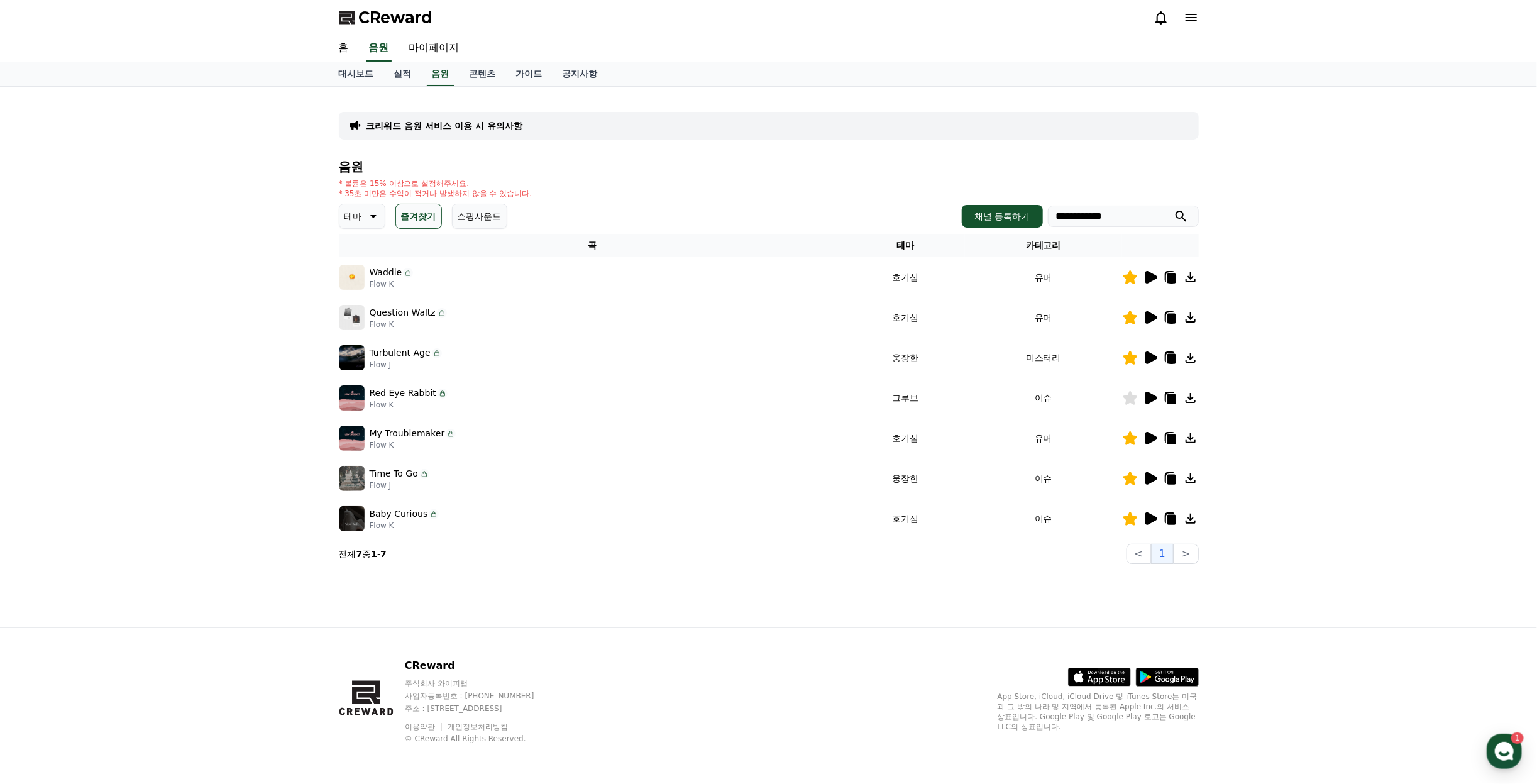
click at [1171, 515] on icon at bounding box center [1171, 519] width 9 height 10
click at [1169, 401] on icon at bounding box center [1171, 399] width 9 height 10
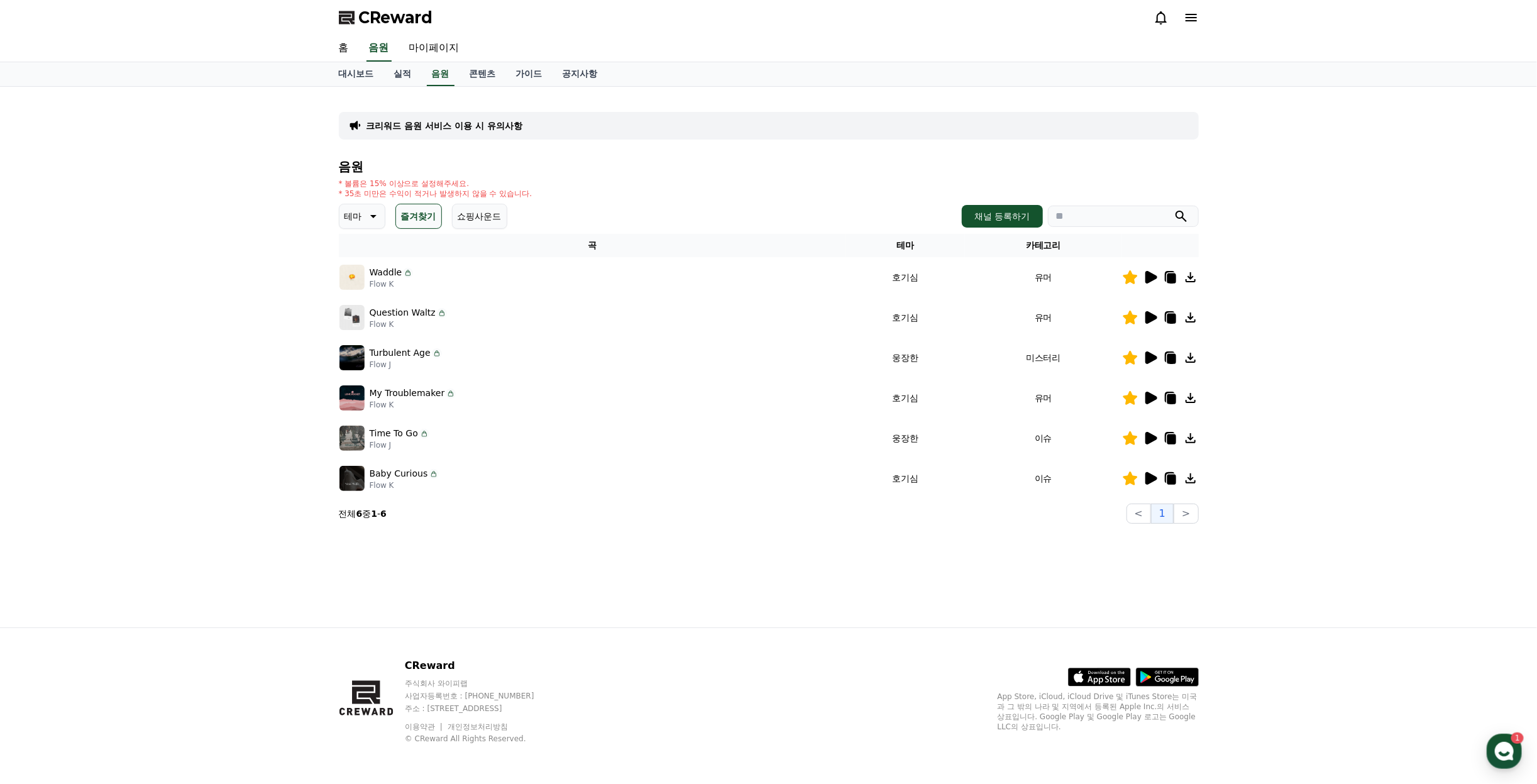
click at [1141, 439] on div at bounding box center [1160, 438] width 75 height 15
click at [1147, 439] on icon at bounding box center [1152, 438] width 12 height 13
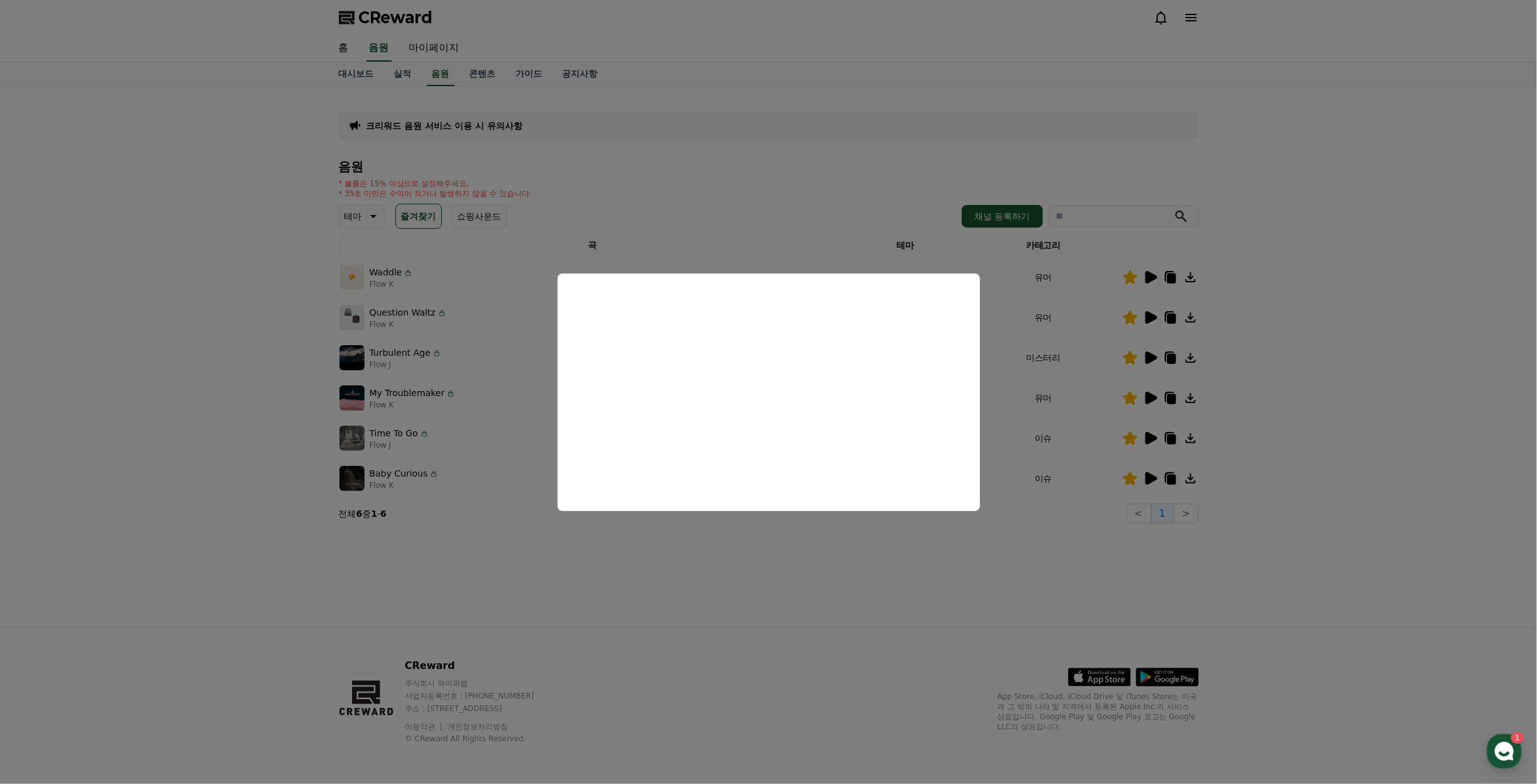
click at [1381, 373] on button "close modal" at bounding box center [768, 392] width 1537 height 784
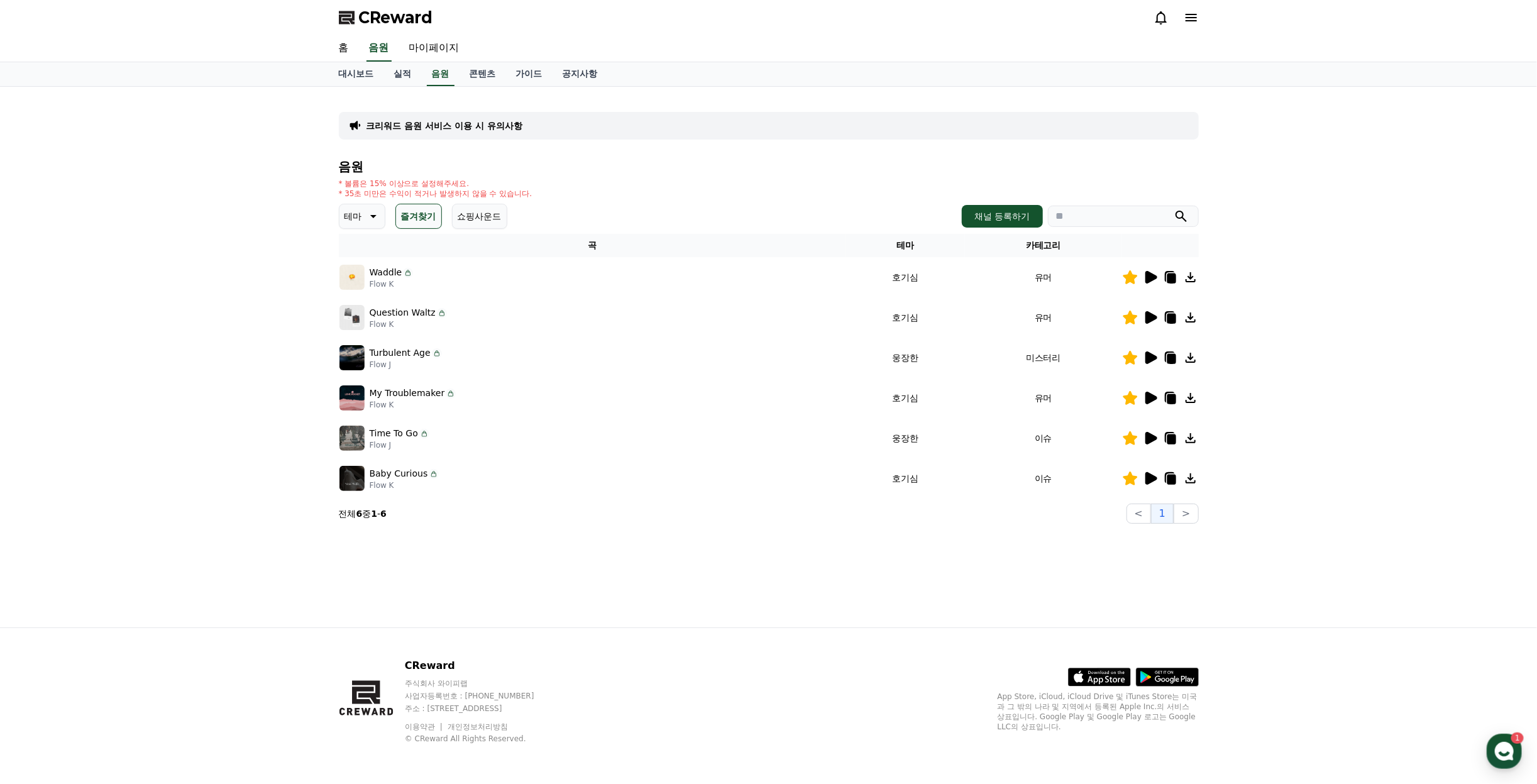
click at [1171, 436] on icon at bounding box center [1171, 439] width 9 height 10
click at [1171, 397] on icon at bounding box center [1171, 399] width 9 height 10
click at [1166, 399] on icon at bounding box center [1170, 397] width 10 height 11
